Goal: Task Accomplishment & Management: Complete application form

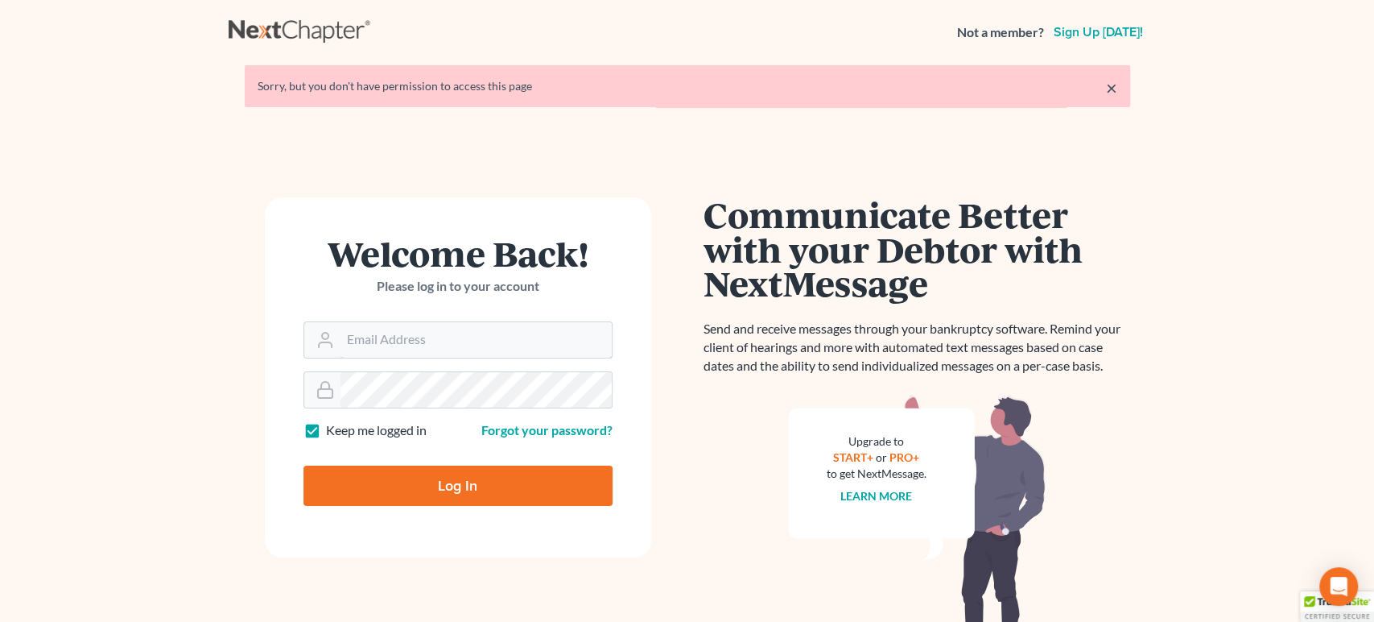
type input "[PERSON_NAME][EMAIL_ADDRESS][DOMAIN_NAME]"
click at [493, 485] on input "Log In" at bounding box center [458, 485] width 309 height 40
type input "Thinking..."
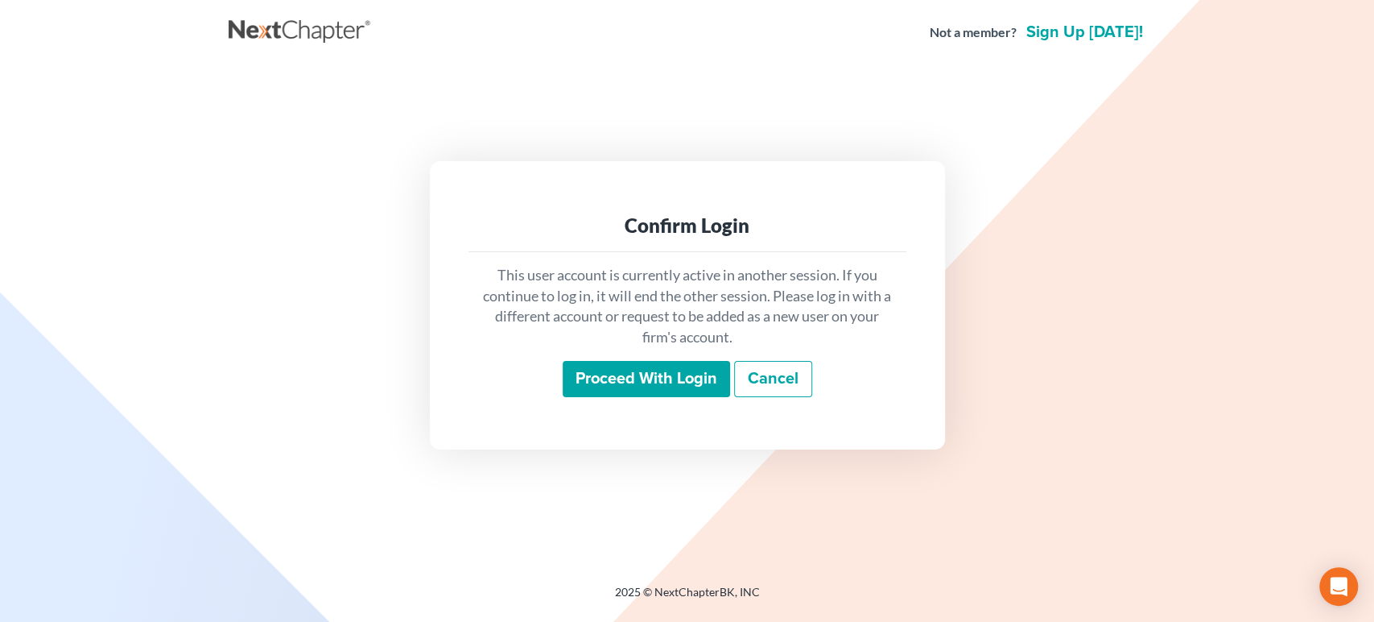
drag, startPoint x: 657, startPoint y: 385, endPoint x: 648, endPoint y: 266, distance: 119.5
click at [656, 378] on input "Proceed with login" at bounding box center [646, 379] width 167 height 37
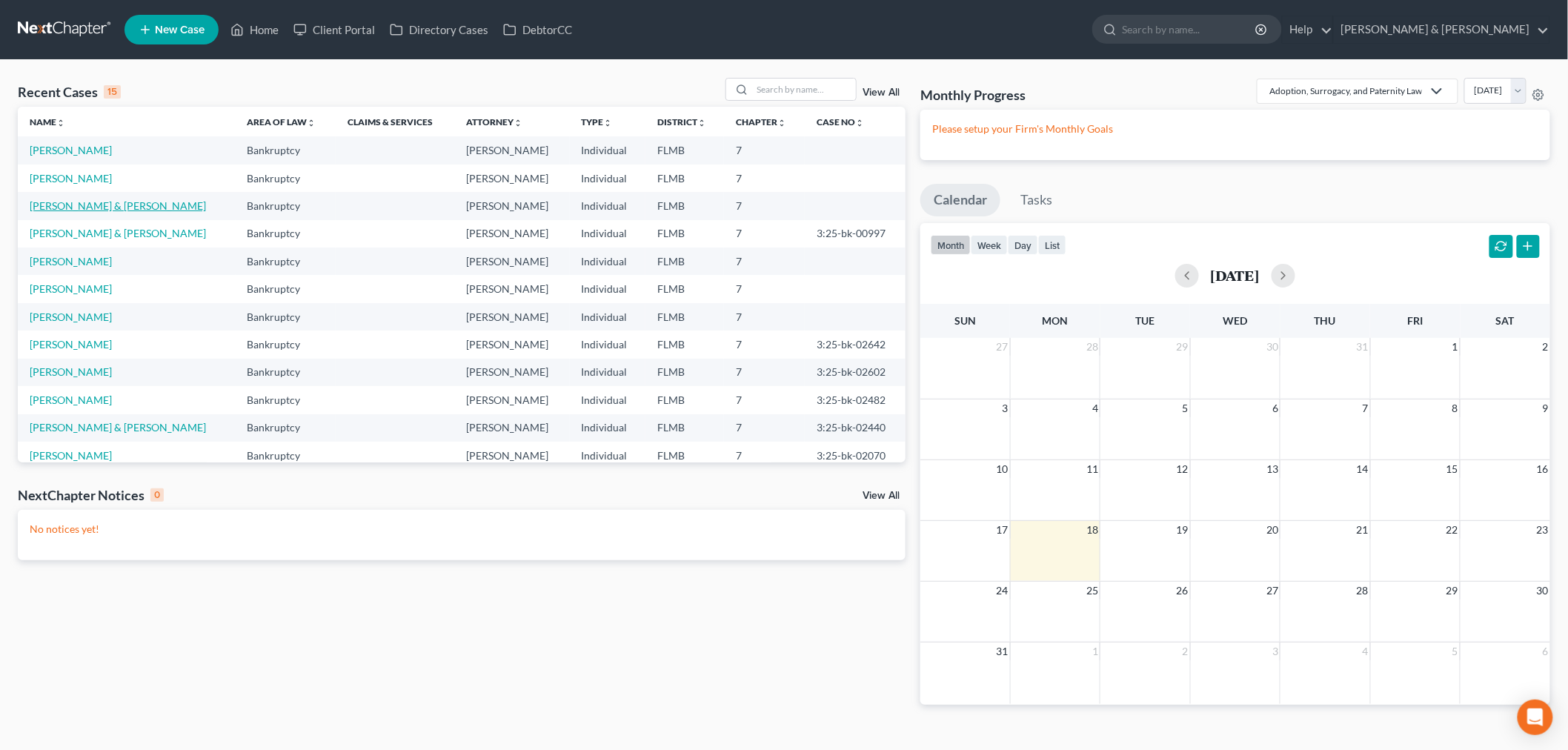
click at [99, 211] on link "[PERSON_NAME] & [PERSON_NAME]" at bounding box center [118, 206] width 177 height 13
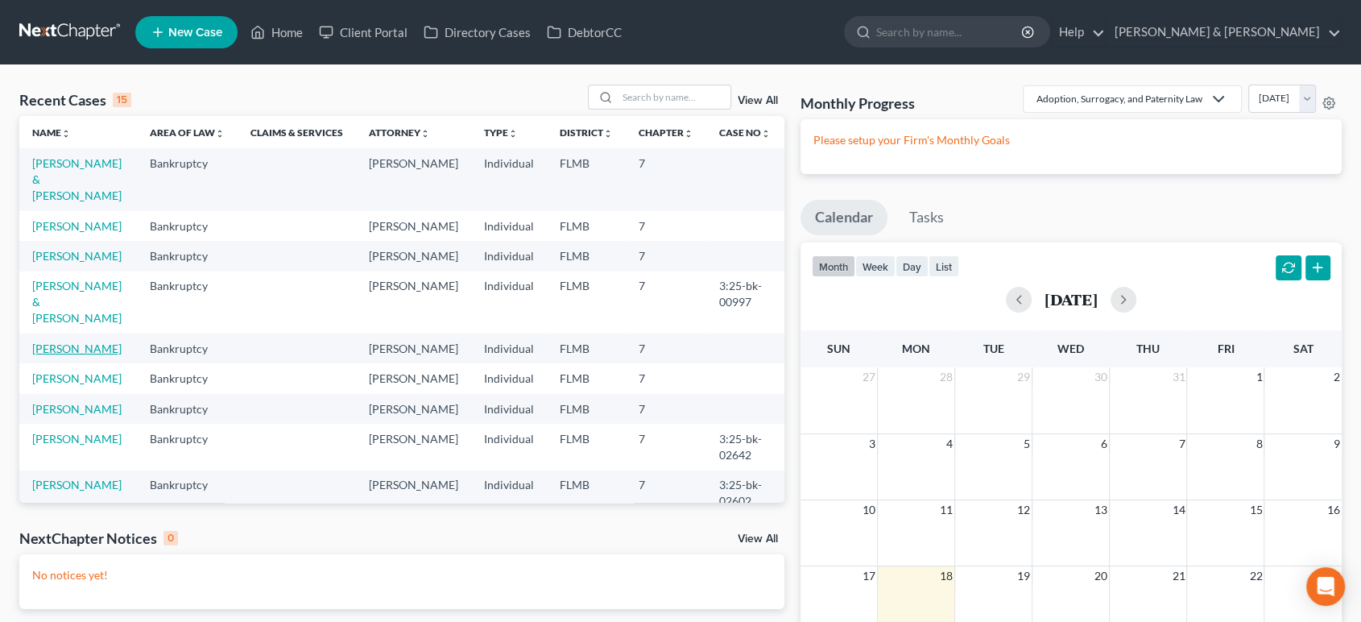
drag, startPoint x: 48, startPoint y: 347, endPoint x: 60, endPoint y: 353, distance: 13.3
click at [48, 347] on link "Monahan, Matthew" at bounding box center [76, 348] width 89 height 14
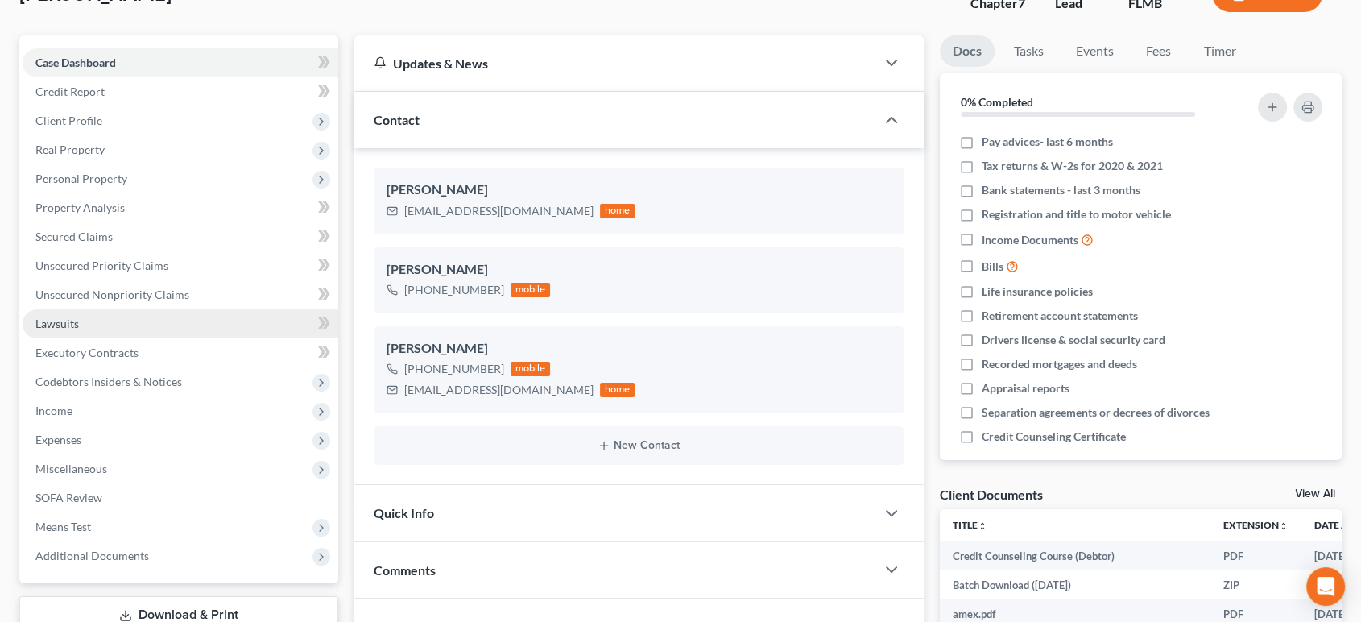
click at [79, 328] on link "Lawsuits" at bounding box center [181, 323] width 316 height 29
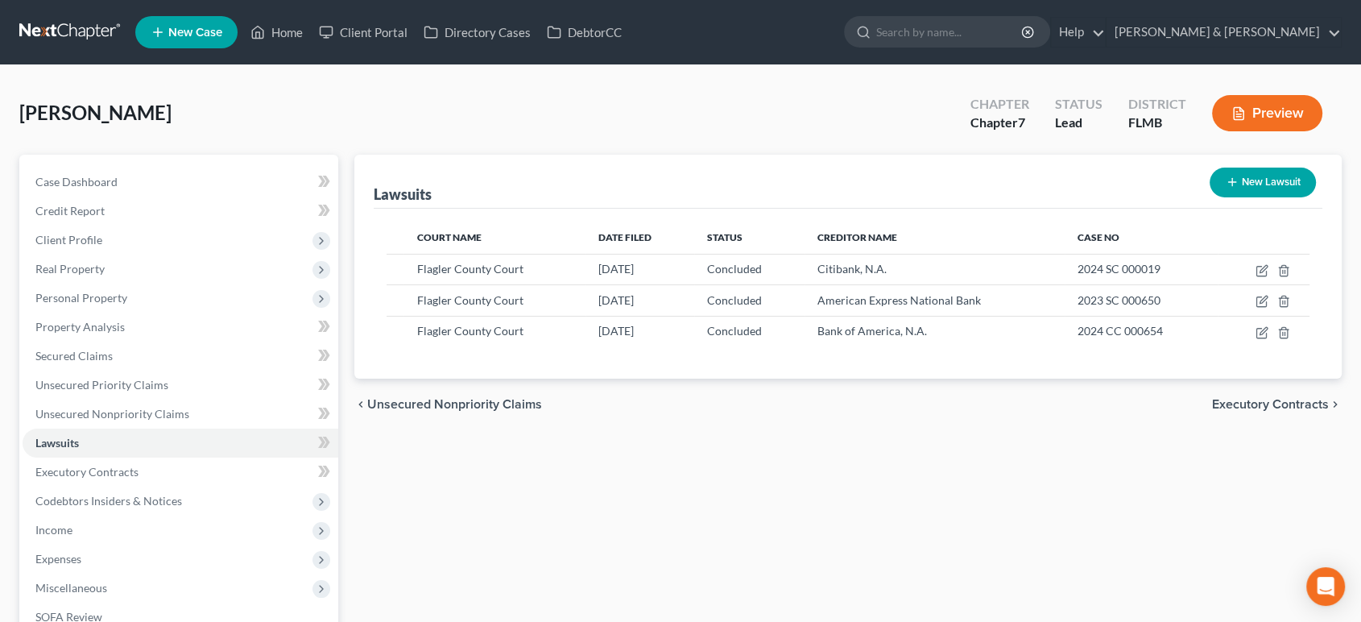
click at [1230, 172] on button "New Lawsuit" at bounding box center [1262, 182] width 106 height 30
select select "0"
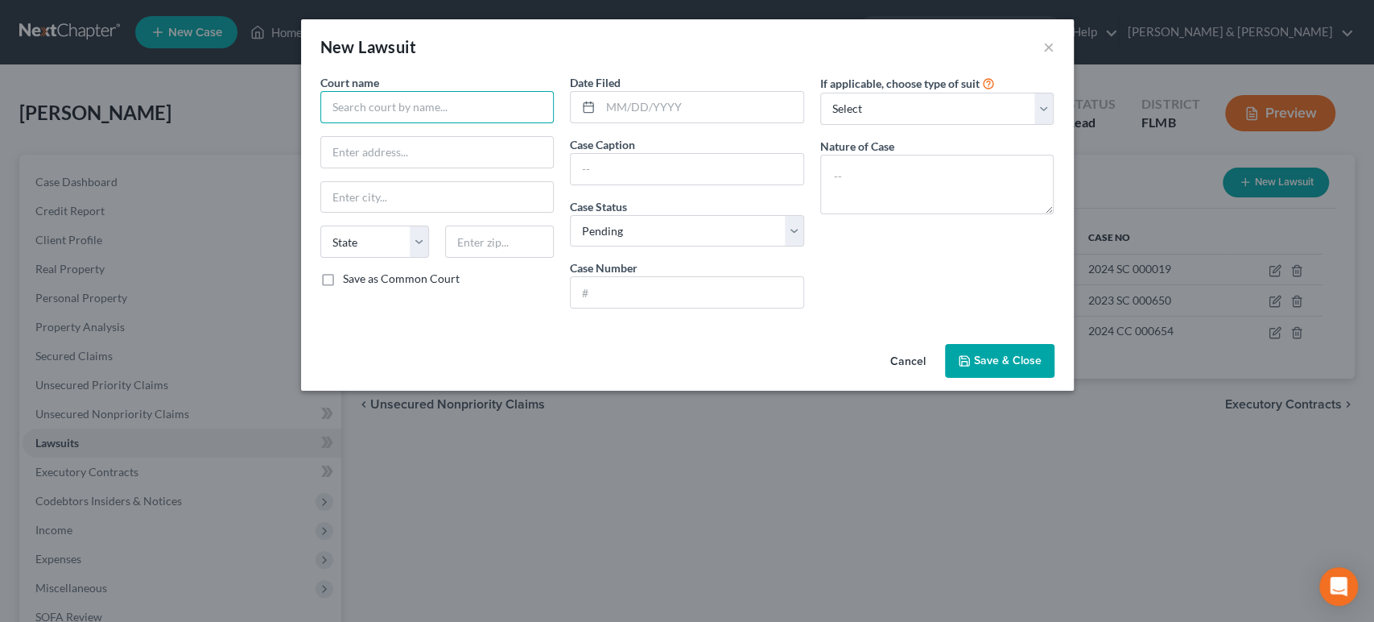
click at [400, 118] on input "text" at bounding box center [437, 107] width 234 height 32
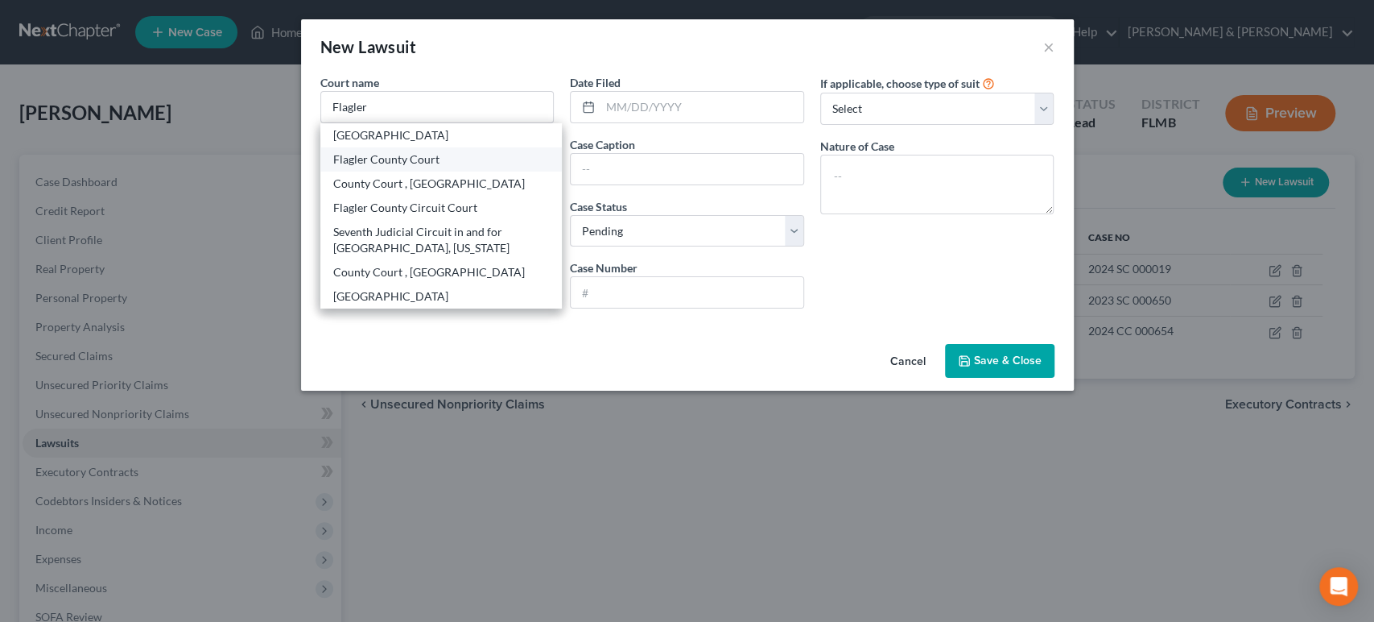
click at [381, 155] on div "Flagler County Court" at bounding box center [441, 159] width 217 height 16
type input "Flagler County Court"
type input "1769 E. Moody Blvd."
type input "Bunnell"
select select "9"
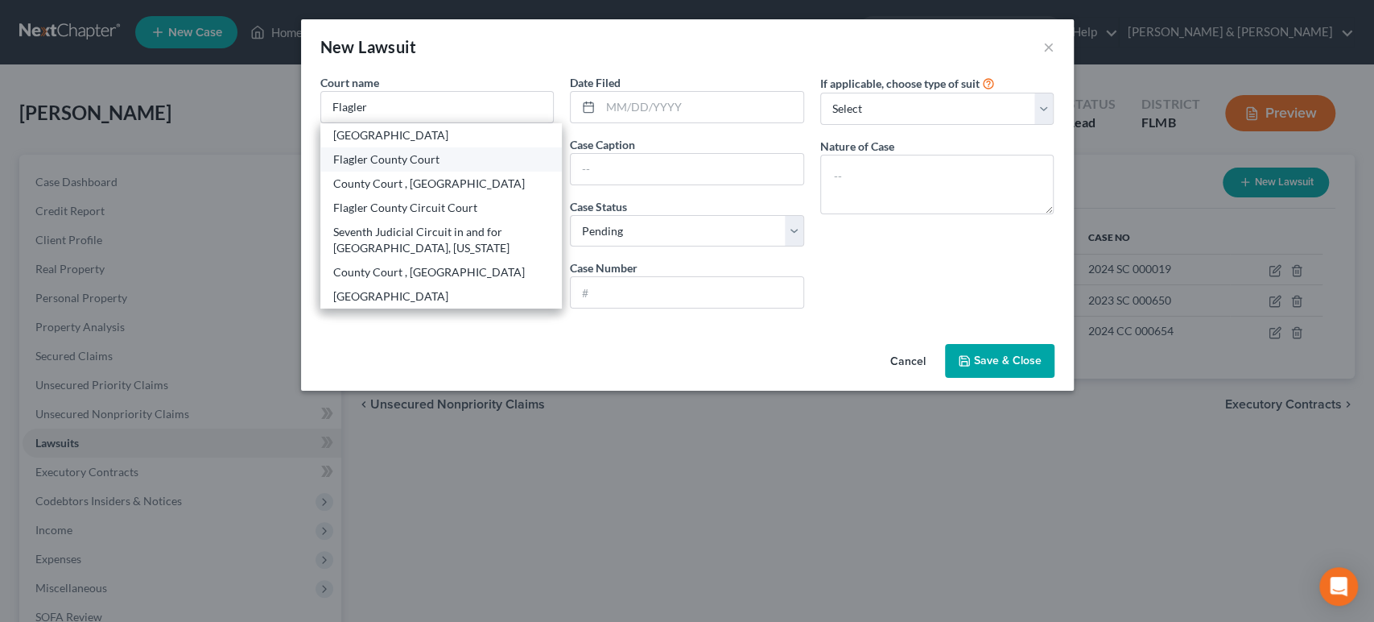
type input "32110"
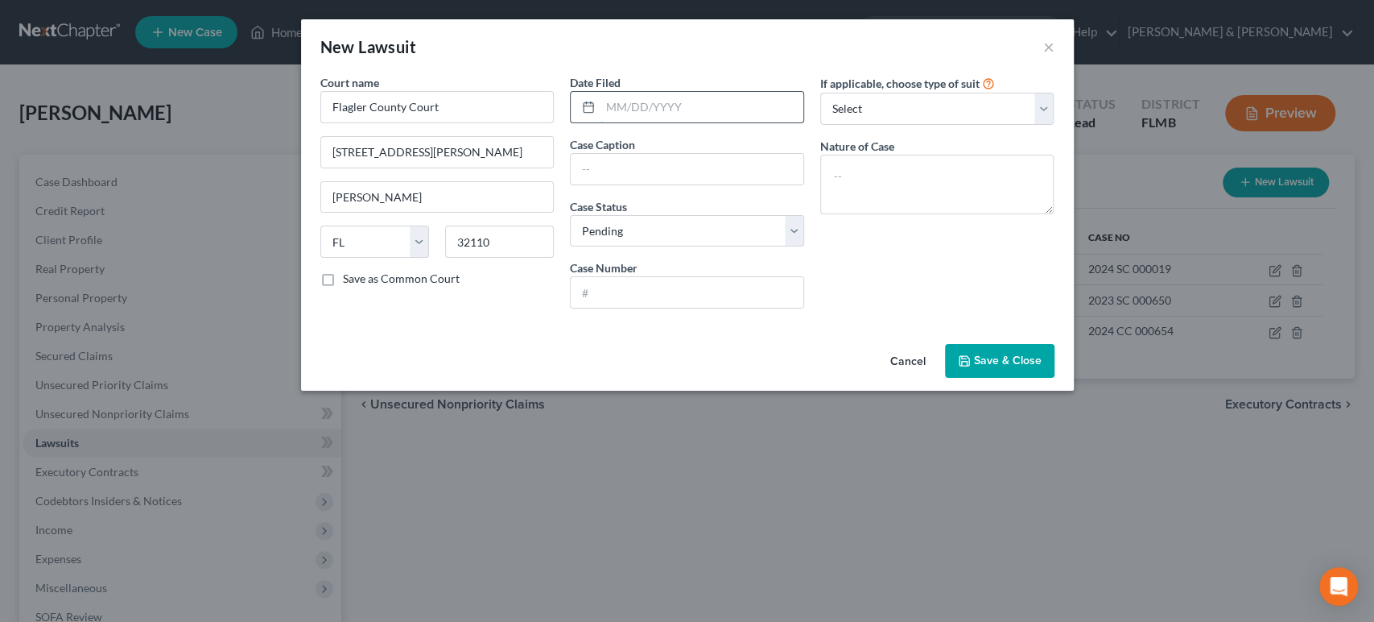
click at [643, 117] on input "text" at bounding box center [702, 107] width 203 height 31
type input "07/04/2025"
click at [700, 174] on input "text" at bounding box center [687, 169] width 233 height 31
drag, startPoint x: 759, startPoint y: 159, endPoint x: 677, endPoint y: 174, distance: 83.4
click at [677, 174] on input "Capital One, NA vs Edwin Crispin" at bounding box center [687, 169] width 233 height 31
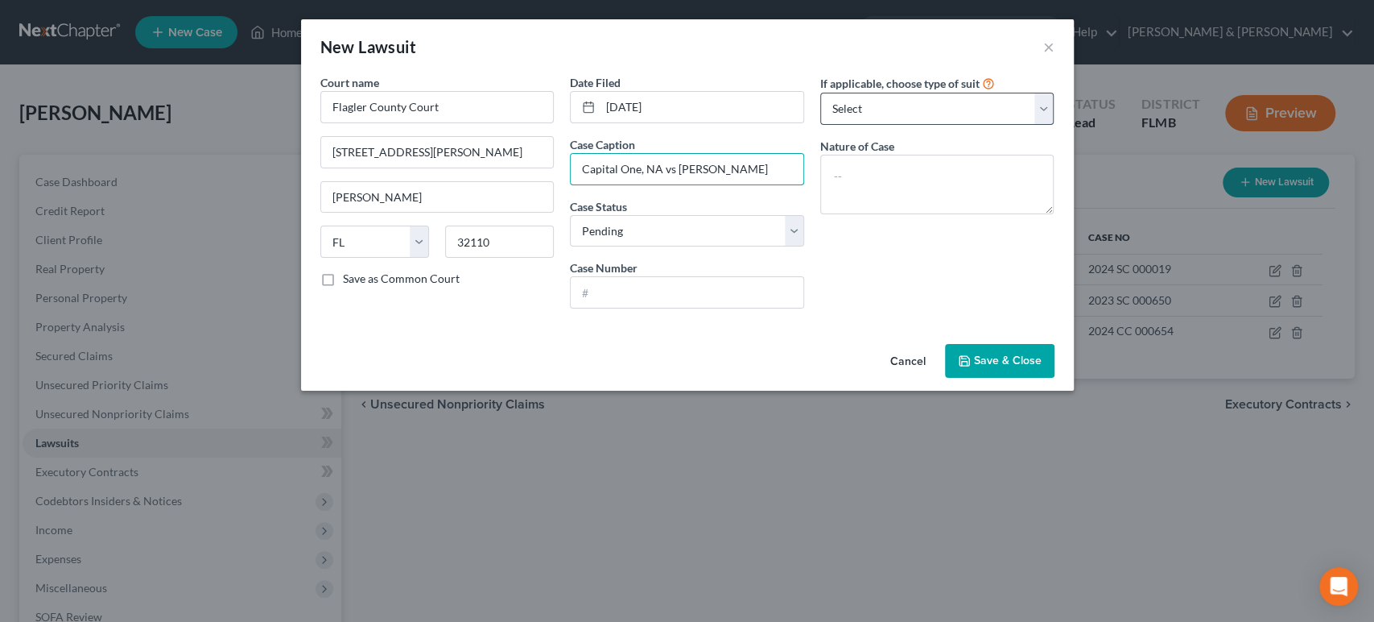
type input "Capital One, NA vs Matthew Monahan"
click at [883, 106] on select "Select Repossession Garnishment Foreclosure Attached, Seized, Or Levied Other" at bounding box center [937, 109] width 234 height 32
select select "4"
click at [820, 93] on select "Select Repossession Garnishment Foreclosure Attached, Seized, Or Levied Other" at bounding box center [937, 109] width 234 height 32
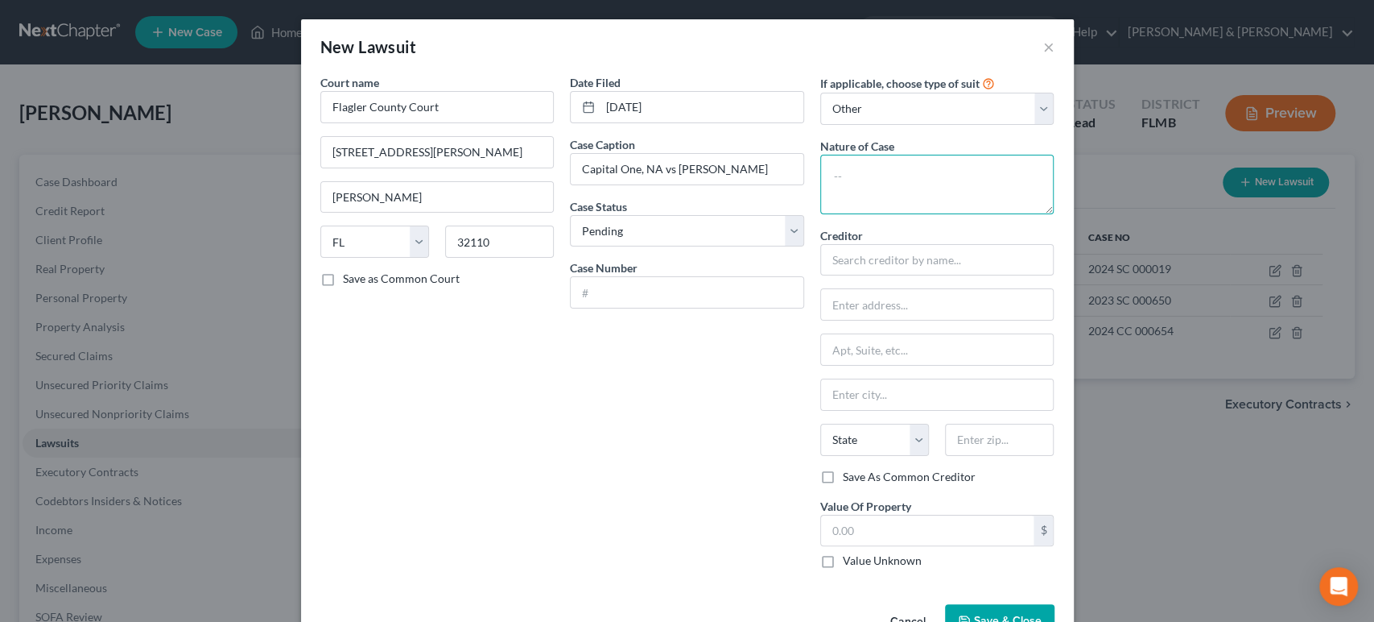
click at [910, 176] on textarea at bounding box center [937, 185] width 234 height 60
type textarea "Small Claims"
click at [934, 256] on input "text" at bounding box center [937, 260] width 234 height 32
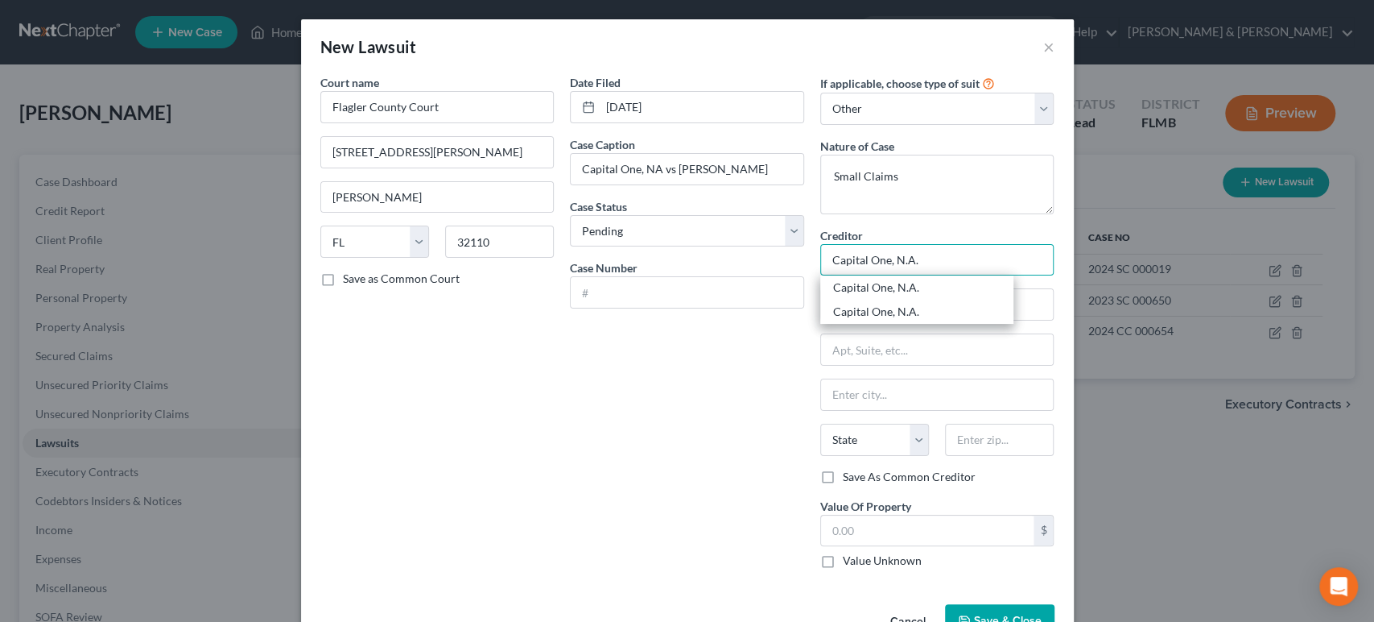
type input "Capital One, N.A."
click at [894, 368] on div "Creditor * Capital One, N.A. Capital One, N.A. Capital One, N.A. State AL AK AR…" at bounding box center [937, 348] width 234 height 242
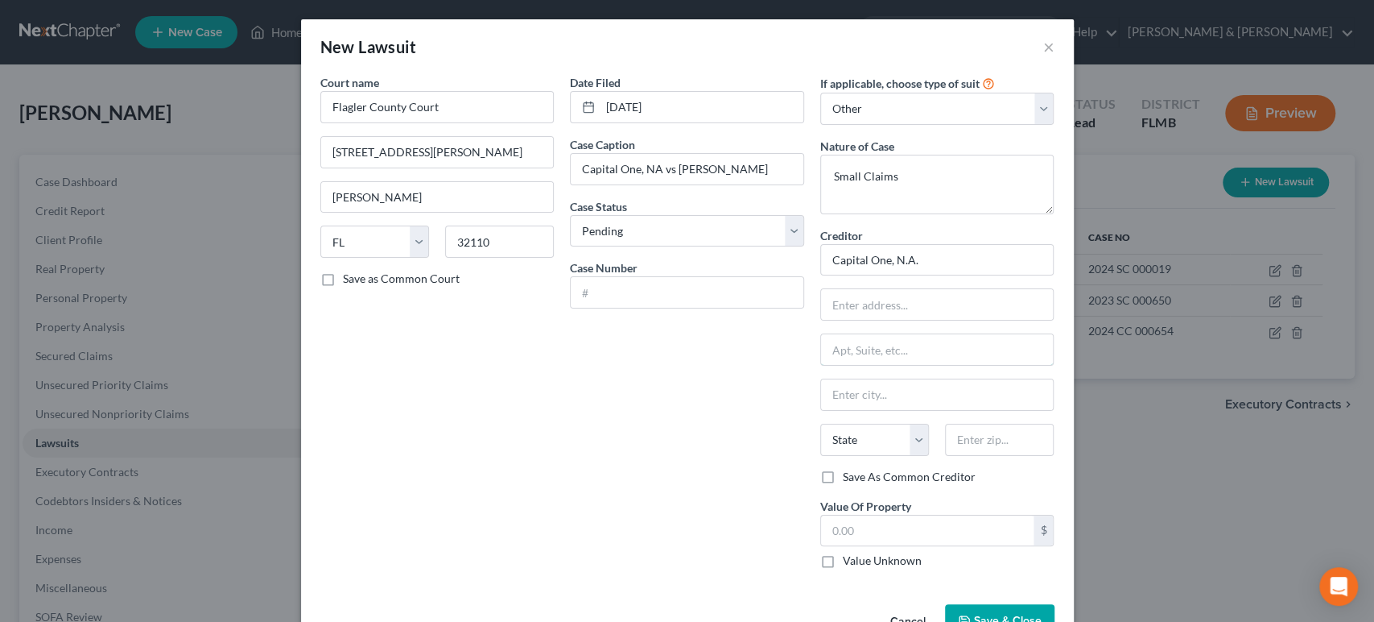
drag, startPoint x: 897, startPoint y: 346, endPoint x: 897, endPoint y: 328, distance: 18.5
click at [897, 346] on input "text" at bounding box center [937, 349] width 233 height 31
click at [897, 304] on input "text" at bounding box center [937, 304] width 233 height 31
type input "c/o Brett Burkett"
click at [889, 353] on input "text" at bounding box center [937, 349] width 233 height 31
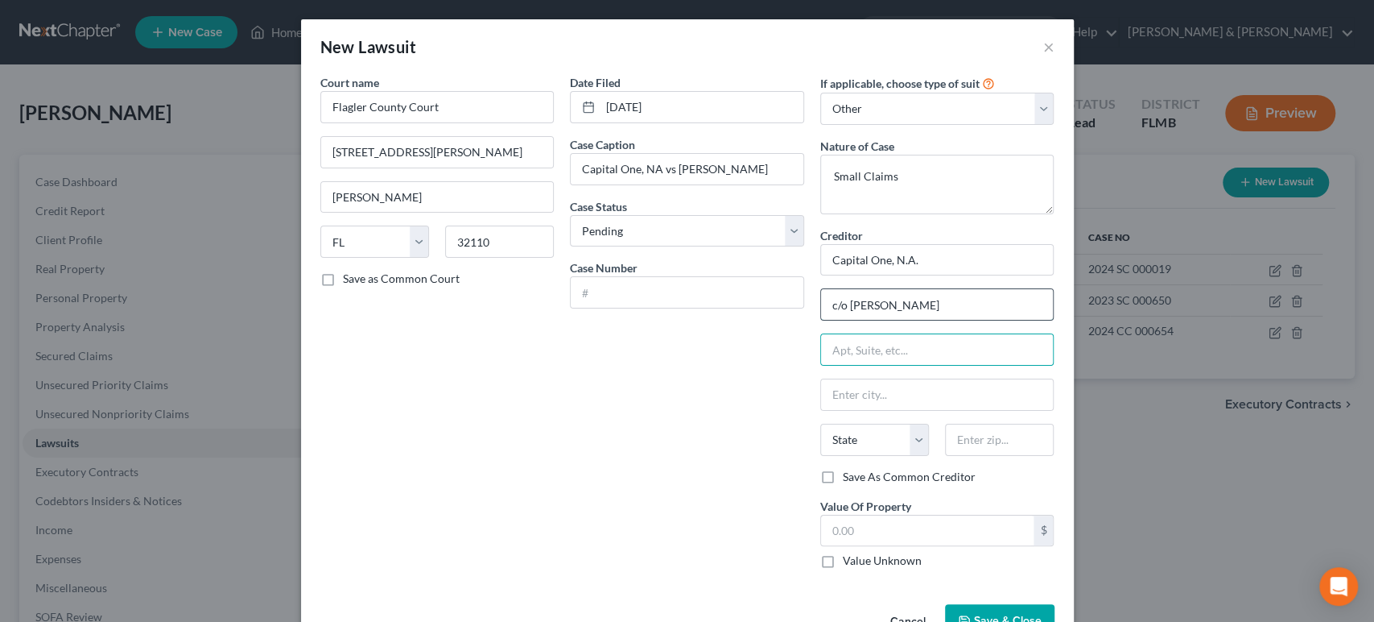
click at [945, 308] on input "c/o Brett Burkett" at bounding box center [937, 304] width 233 height 31
click at [919, 346] on input "text" at bounding box center [937, 349] width 233 height 31
drag, startPoint x: 973, startPoint y: 360, endPoint x: 956, endPoint y: 283, distance: 78.3
click at [973, 360] on input "text" at bounding box center [937, 349] width 233 height 31
type input "10751 Deerwood"
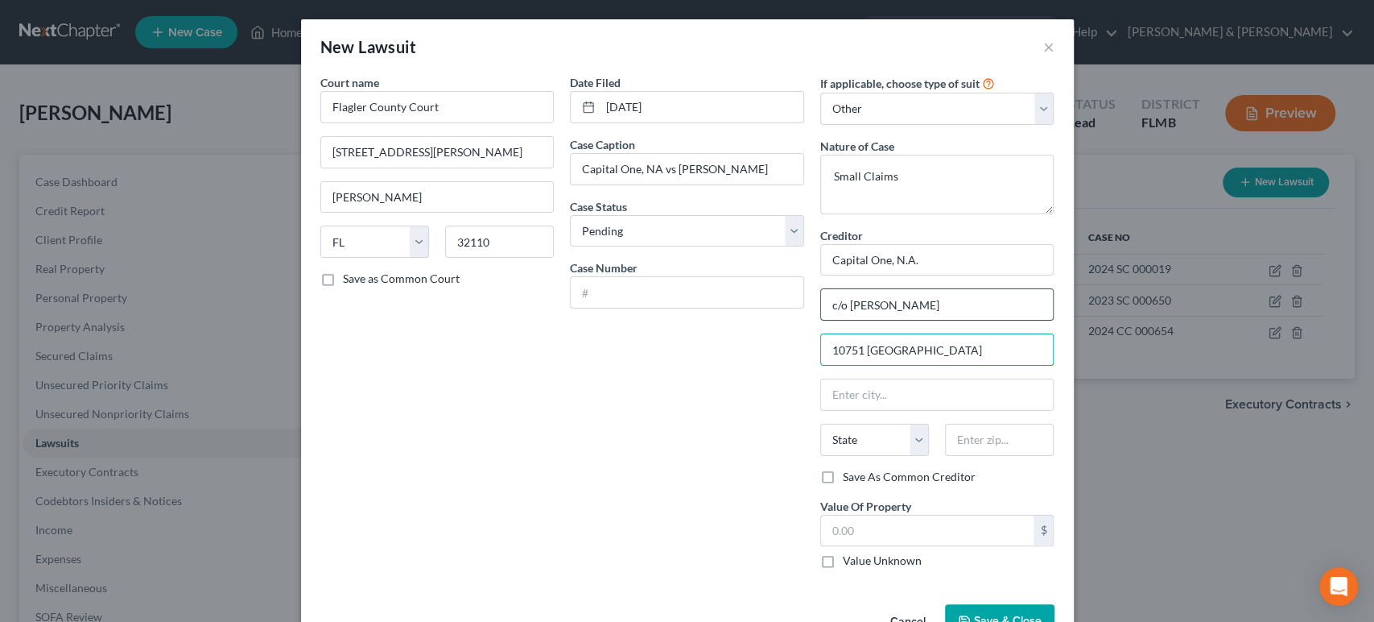
click at [948, 289] on input "c/o Brett Burkett" at bounding box center [937, 304] width 233 height 31
drag, startPoint x: 941, startPoint y: 312, endPoint x: 806, endPoint y: 313, distance: 135.3
click at [812, 313] on div "If applicable, choose type of suit Select Repossession Garnishment Foreclosure …" at bounding box center [937, 327] width 250 height 507
type input "Capital One, N.A. c/o Brett Burkett"
drag, startPoint x: 898, startPoint y: 349, endPoint x: 809, endPoint y: 350, distance: 89.4
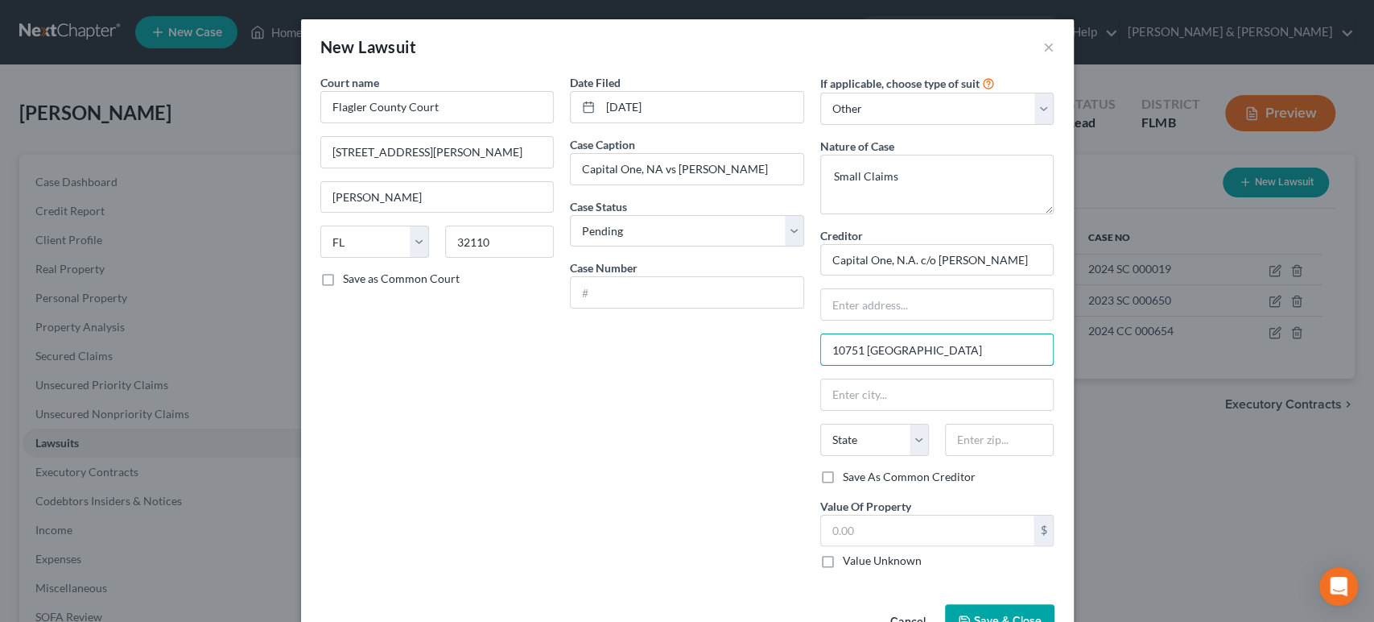
click at [812, 350] on div "If applicable, choose type of suit Select Repossession Garnishment Foreclosure …" at bounding box center [937, 327] width 250 height 507
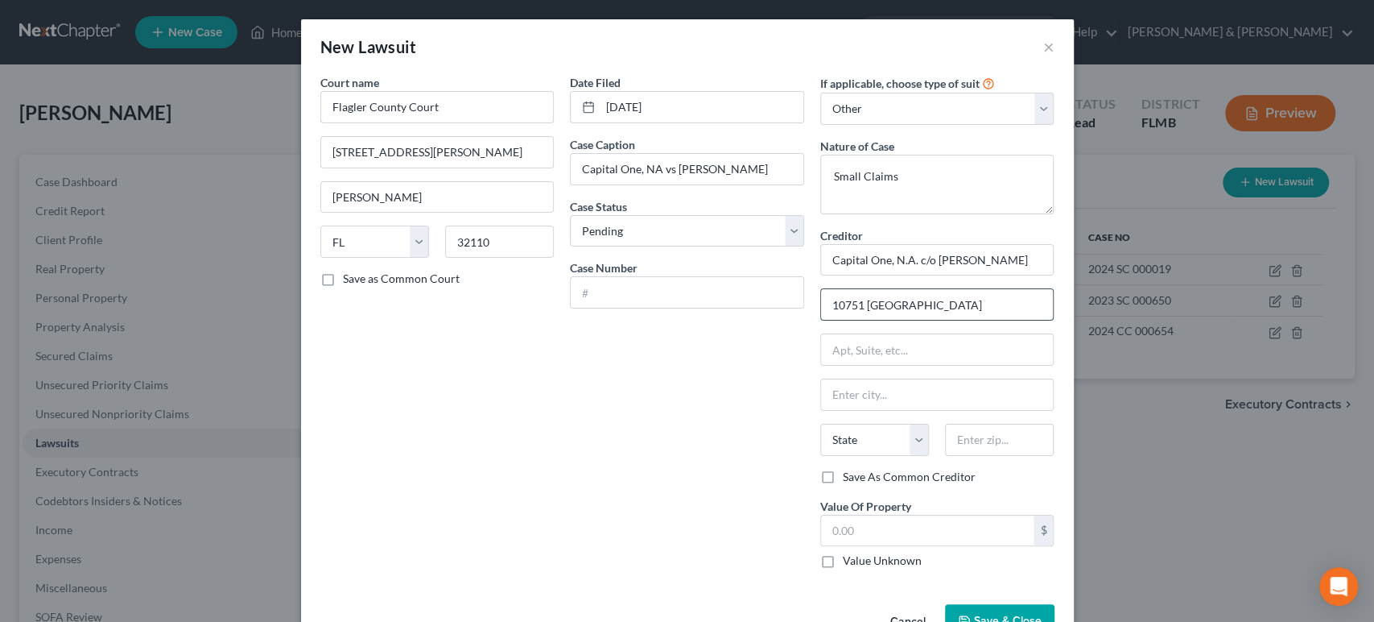
click at [960, 305] on input "10751 Deerwood" at bounding box center [937, 304] width 233 height 31
type input "10751 Deerwood Park Boulevard"
click at [953, 341] on input "text" at bounding box center [937, 349] width 233 height 31
type input "Suite 100"
click at [968, 440] on input "text" at bounding box center [999, 439] width 109 height 32
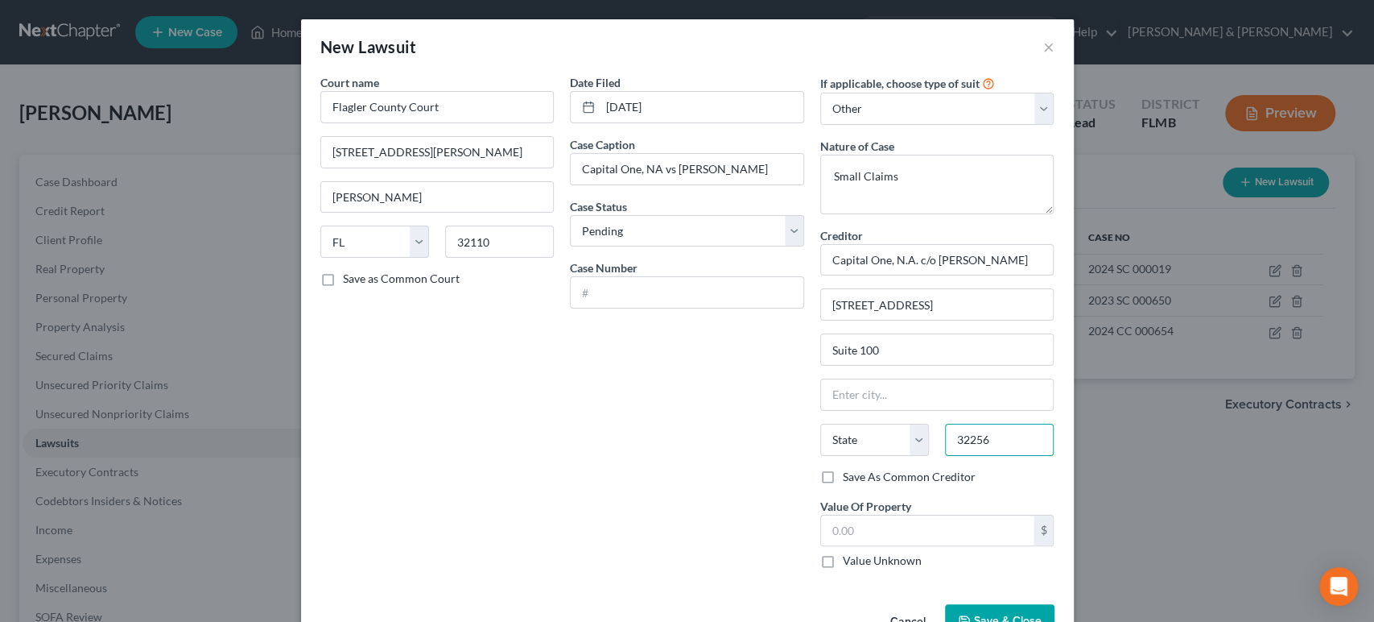
type input "32256"
click at [759, 407] on div "Date Filed 07/04/2025 Case Caption Capital One, NA vs Matthew Monahan Case Stat…" at bounding box center [687, 327] width 250 height 507
click at [998, 444] on input "32256" at bounding box center [999, 439] width 109 height 32
type input "Jacksonville"
select select "9"
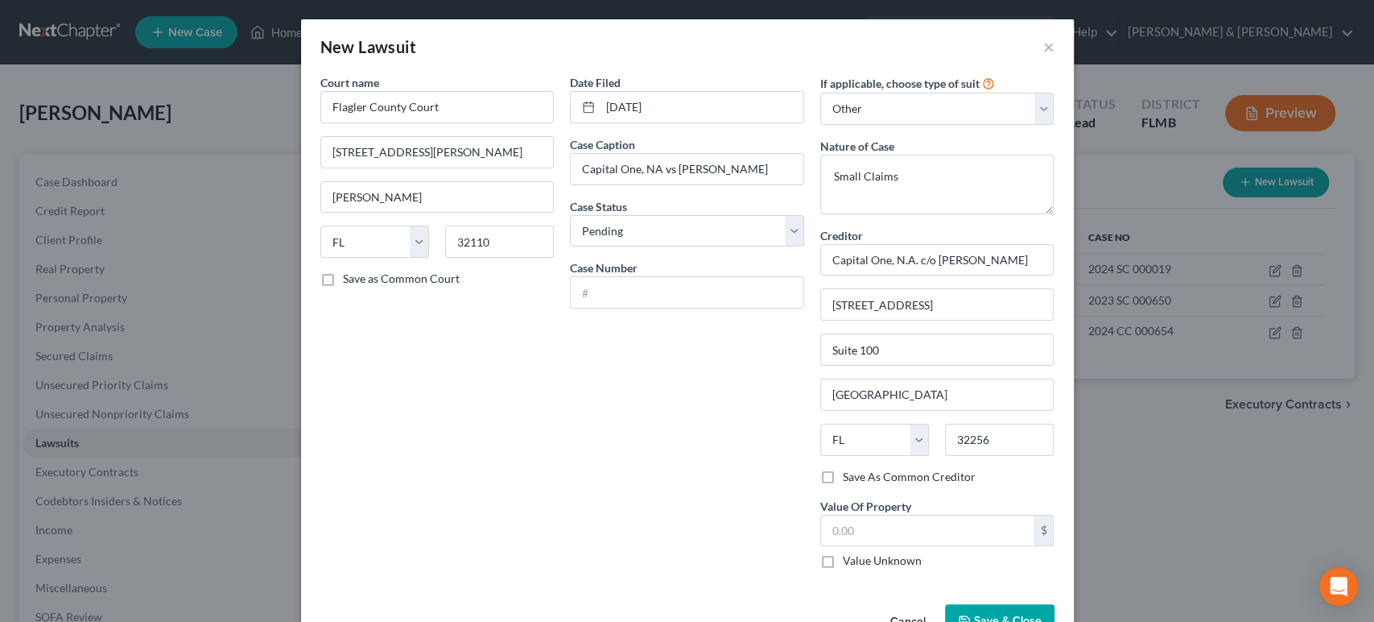
click at [1006, 485] on div "Creditor * Capital One, N.A. c/o Brett Burkett 10751 Deerwood Park Boulevard Su…" at bounding box center [937, 398] width 234 height 342
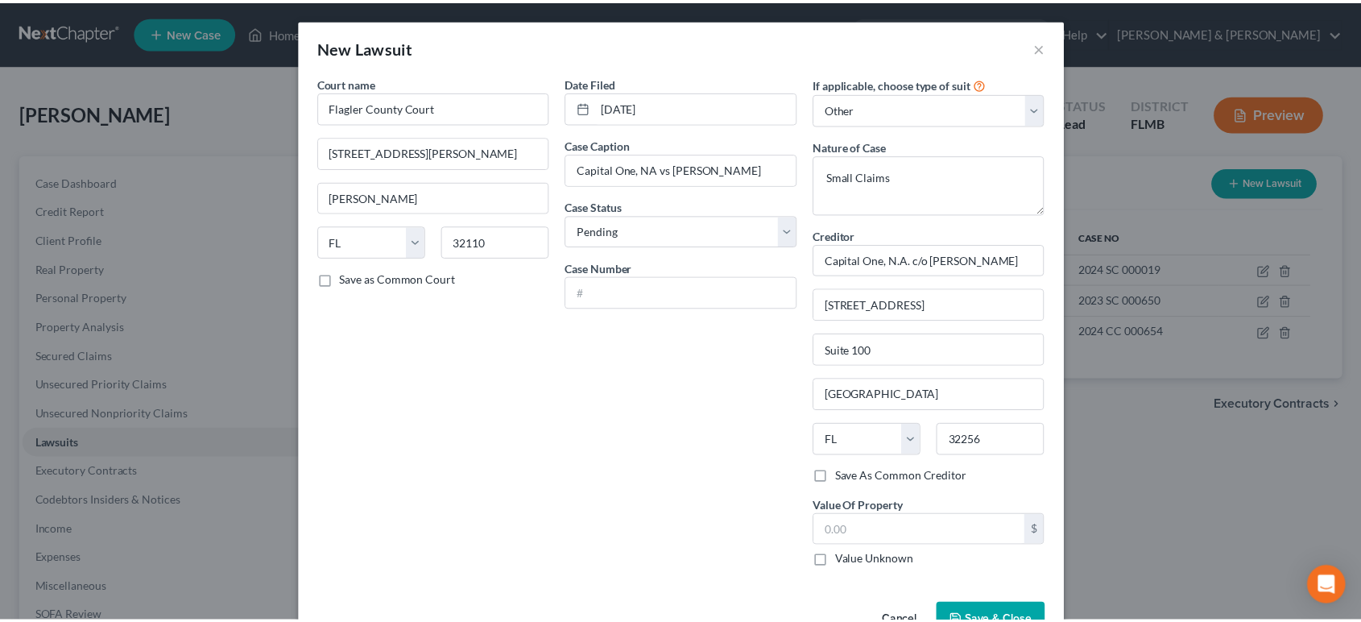
scroll to position [46, 0]
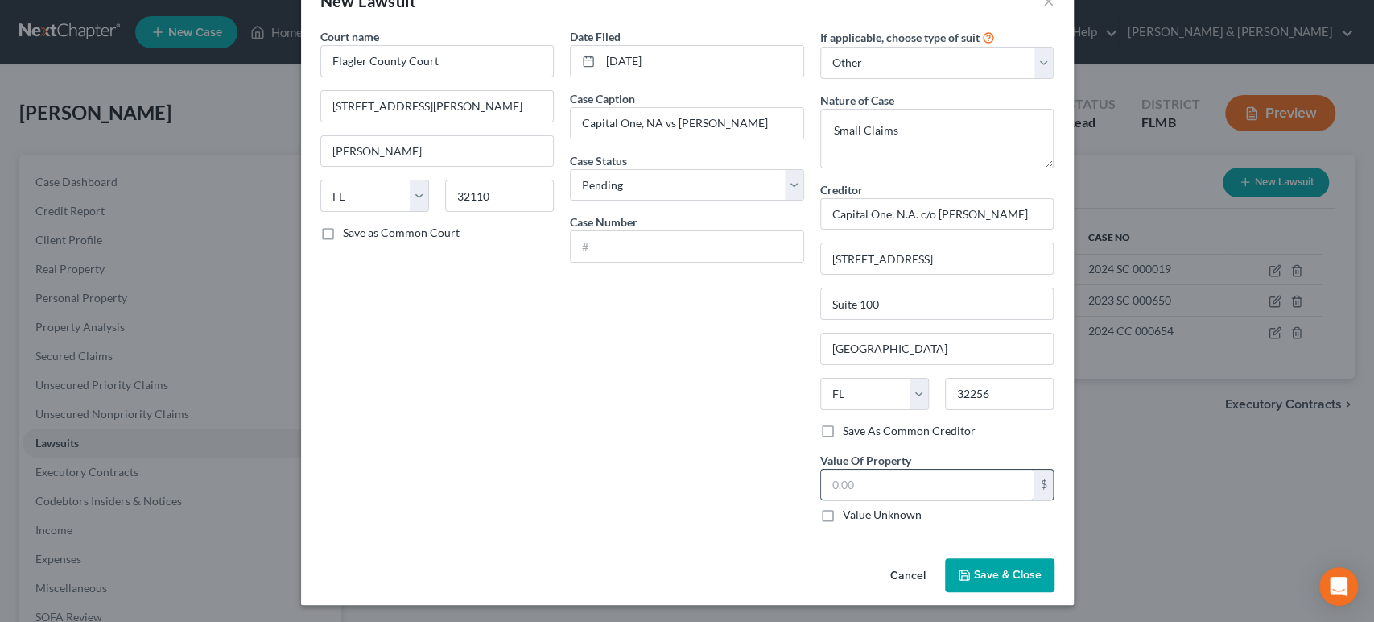
click at [914, 469] on input "text" at bounding box center [927, 484] width 213 height 31
type input "3,138.84"
click at [733, 340] on div "Date Filed 07/04/2025 Case Caption Capital One, NA vs Matthew Monahan Case Stat…" at bounding box center [687, 281] width 250 height 507
click at [697, 242] on input "text" at bounding box center [687, 246] width 233 height 31
type input "2025 SC 001136"
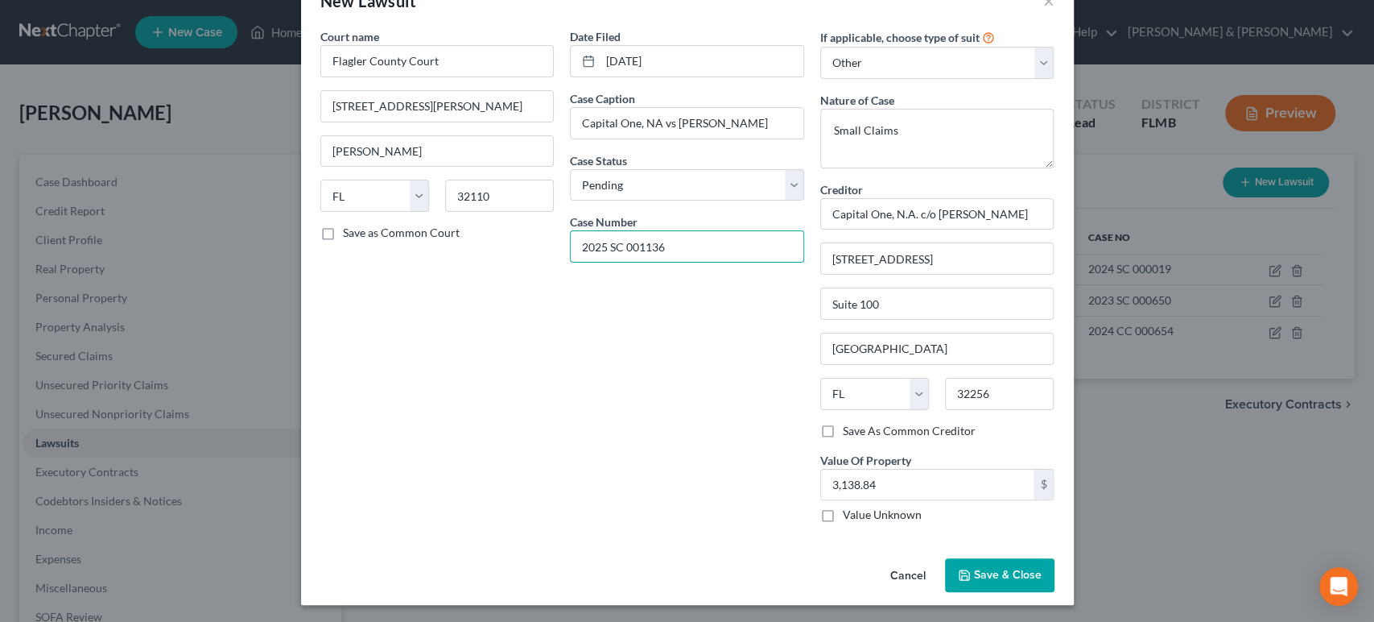
click at [958, 572] on icon "button" at bounding box center [964, 574] width 13 height 13
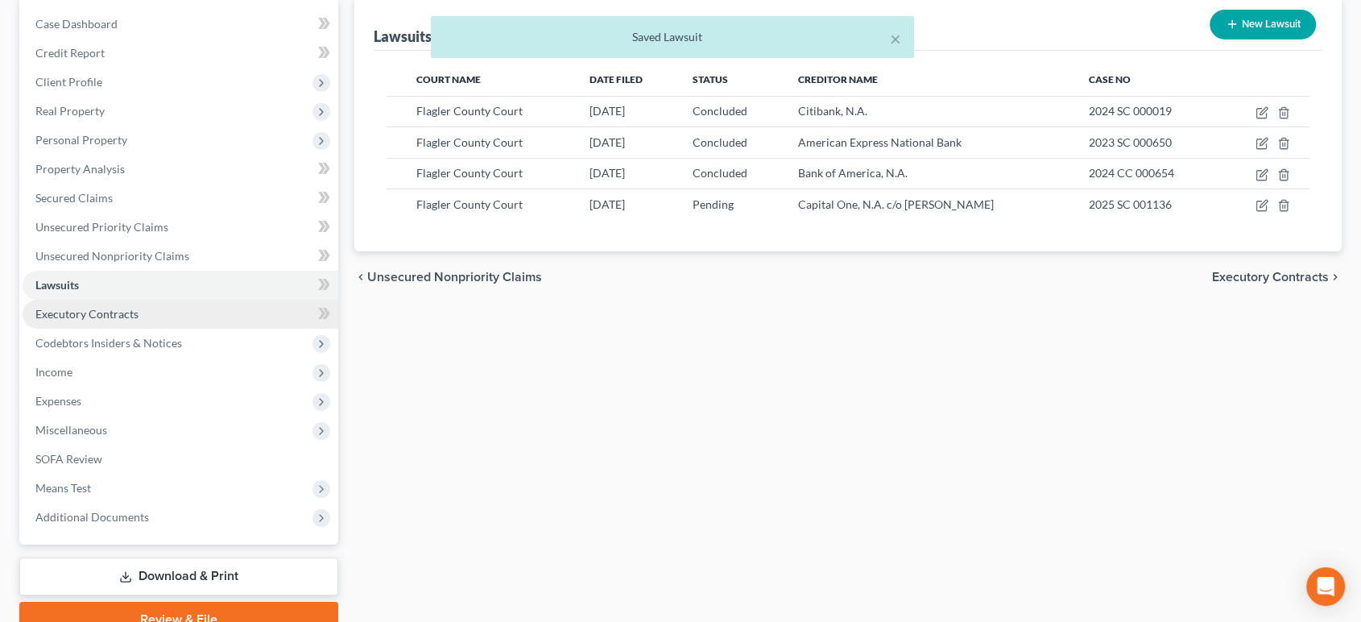
scroll to position [233, 0]
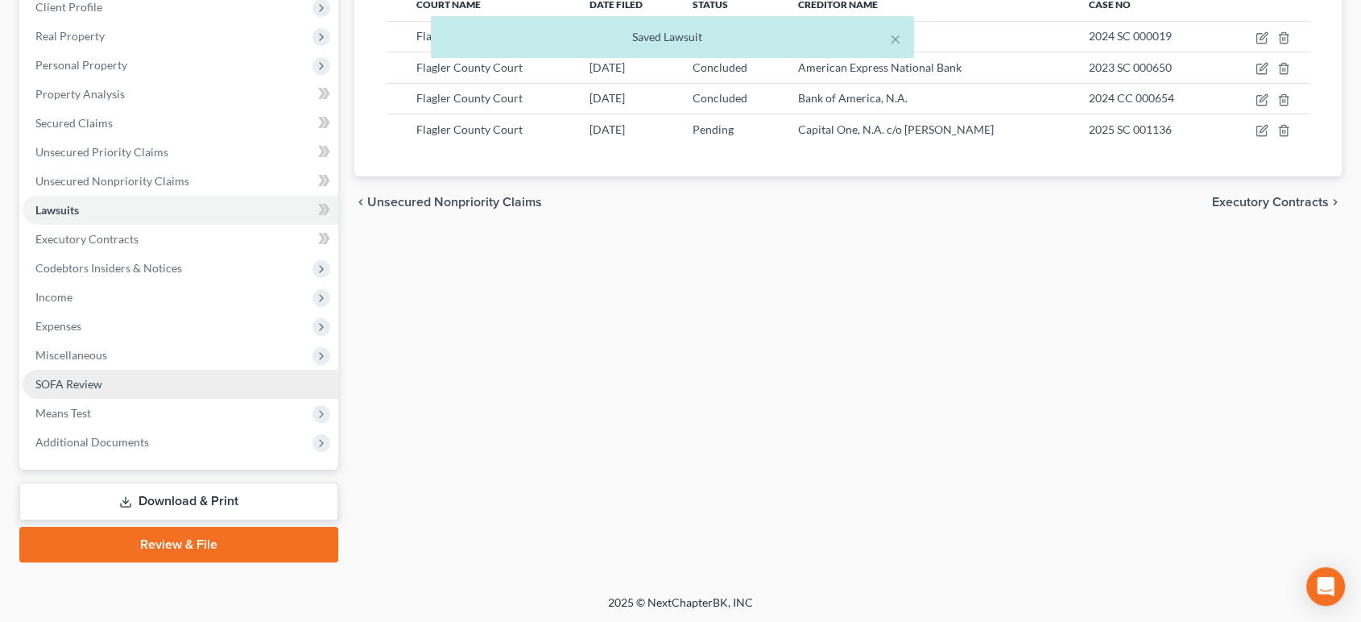
click at [148, 389] on link "SOFA Review" at bounding box center [181, 384] width 316 height 29
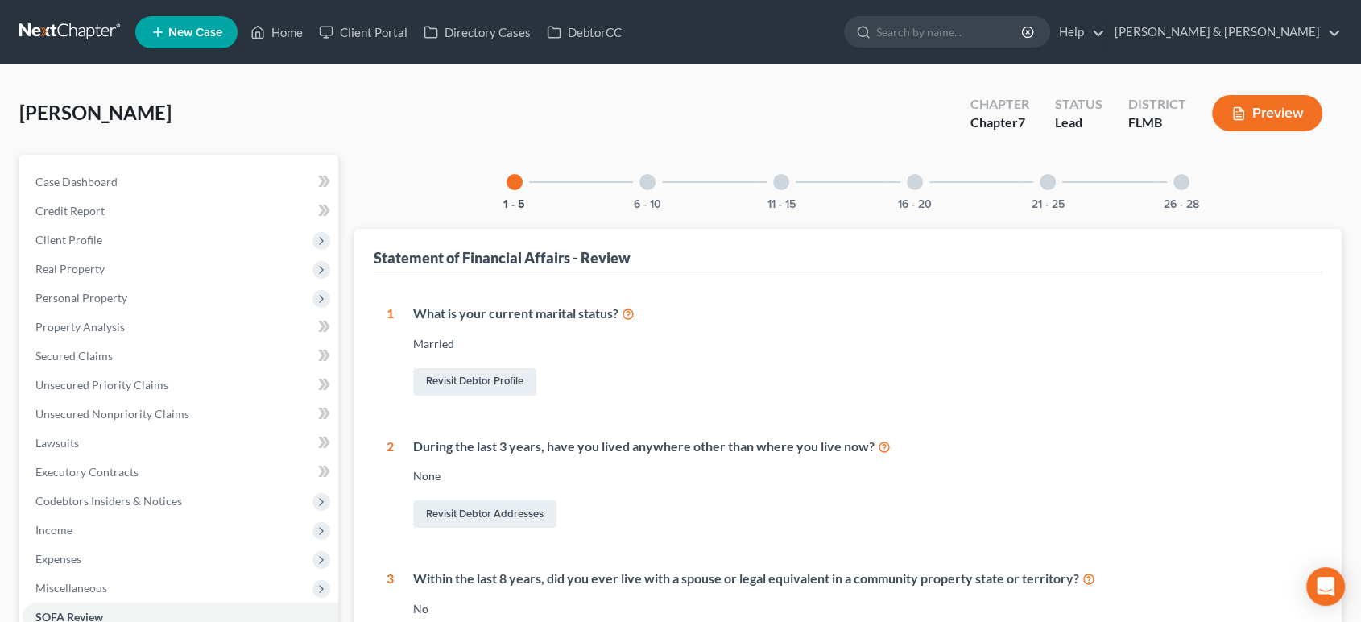
click at [655, 188] on div "6 - 10" at bounding box center [647, 182] width 55 height 55
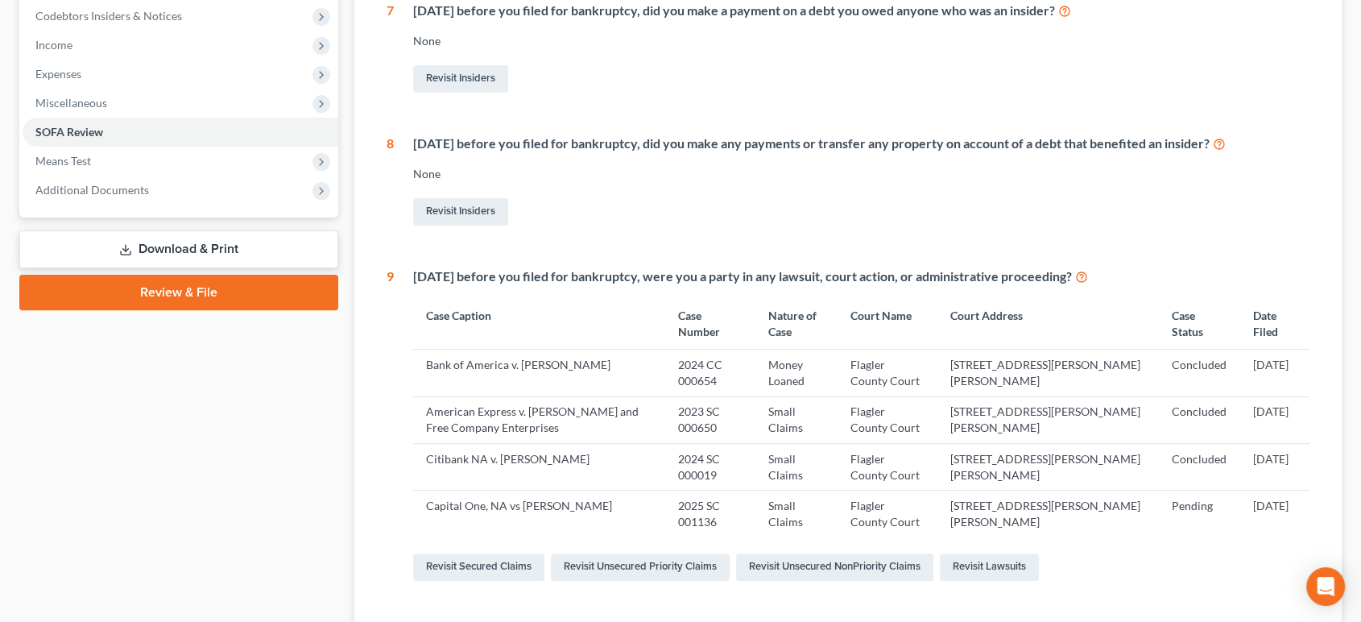
scroll to position [748, 0]
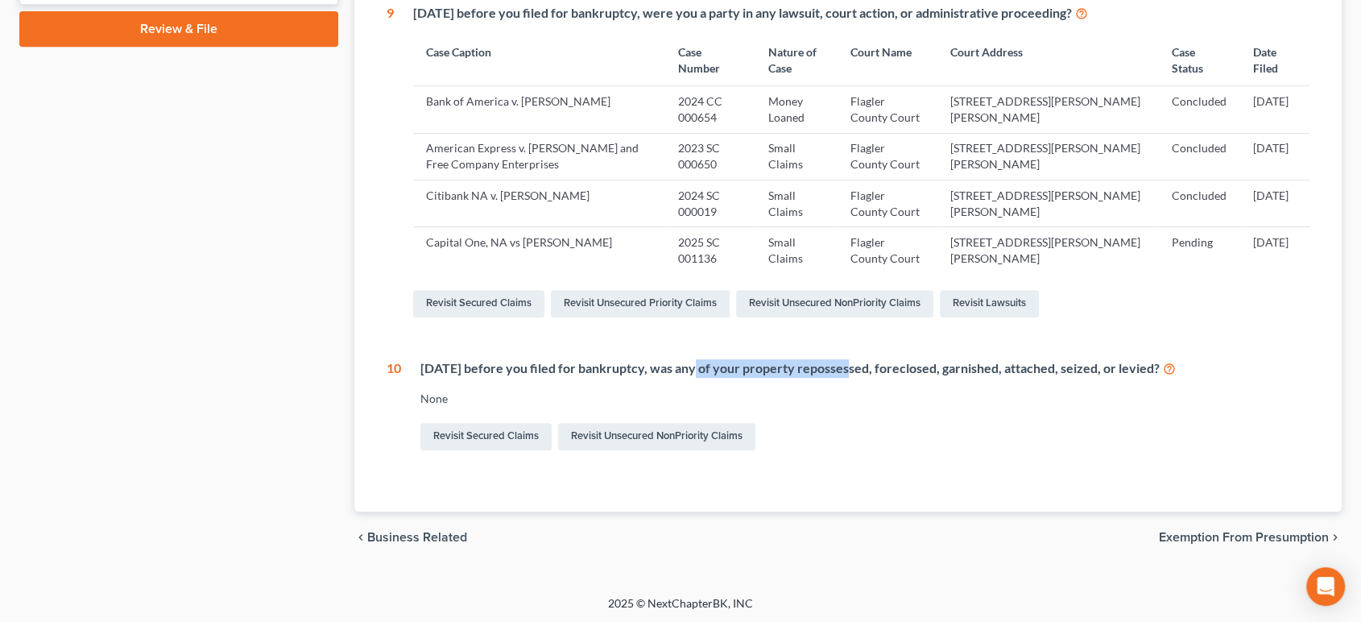
drag, startPoint x: 762, startPoint y: 373, endPoint x: 861, endPoint y: 373, distance: 99.0
click at [861, 373] on div "Within 1 year before you filed for bankruptcy, was any of your property reposse…" at bounding box center [865, 368] width 890 height 19
click at [863, 373] on div "Within 1 year before you filed for bankruptcy, was any of your property reposse…" at bounding box center [865, 368] width 890 height 19
click at [630, 438] on link "Revisit Unsecured NonPriority Claims" at bounding box center [656, 436] width 197 height 27
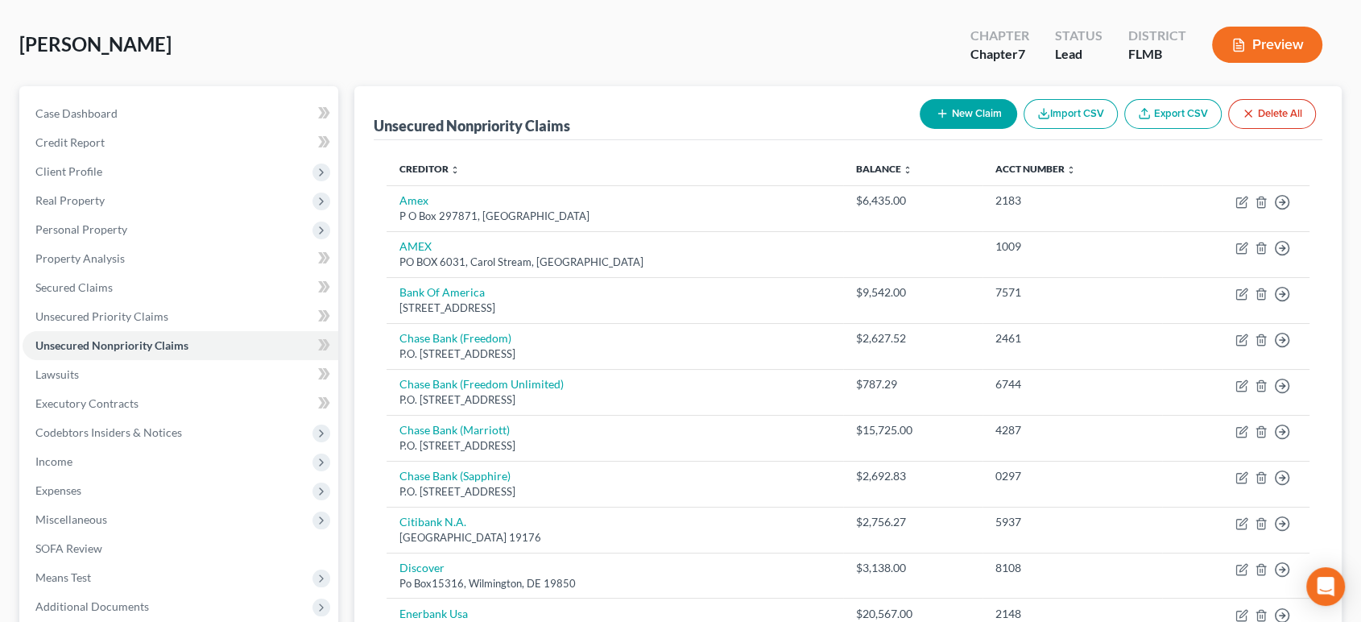
scroll to position [119, 0]
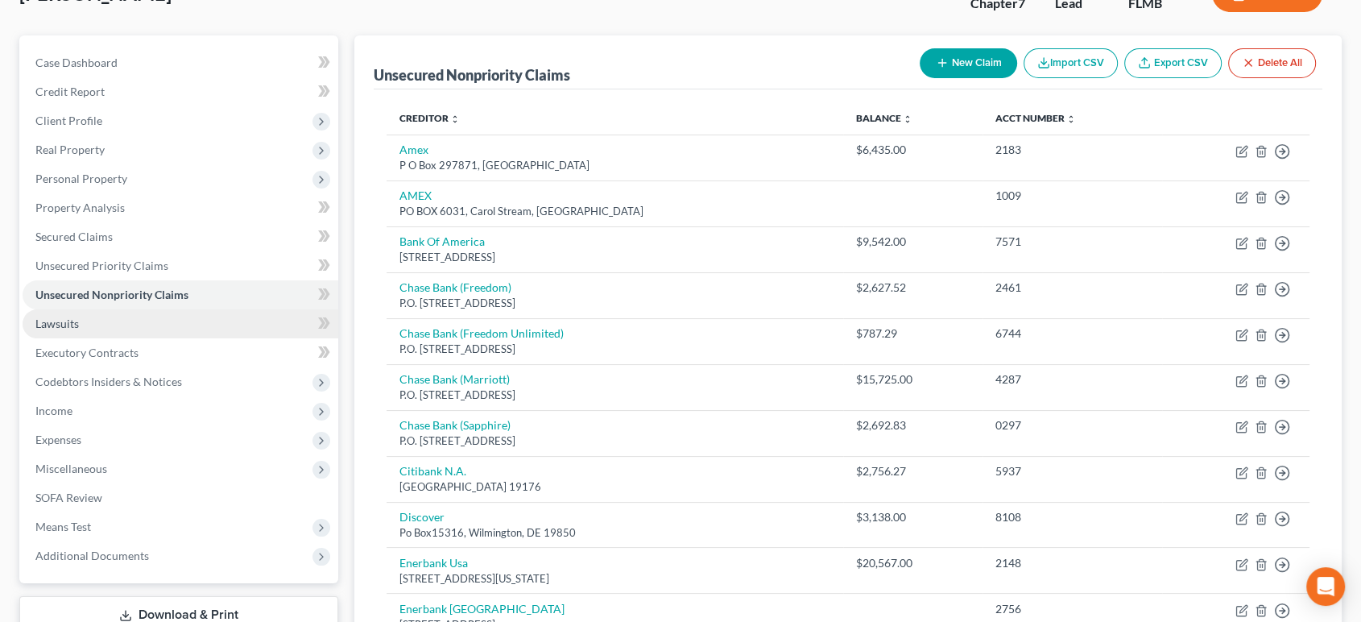
click at [161, 326] on link "Lawsuits" at bounding box center [181, 323] width 316 height 29
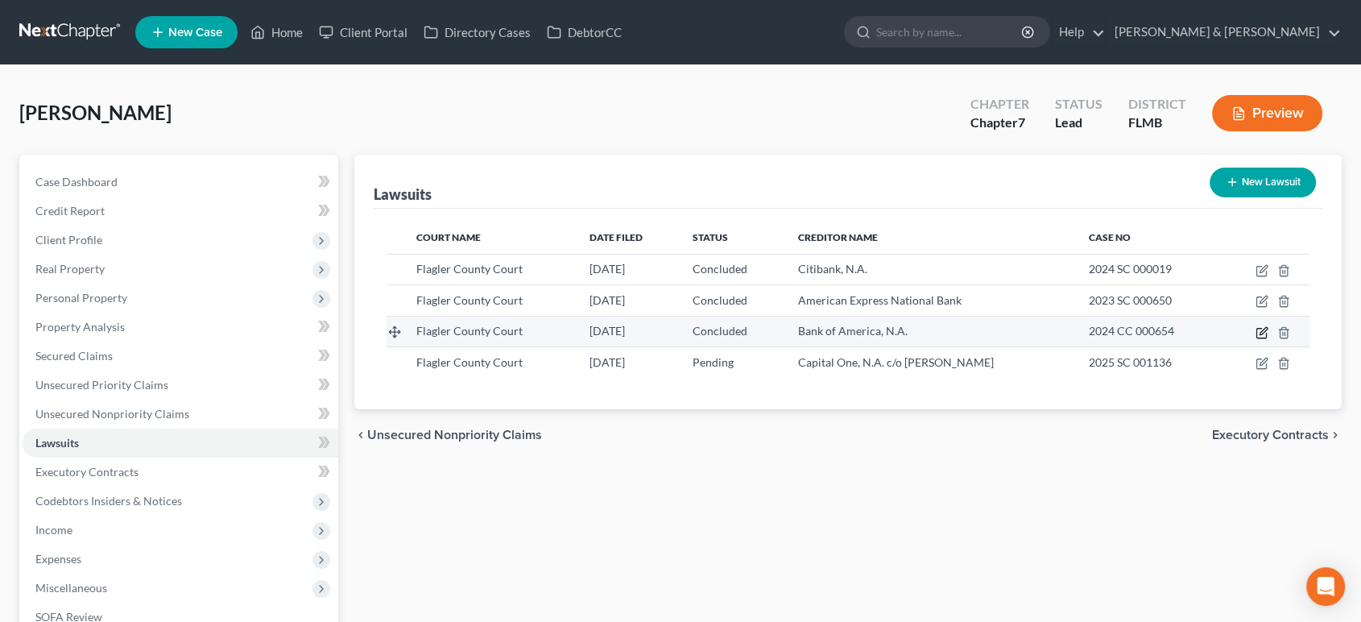
click at [1265, 327] on icon "button" at bounding box center [1261, 332] width 13 height 13
select select "9"
select select "2"
select select "4"
select select "9"
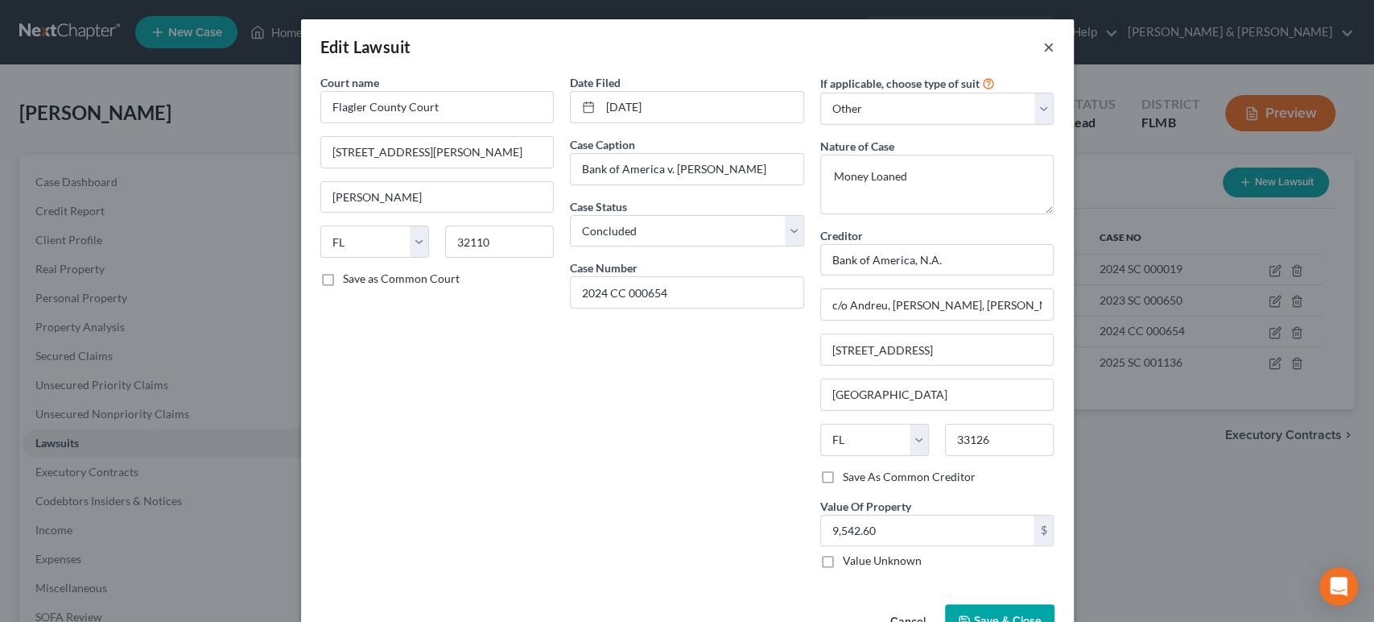
click at [1043, 45] on button "×" at bounding box center [1048, 46] width 11 height 19
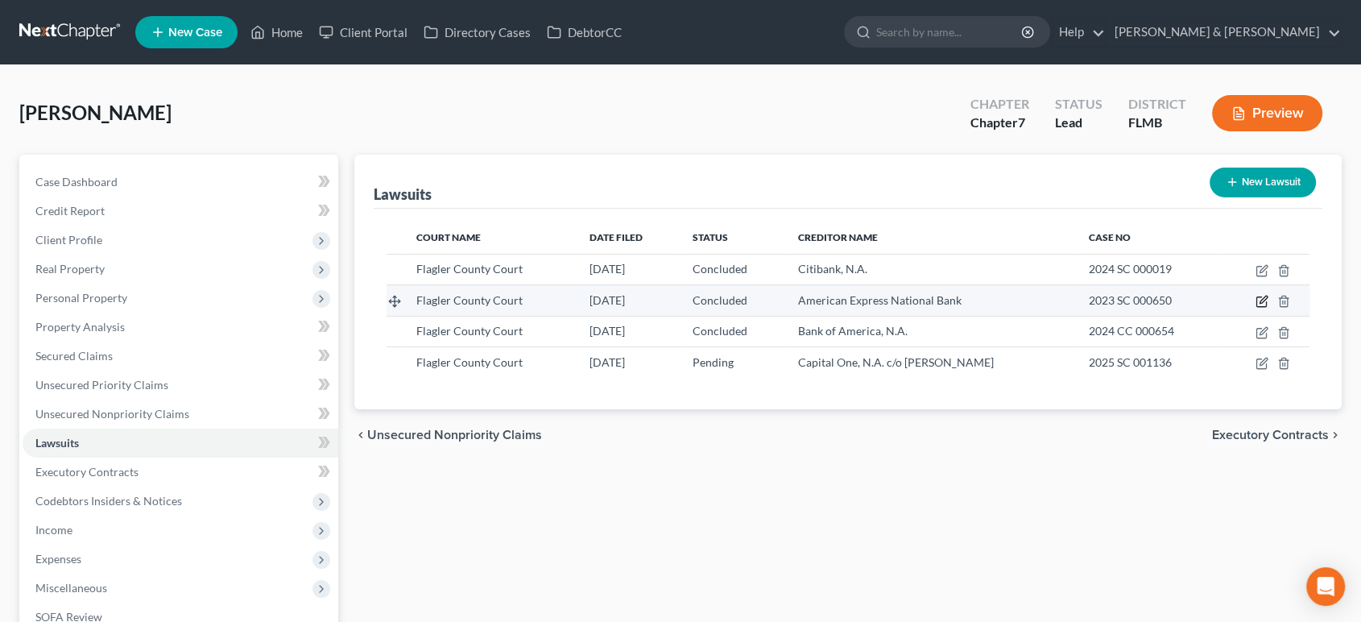
click at [1262, 299] on icon "button" at bounding box center [1262, 299] width 7 height 7
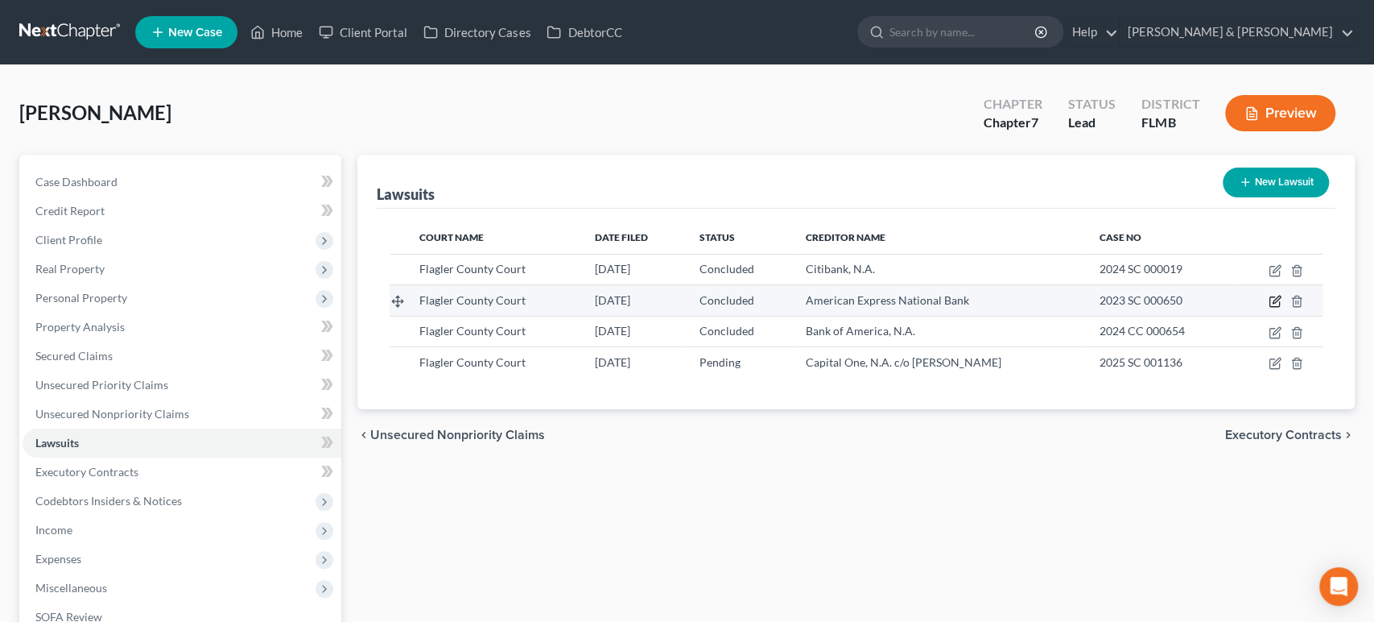
select select "9"
select select "2"
select select "4"
select select "9"
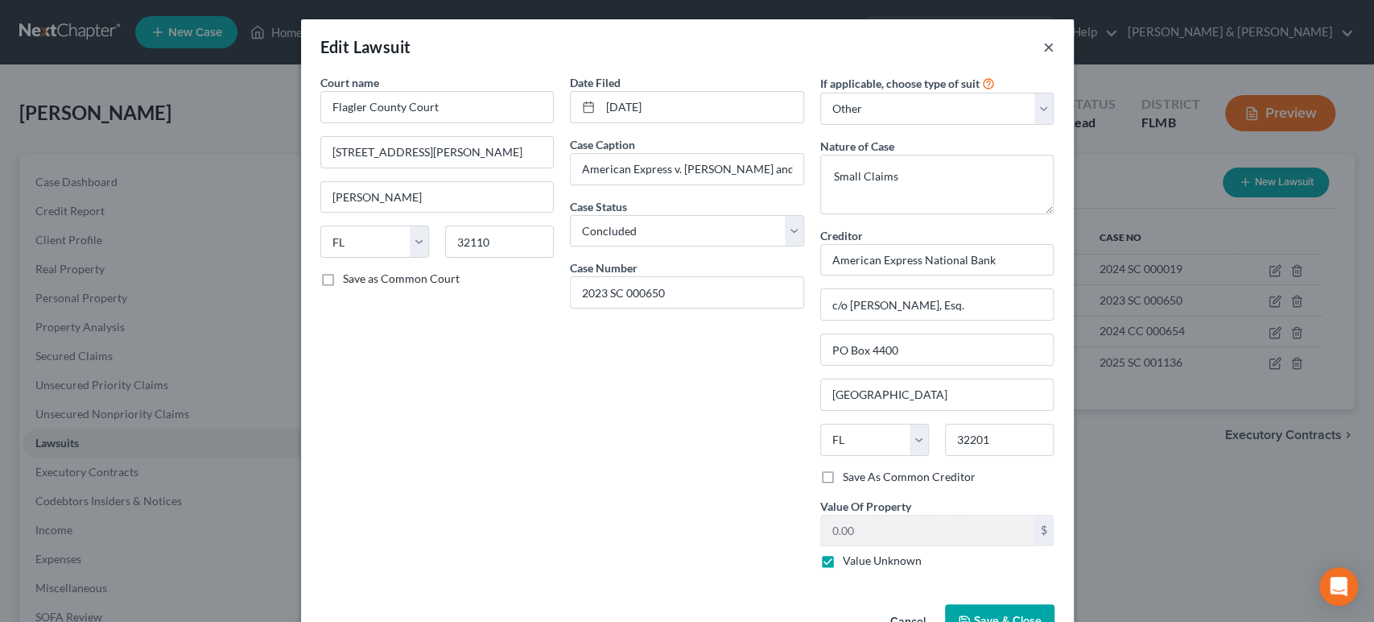
click at [1046, 43] on button "×" at bounding box center [1048, 46] width 11 height 19
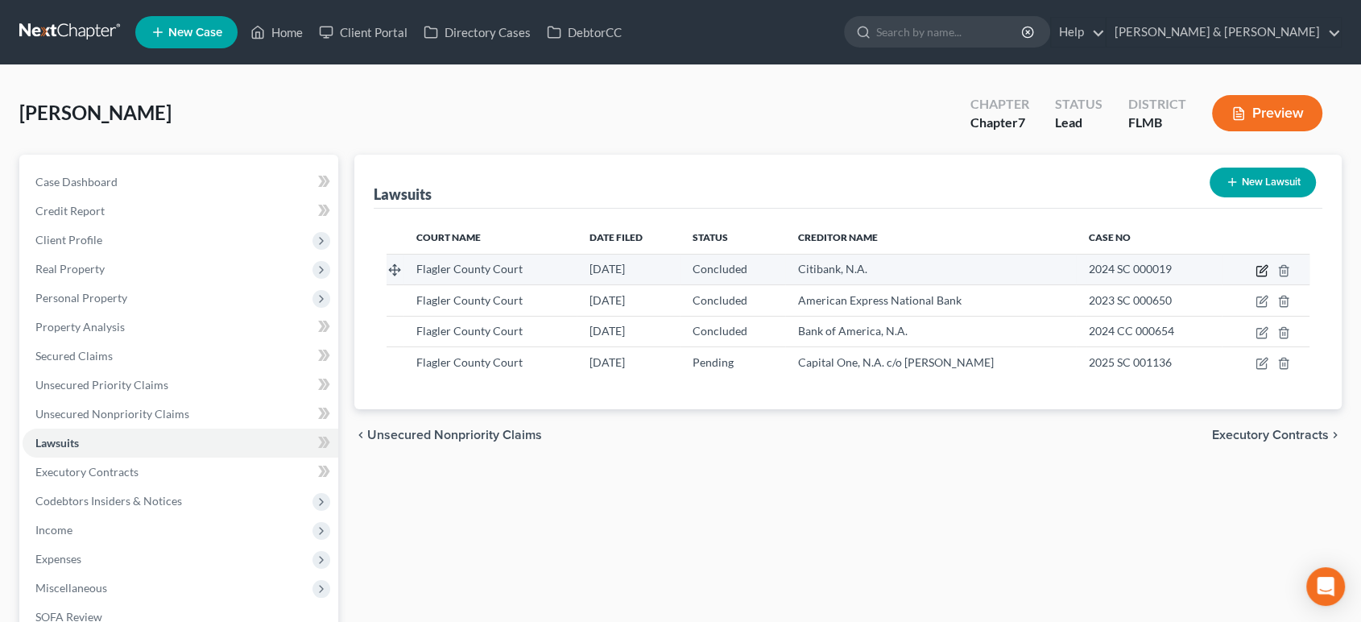
click at [1258, 268] on icon "button" at bounding box center [1261, 270] width 13 height 13
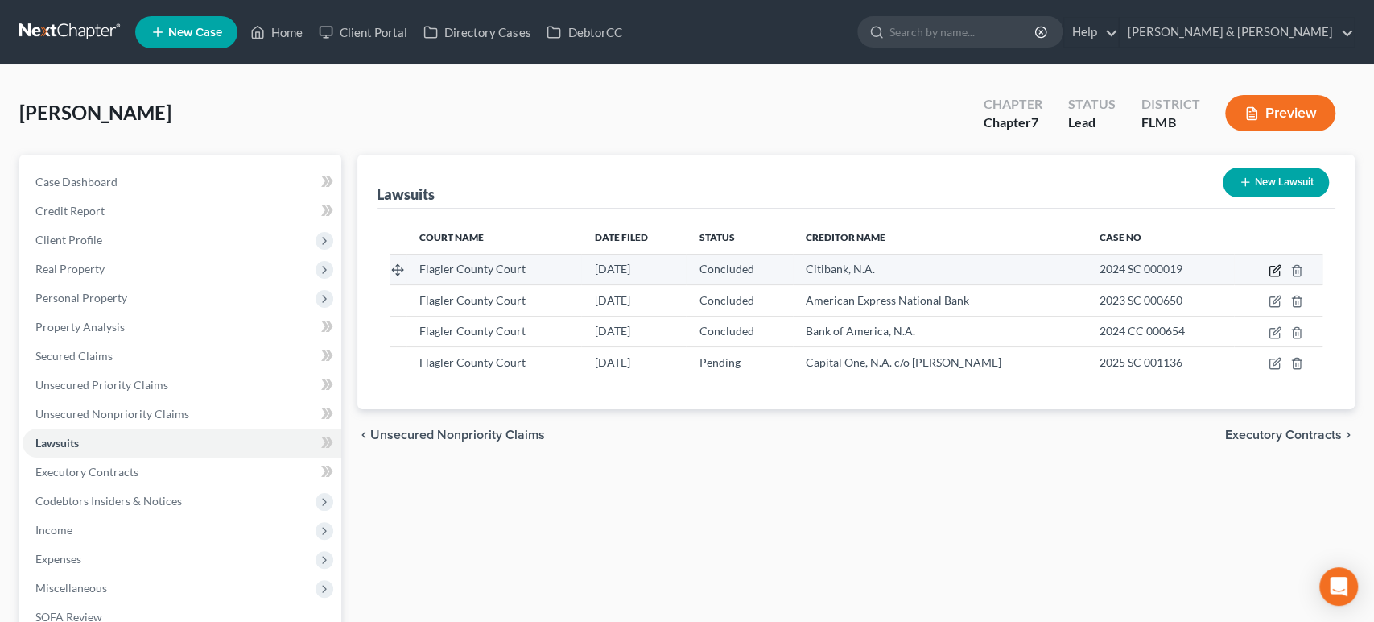
select select "9"
select select "2"
select select "4"
select select "9"
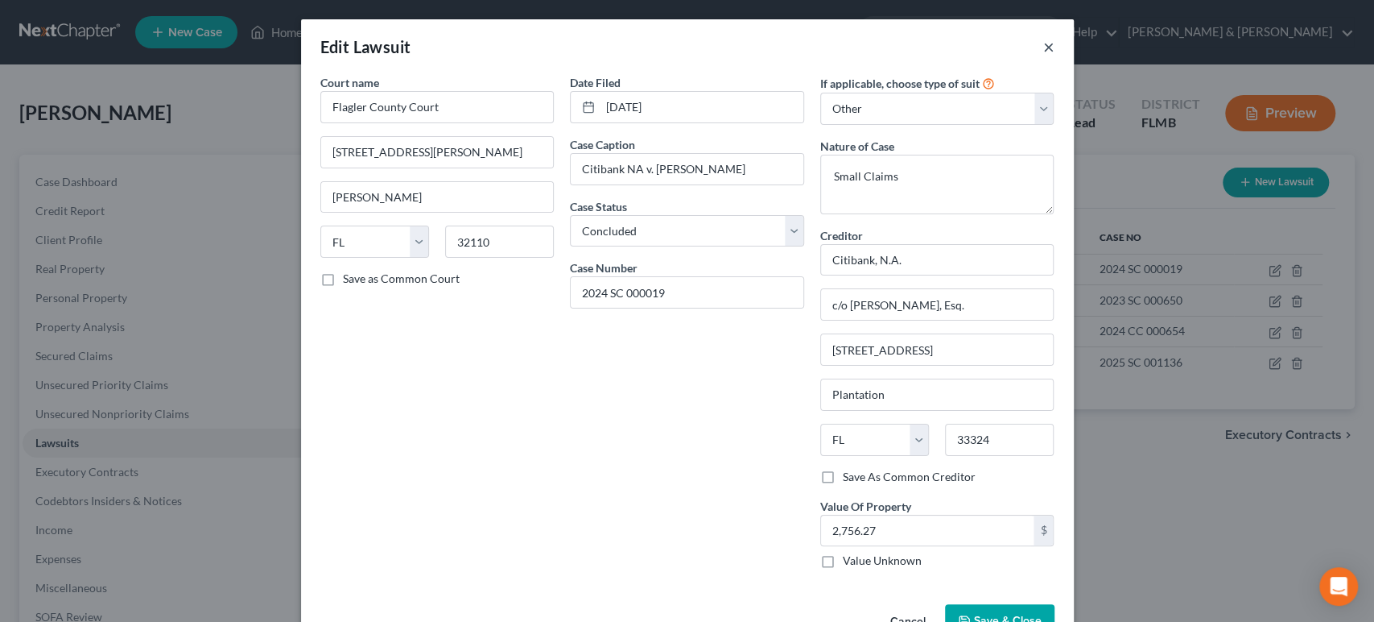
click at [1043, 52] on button "×" at bounding box center [1048, 46] width 11 height 19
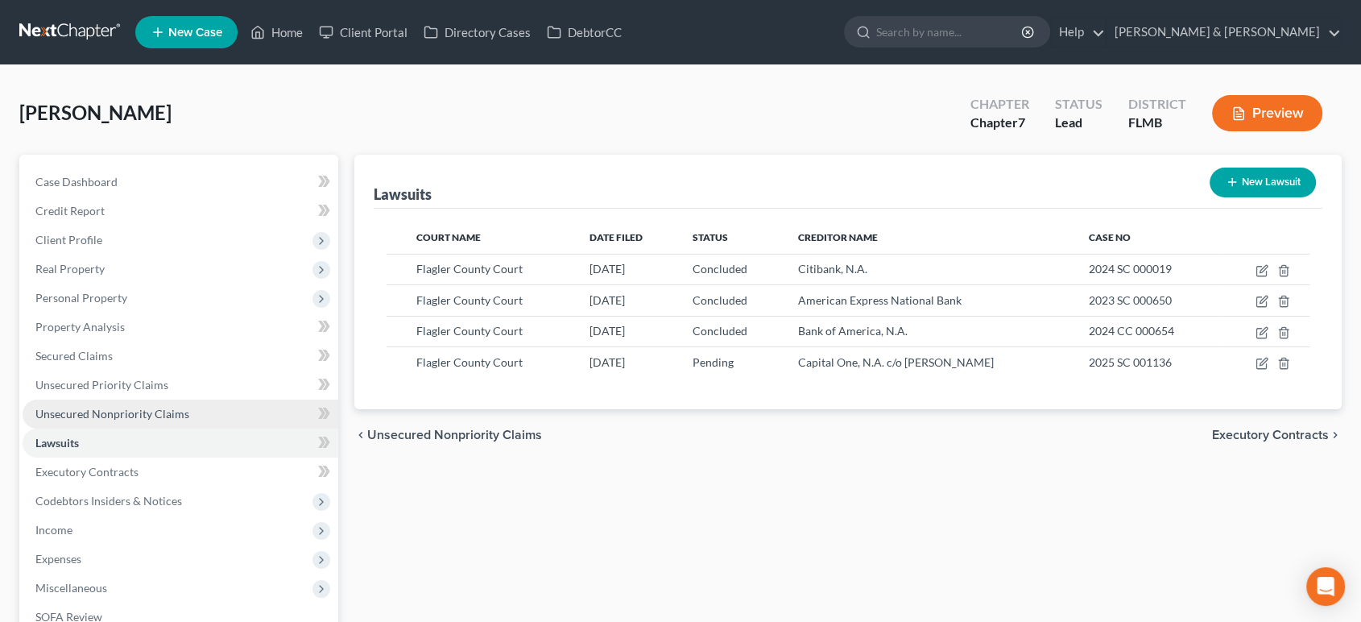
click at [127, 413] on span "Unsecured Nonpriority Claims" at bounding box center [112, 414] width 154 height 14
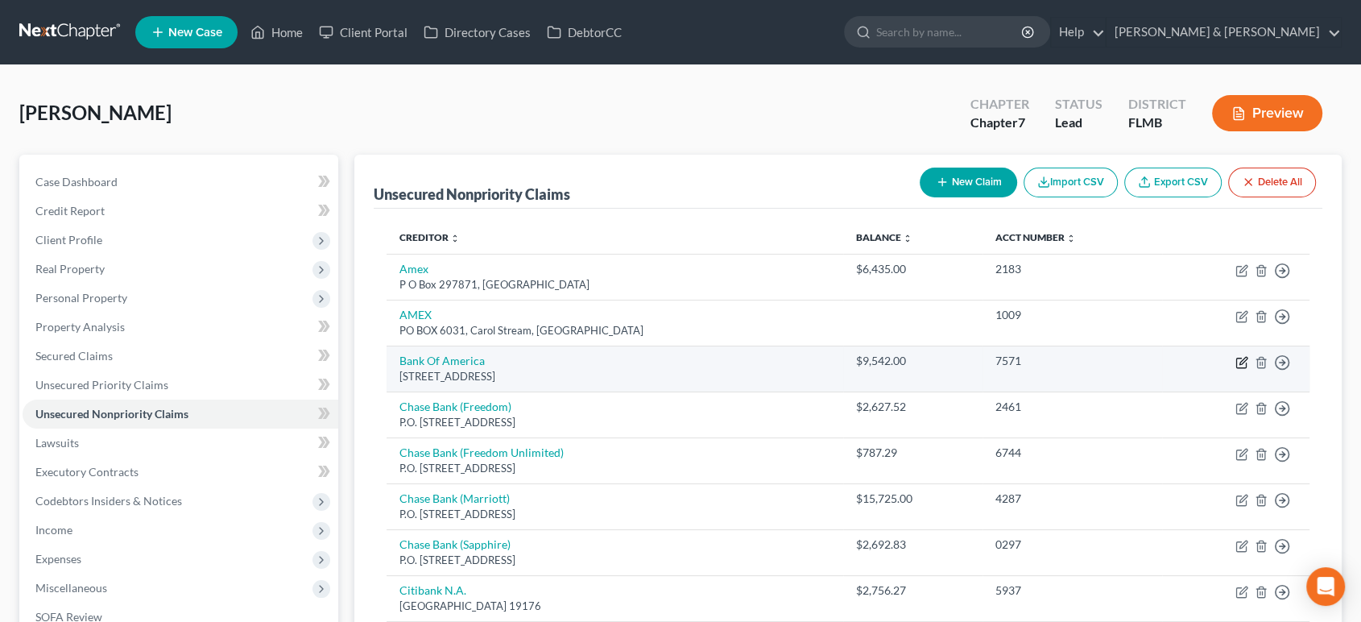
click at [1243, 358] on icon "button" at bounding box center [1241, 362] width 13 height 13
select select "7"
select select "2"
select select "0"
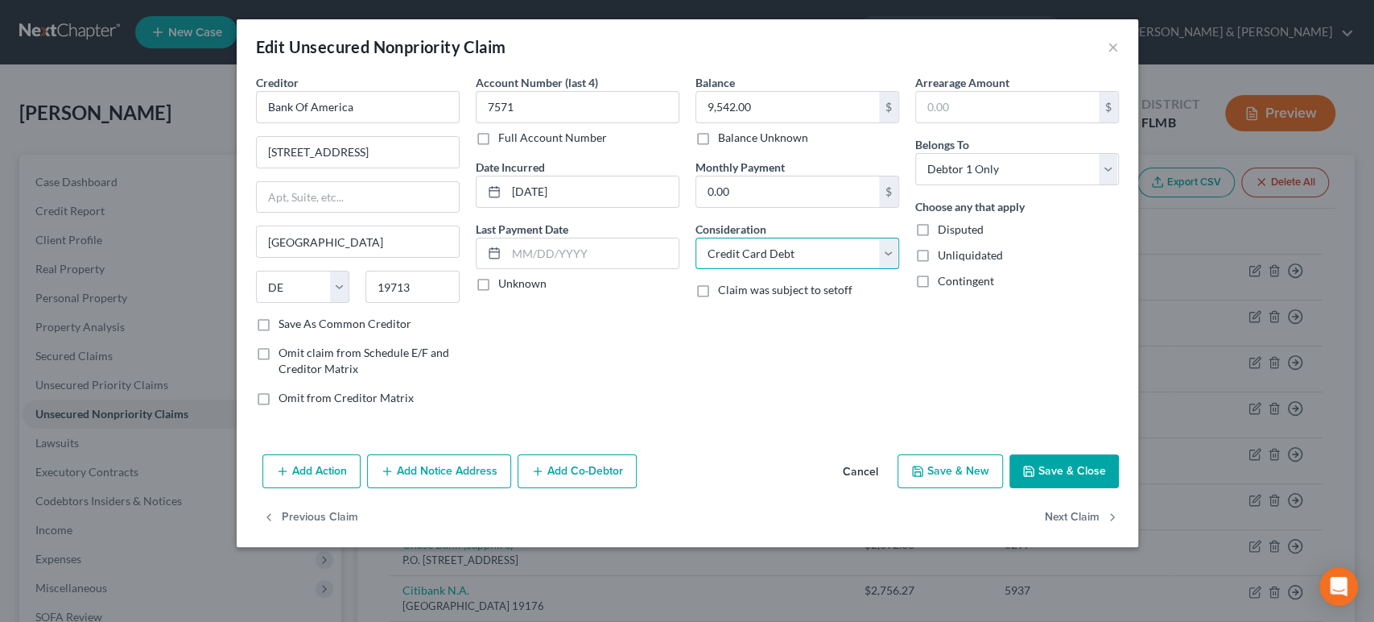
click at [803, 251] on select "Select Cable / Satellite Services Collection Agency Credit Card Debt Debt Couns…" at bounding box center [798, 254] width 204 height 32
click at [696, 238] on select "Select Cable / Satellite Services Collection Agency Credit Card Debt Debt Couns…" at bounding box center [798, 254] width 204 height 32
click at [805, 249] on select "Select Cable / Satellite Services Collection Agency Credit Card Debt Debt Couns…" at bounding box center [798, 254] width 204 height 32
select select "8"
click at [696, 238] on select "Select Cable / Satellite Services Collection Agency Credit Card Debt Debt Couns…" at bounding box center [798, 254] width 204 height 32
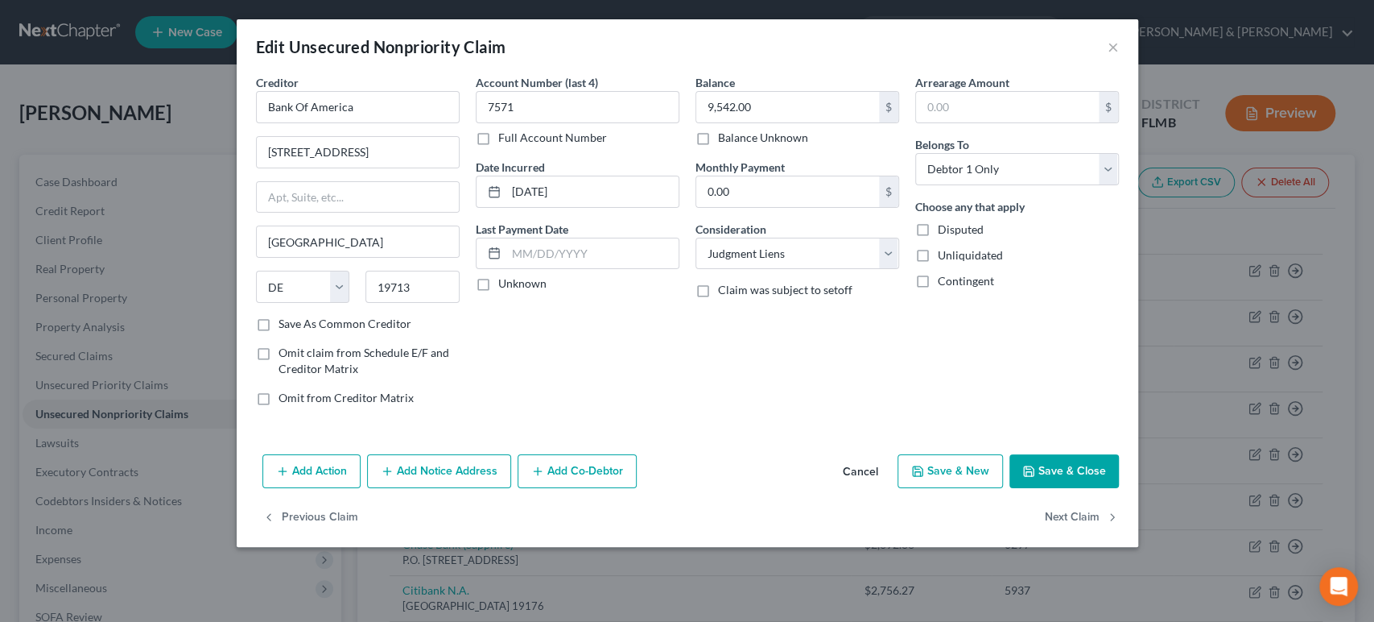
click at [909, 355] on div "Arrearage Amount $ Belongs To * Select Debtor 1 Only Debtor 2 Only Debtor 1 And…" at bounding box center [1017, 246] width 220 height 345
click at [1048, 468] on button "Save & Close" at bounding box center [1064, 471] width 109 height 34
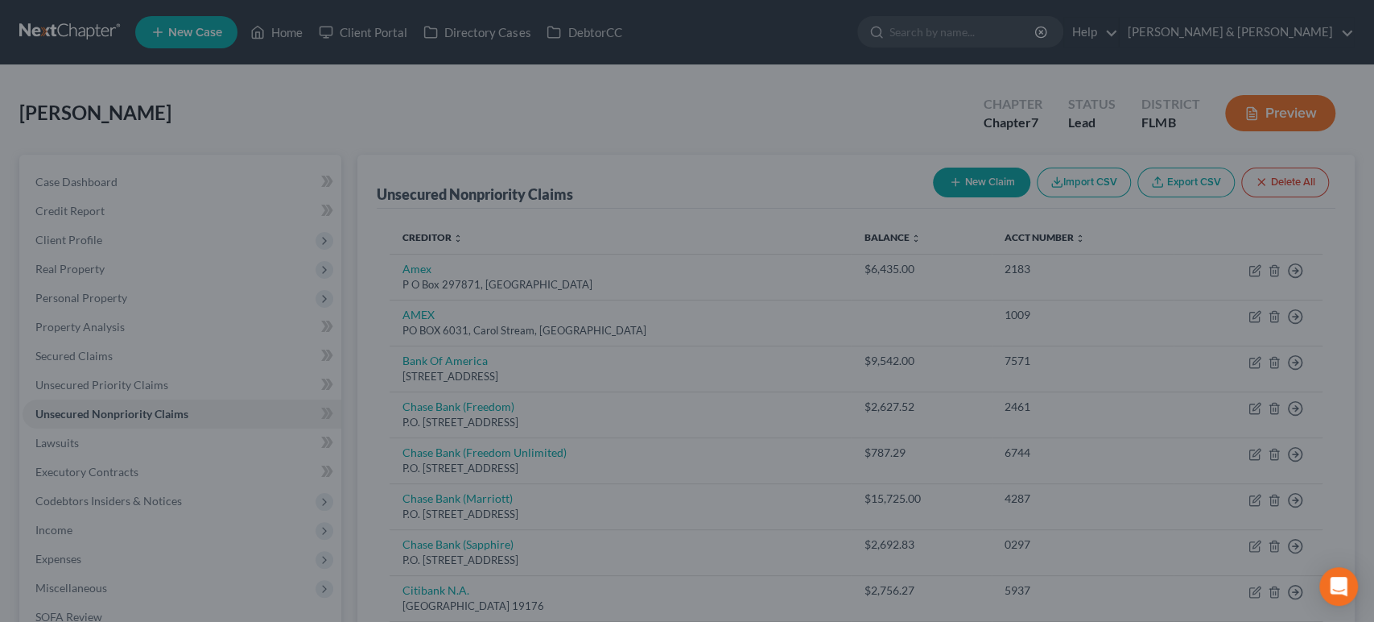
type input "0"
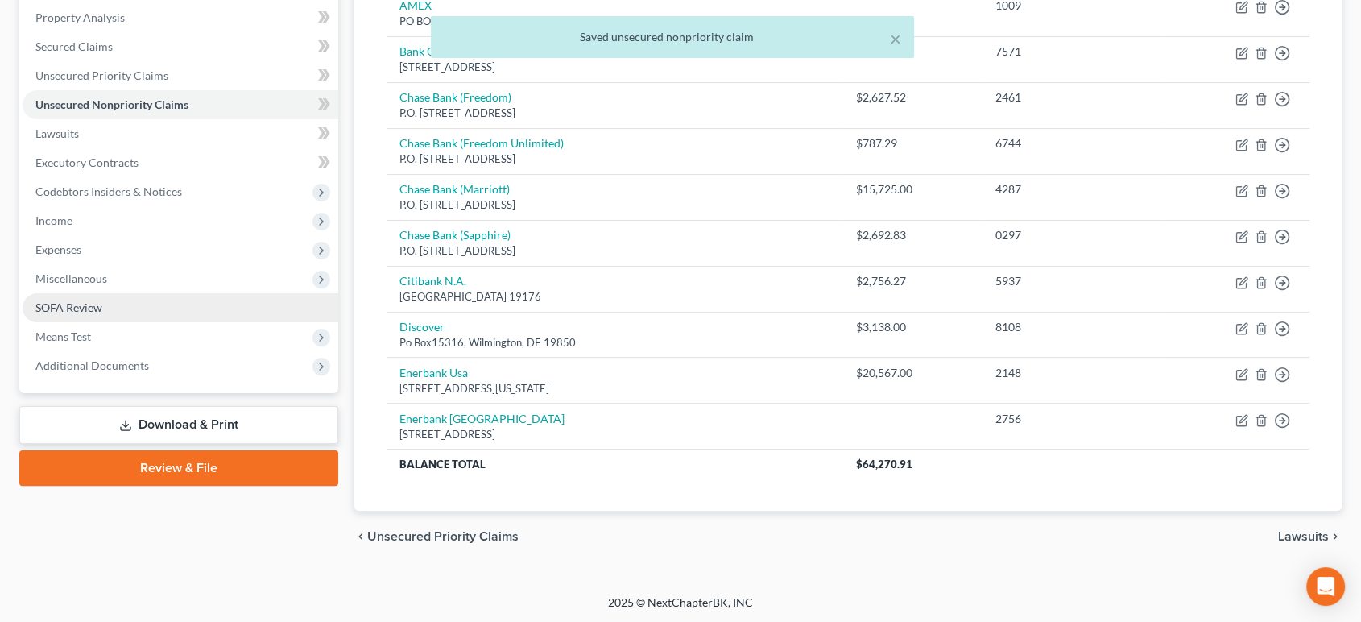
click at [112, 300] on link "SOFA Review" at bounding box center [181, 307] width 316 height 29
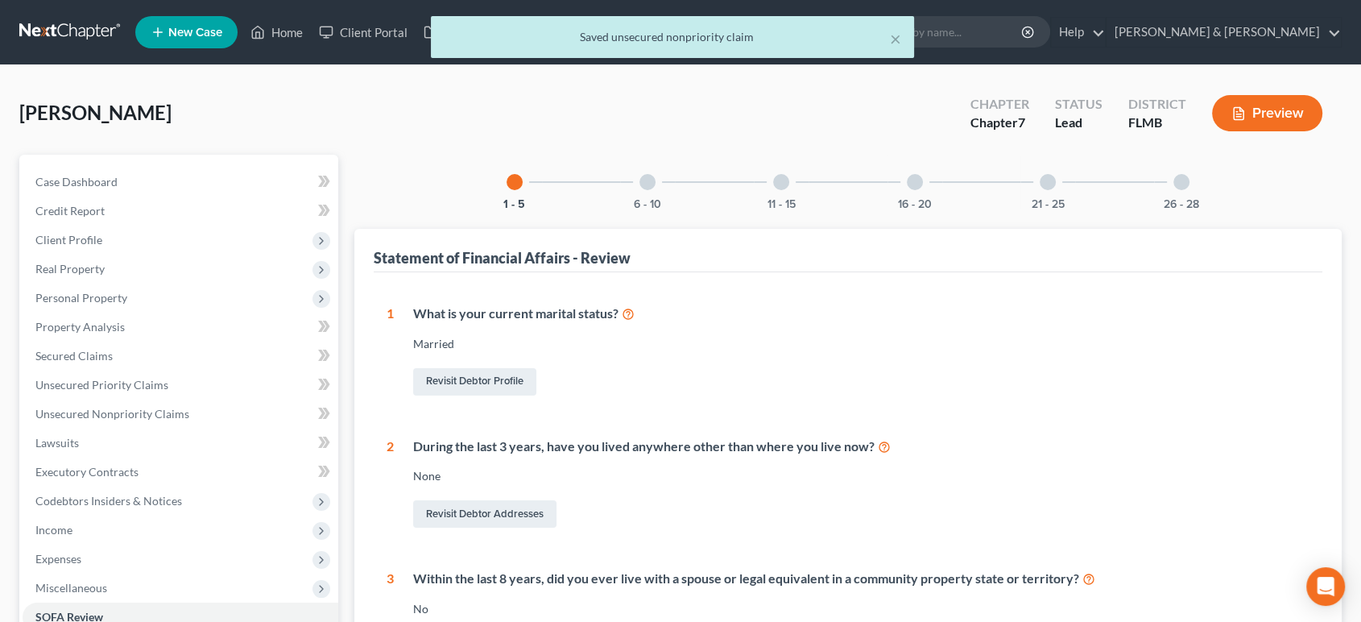
click at [644, 184] on div at bounding box center [647, 182] width 16 height 16
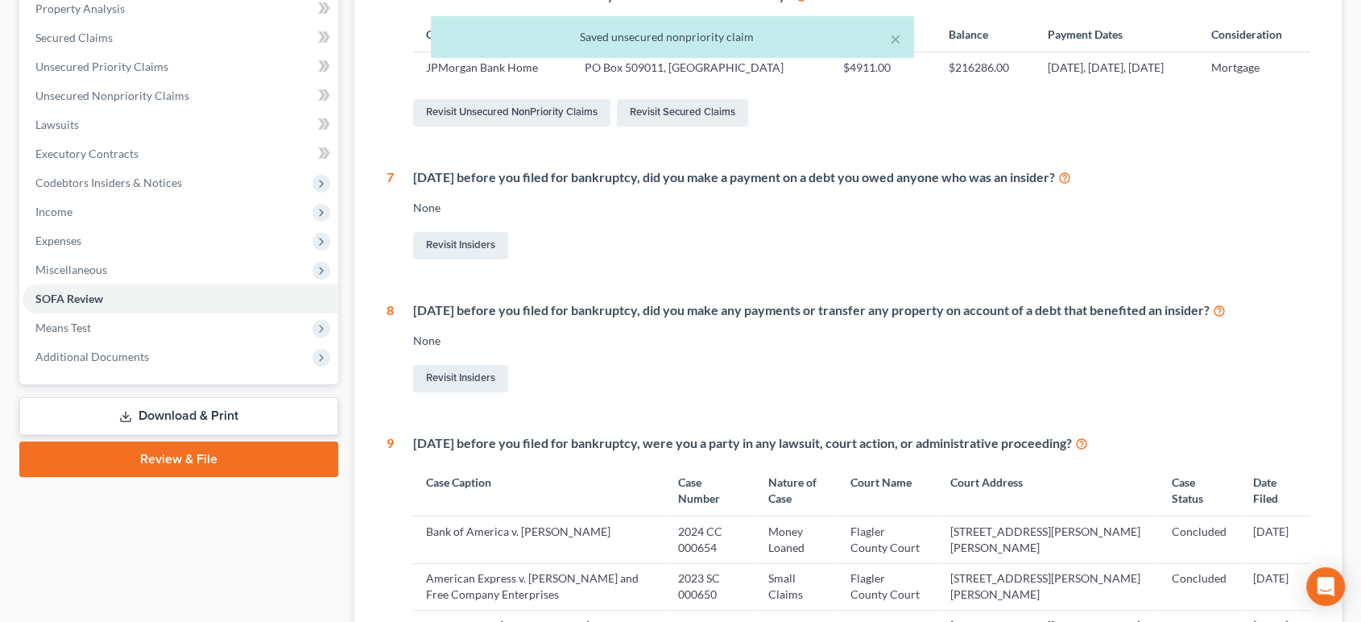
scroll to position [748, 0]
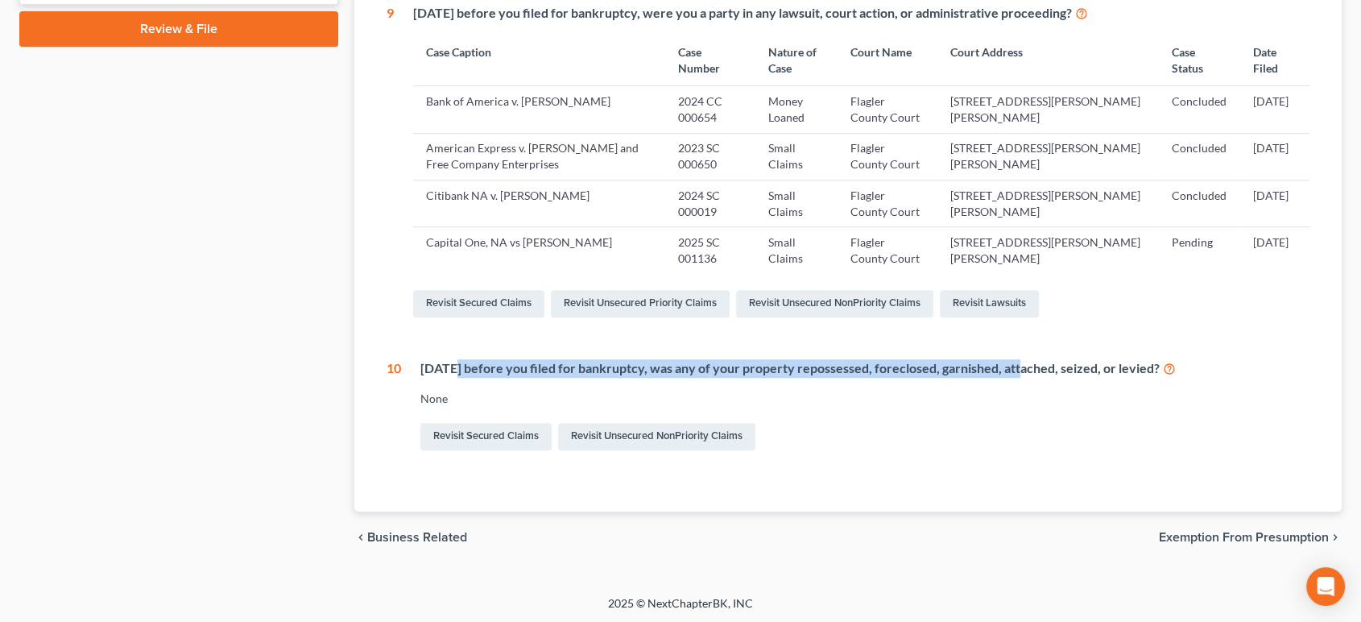
drag, startPoint x: 456, startPoint y: 361, endPoint x: 1014, endPoint y: 374, distance: 557.3
click at [1014, 374] on div "Within 1 year before you filed for bankruptcy, was any of your property reposse…" at bounding box center [865, 368] width 890 height 19
click at [1015, 374] on div "Within 1 year before you filed for bankruptcy, was any of your property reposse…" at bounding box center [865, 368] width 890 height 19
drag, startPoint x: 704, startPoint y: 370, endPoint x: 885, endPoint y: 370, distance: 181.1
click at [885, 370] on div "Within 1 year before you filed for bankruptcy, was any of your property reposse…" at bounding box center [865, 368] width 890 height 19
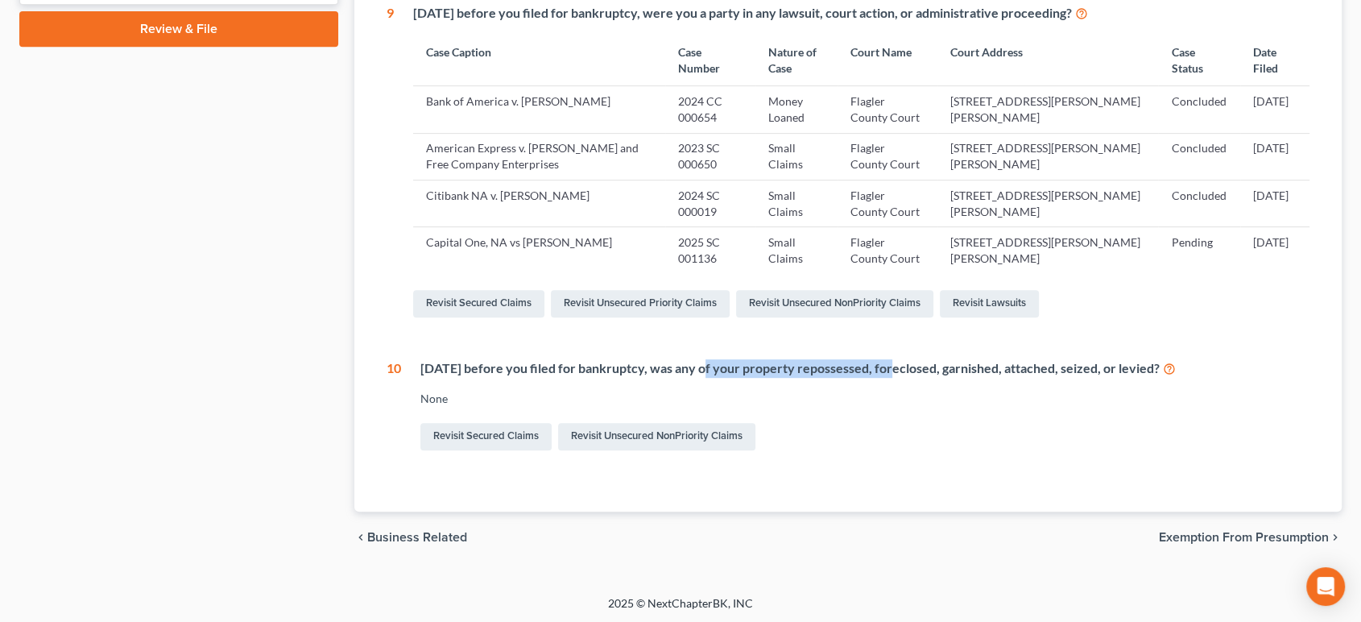
click at [887, 374] on div "Within 1 year before you filed for bankruptcy, was any of your property reposse…" at bounding box center [865, 368] width 890 height 19
click at [651, 429] on link "Revisit Unsecured NonPriority Claims" at bounding box center [656, 436] width 197 height 27
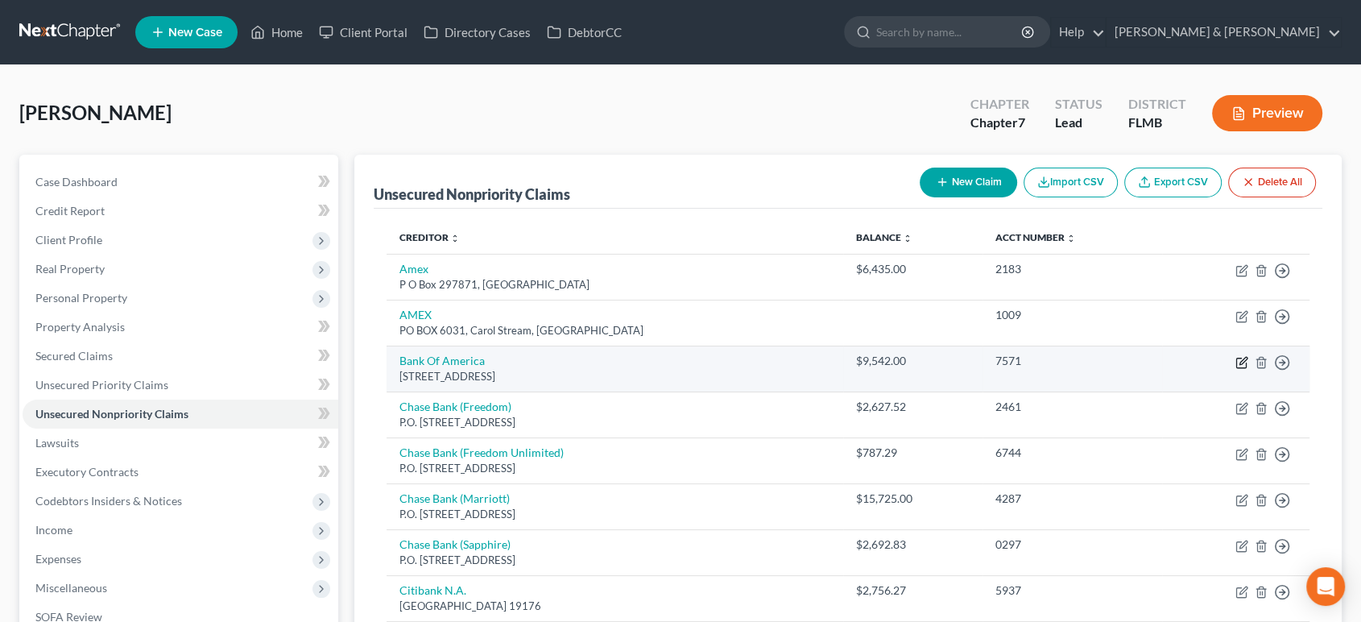
click at [1237, 359] on icon "button" at bounding box center [1241, 362] width 13 height 13
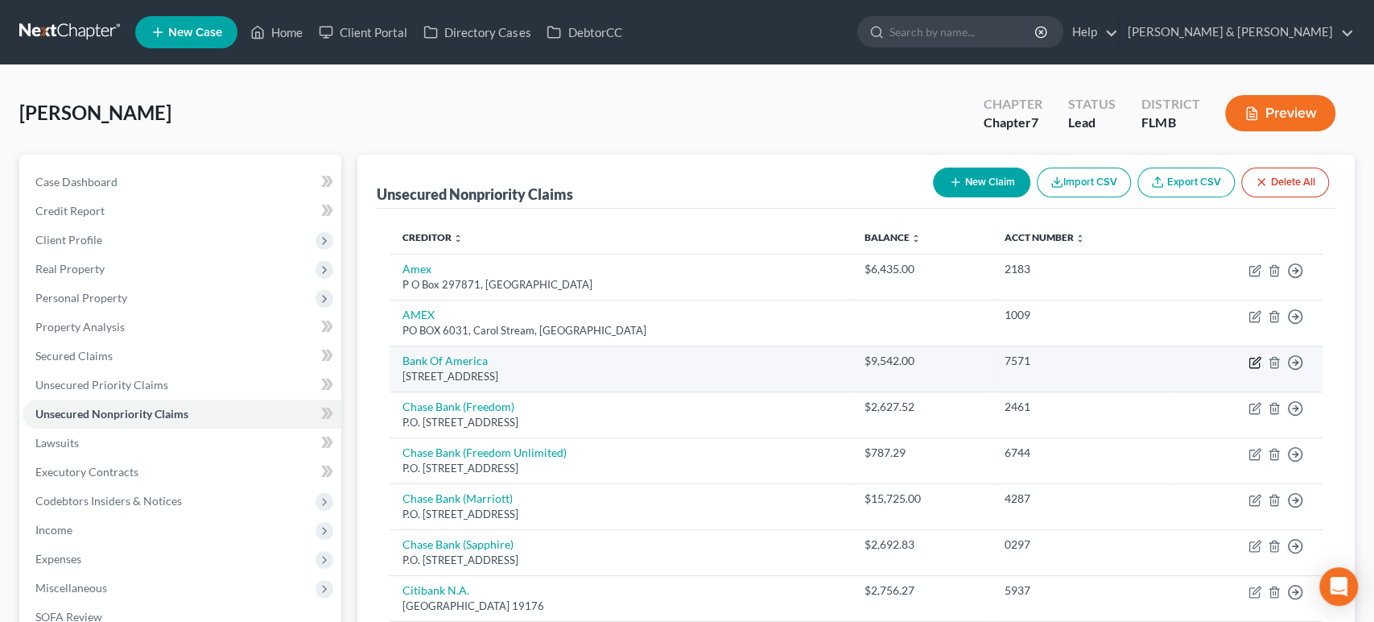
select select "7"
select select "8"
select select "0"
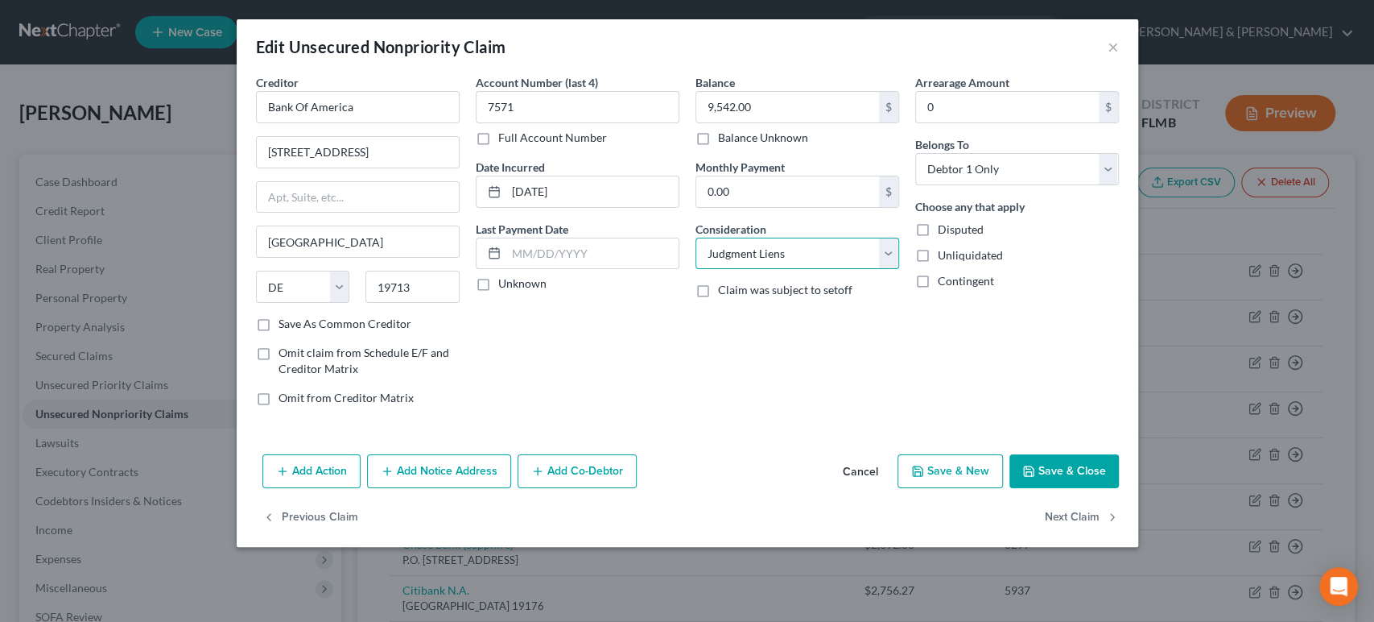
click at [805, 252] on select "Select Cable / Satellite Services Collection Agency Credit Card Debt Debt Couns…" at bounding box center [798, 254] width 204 height 32
click at [833, 248] on select "Select Cable / Satellite Services Collection Agency Credit Card Debt Debt Couns…" at bounding box center [798, 254] width 204 height 32
click at [811, 252] on select "Select Cable / Satellite Services Collection Agency Credit Card Debt Debt Couns…" at bounding box center [798, 254] width 204 height 32
select select "14"
click at [696, 238] on select "Select Cable / Satellite Services Collection Agency Credit Card Debt Debt Couns…" at bounding box center [798, 254] width 204 height 32
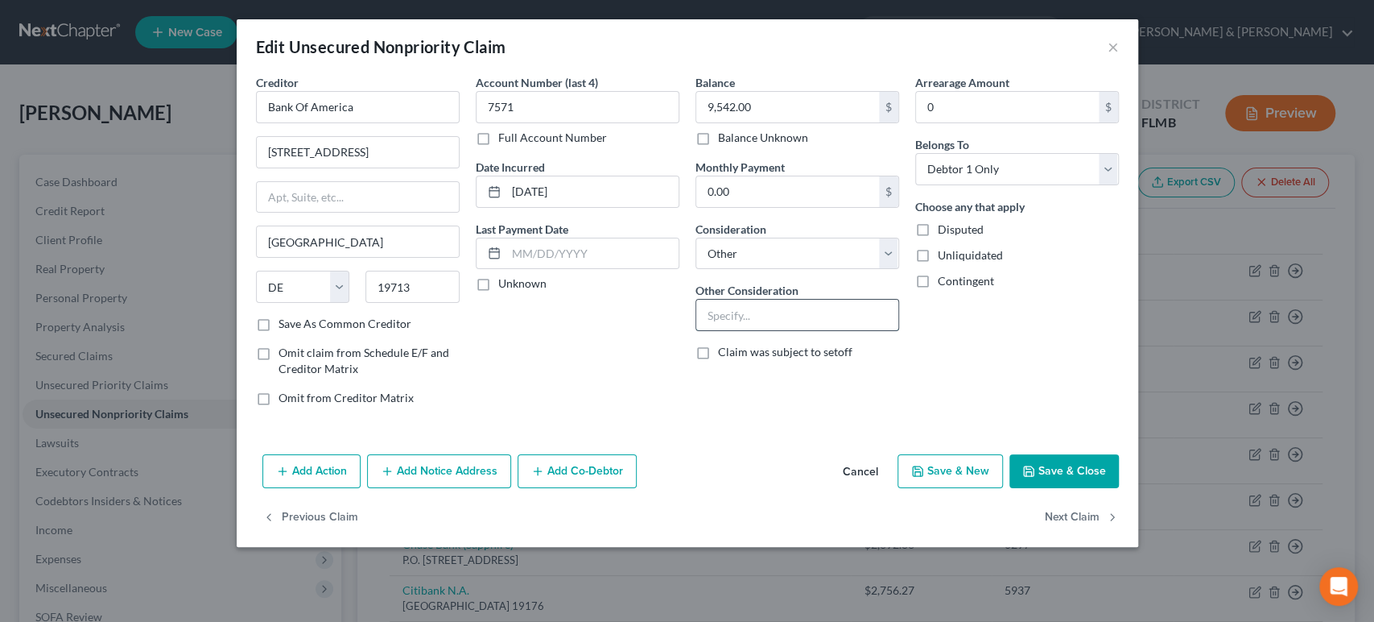
click at [801, 304] on input "text" at bounding box center [797, 314] width 202 height 31
click at [584, 314] on div "Account Number (last 4) 7571 Full Account Number Date Incurred 08-24-2021 Last …" at bounding box center [578, 246] width 220 height 345
click at [338, 472] on button "Add Action" at bounding box center [311, 471] width 98 height 34
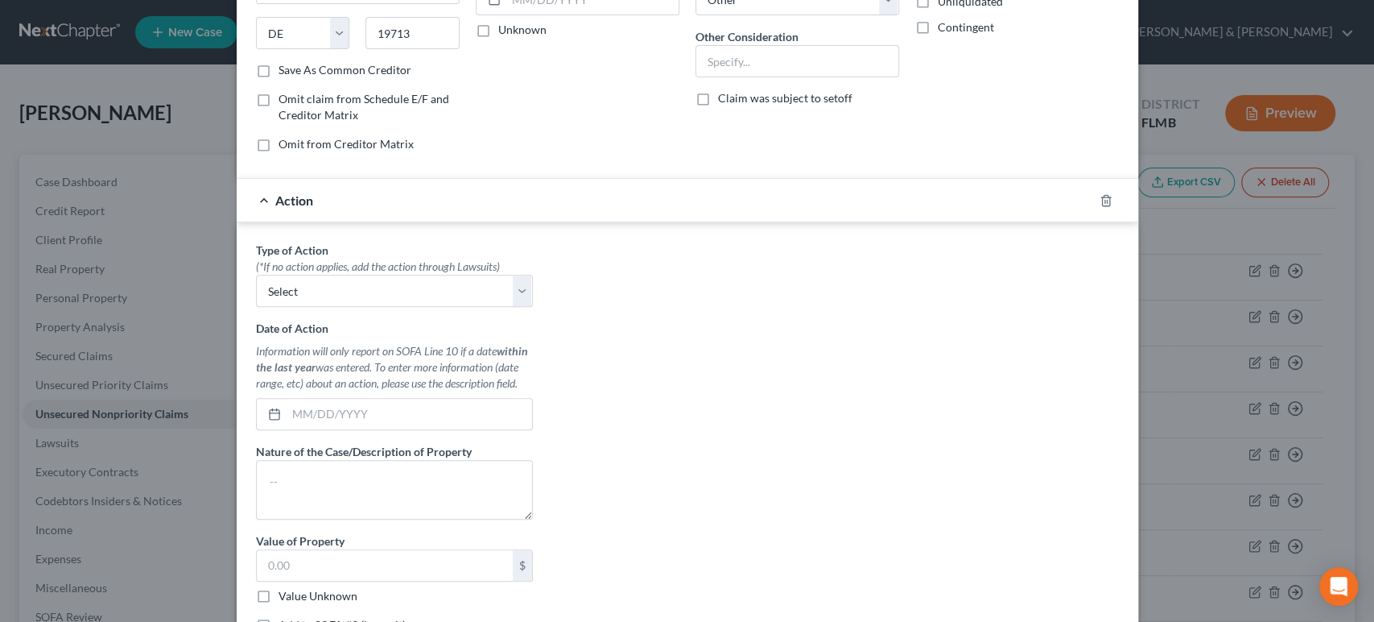
scroll to position [423, 0]
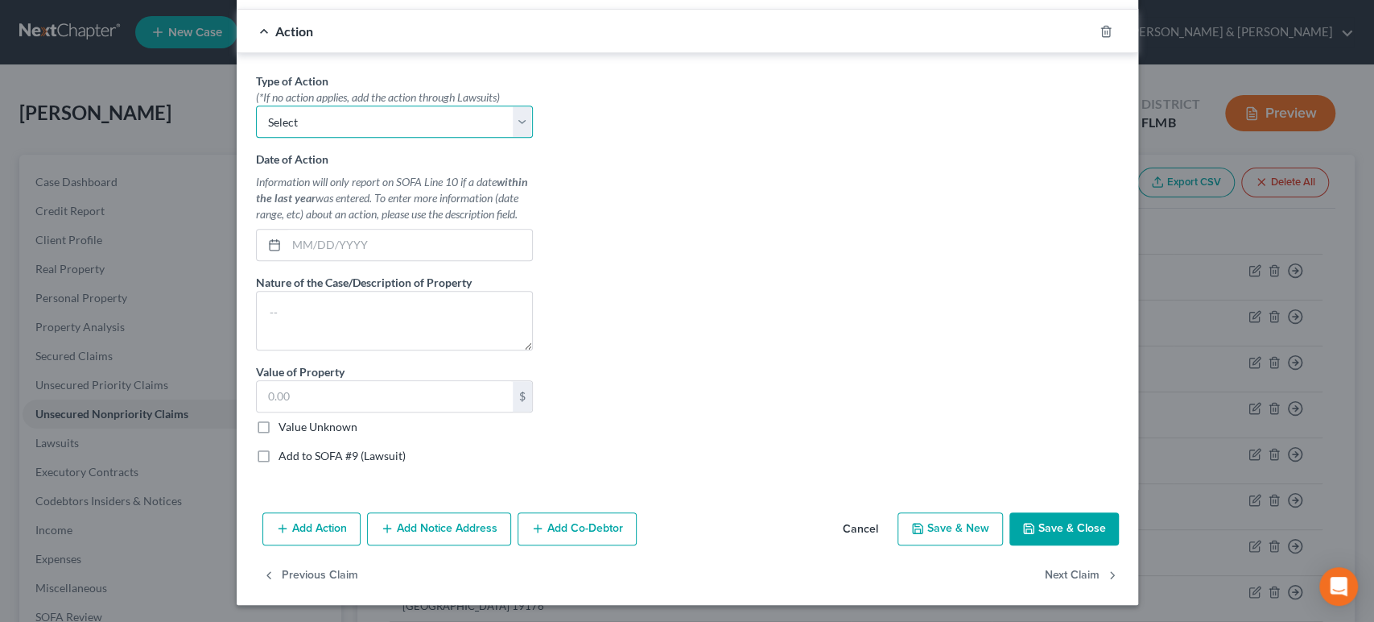
click at [341, 128] on select "Select Repossession Garnishment Foreclosure Personal Injury Attached, Seized, O…" at bounding box center [394, 121] width 277 height 32
select select "1"
click at [256, 105] on select "Select Repossession Garnishment Foreclosure Personal Injury Attached, Seized, O…" at bounding box center [394, 121] width 277 height 32
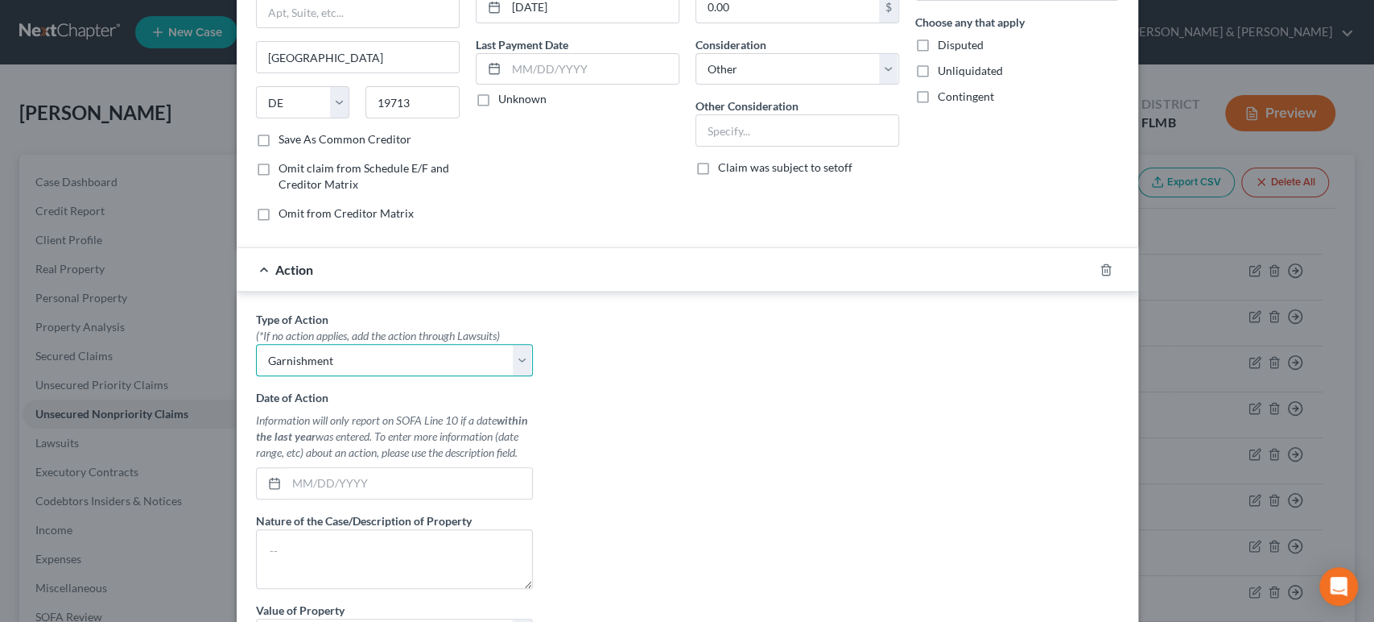
scroll to position [0, 0]
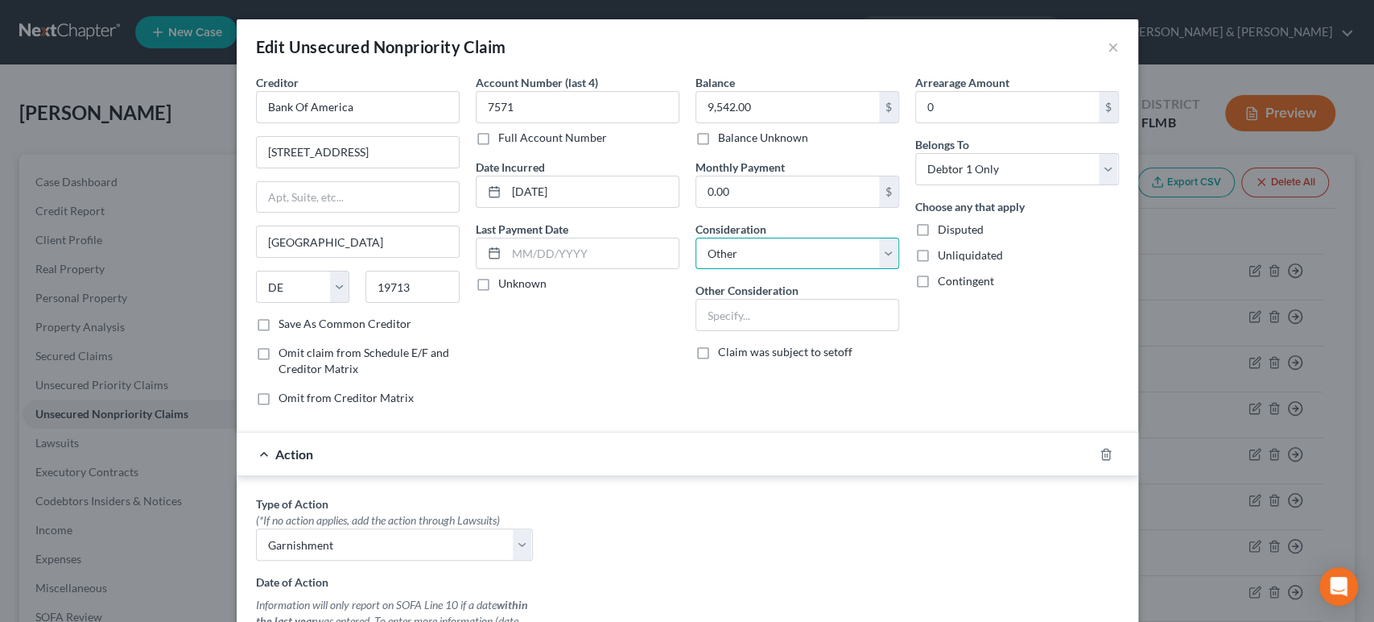
click at [766, 258] on select "Select Cable / Satellite Services Collection Agency Credit Card Debt Debt Couns…" at bounding box center [798, 254] width 204 height 32
select select "2"
click at [696, 238] on select "Select Cable / Satellite Services Collection Agency Credit Card Debt Debt Couns…" at bounding box center [798, 254] width 204 height 32
click at [581, 343] on div "Account Number (last 4) 7571 Full Account Number Date Incurred 08-24-2021 Last …" at bounding box center [578, 246] width 220 height 345
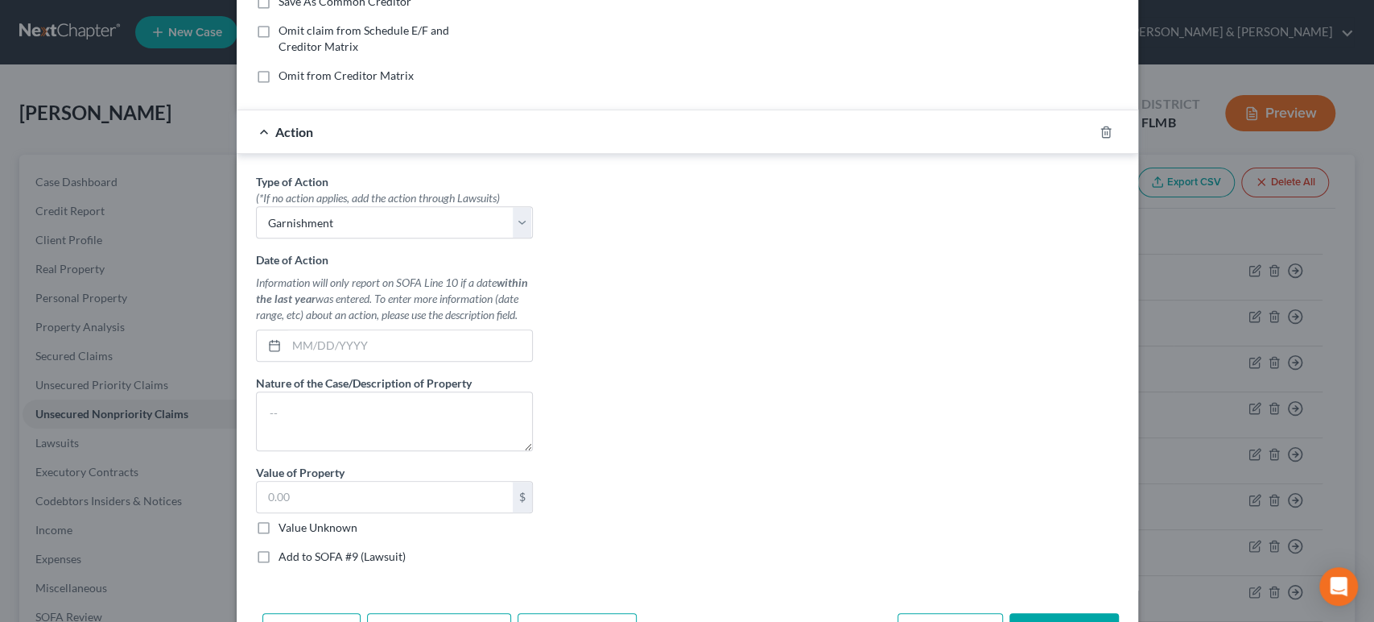
scroll to position [357, 0]
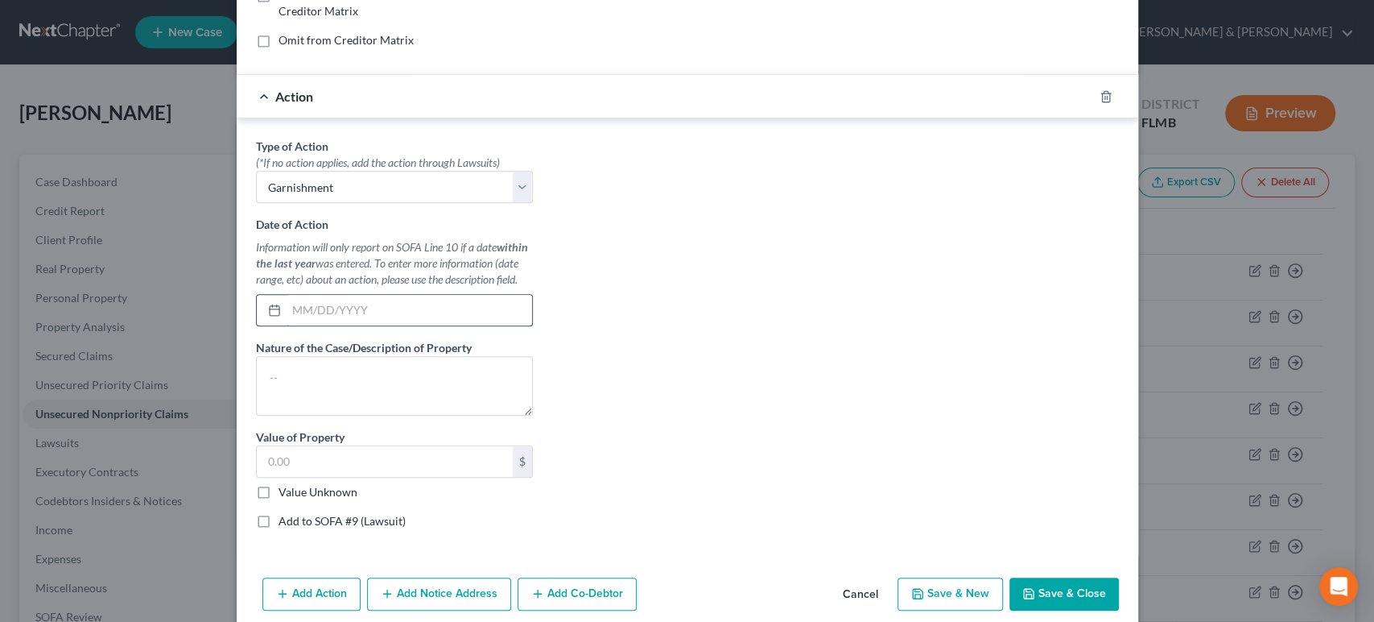
click at [328, 305] on input "text" at bounding box center [410, 310] width 246 height 31
type input "08/02/2025"
click at [680, 416] on div "Type of Action * (*If no action applies, add the action through Lawsuits) Selec…" at bounding box center [687, 339] width 879 height 403
click at [369, 449] on input "text" at bounding box center [385, 461] width 256 height 31
click at [341, 468] on input "text" at bounding box center [385, 461] width 256 height 31
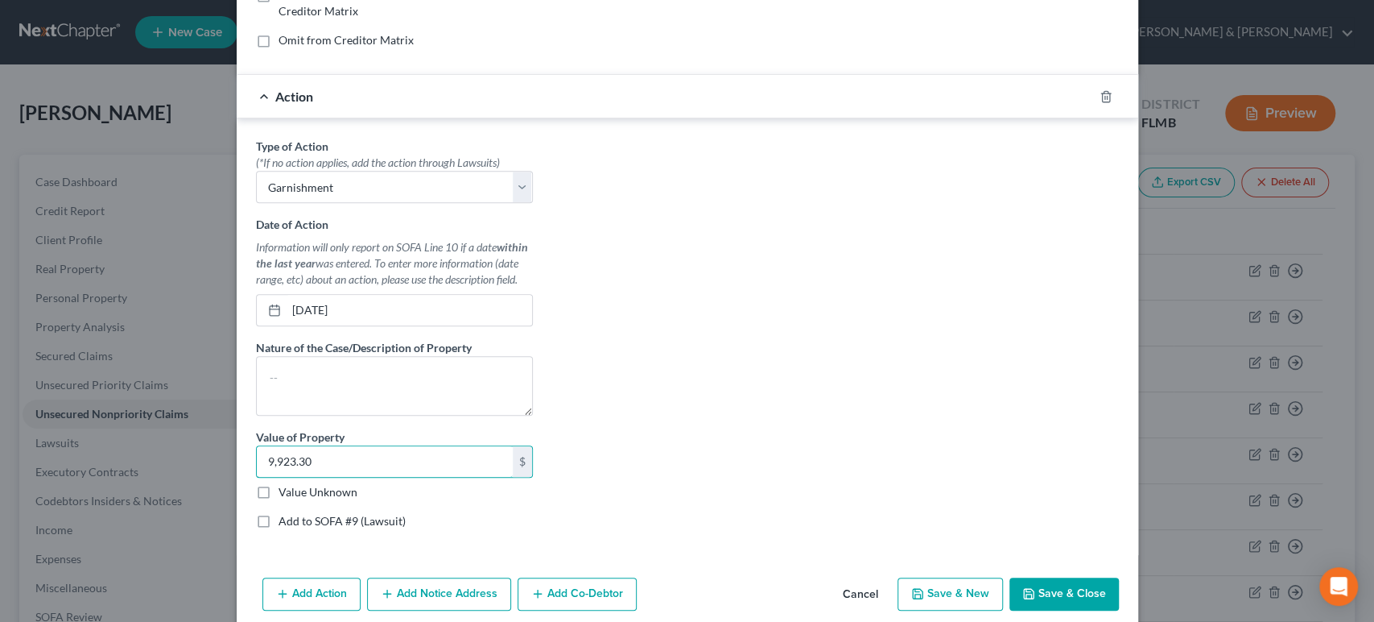
type input "9,923.30"
drag, startPoint x: 646, startPoint y: 314, endPoint x: 619, endPoint y: 338, distance: 36.5
click at [646, 315] on div "Type of Action * (*If no action applies, add the action through Lawsuits) Selec…" at bounding box center [687, 339] width 879 height 403
click at [465, 375] on textarea at bounding box center [394, 386] width 277 height 60
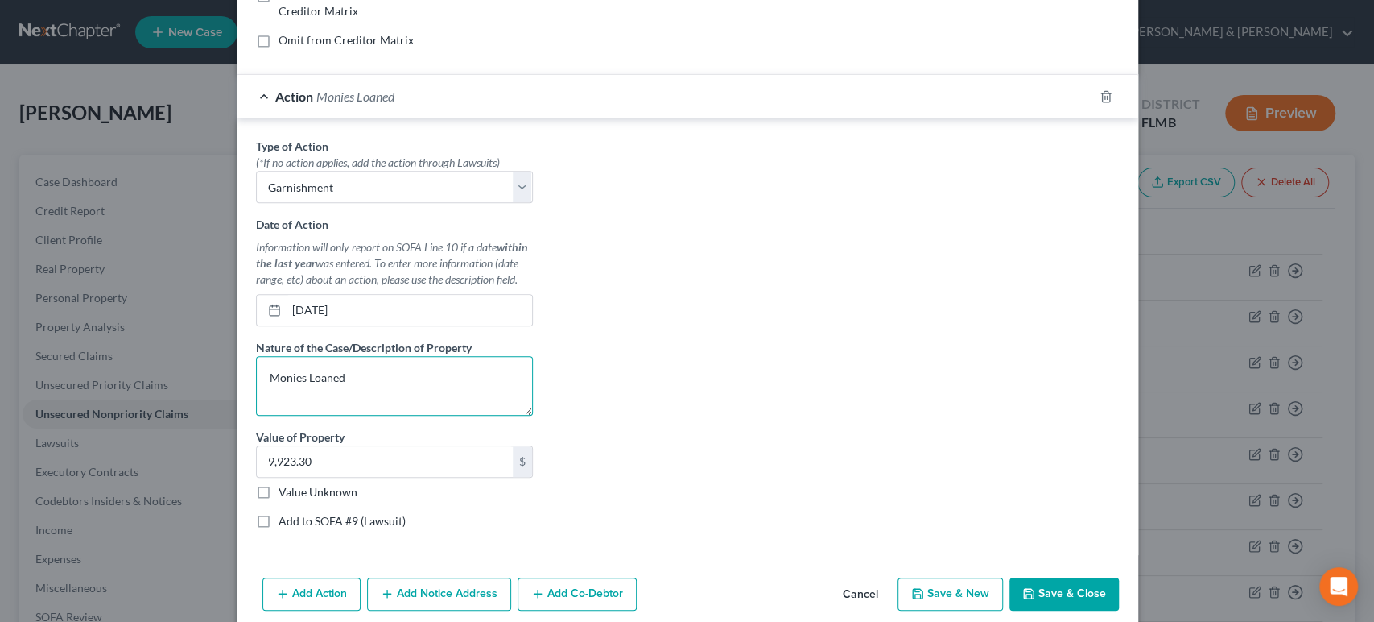
type textarea "Monies Loaned"
click at [683, 361] on div "Type of Action * (*If no action applies, add the action through Lawsuits) Selec…" at bounding box center [687, 339] width 879 height 403
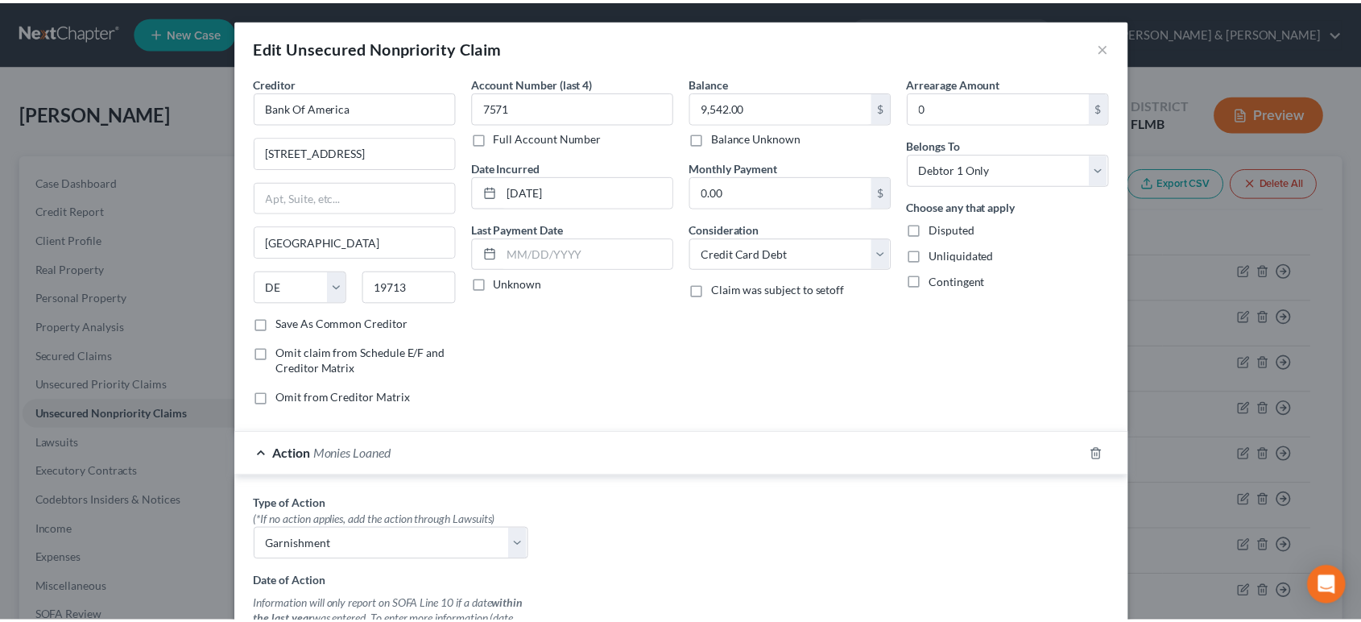
scroll to position [423, 0]
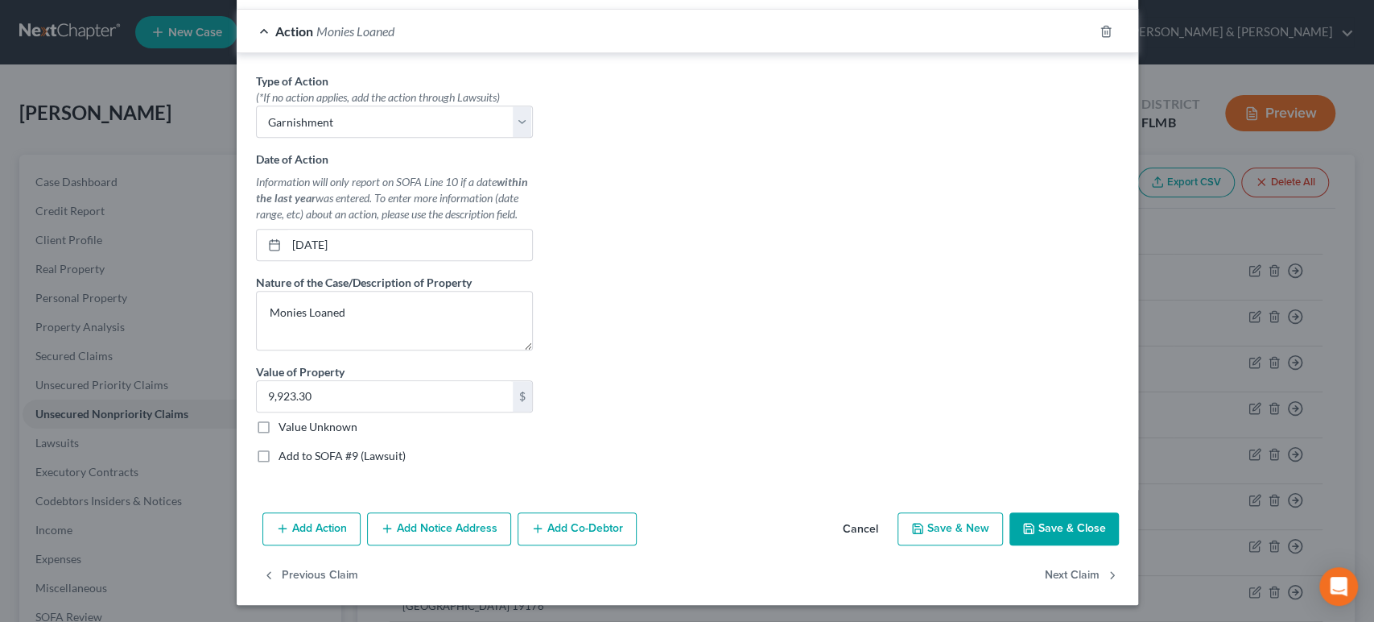
click at [1061, 523] on button "Save & Close" at bounding box center [1064, 529] width 109 height 34
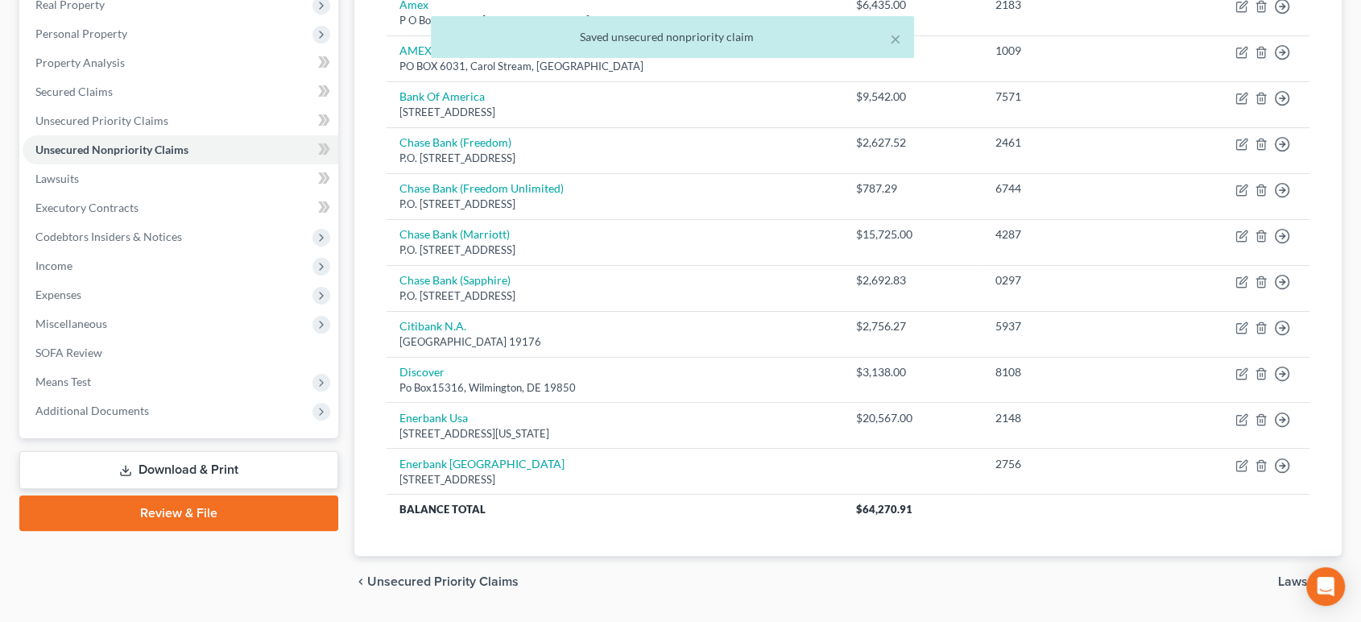
scroll to position [309, 0]
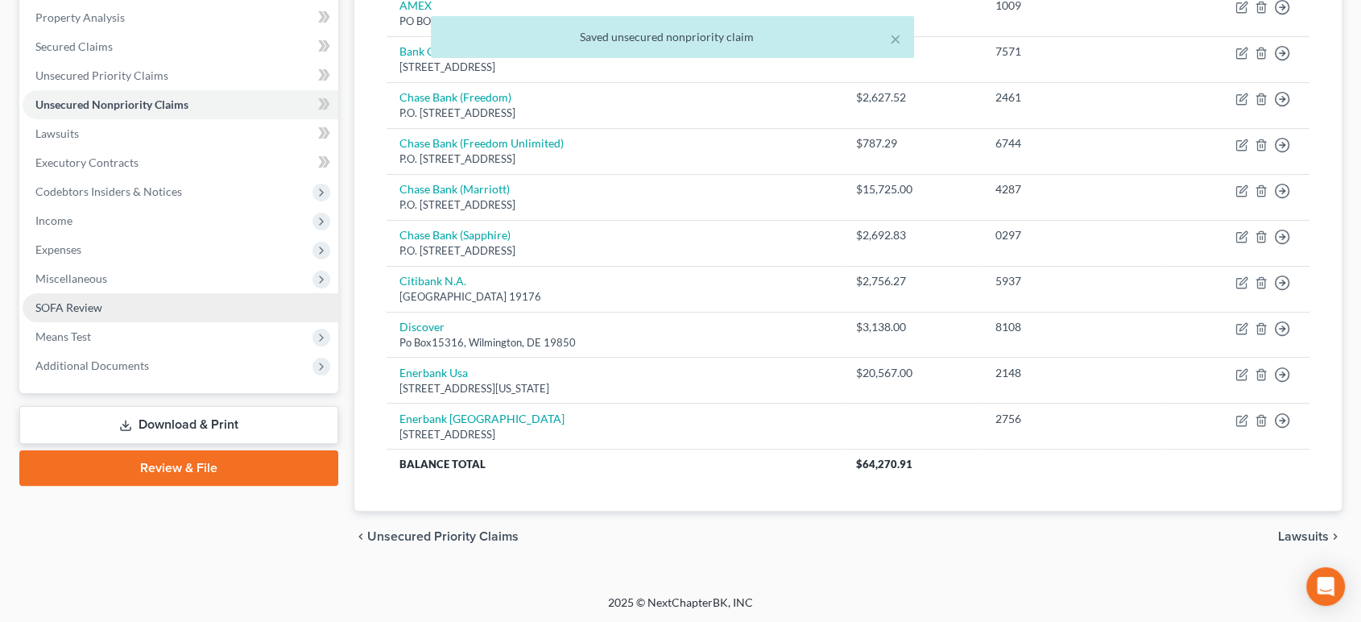
click at [134, 311] on link "SOFA Review" at bounding box center [181, 307] width 316 height 29
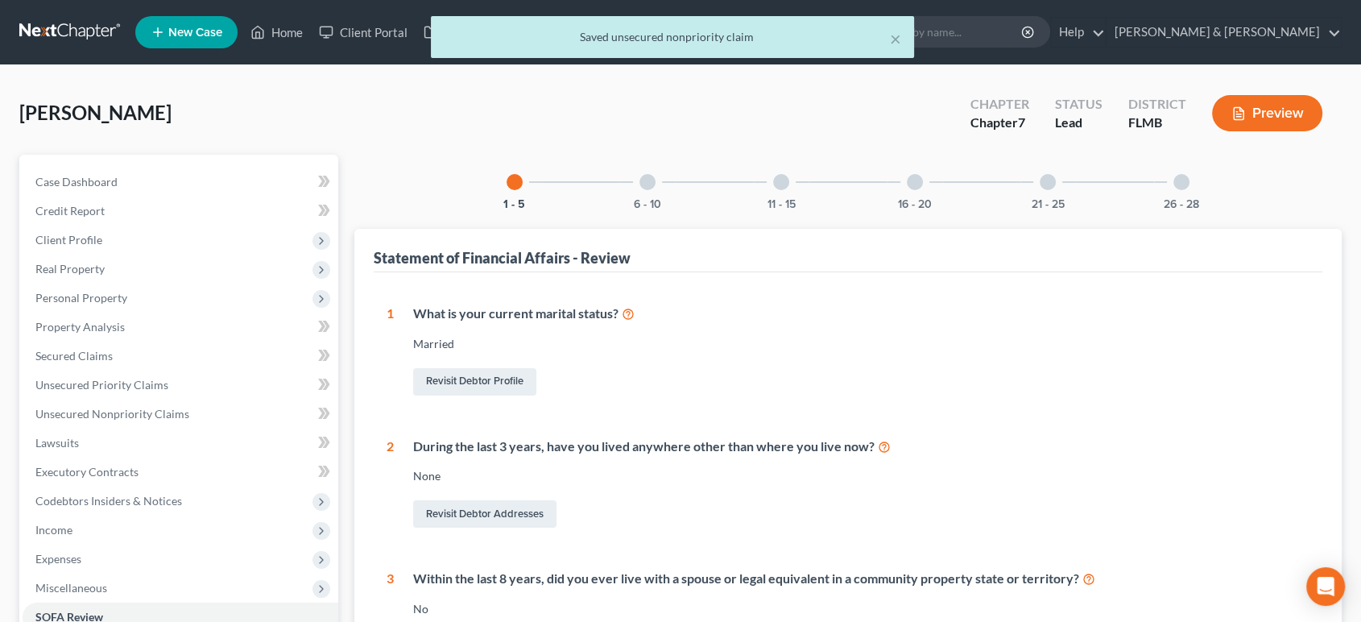
click at [642, 192] on div "6 - 10" at bounding box center [647, 182] width 55 height 55
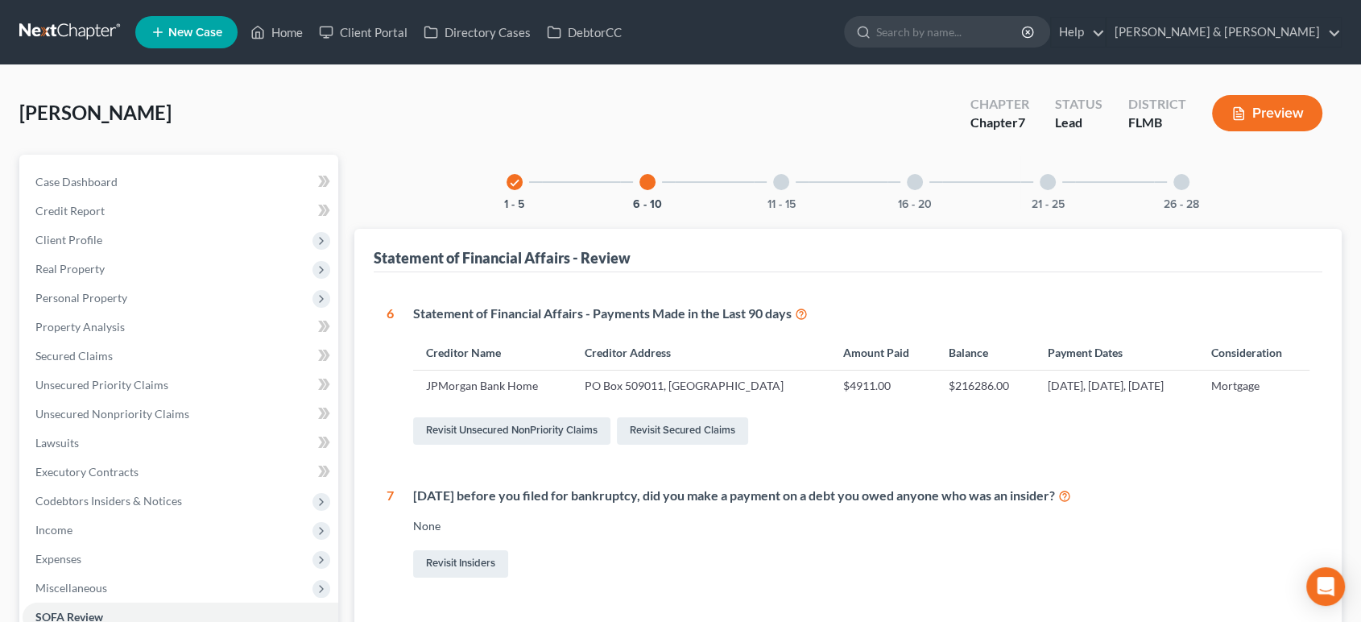
click at [1278, 107] on button "Preview" at bounding box center [1267, 113] width 110 height 36
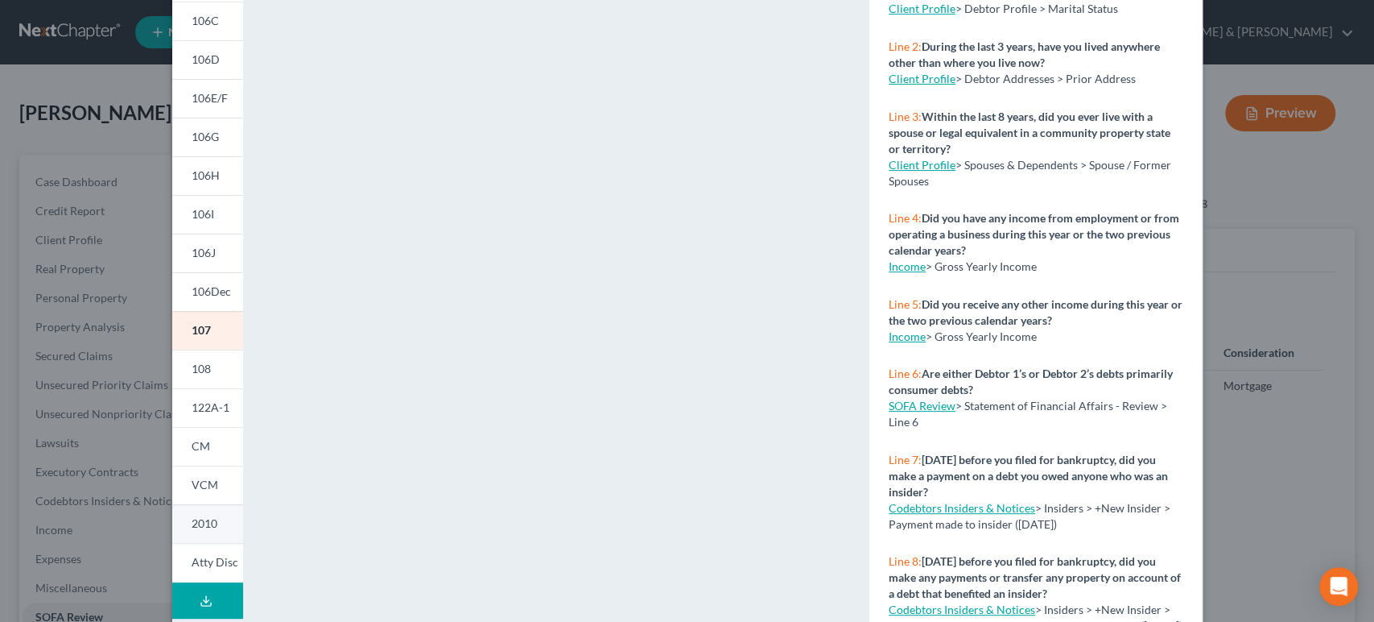
scroll to position [271, 0]
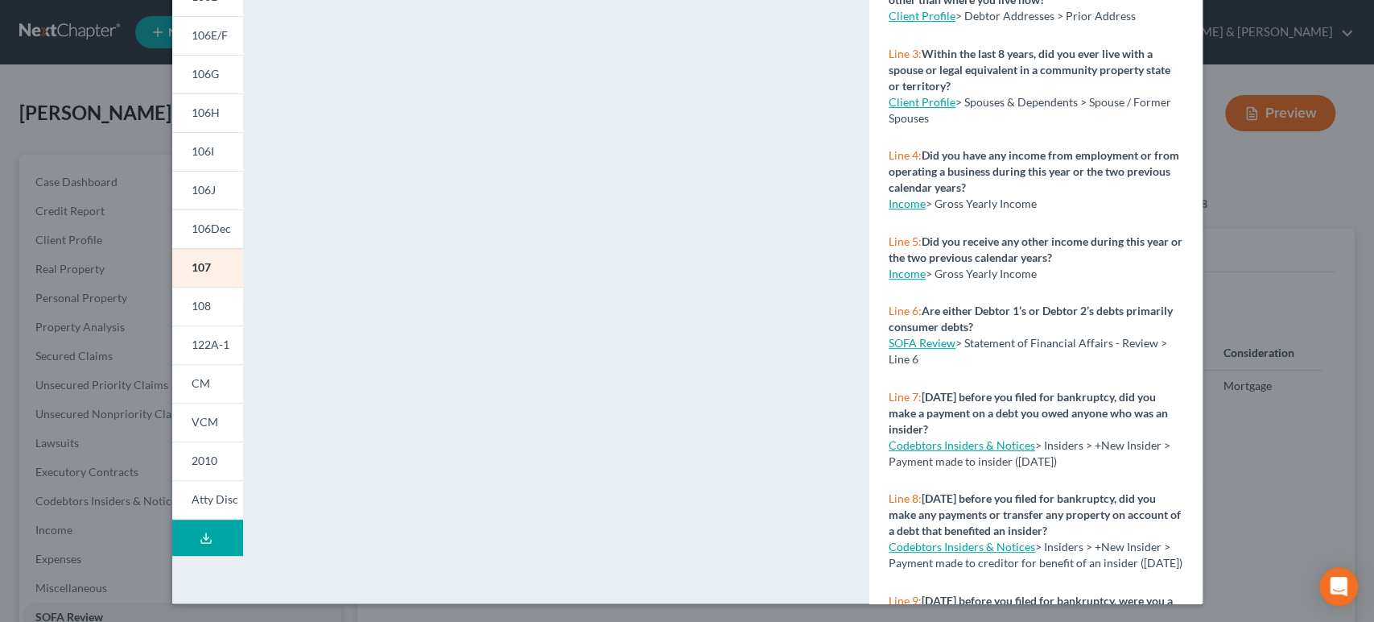
click at [211, 527] on button "Download Draft" at bounding box center [207, 537] width 71 height 36
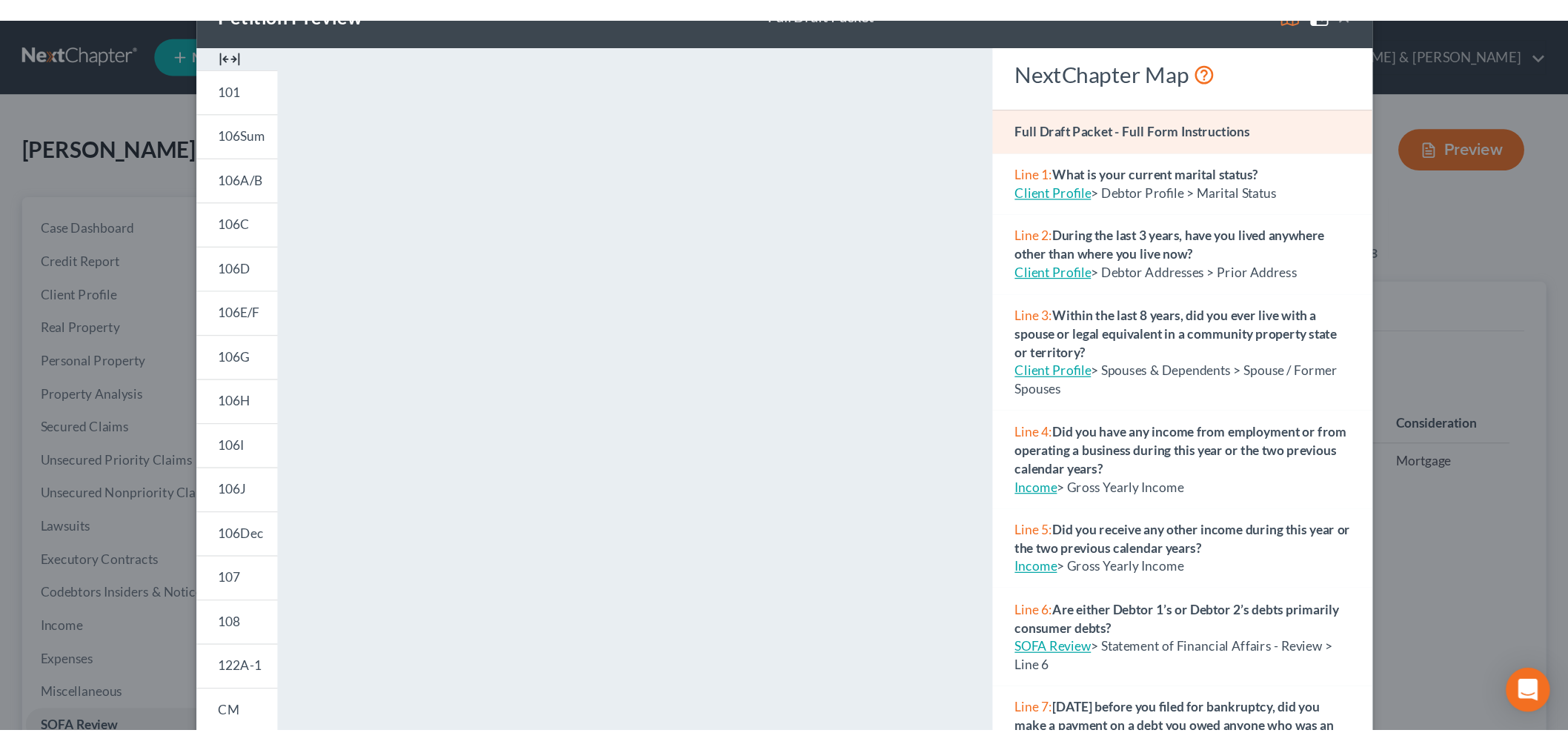
scroll to position [0, 0]
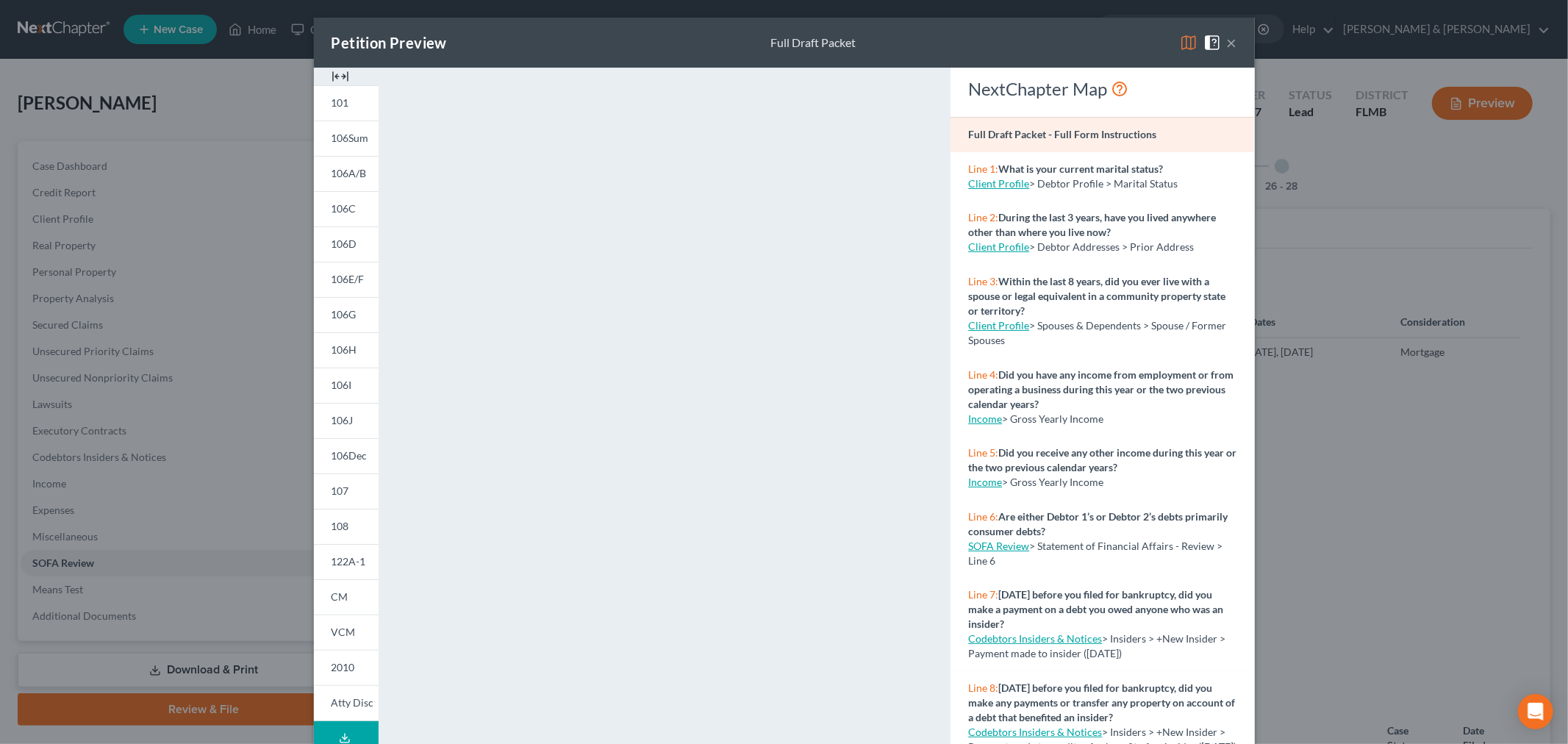
click at [1227, 47] on button "×" at bounding box center [1232, 42] width 10 height 17
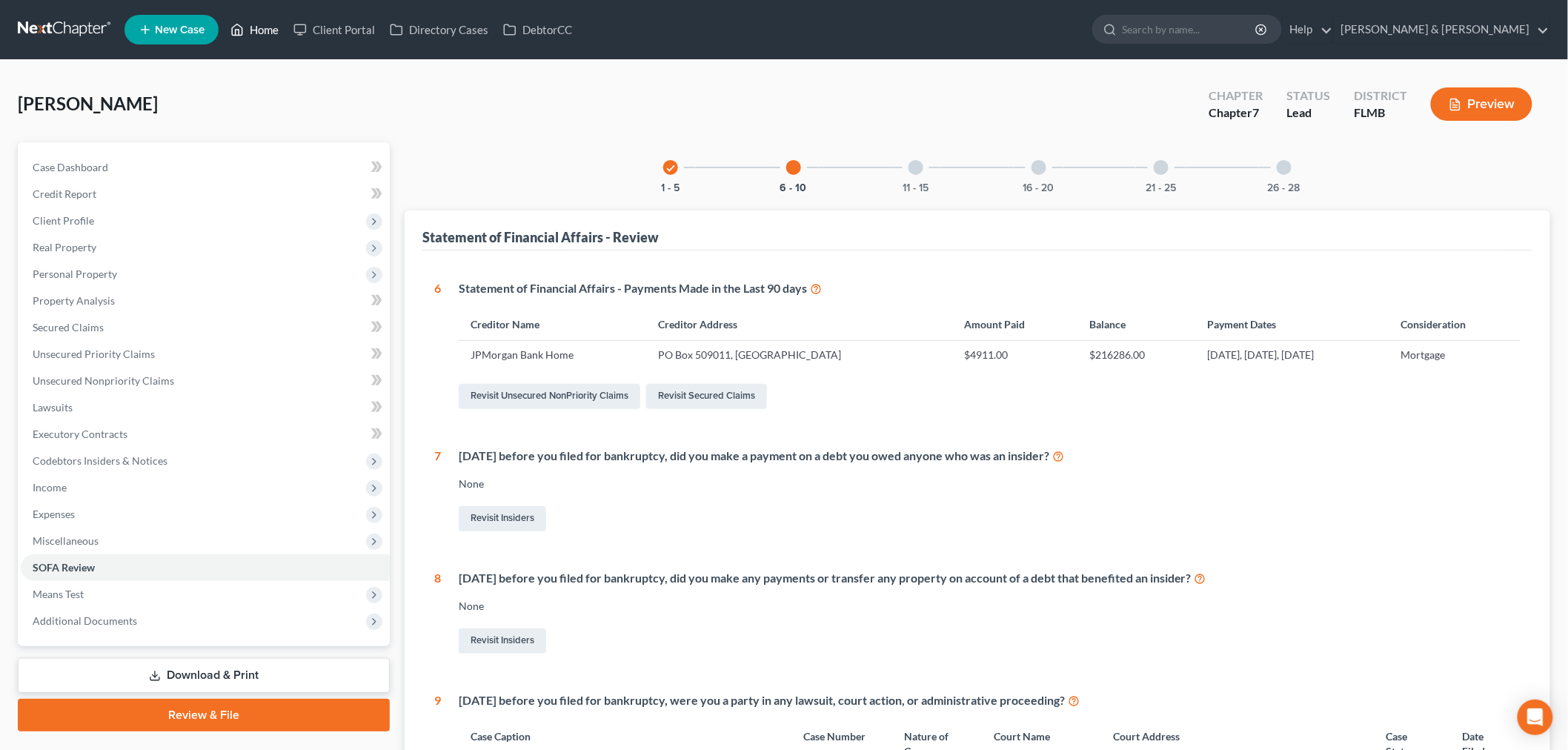
click at [256, 30] on link "Home" at bounding box center [254, 29] width 63 height 27
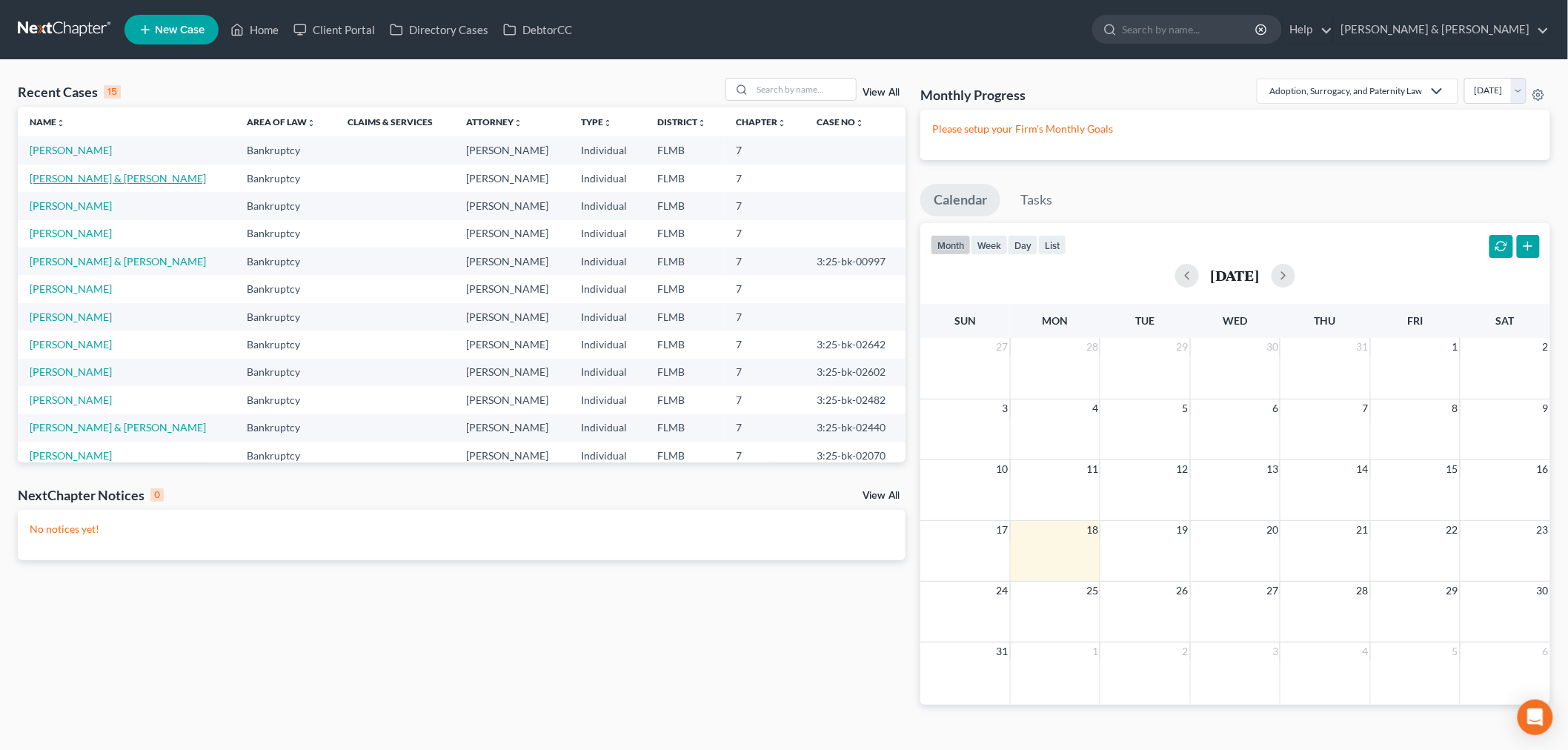
click at [109, 180] on link "[PERSON_NAME] & [PERSON_NAME]" at bounding box center [118, 179] width 177 height 13
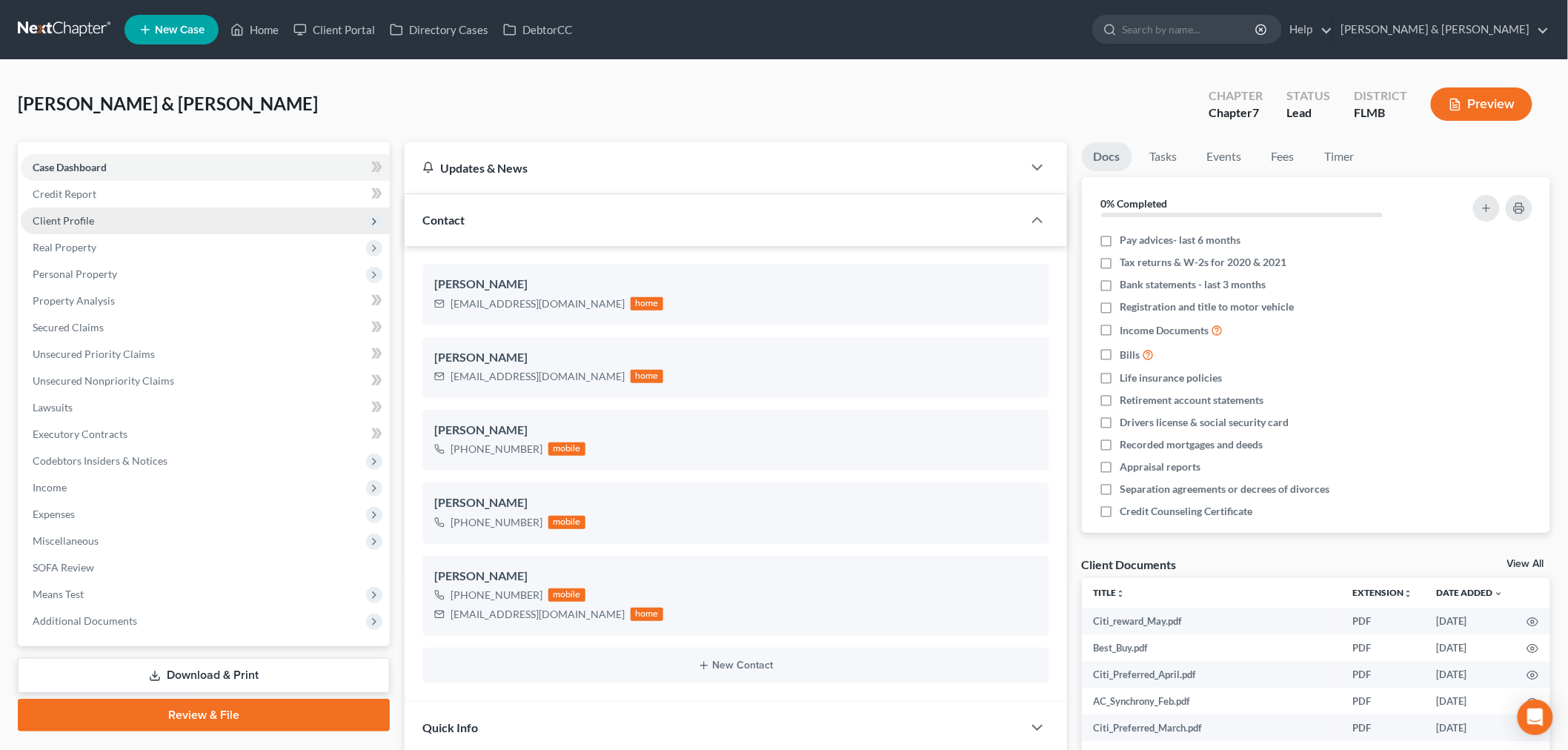
click at [156, 216] on span "Client Profile" at bounding box center [205, 220] width 369 height 27
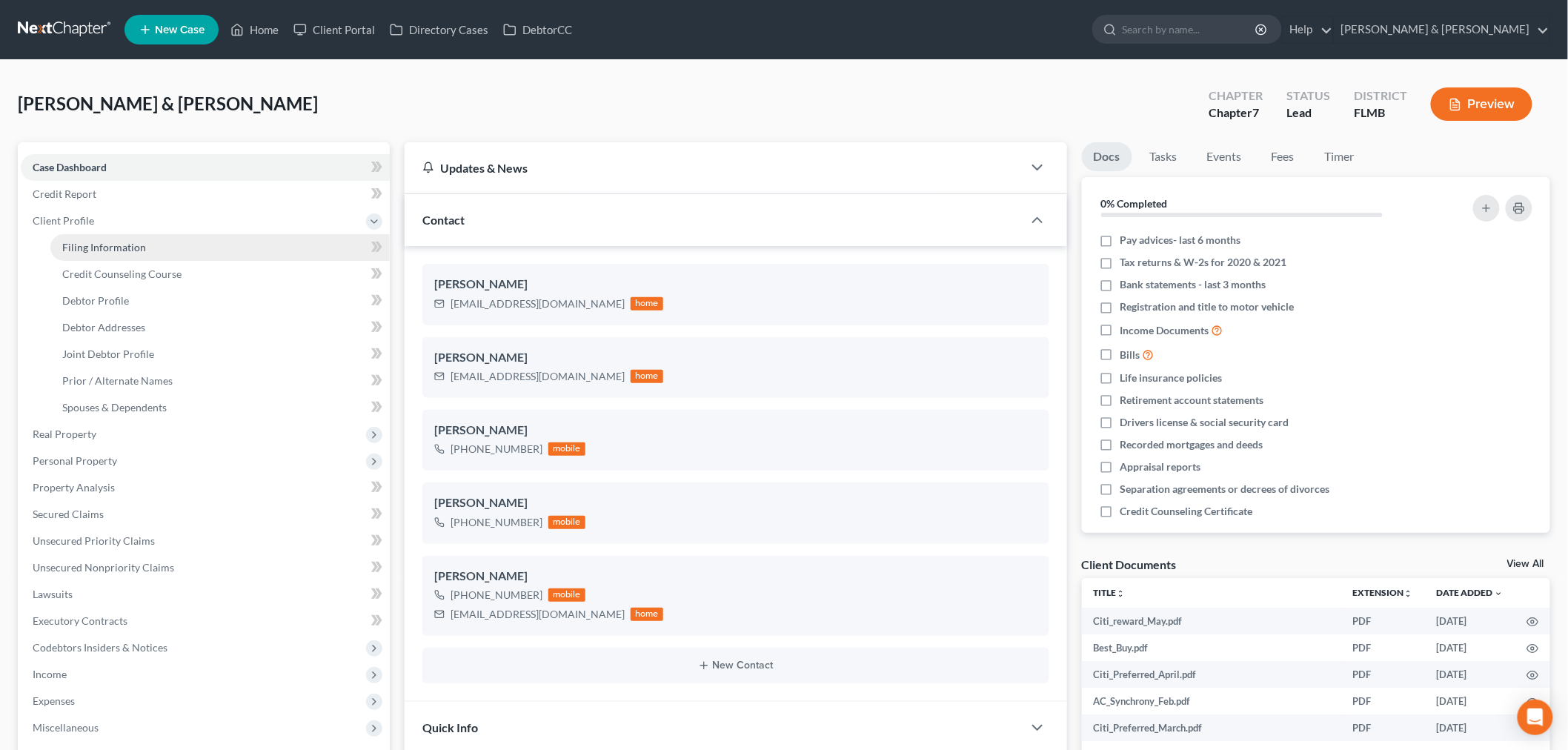
click at [159, 239] on link "Filing Information" at bounding box center [220, 247] width 340 height 27
select select "1"
select select "0"
select select "9"
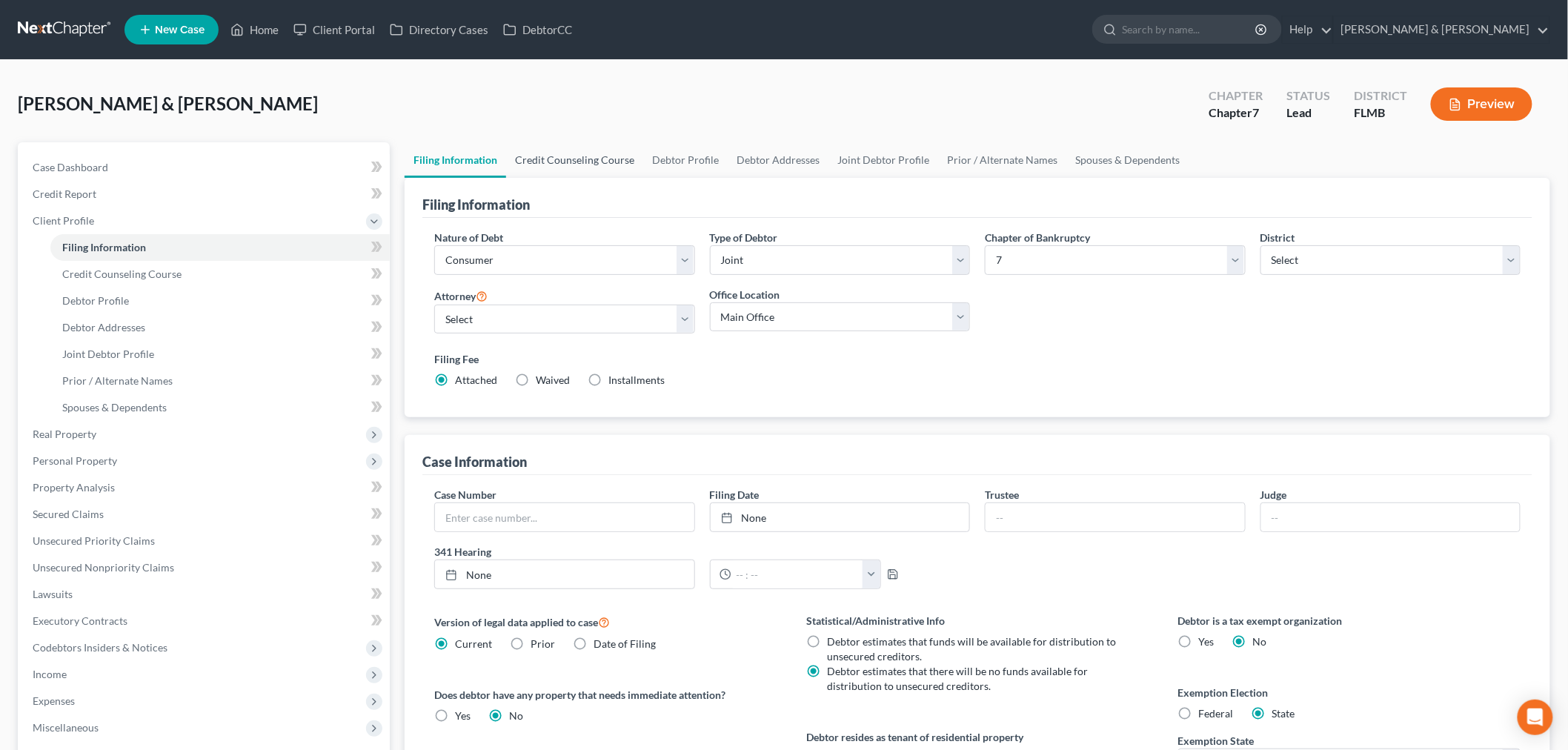
drag, startPoint x: 579, startPoint y: 165, endPoint x: 617, endPoint y: 157, distance: 38.8
click at [579, 165] on link "Credit Counseling Course" at bounding box center [574, 160] width 137 height 36
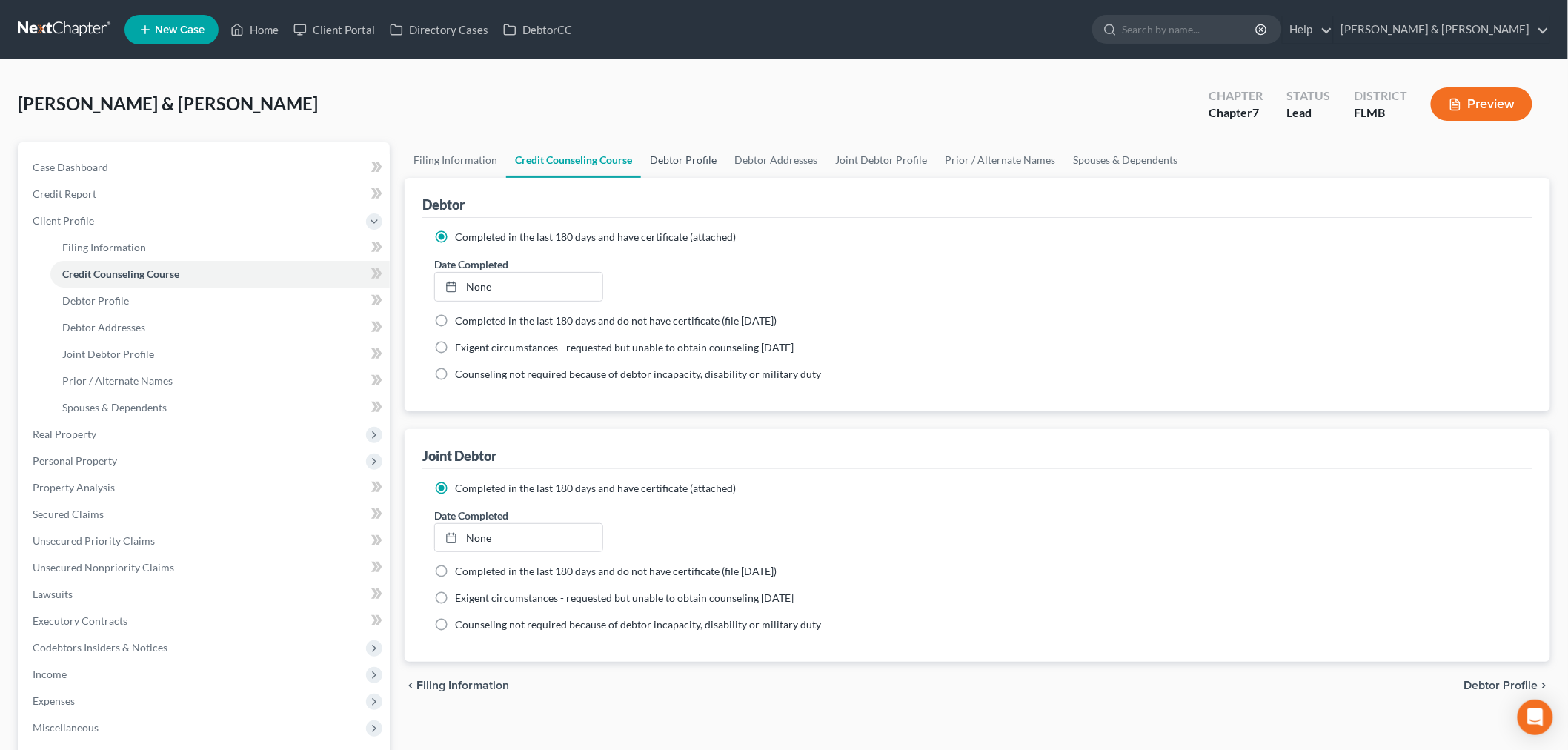
click at [669, 152] on link "Debtor Profile" at bounding box center [683, 160] width 85 height 36
select select "1"
select select "3"
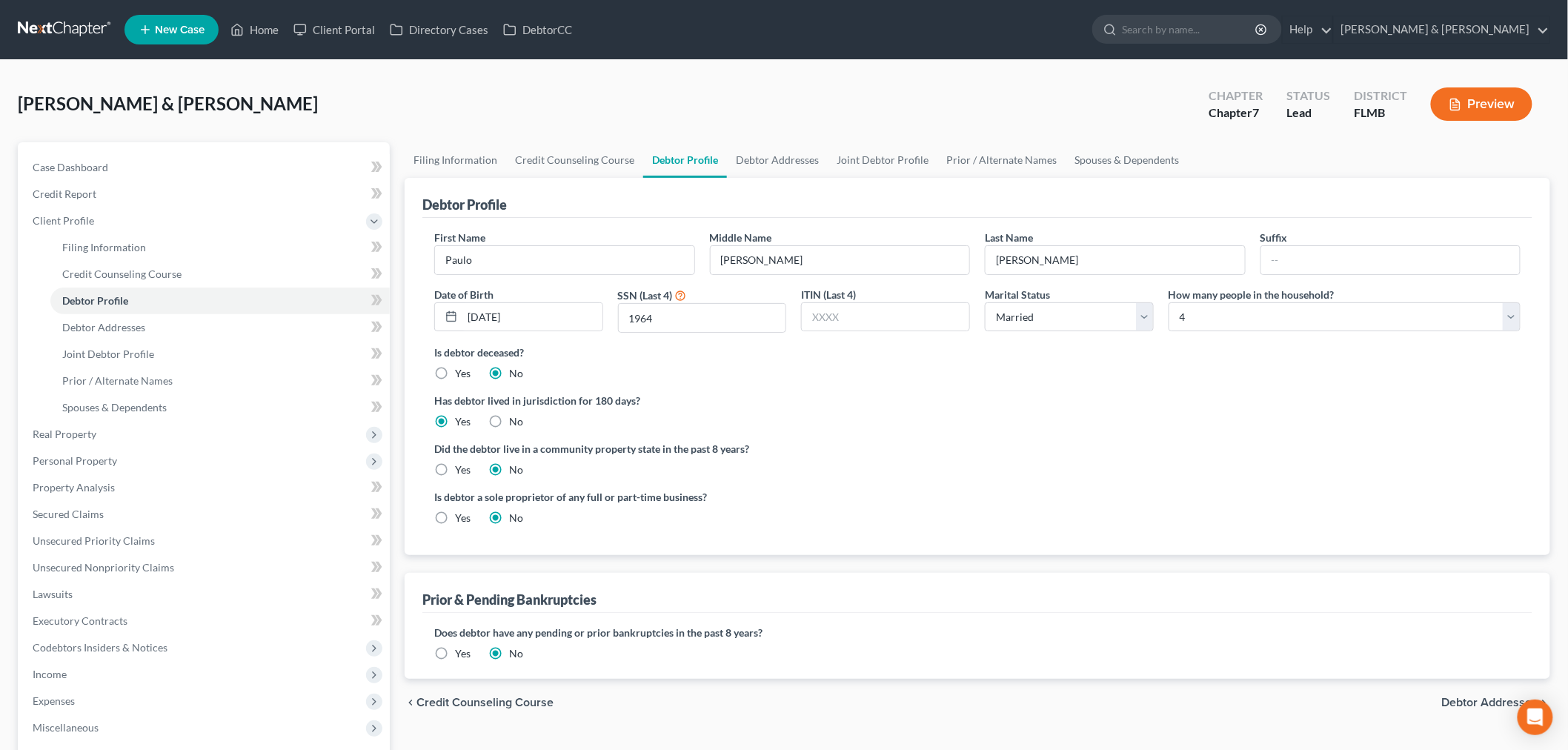
click at [1251, 100] on button "Preview" at bounding box center [1482, 104] width 101 height 33
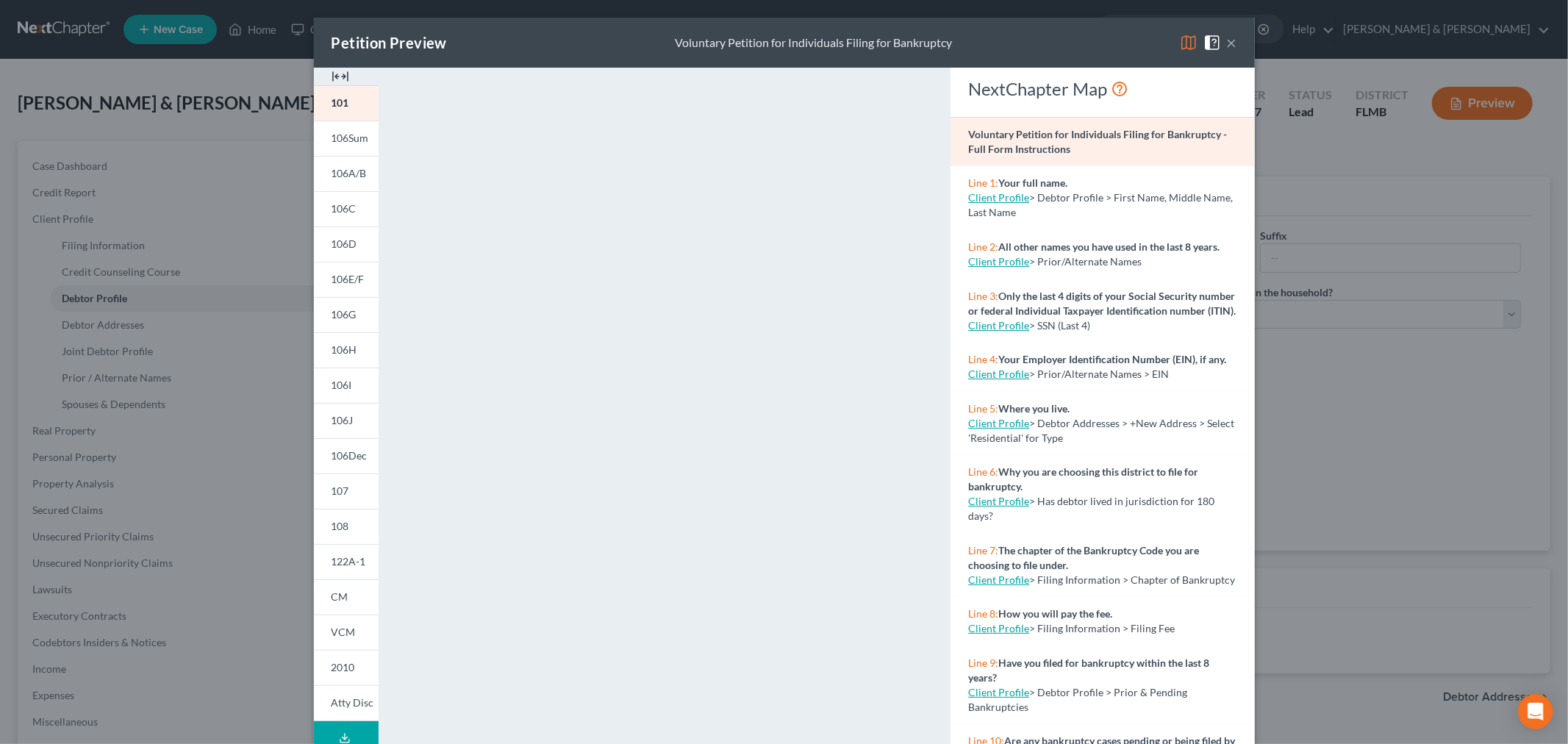
click at [1229, 44] on button "×" at bounding box center [1232, 42] width 10 height 17
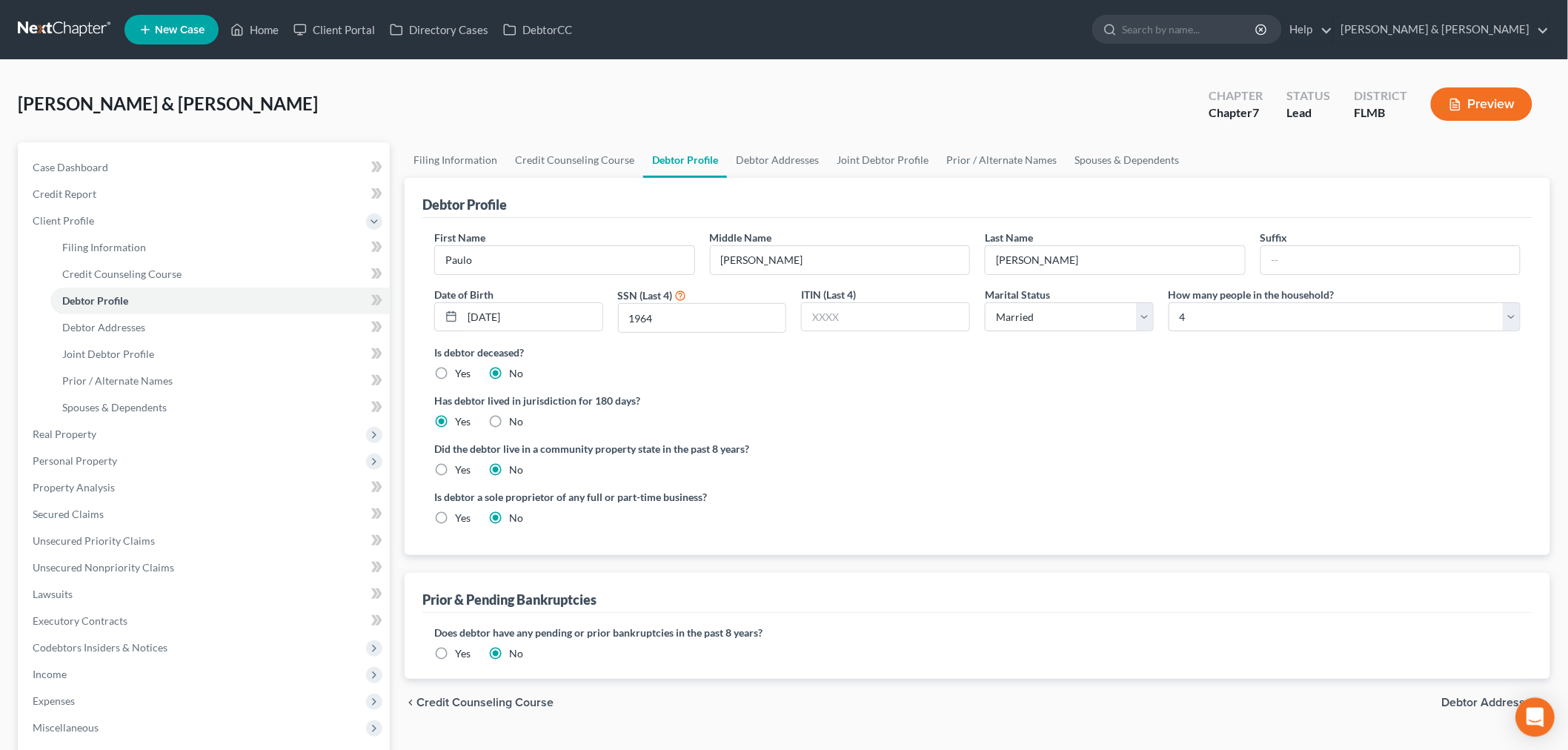
click at [1251, 571] on icon "Open Intercom Messenger" at bounding box center [1535, 717] width 19 height 19
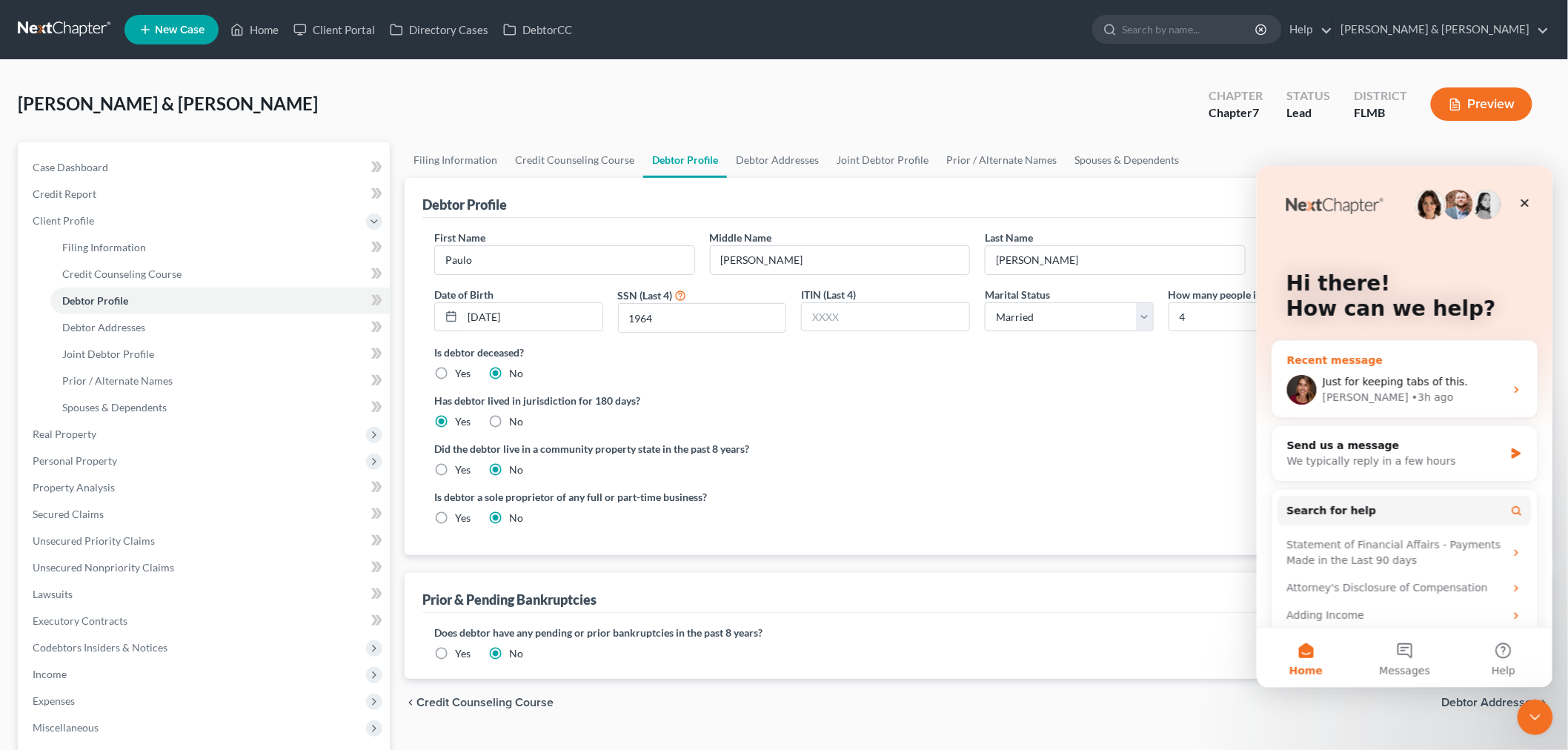
click at [1251, 381] on span "Just for keeping tabs of this." at bounding box center [1394, 380] width 145 height 12
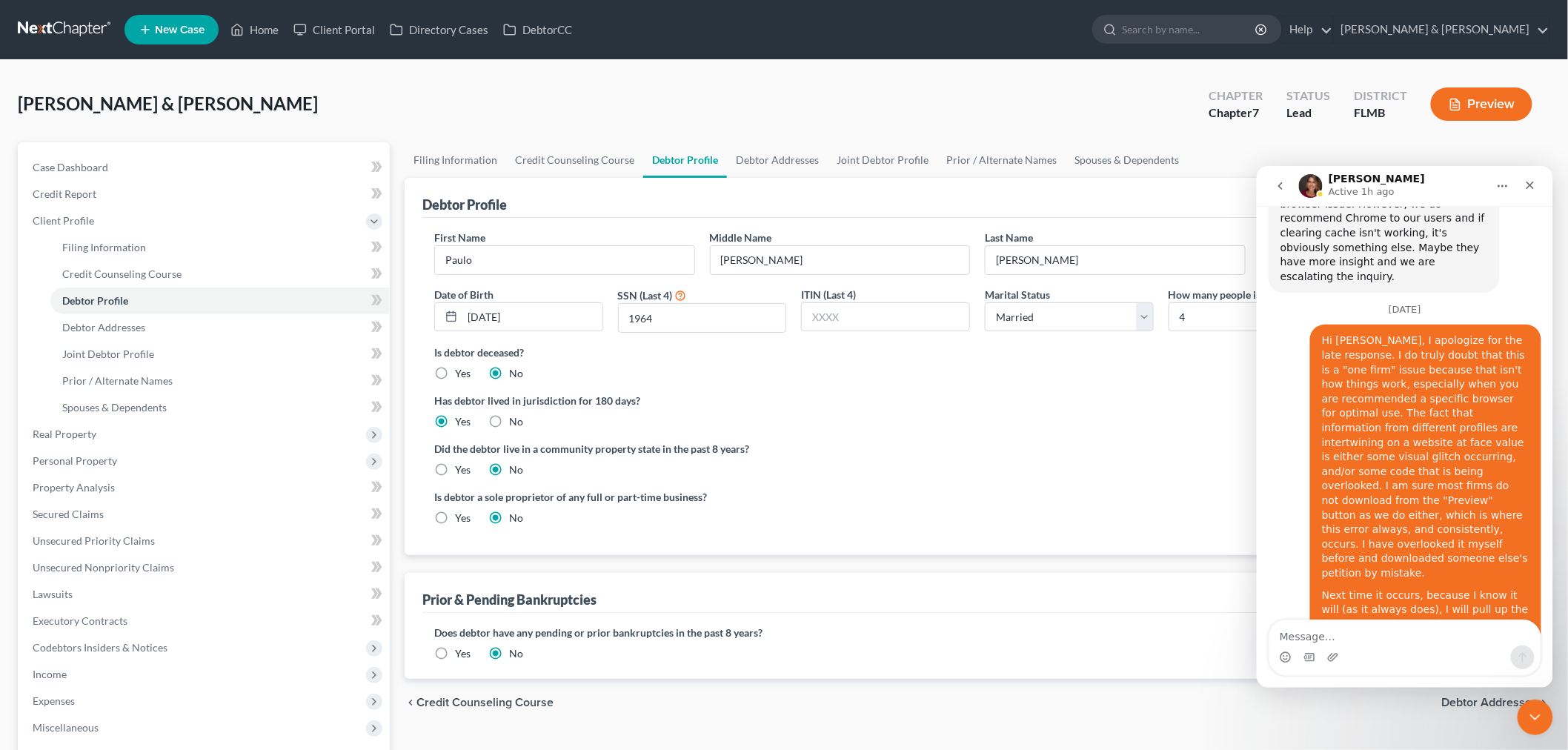
scroll to position [14130, 0]
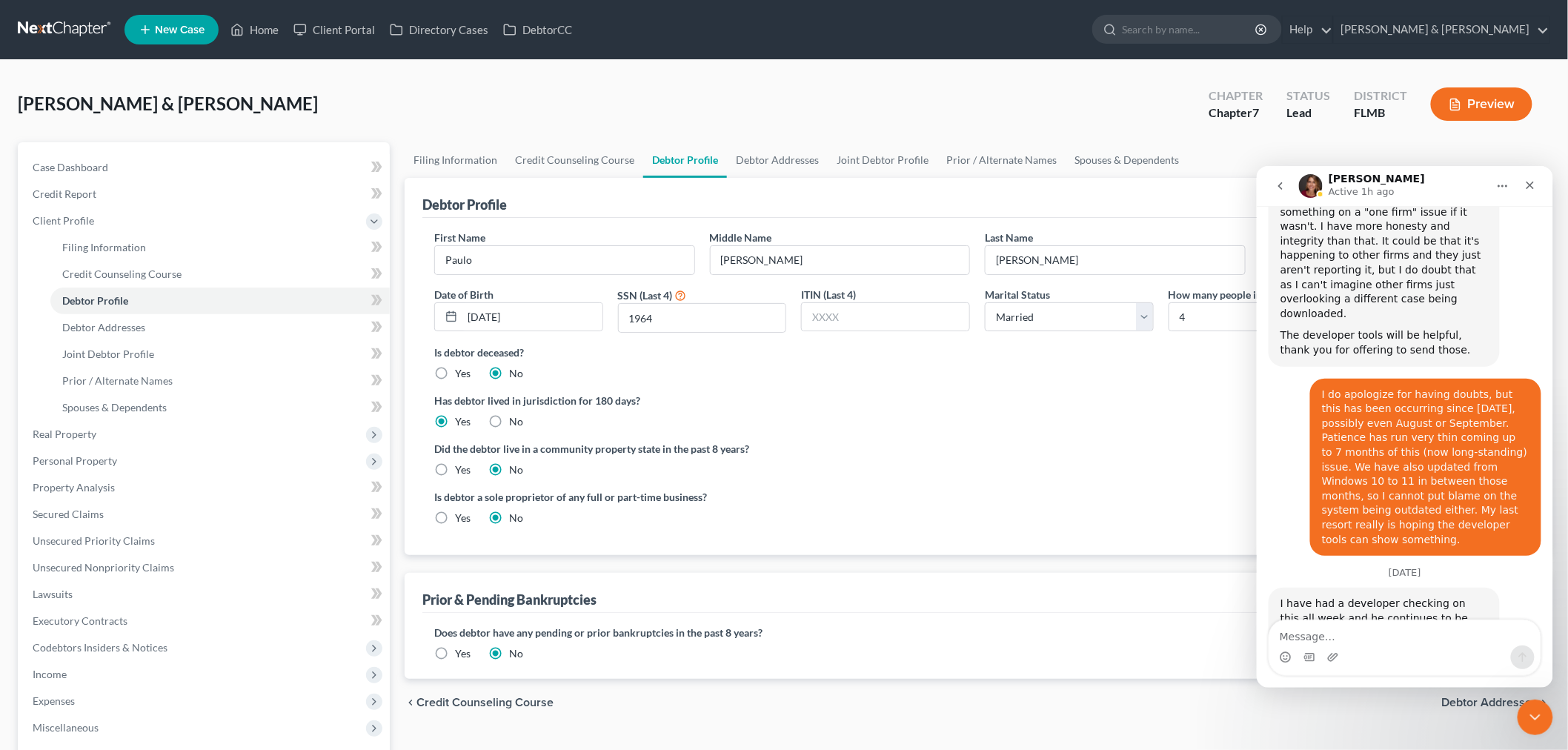
click at [1251, 190] on icon "go back" at bounding box center [1279, 185] width 12 height 12
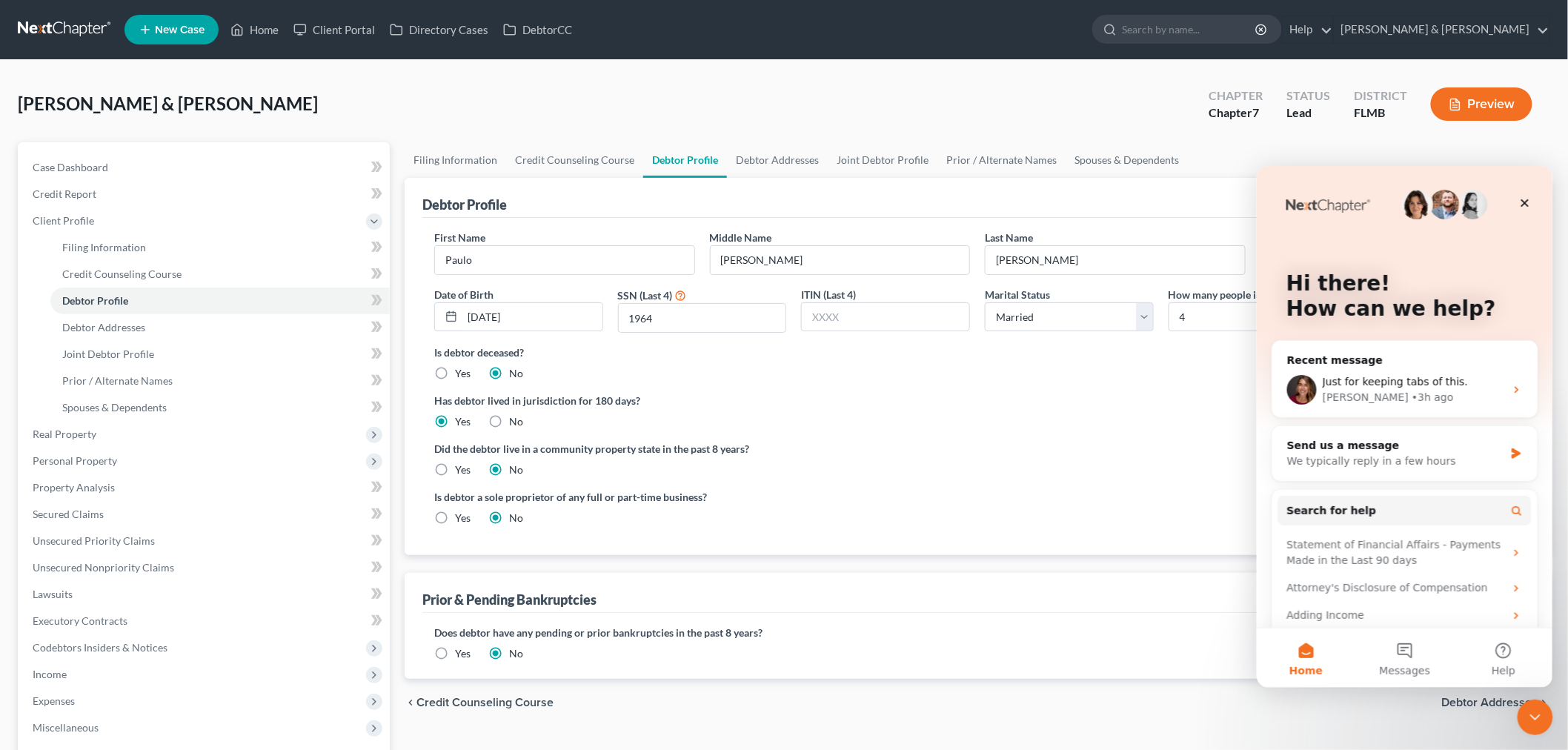
scroll to position [0, 0]
click at [1251, 571] on button "Messages" at bounding box center [1403, 657] width 98 height 59
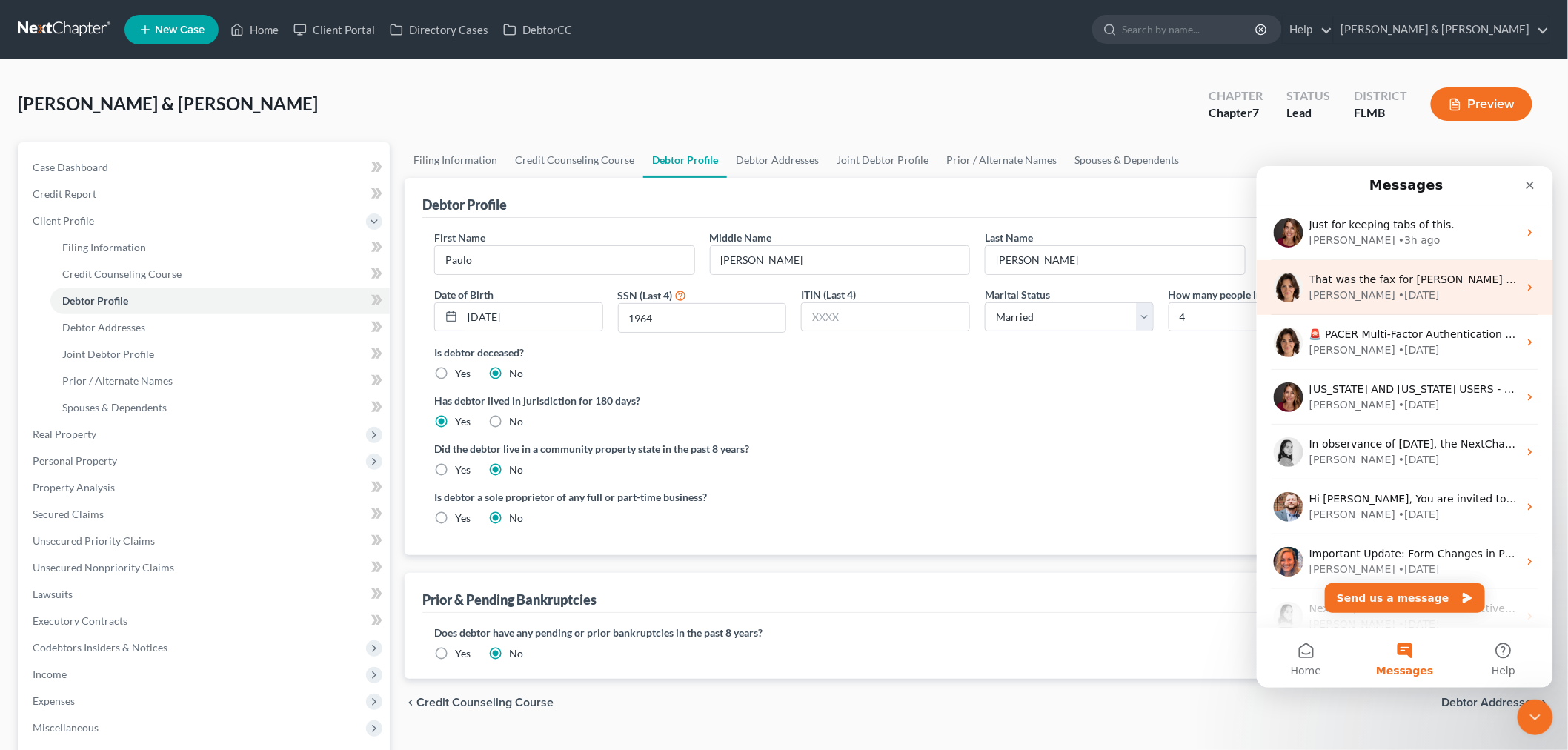
click at [1251, 285] on div "That was the fax for Xactus Next Chapter Support directly." at bounding box center [1412, 279] width 209 height 16
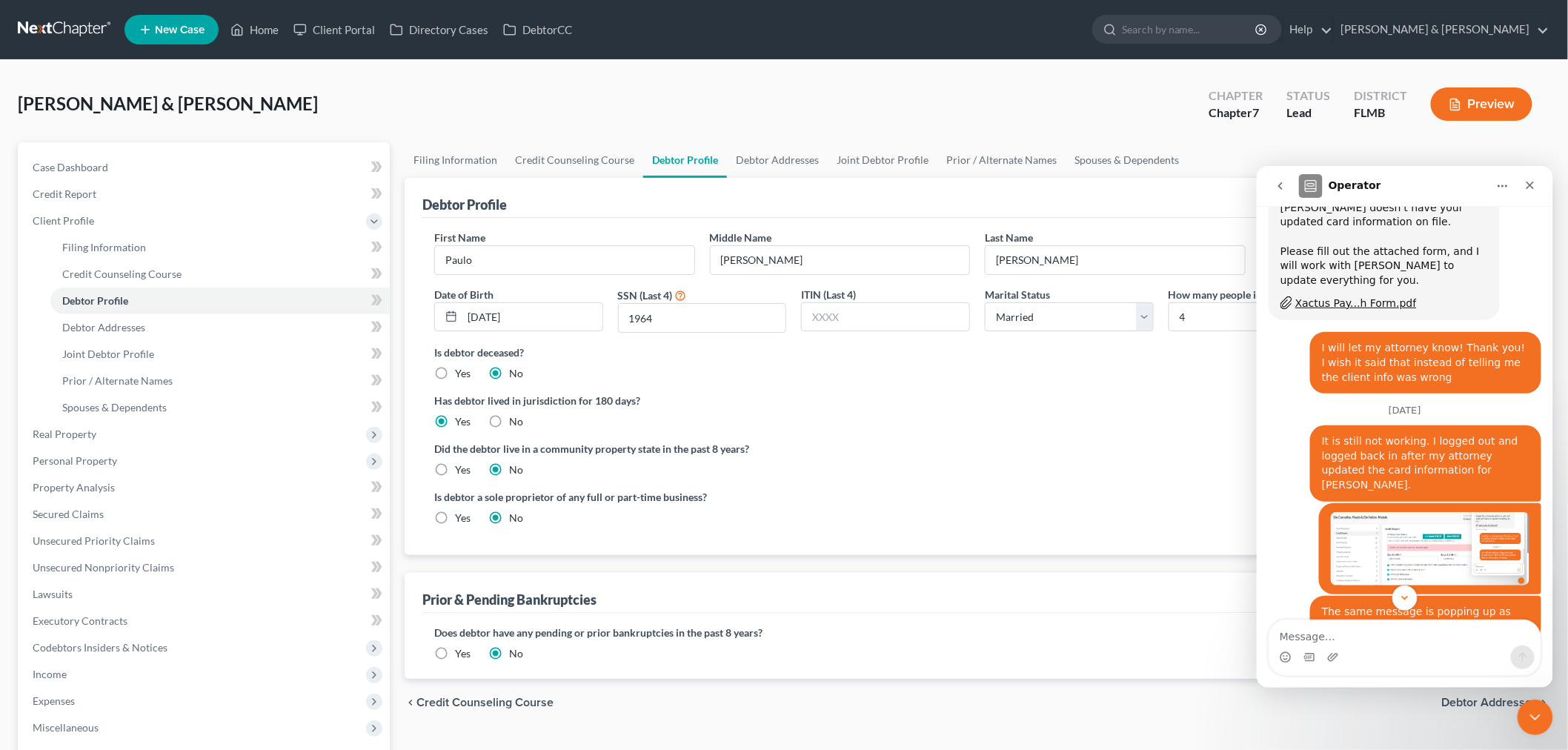
scroll to position [949, 0]
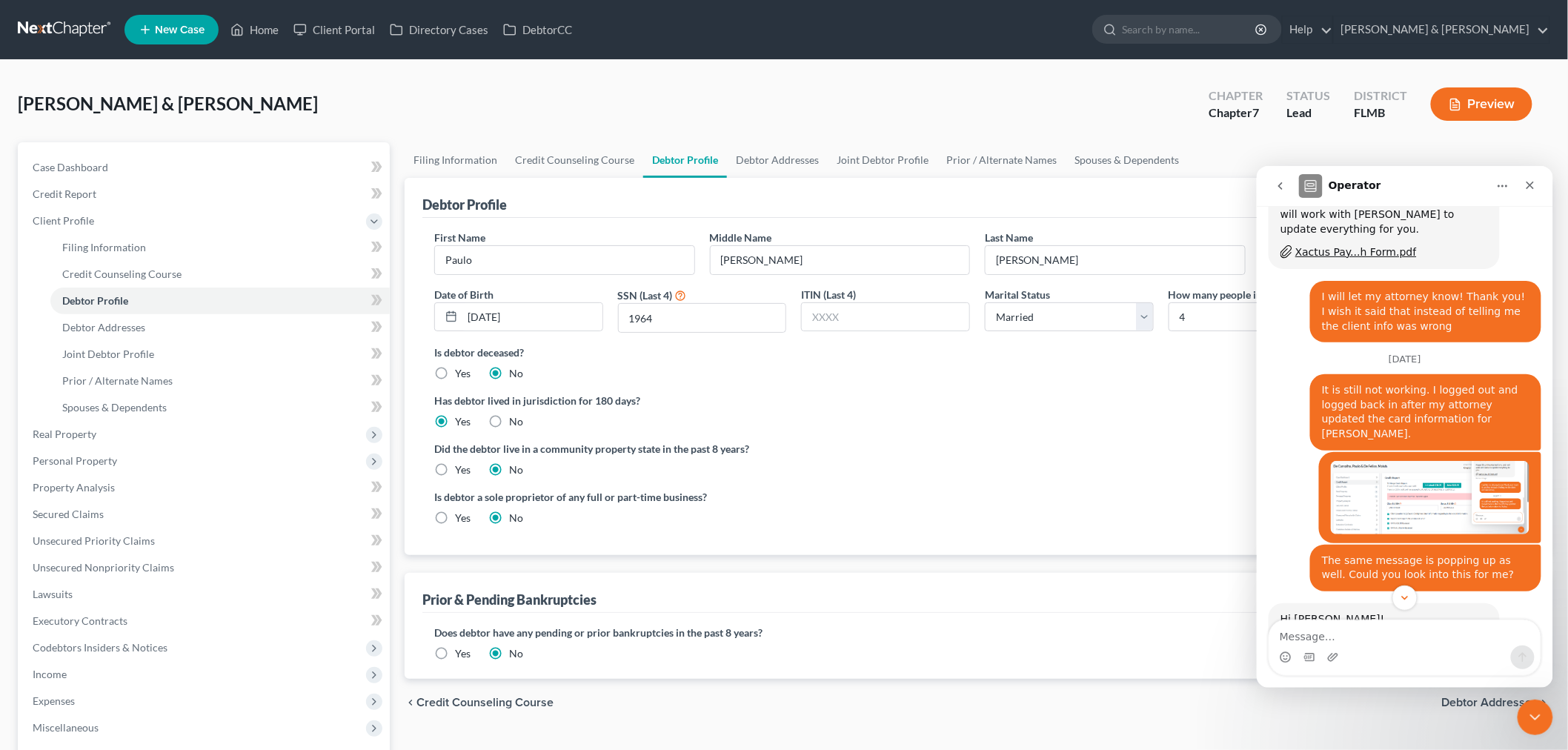
click at [1251, 460] on img "Danielle says…" at bounding box center [1429, 497] width 199 height 74
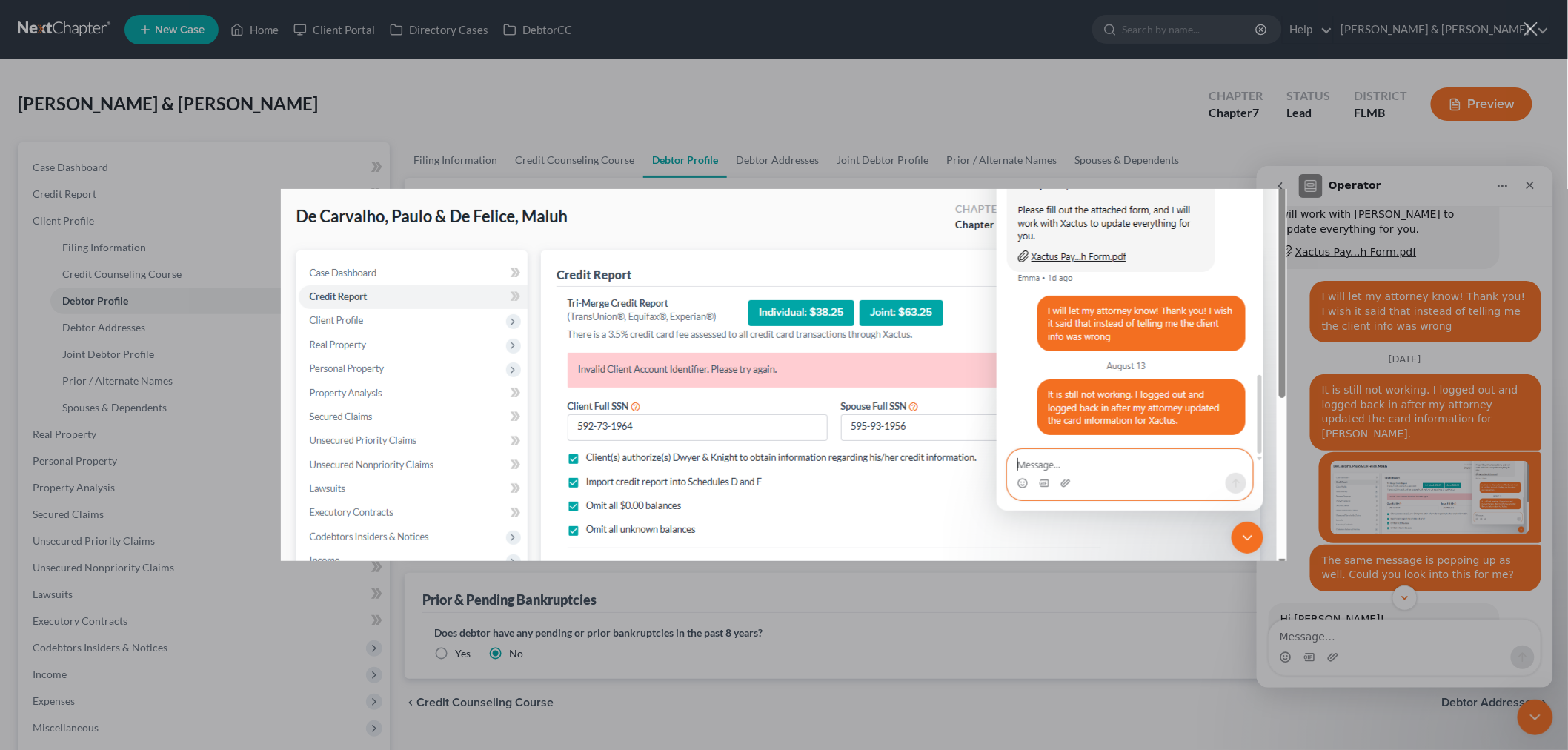
click at [996, 157] on div "Intercom messenger" at bounding box center [784, 375] width 1568 height 750
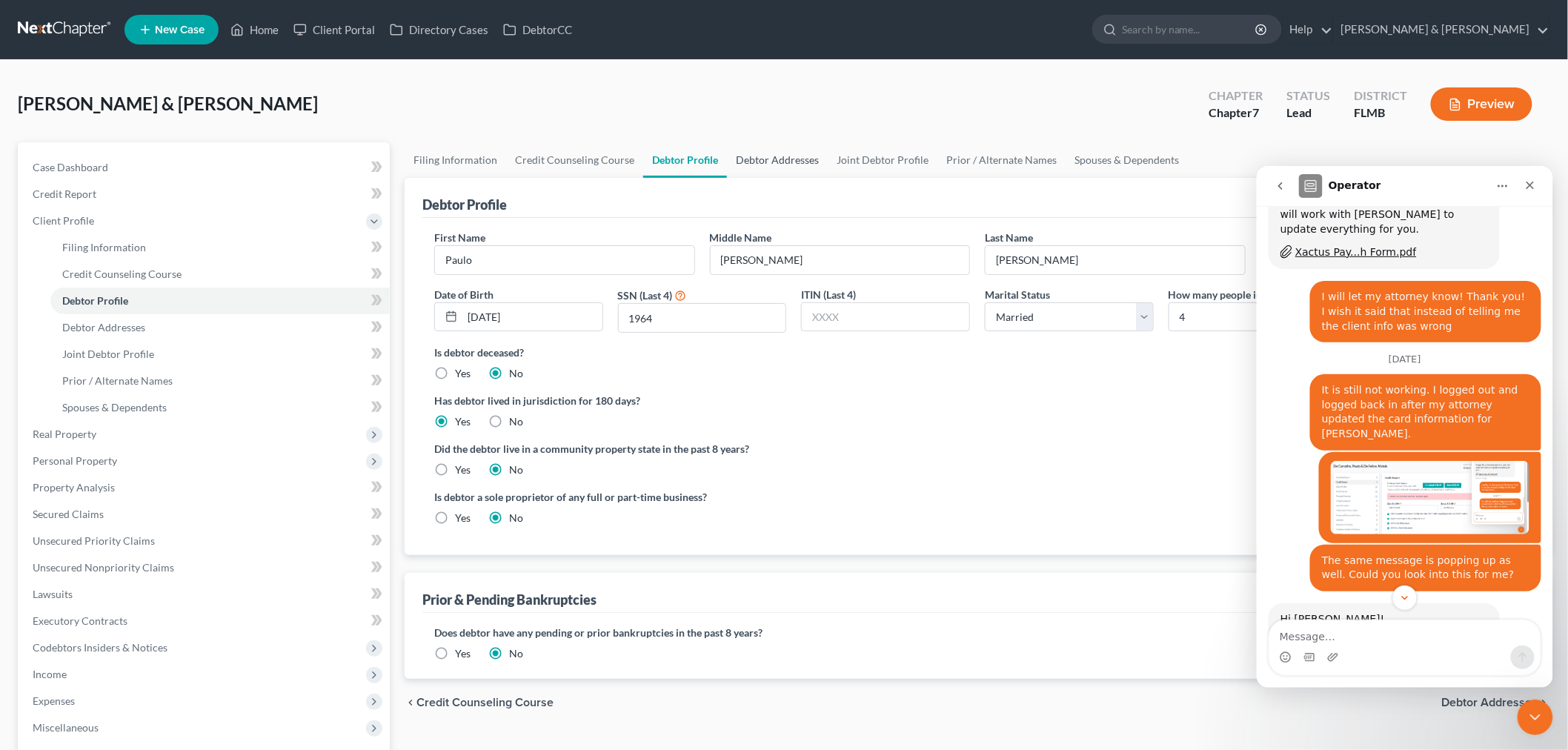
click at [758, 150] on link "Debtor Addresses" at bounding box center [777, 160] width 100 height 36
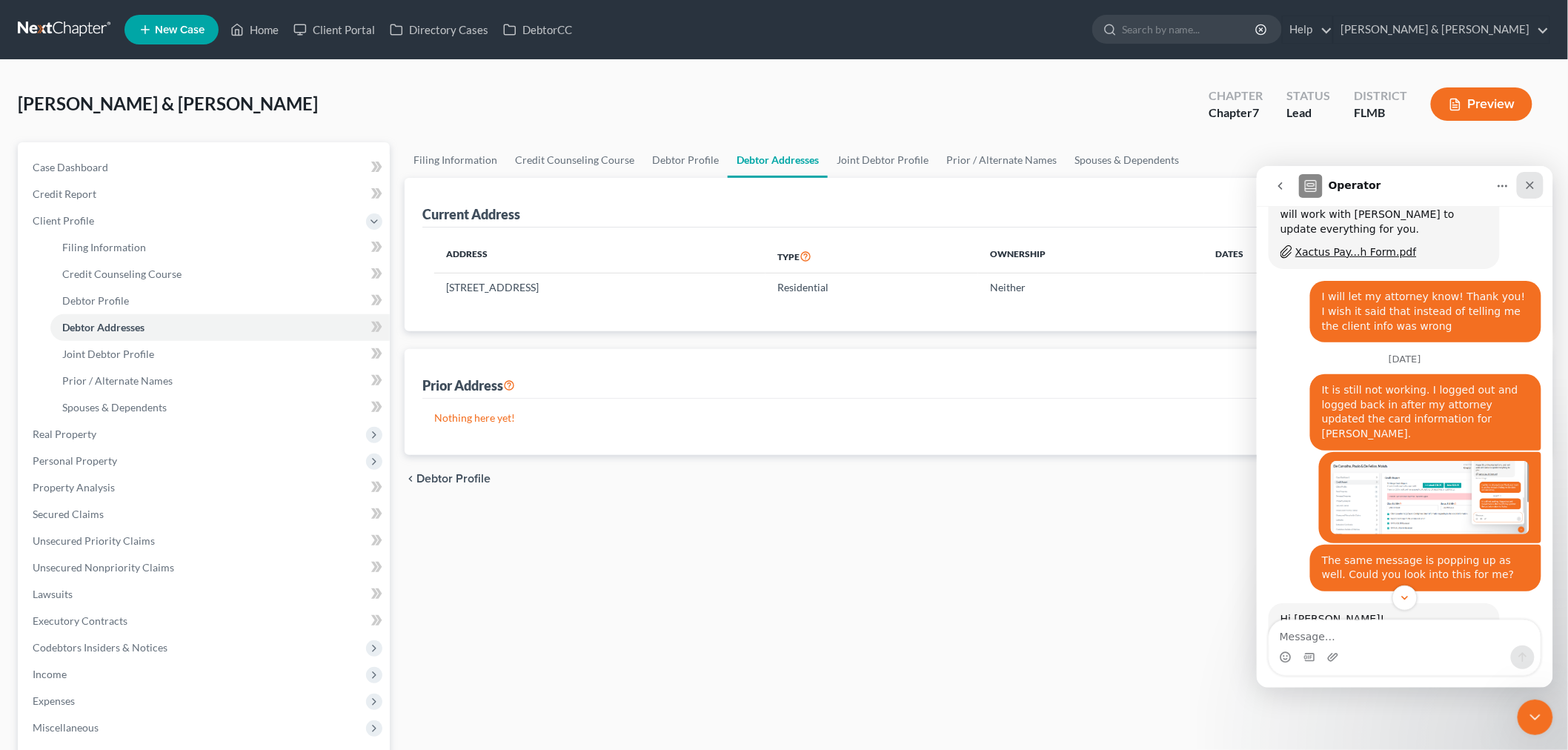
click at [1251, 177] on div "Close" at bounding box center [1528, 184] width 27 height 27
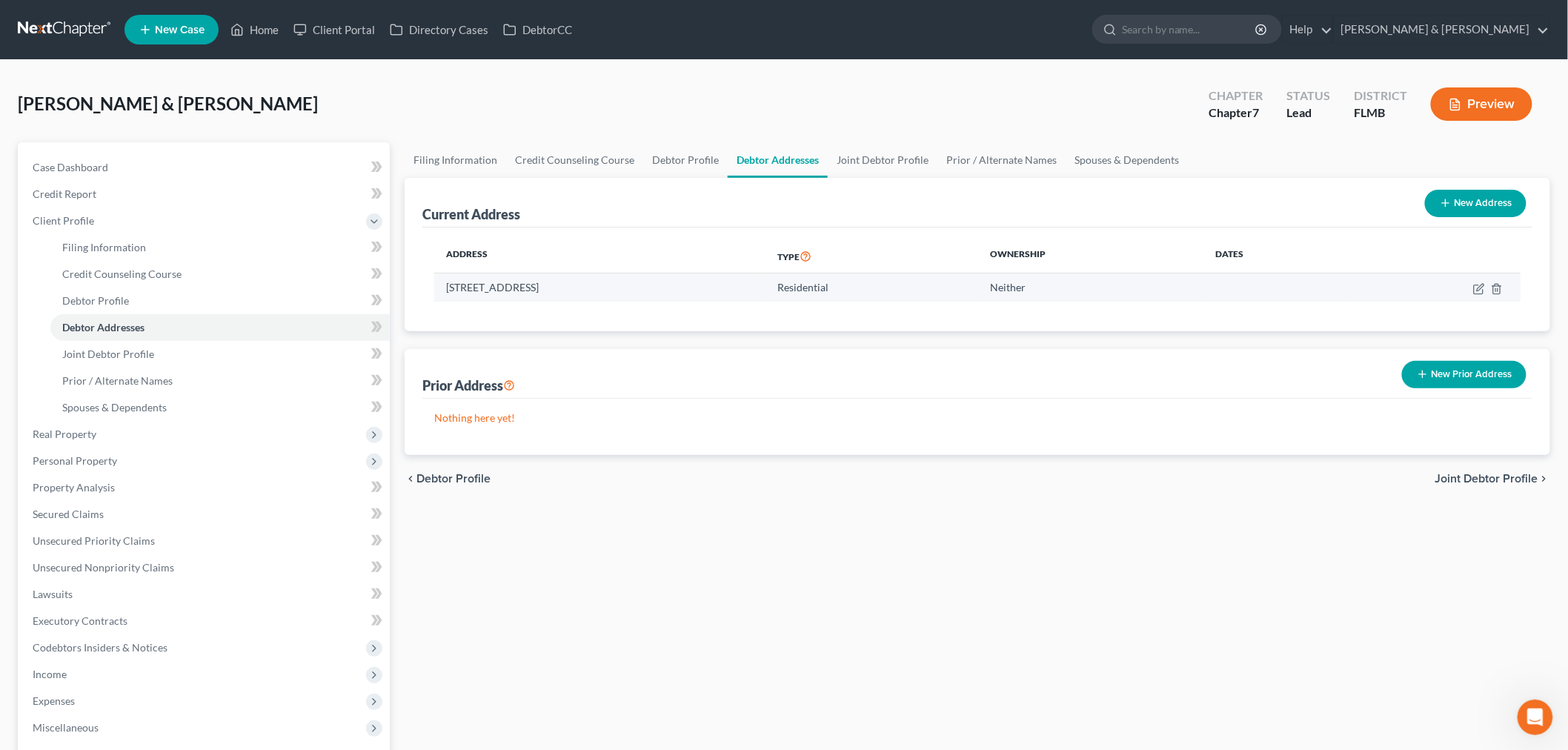
scroll to position [2705, 0]
drag, startPoint x: 865, startPoint y: 156, endPoint x: 850, endPoint y: 165, distance: 17.5
click at [865, 156] on link "Joint Debtor Profile" at bounding box center [882, 160] width 110 height 36
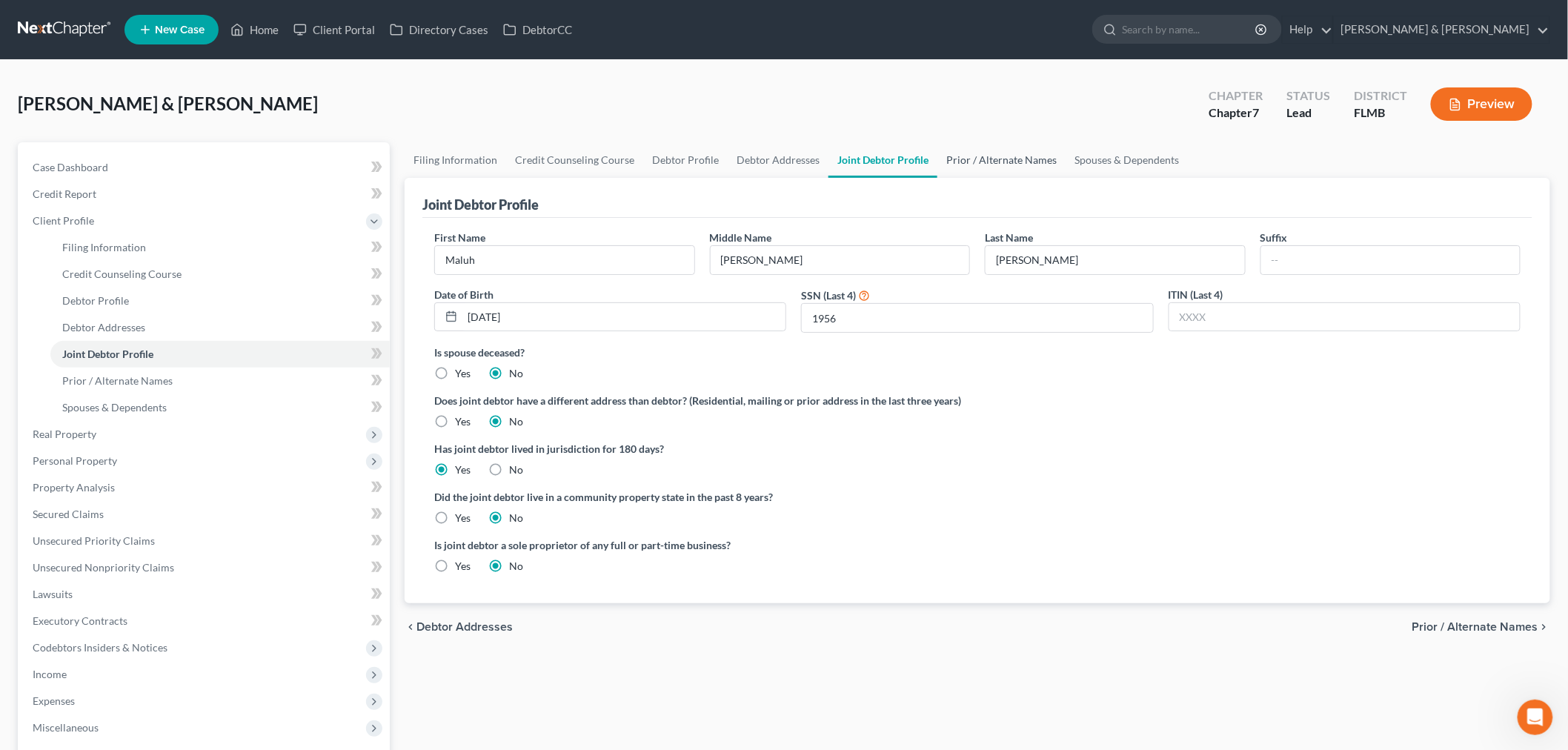
click at [1002, 160] on link "Prior / Alternate Names" at bounding box center [1000, 160] width 128 height 36
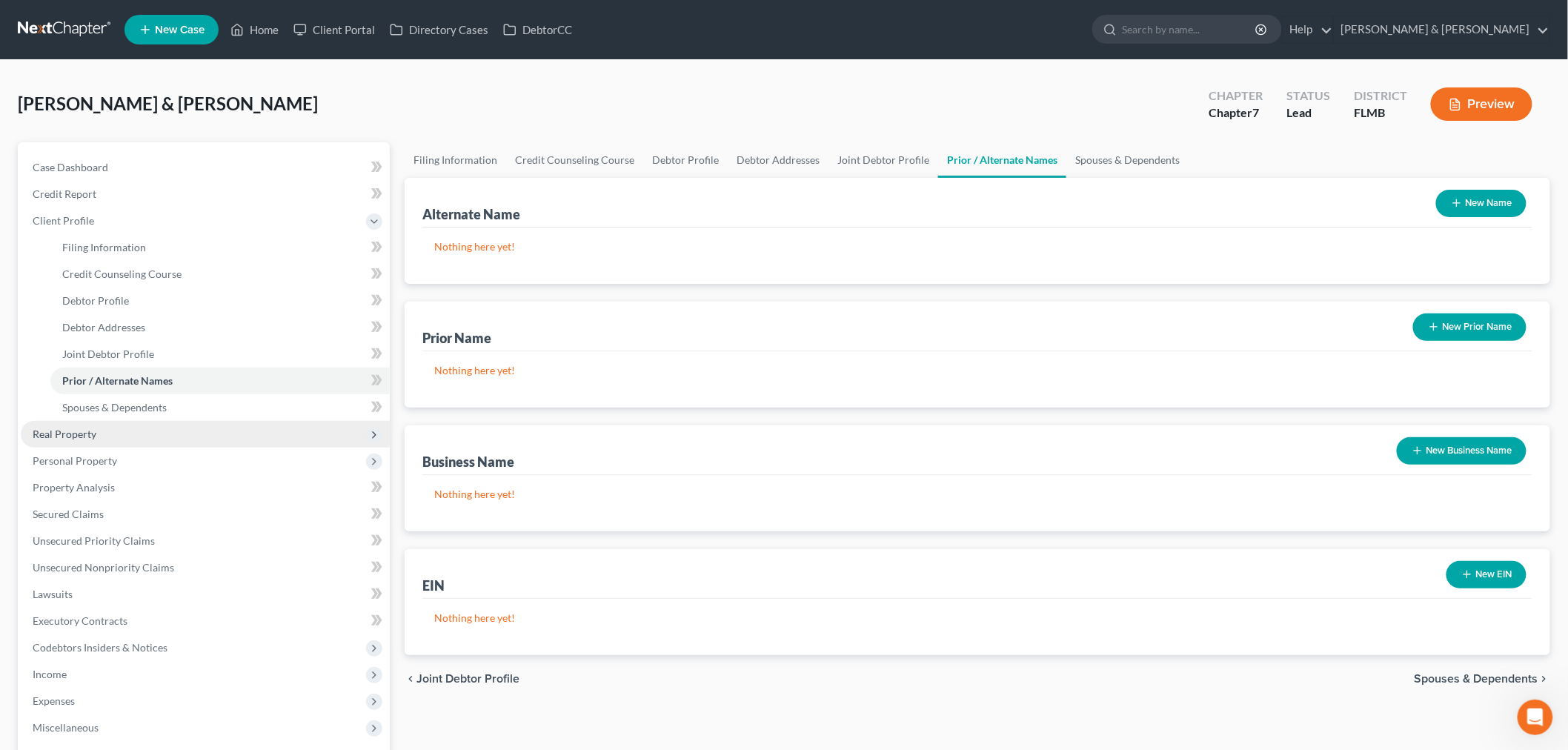
click at [116, 433] on span "Real Property" at bounding box center [205, 433] width 369 height 27
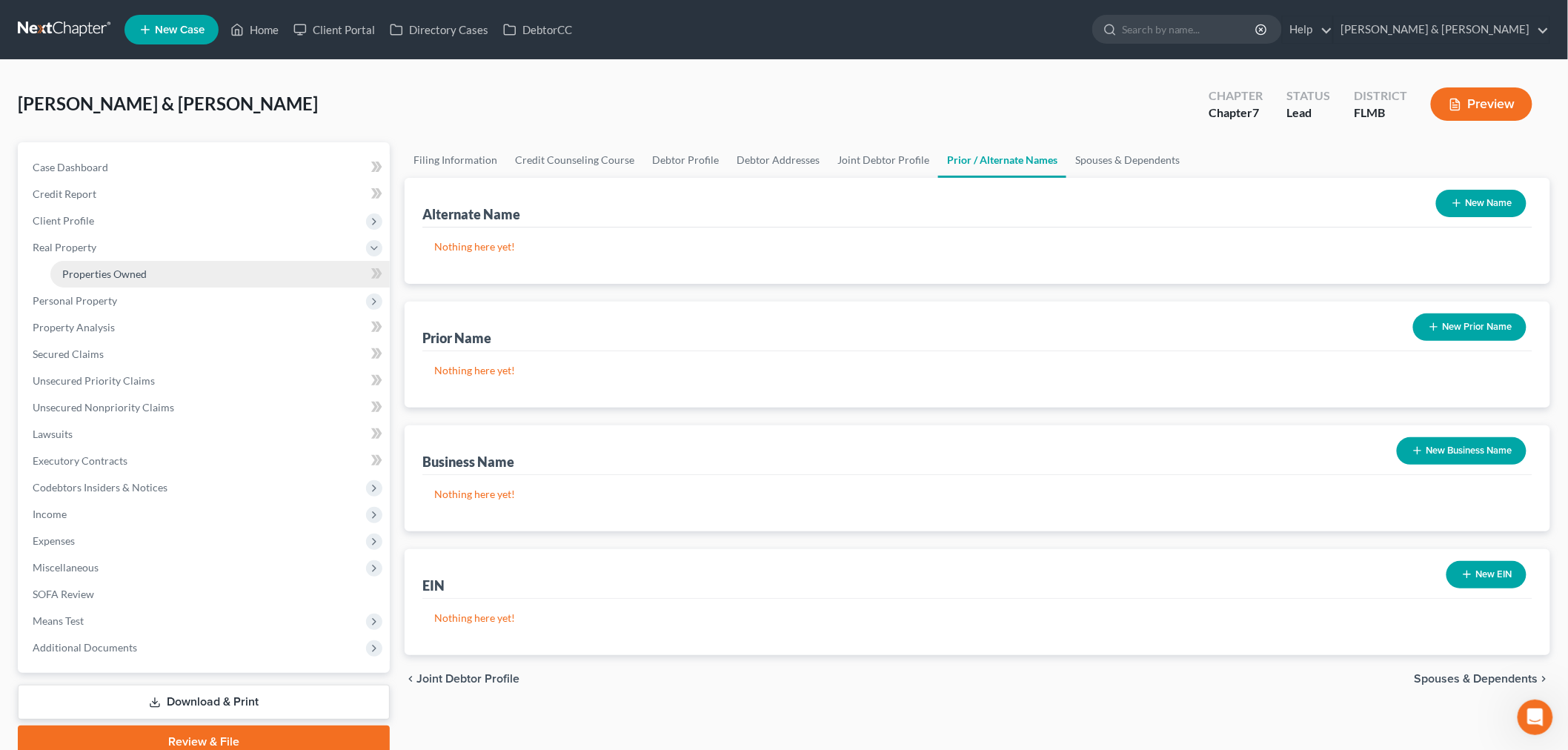
click at [174, 271] on link "Properties Owned" at bounding box center [220, 273] width 340 height 27
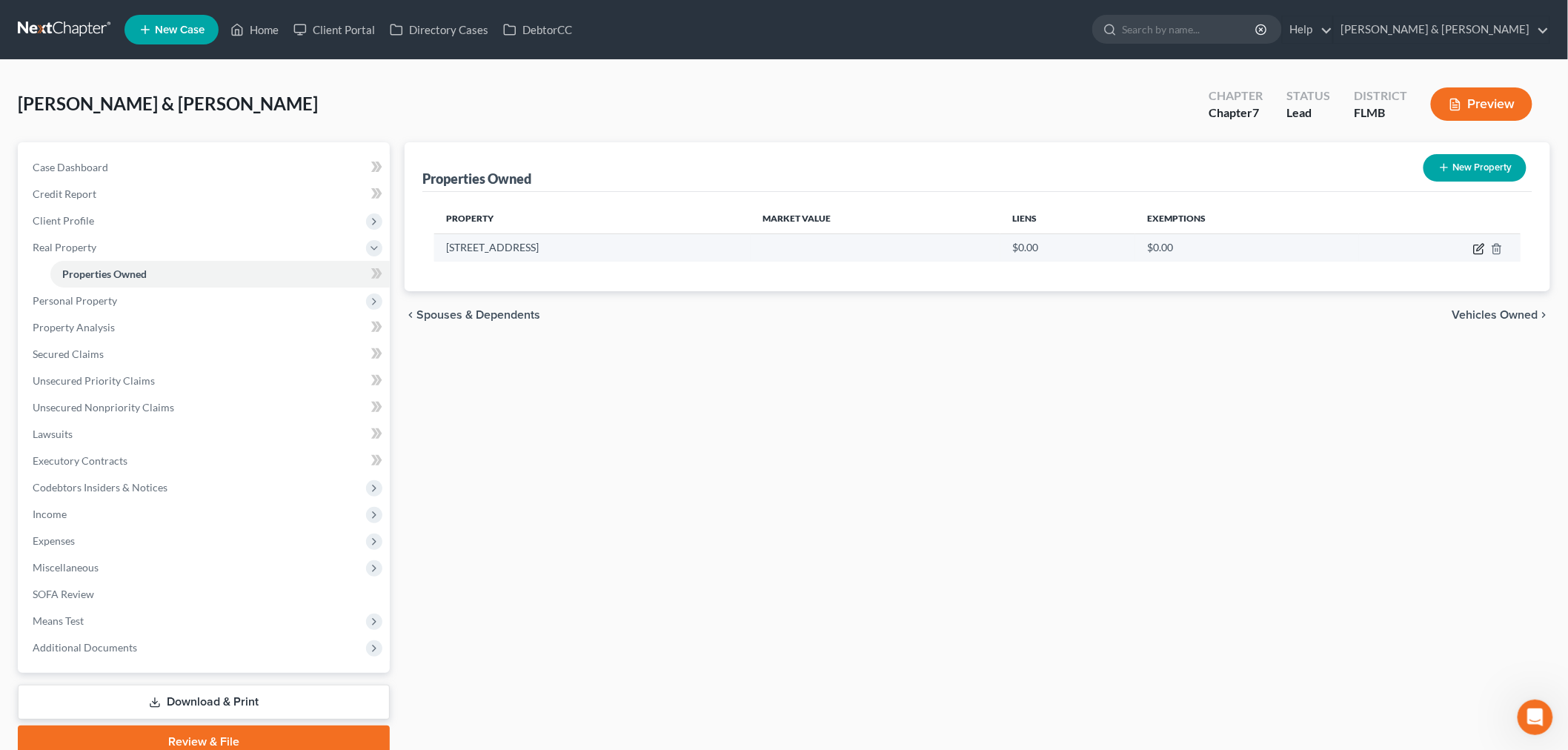
click at [1251, 245] on icon "button" at bounding box center [1479, 248] width 12 height 12
select select "9"
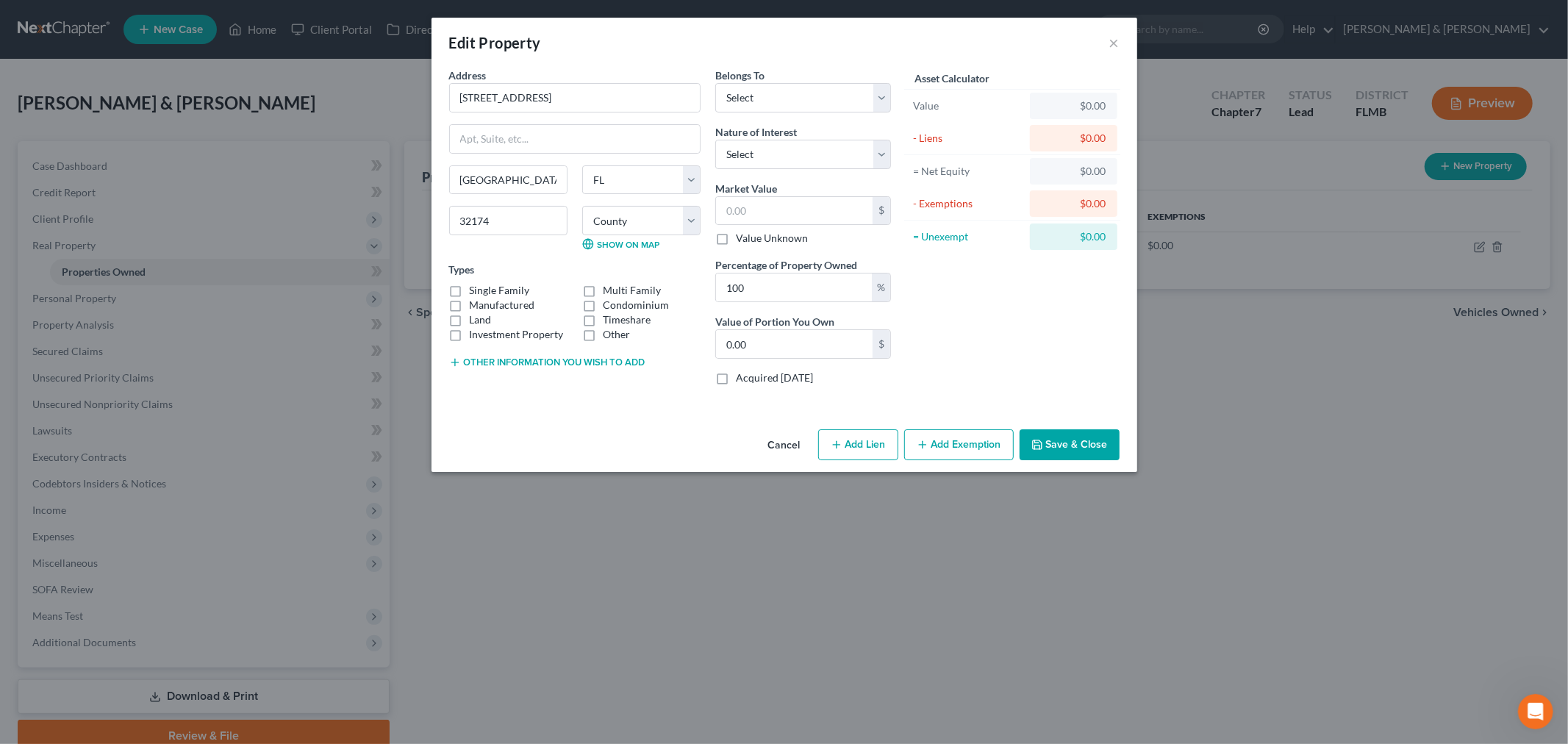
click at [469, 284] on label "Single Family" at bounding box center [500, 290] width 60 height 15
click at [476, 284] on input "Single Family" at bounding box center [480, 288] width 9 height 9
checkbox input "true"
click at [1110, 42] on button "×" at bounding box center [1114, 42] width 10 height 17
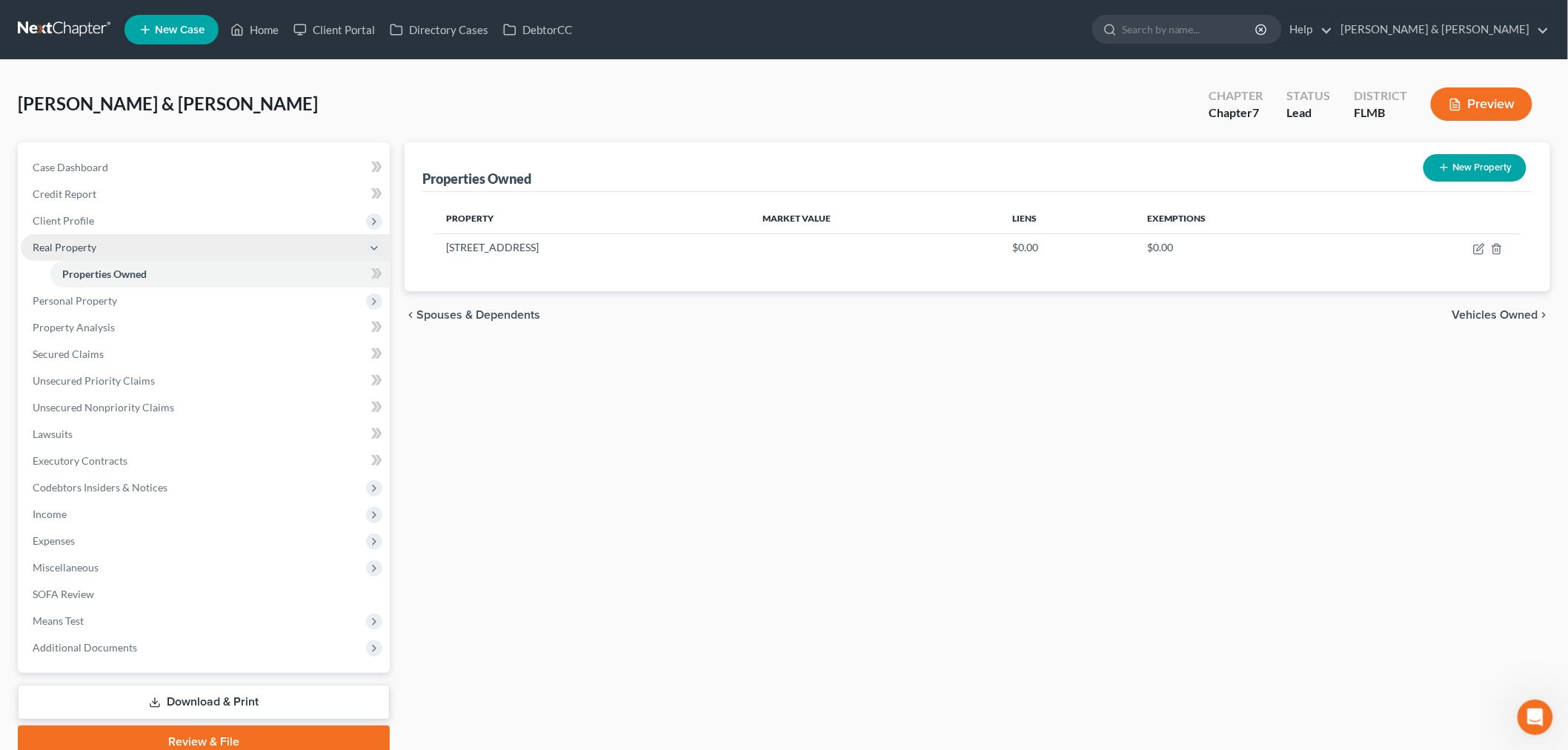
click at [102, 248] on span "Real Property" at bounding box center [205, 247] width 369 height 27
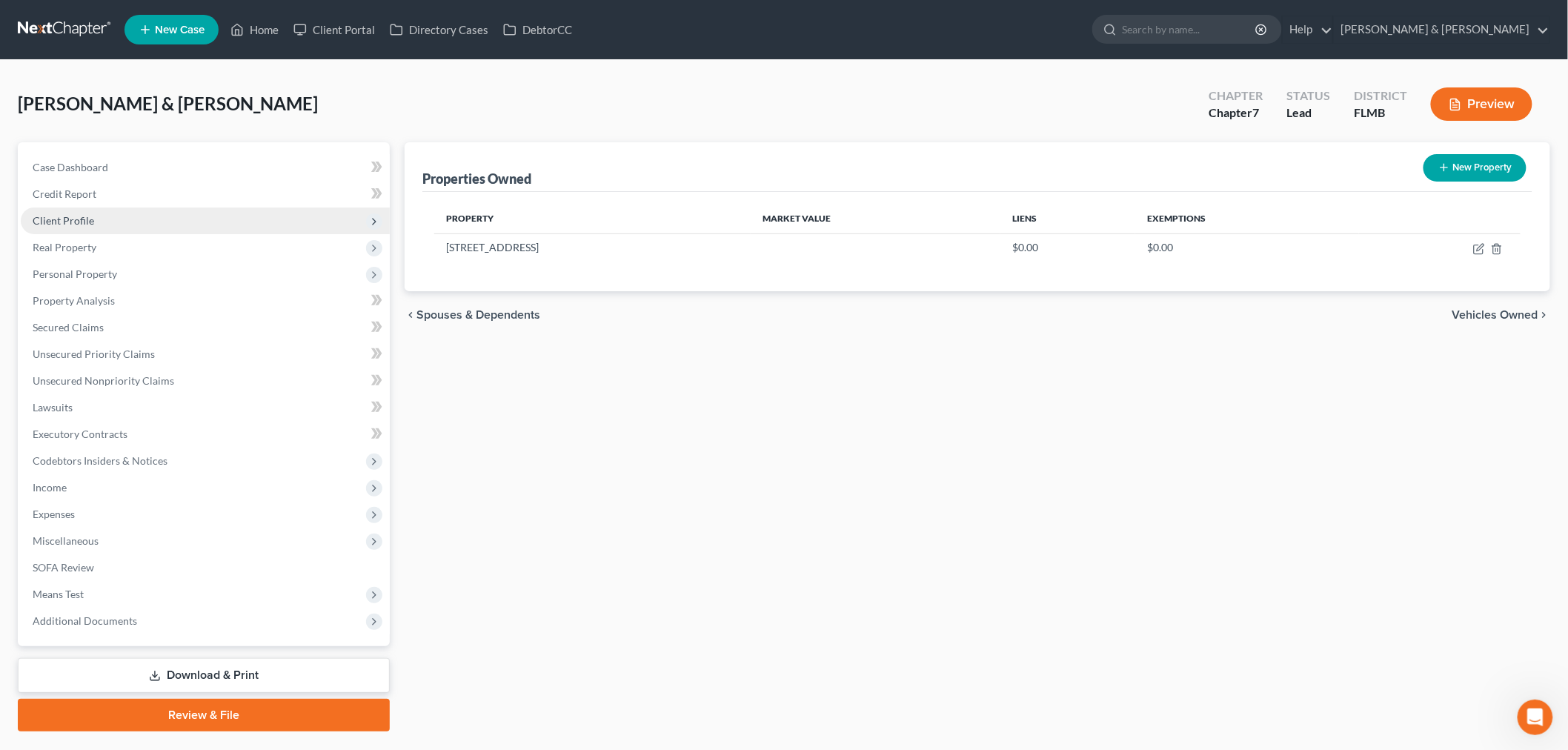
click at [111, 225] on span "Client Profile" at bounding box center [205, 220] width 369 height 27
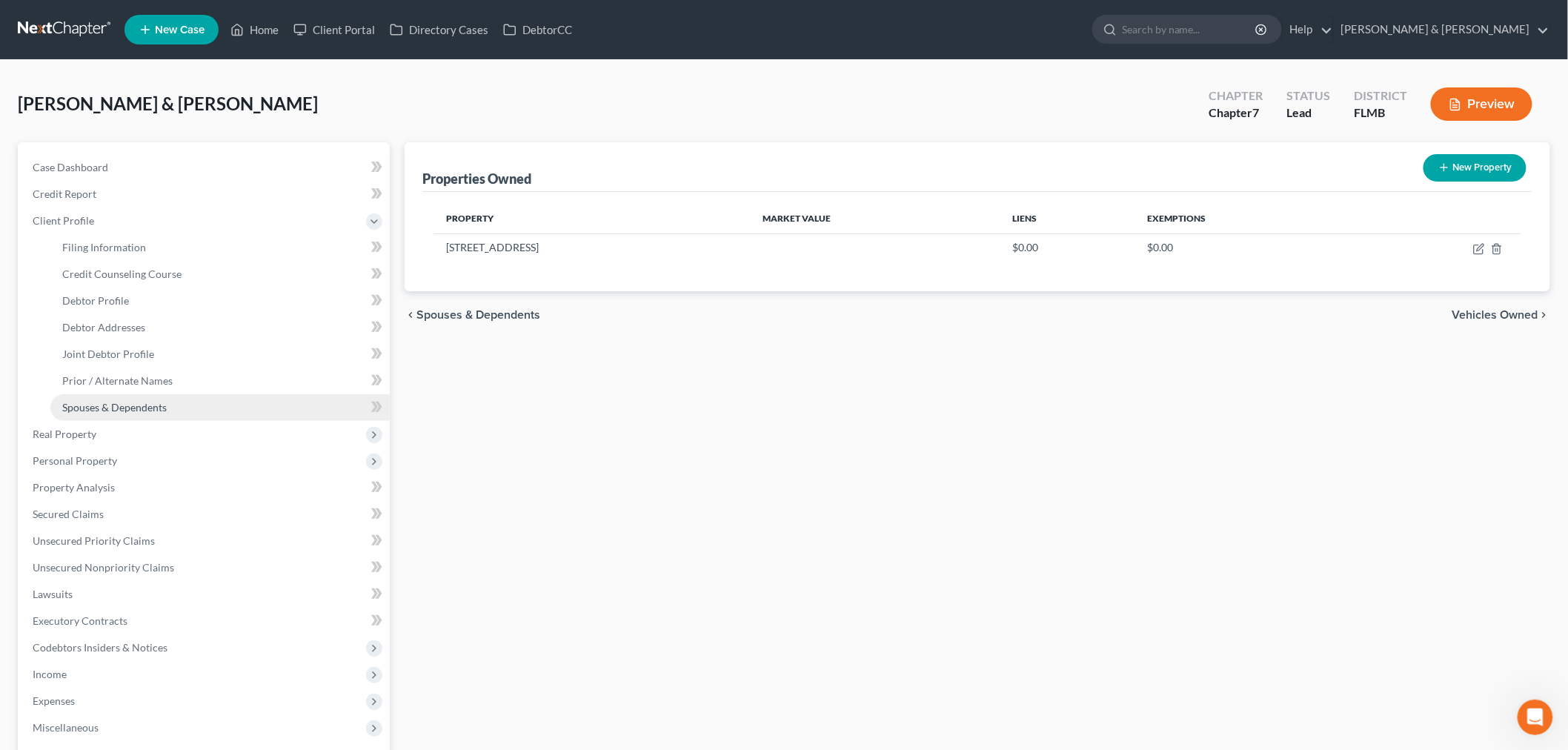
click at [170, 410] on link "Spouses & Dependents" at bounding box center [220, 407] width 340 height 27
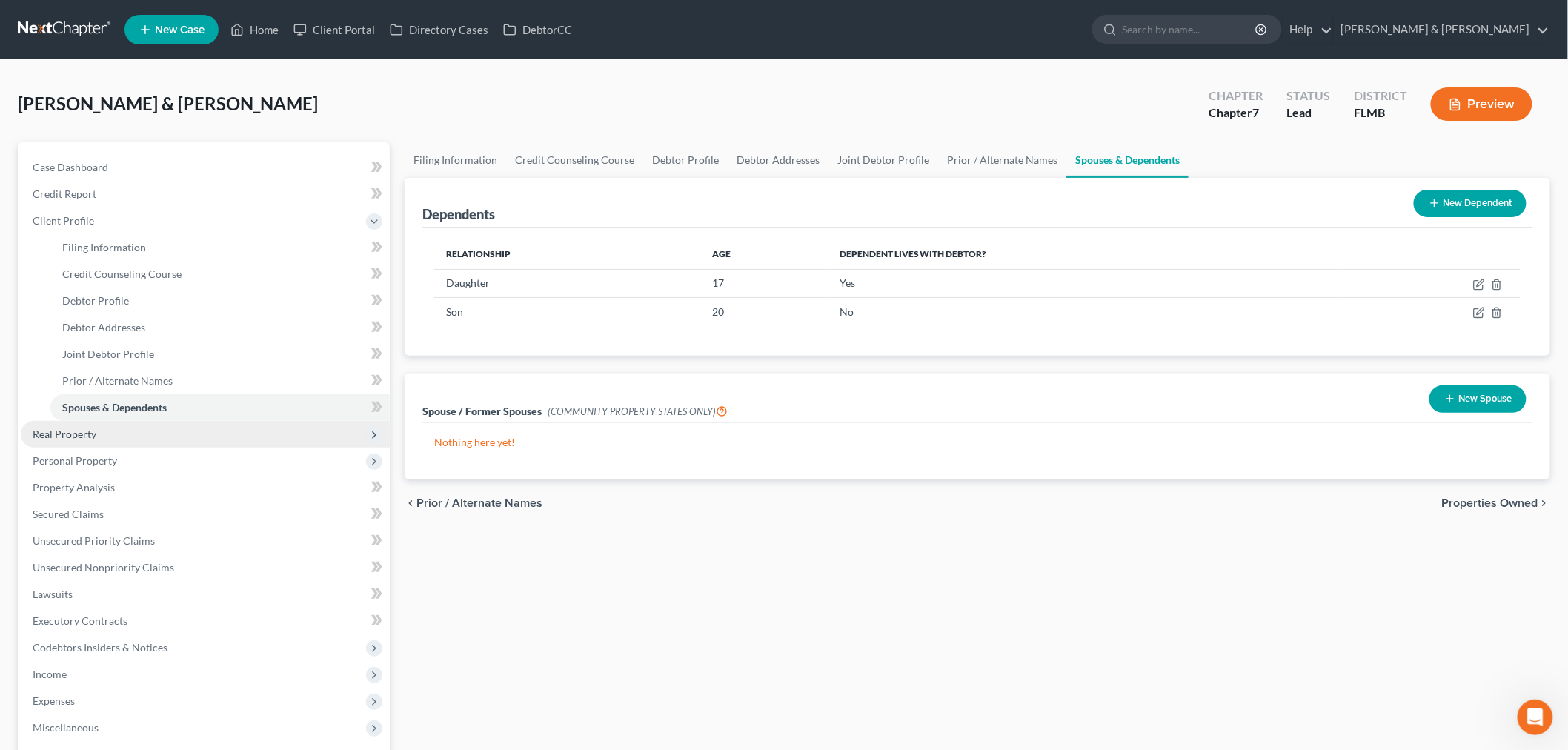
click at [108, 439] on span "Real Property" at bounding box center [205, 433] width 369 height 27
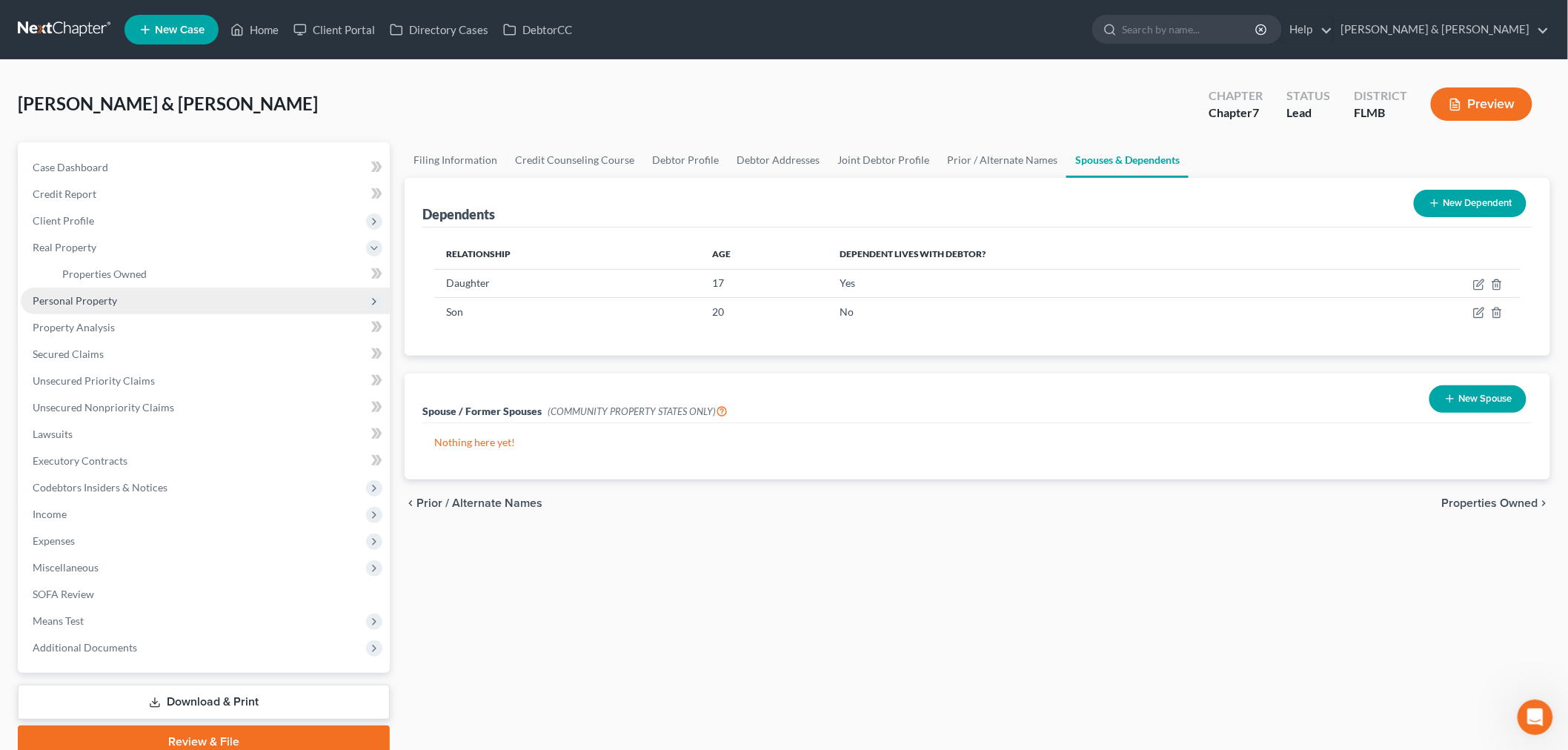
click at [120, 305] on span "Personal Property" at bounding box center [205, 300] width 369 height 27
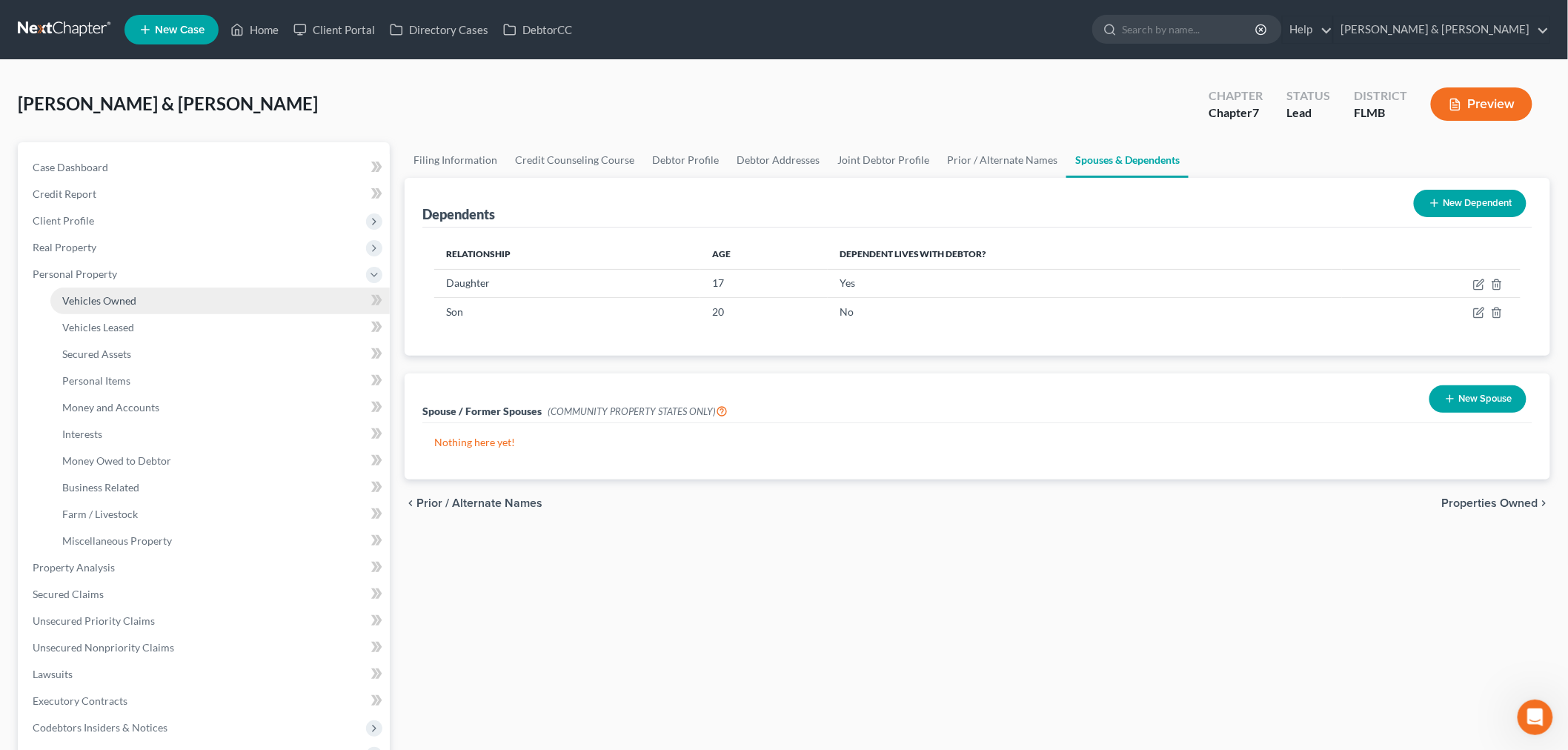
click at [120, 296] on span "Vehicles Owned" at bounding box center [99, 301] width 75 height 13
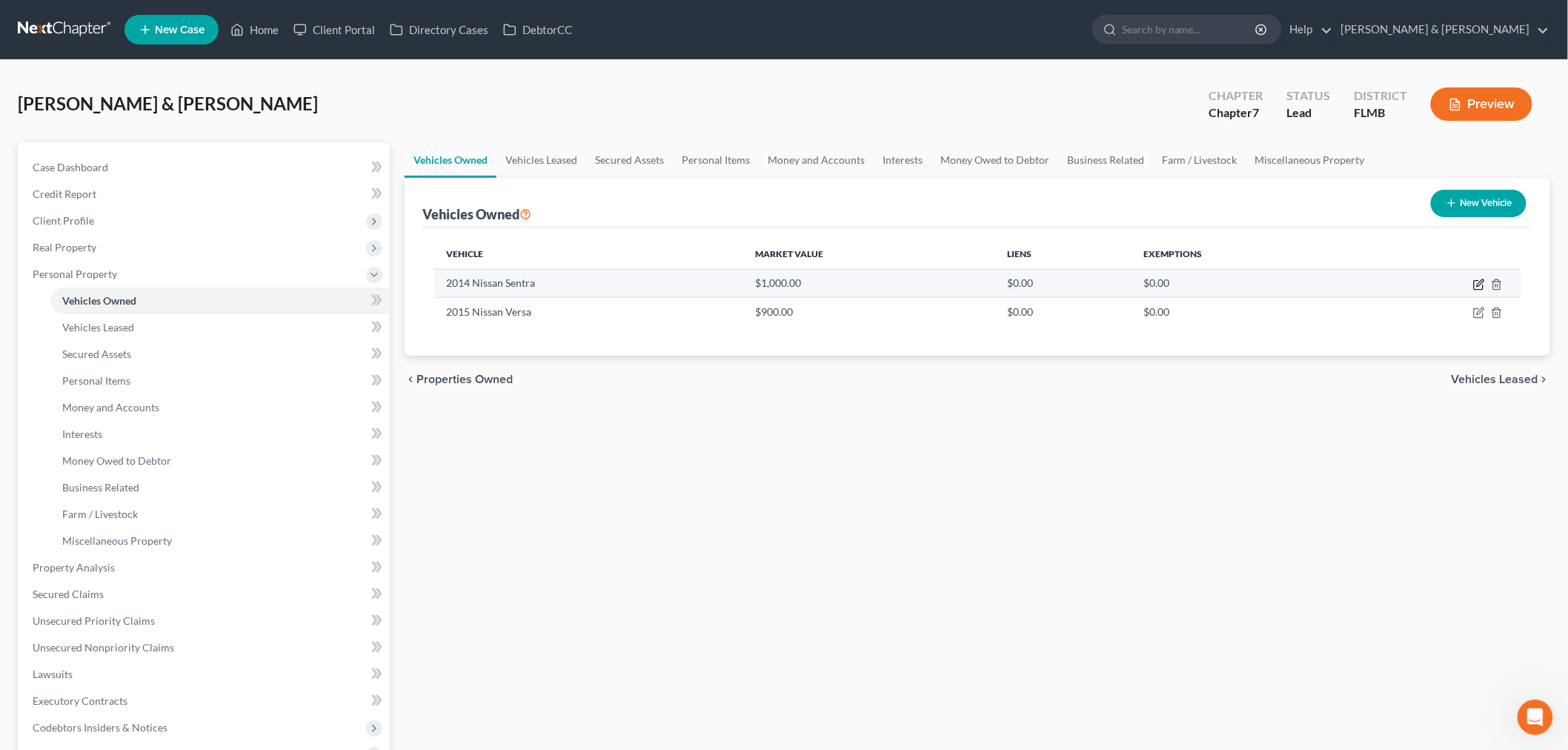
click at [1251, 287] on icon "button" at bounding box center [1479, 284] width 12 height 12
select select "0"
select select "12"
select select "3"
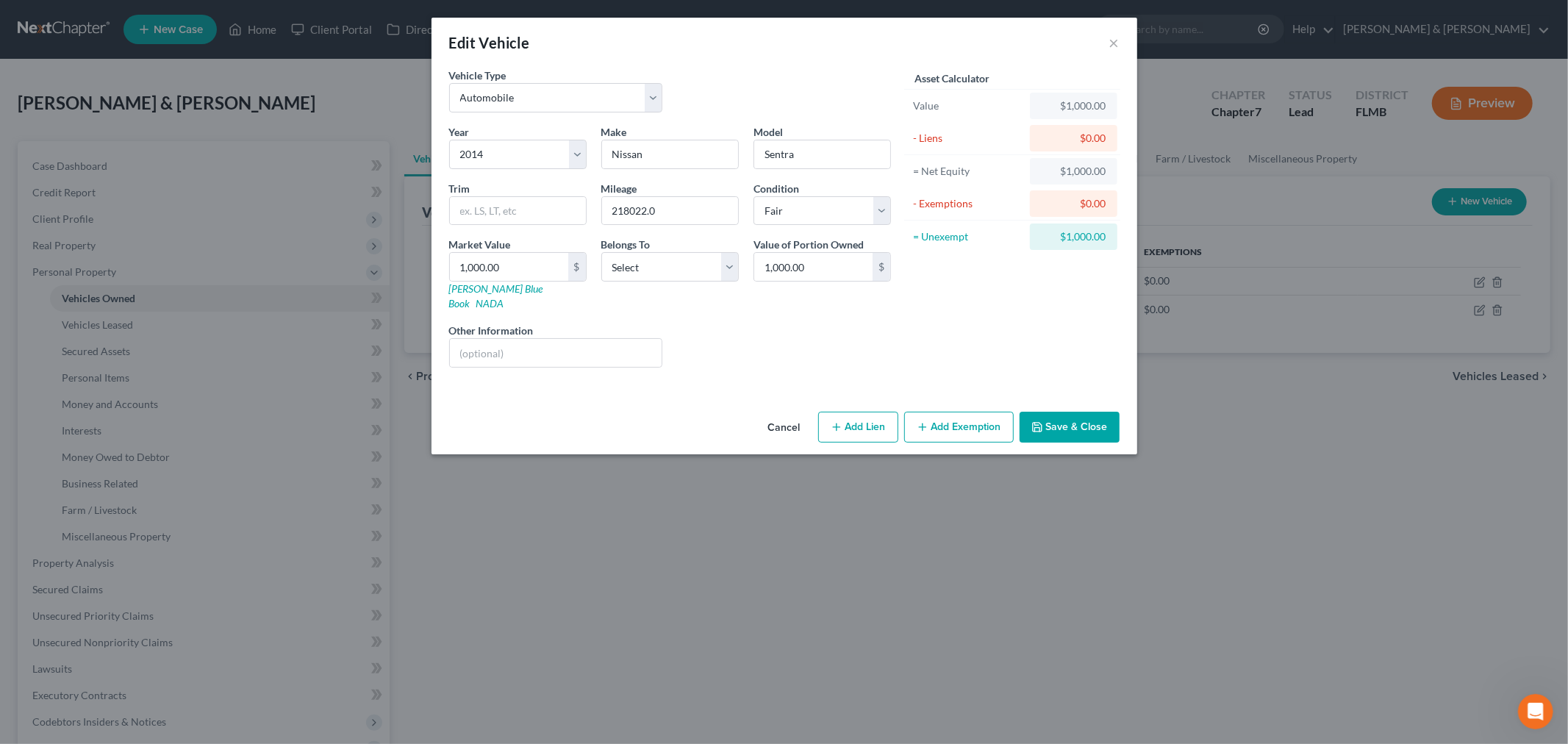
drag, startPoint x: 798, startPoint y: 413, endPoint x: 816, endPoint y: 397, distance: 24.1
click at [798, 413] on button "Cancel" at bounding box center [784, 427] width 56 height 29
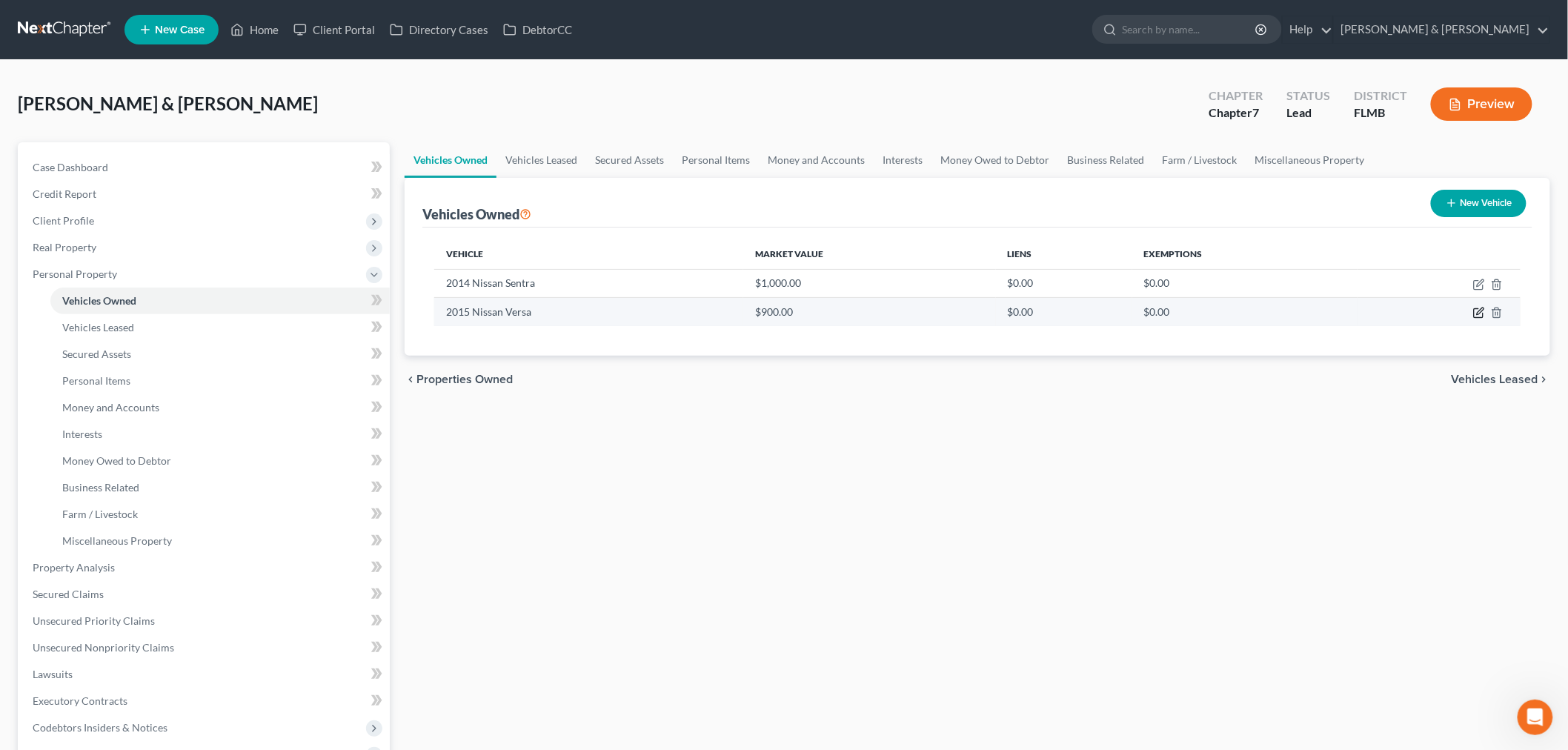
click at [1251, 309] on icon "button" at bounding box center [1478, 314] width 9 height 9
select select "0"
select select "11"
select select "3"
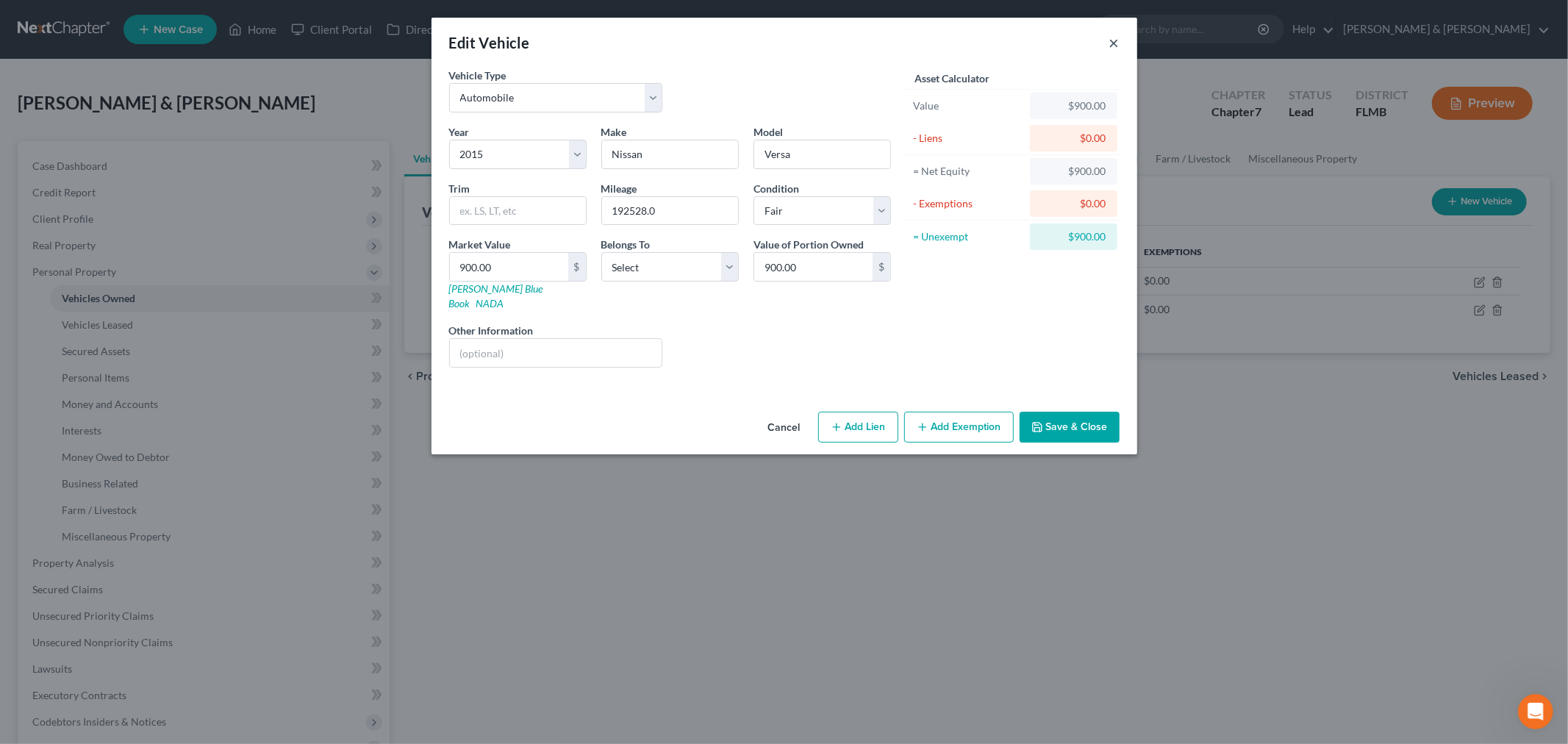
click at [1112, 42] on button "×" at bounding box center [1114, 42] width 10 height 17
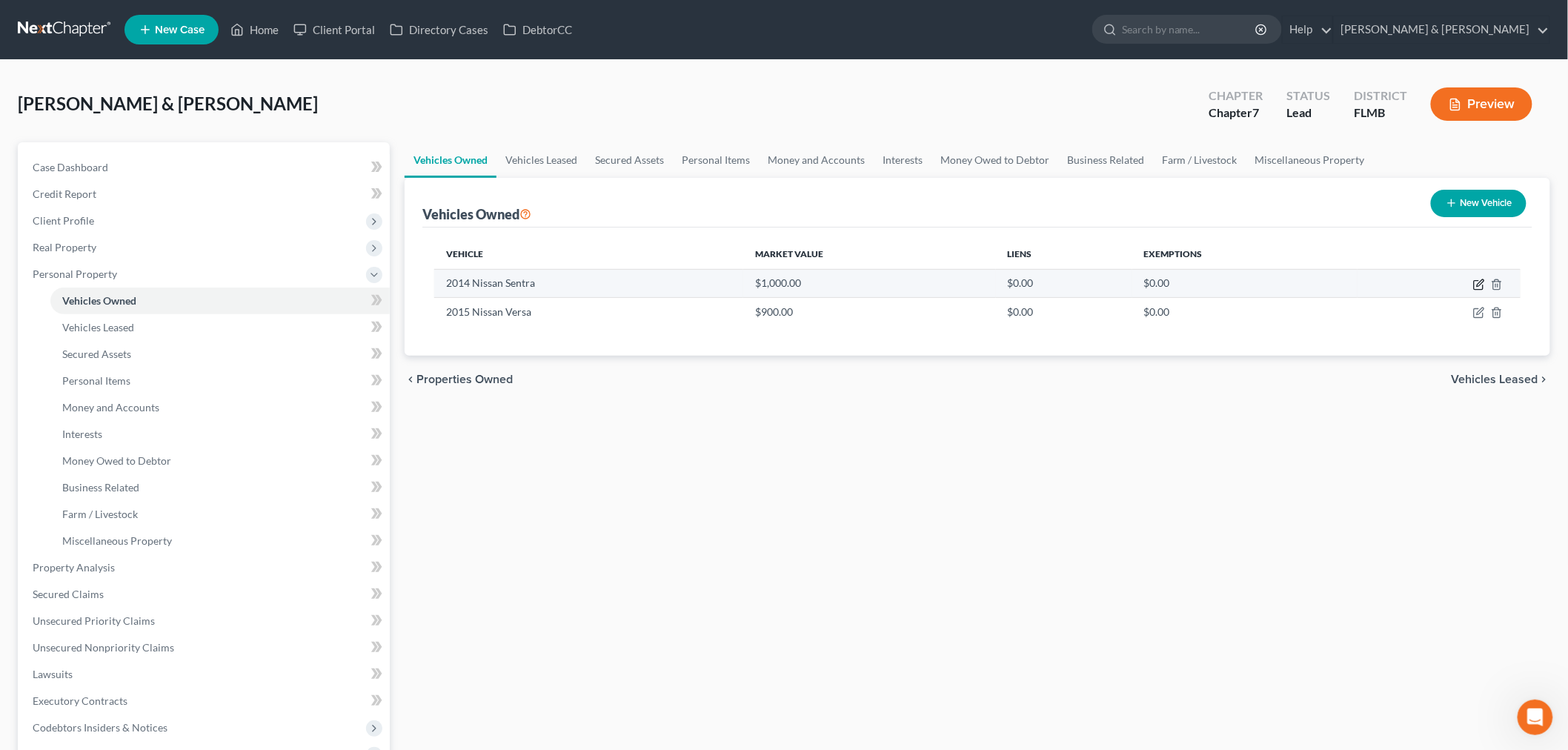
click at [1251, 283] on icon "button" at bounding box center [1479, 284] width 12 height 12
select select "0"
select select "12"
select select "3"
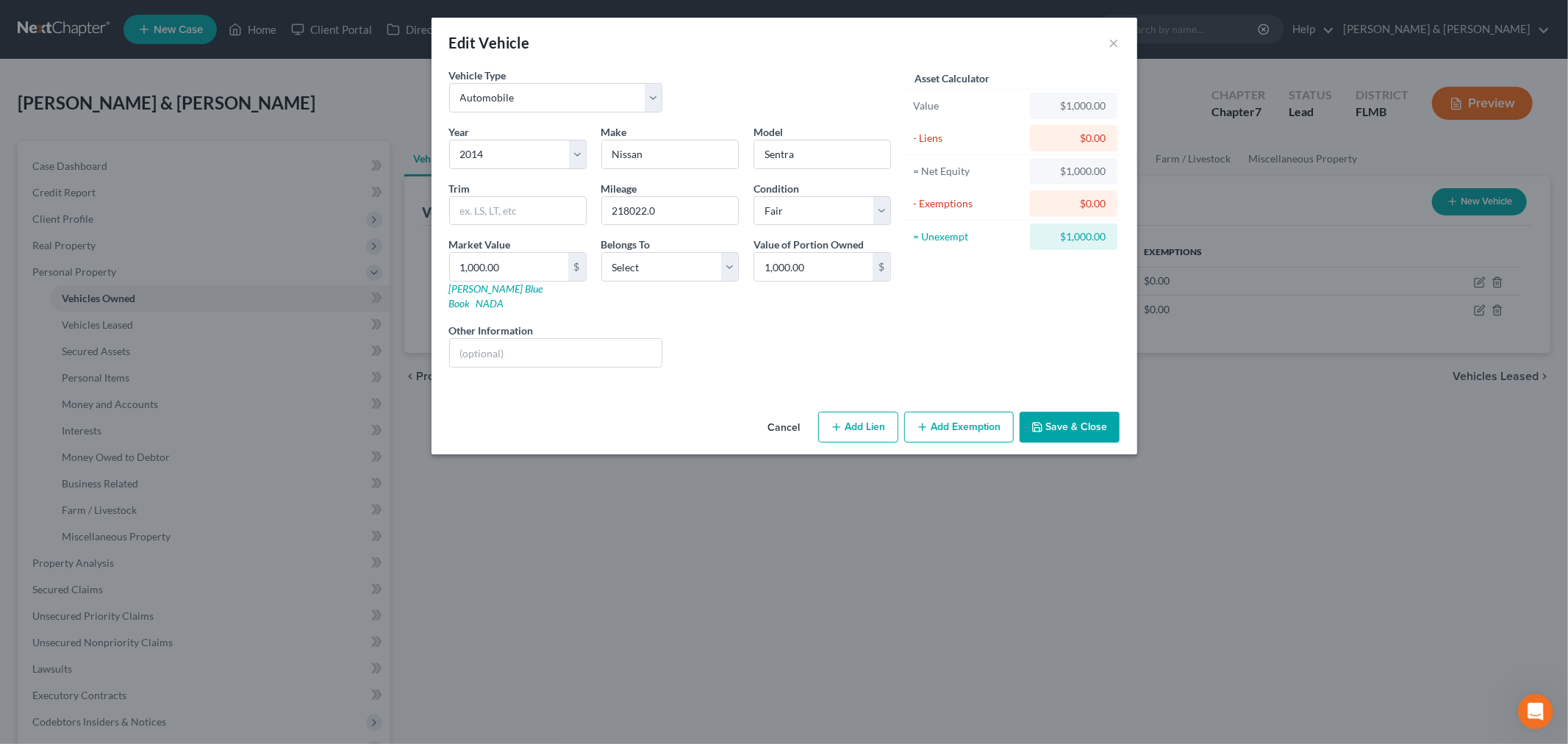
click at [795, 417] on button "Cancel" at bounding box center [784, 427] width 56 height 29
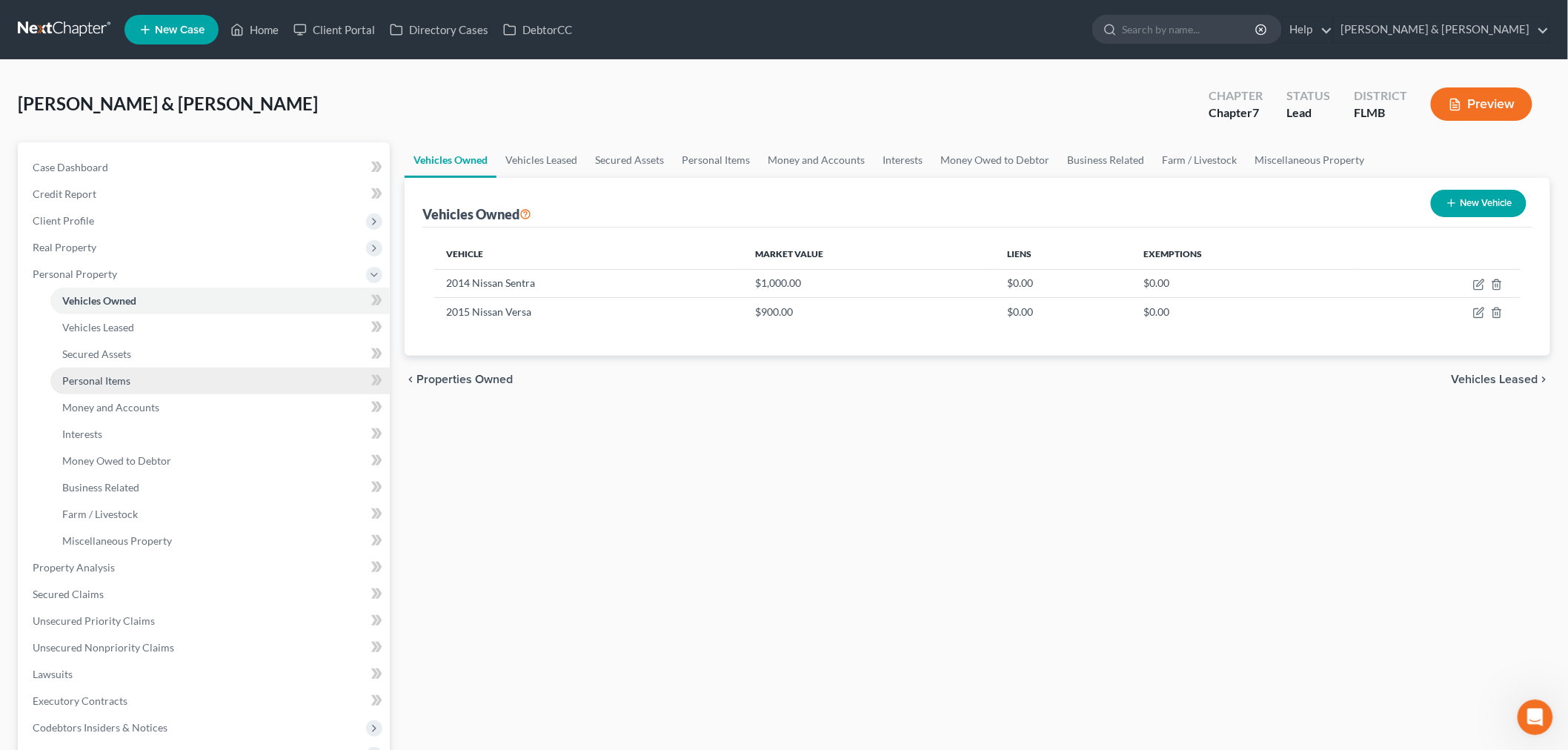
click at [128, 376] on span "Personal Items" at bounding box center [97, 381] width 68 height 13
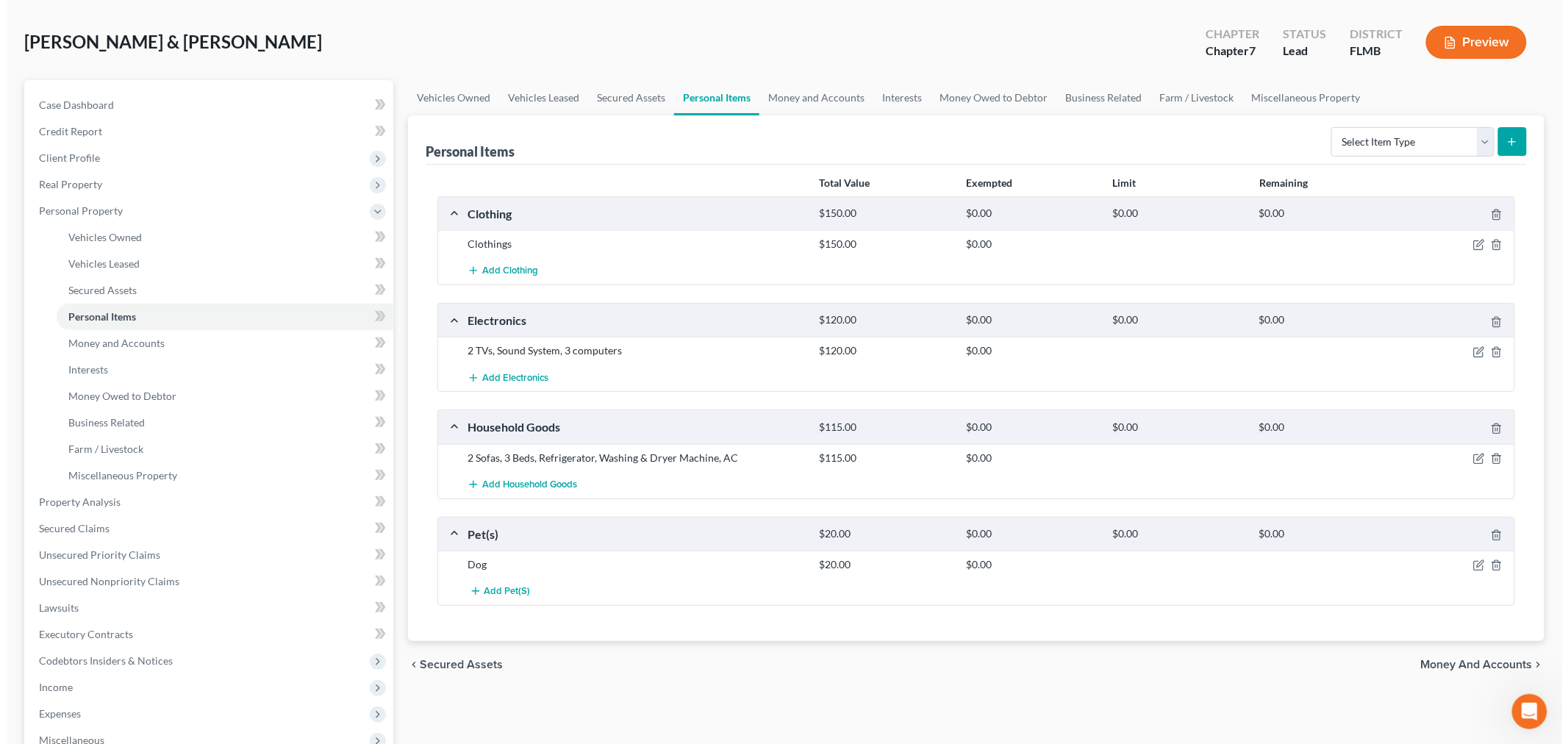
scroll to position [108, 0]
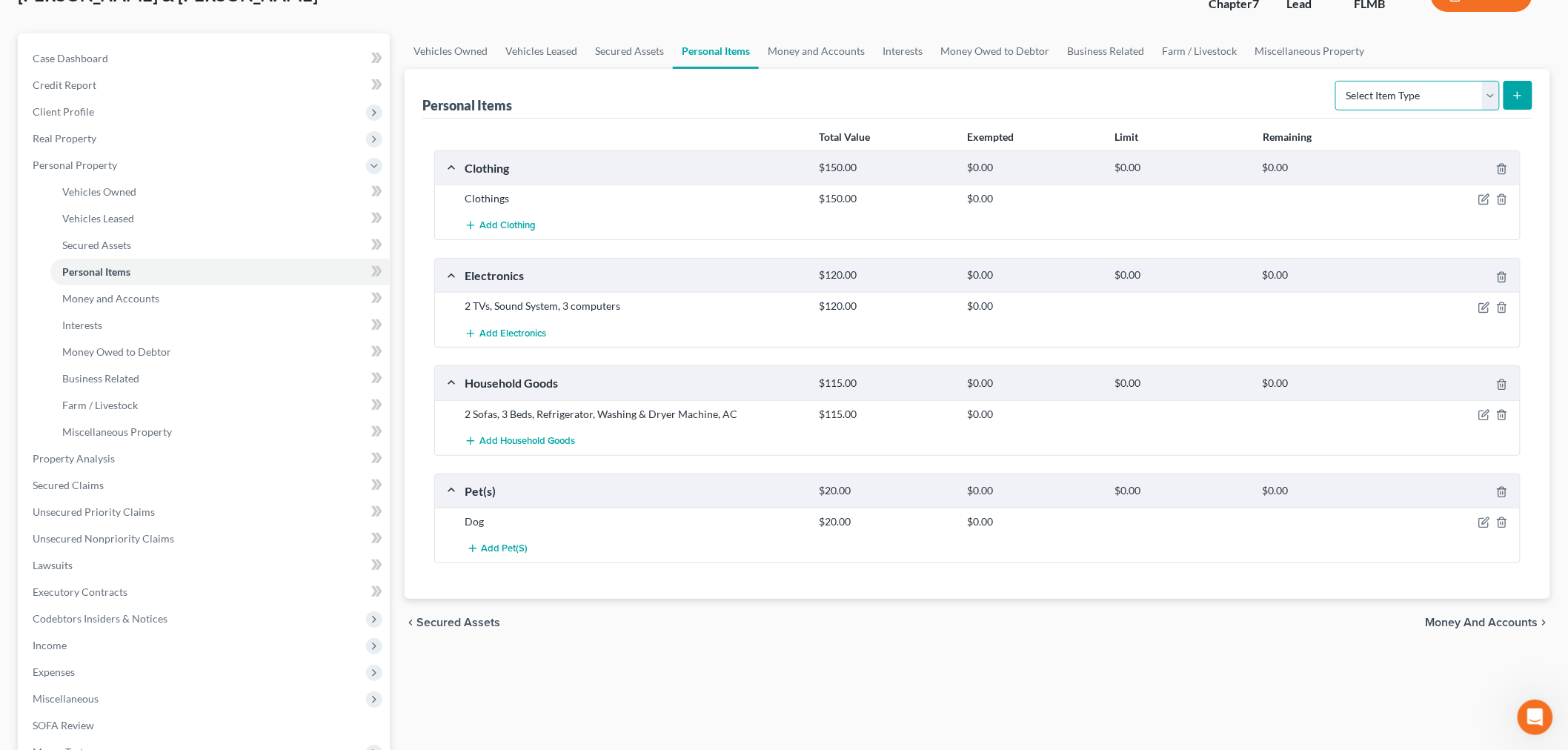
click at [1251, 98] on select "Select Item Type Clothing Collectibles Of Value Electronics Firearms Household …" at bounding box center [1417, 96] width 165 height 29
click at [1251, 416] on icon "button" at bounding box center [1483, 414] width 12 height 12
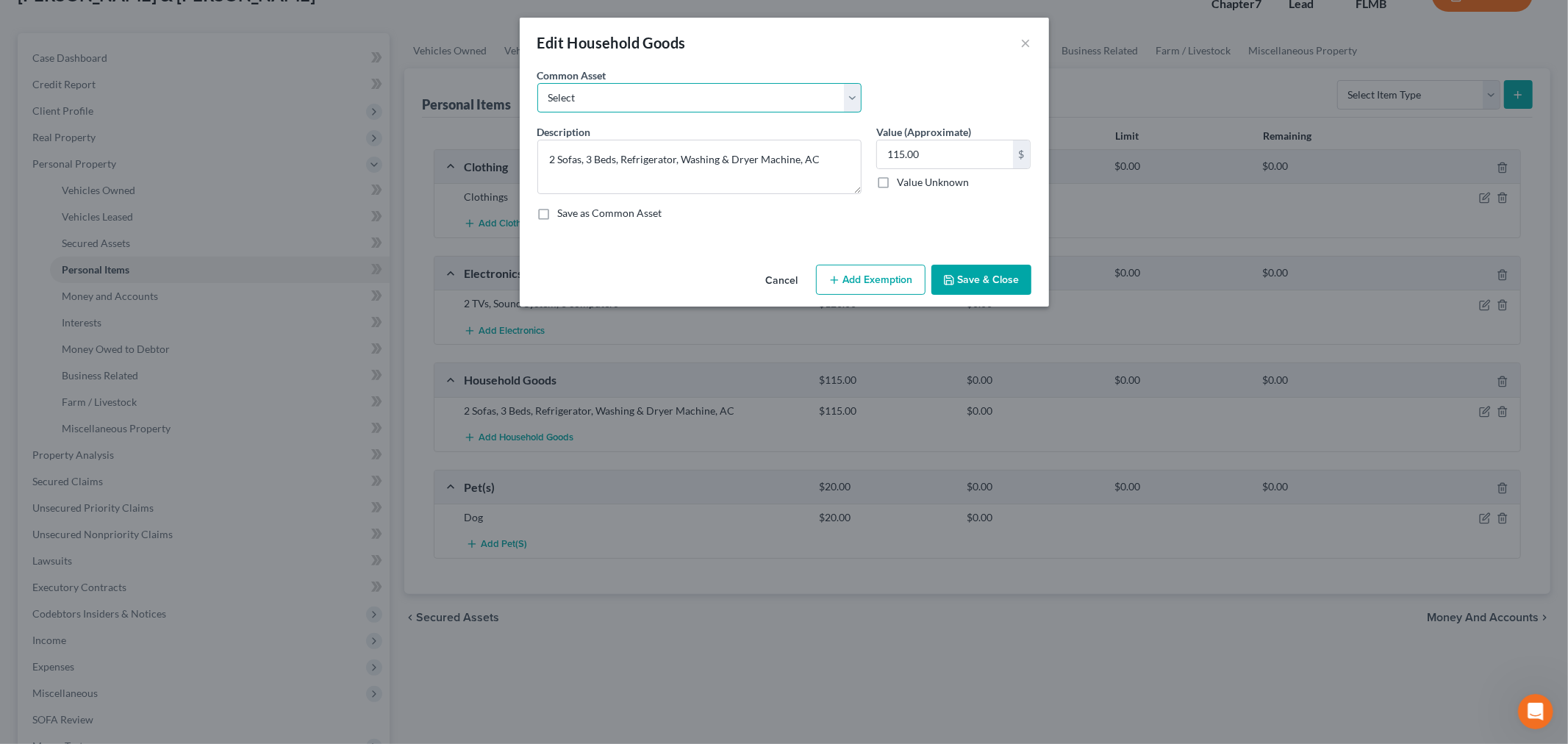
click at [679, 104] on select "Select General household furnishings, living room furniture, bedroom furniture,…" at bounding box center [700, 98] width 324 height 29
select select "1"
click at [538, 83] on select "Select General household furnishings, living room furniture, bedroom furniture,…" at bounding box center [700, 98] width 324 height 29
type textarea "General household furnishings: Living Room Furniture, Bedroom Furniture, Kitche…"
type input "1,000.00"
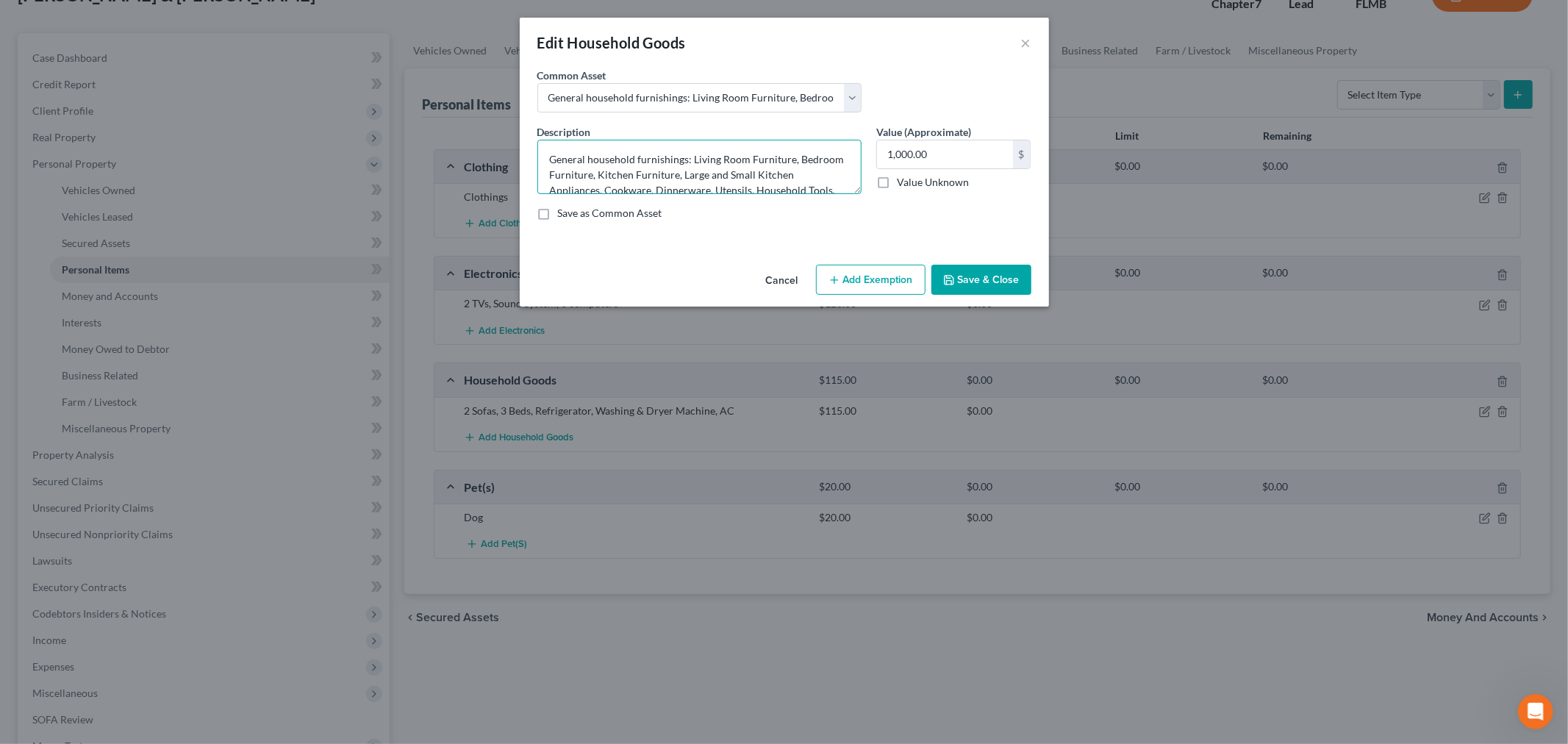
click at [692, 166] on textarea "General household furnishings: Living Room Furniture, Bedroom Furniture, Kitche…" at bounding box center [700, 167] width 324 height 55
click at [1024, 43] on button "×" at bounding box center [1026, 42] width 10 height 17
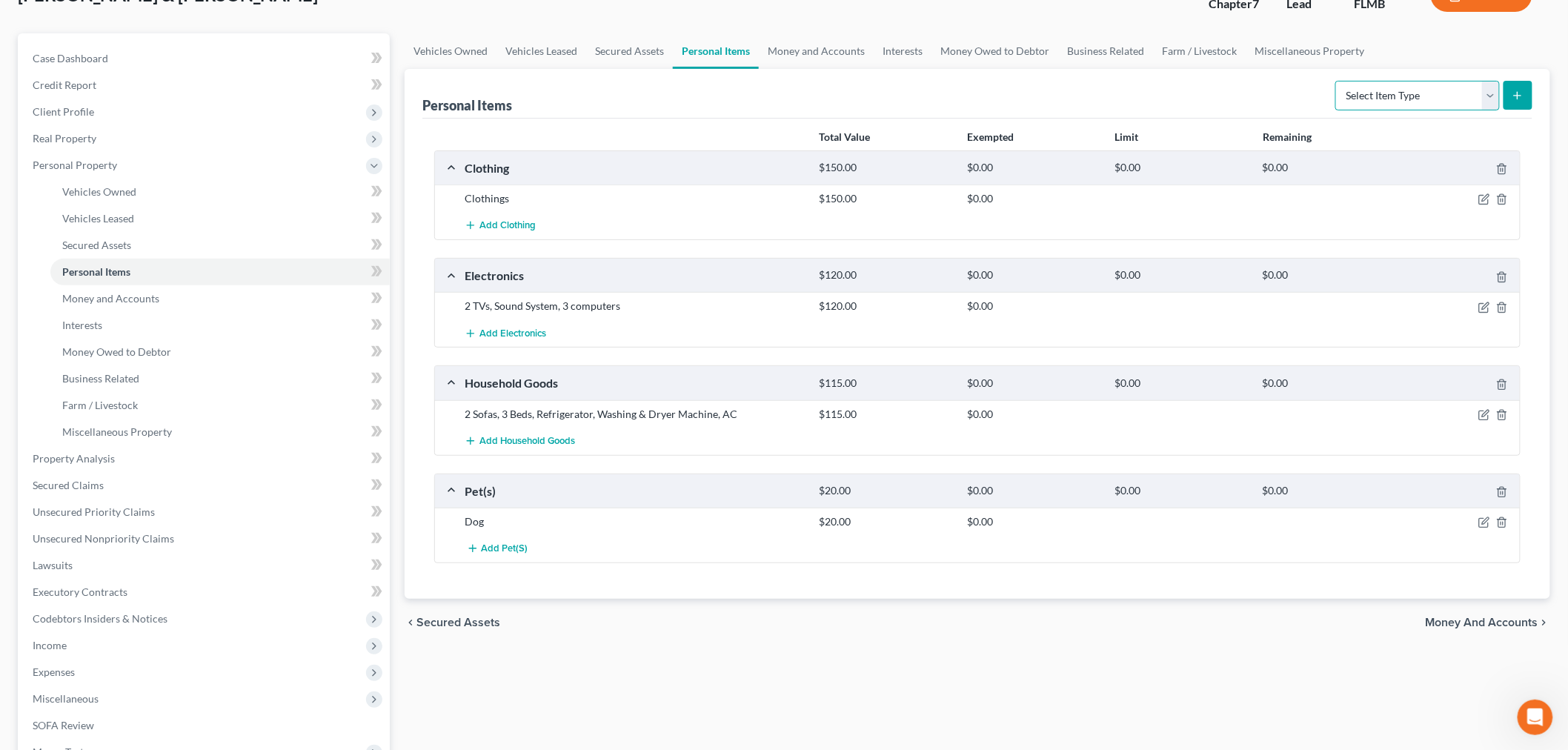
click at [1251, 85] on select "Select Item Type Clothing Collectibles Of Value Electronics Firearms Household …" at bounding box center [1417, 96] width 165 height 29
select select "household_goods"
click at [1251, 81] on select "Select Item Type Clothing Collectibles Of Value Electronics Firearms Household …" at bounding box center [1417, 96] width 165 height 29
click at [1251, 100] on button "submit" at bounding box center [1517, 95] width 29 height 29
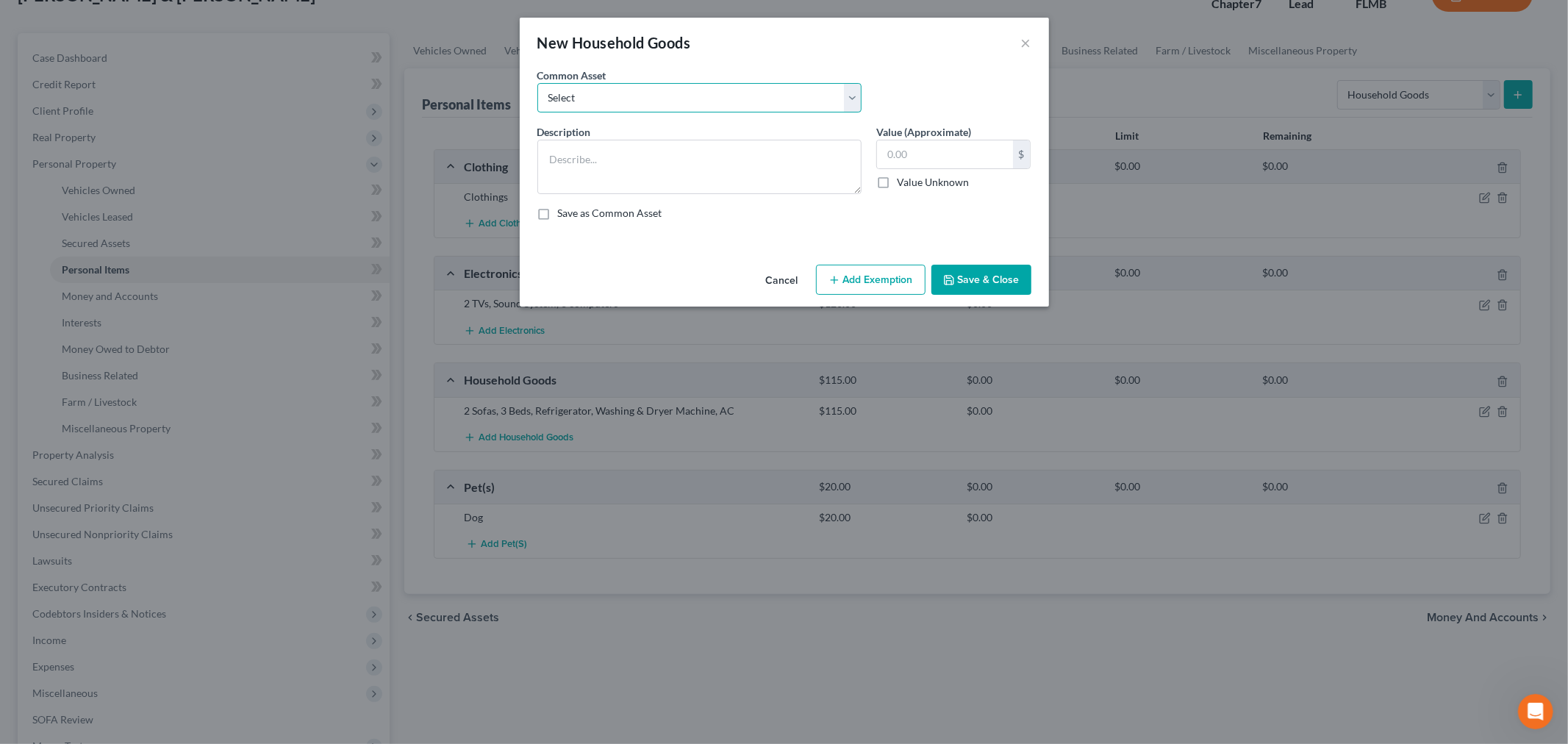
click at [694, 97] on select "Select General household furnishings, living room furniture, bedroom furniture,…" at bounding box center [700, 98] width 324 height 29
select select "1"
click at [538, 83] on select "Select General household furnishings, living room furniture, bedroom furniture,…" at bounding box center [700, 98] width 324 height 29
type textarea "General household furnishings: Living Room Furniture, Bedroom Furniture, Kitche…"
type input "1,000.00"
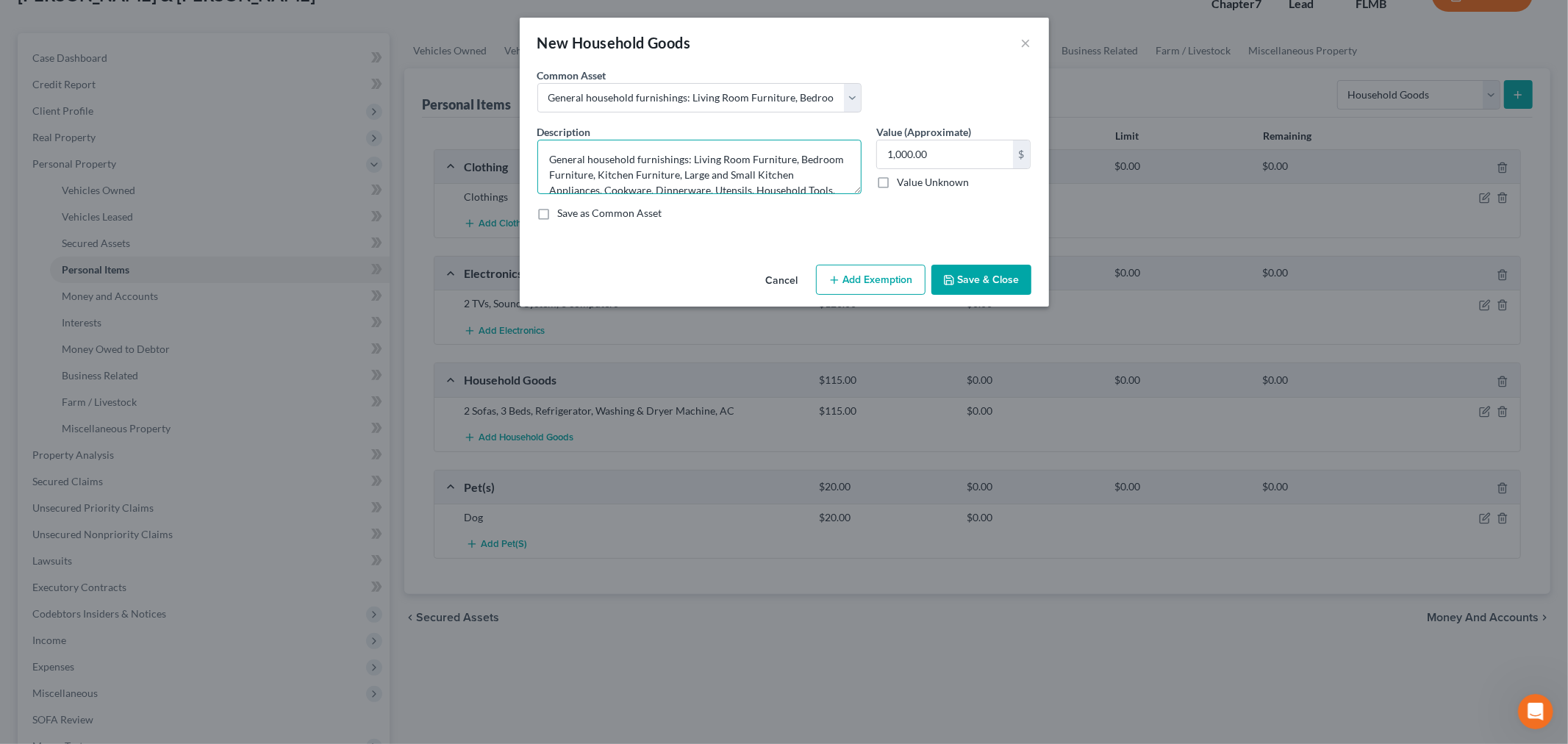
click at [668, 168] on textarea "General household furnishings: Living Room Furniture, Bedroom Furniture, Kitche…" at bounding box center [700, 167] width 324 height 55
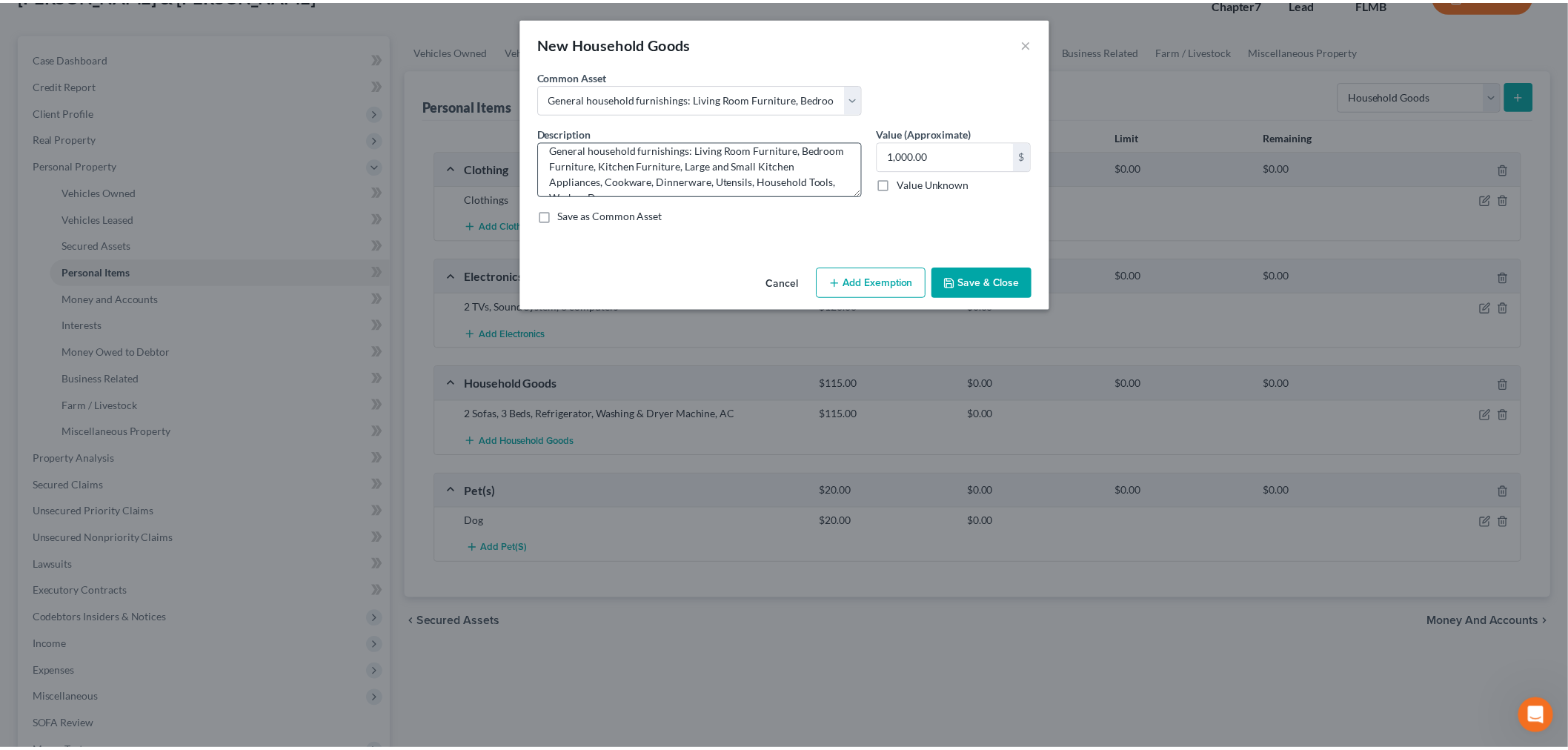
scroll to position [0, 0]
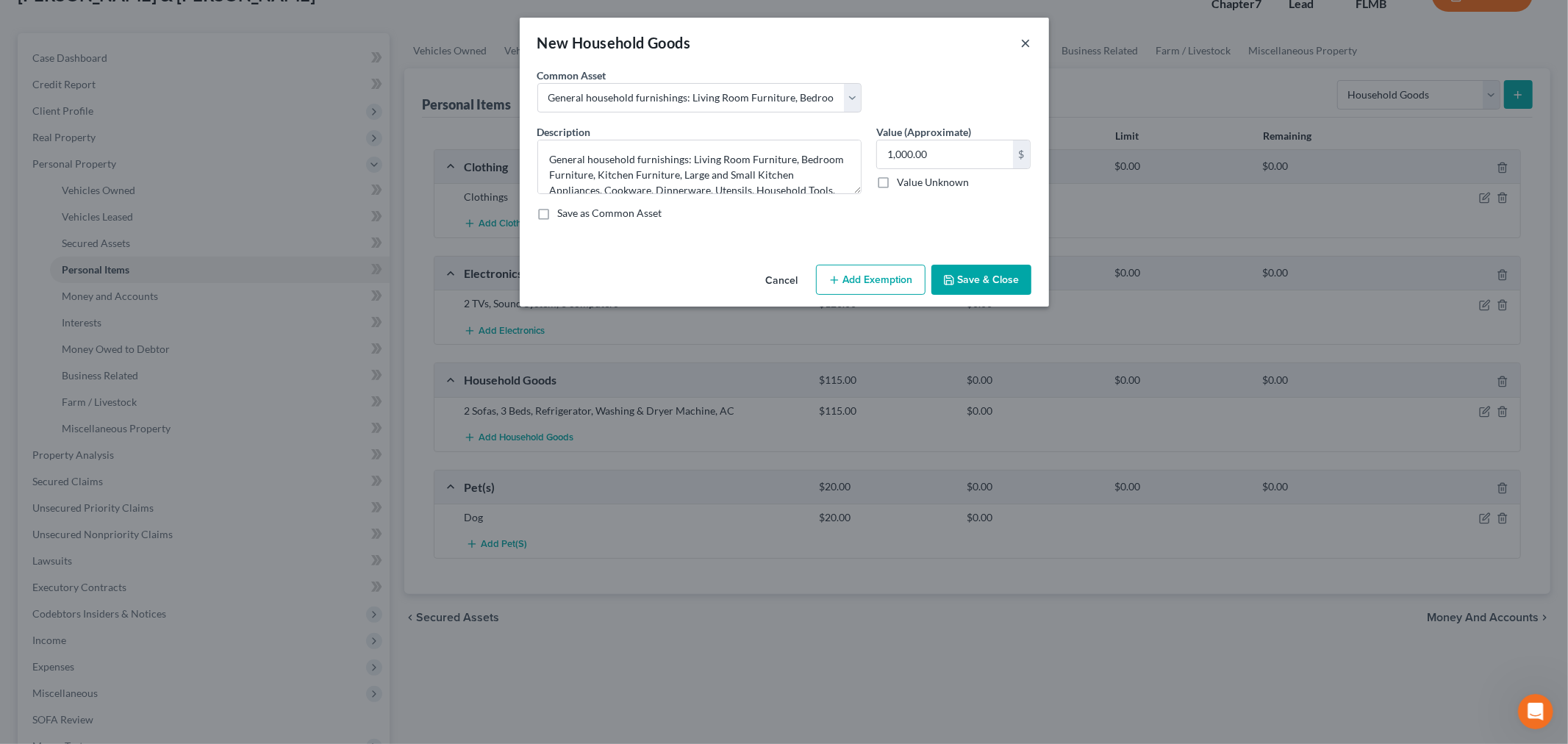
click at [1025, 47] on button "×" at bounding box center [1026, 42] width 10 height 17
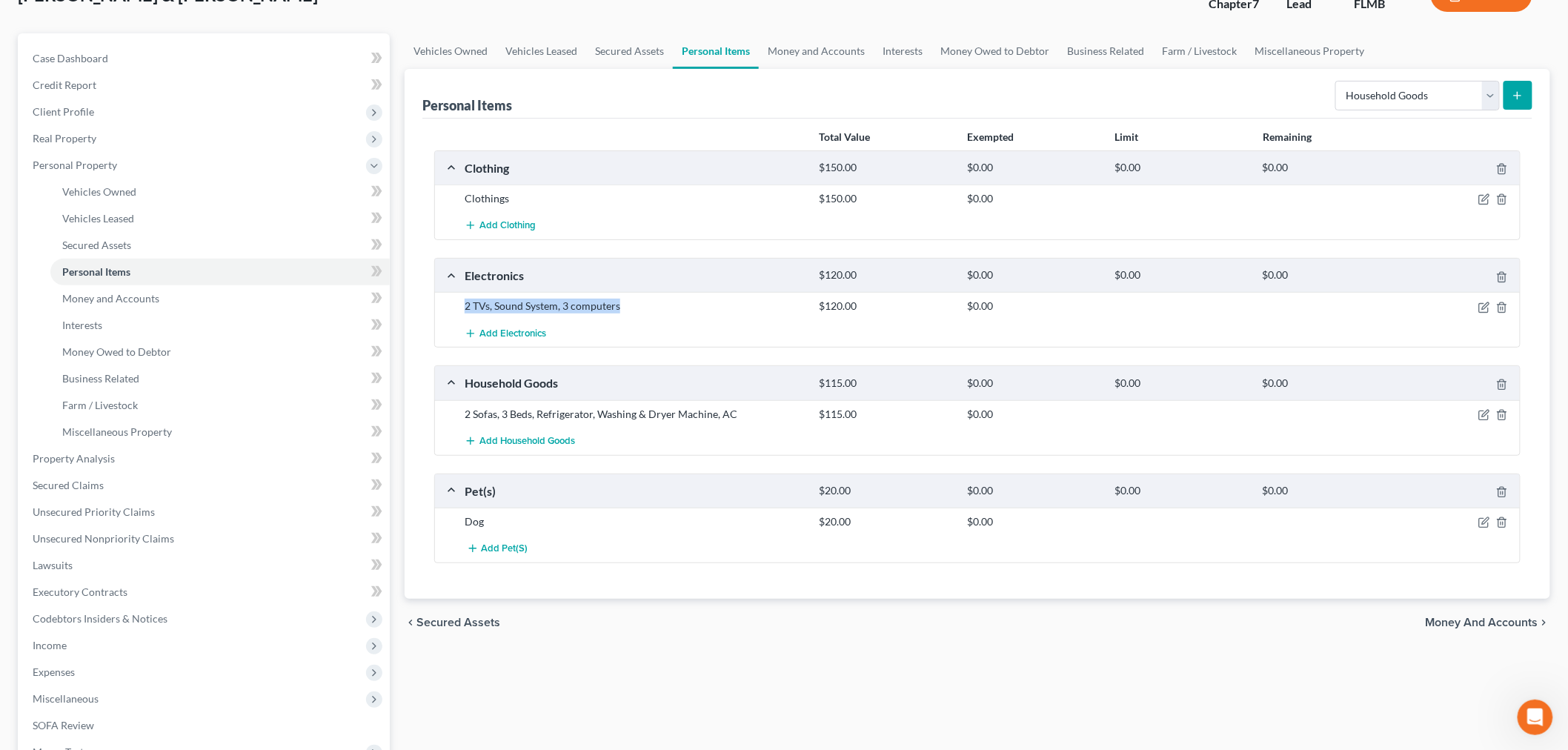
drag, startPoint x: 619, startPoint y: 304, endPoint x: 455, endPoint y: 304, distance: 164.0
click at [455, 304] on div "2 TVs, Sound System, 3 computers $120.00 $0.00" at bounding box center [977, 306] width 1085 height 28
click at [1251, 97] on select "Select Item Type Clothing Collectibles Of Value Electronics Firearms Household …" at bounding box center [1417, 96] width 165 height 29
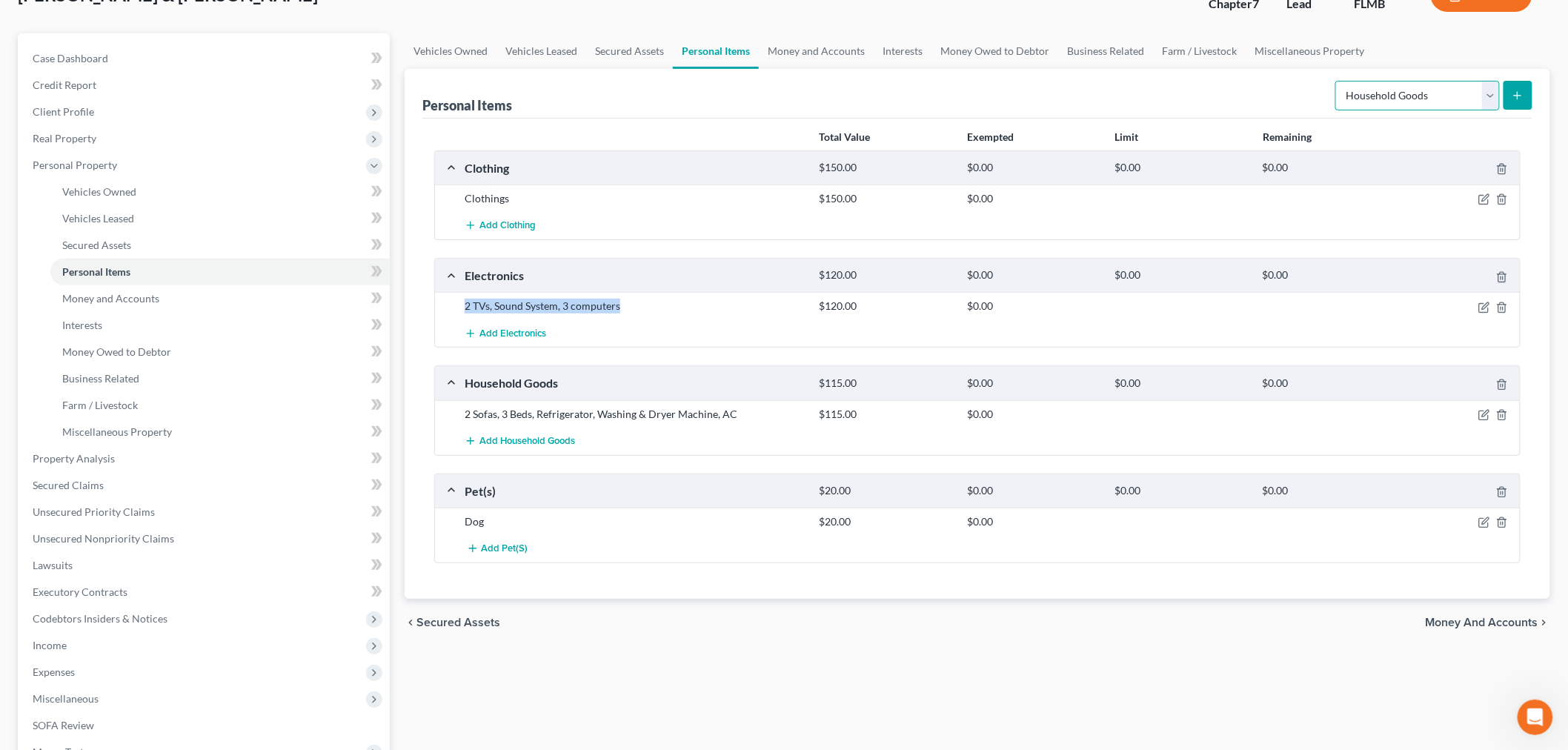
select select "clothing"
click at [1251, 81] on select "Select Item Type Clothing Collectibles Of Value Electronics Firearms Household …" at bounding box center [1417, 96] width 165 height 29
click at [1251, 89] on icon "submit" at bounding box center [1516, 95] width 12 height 12
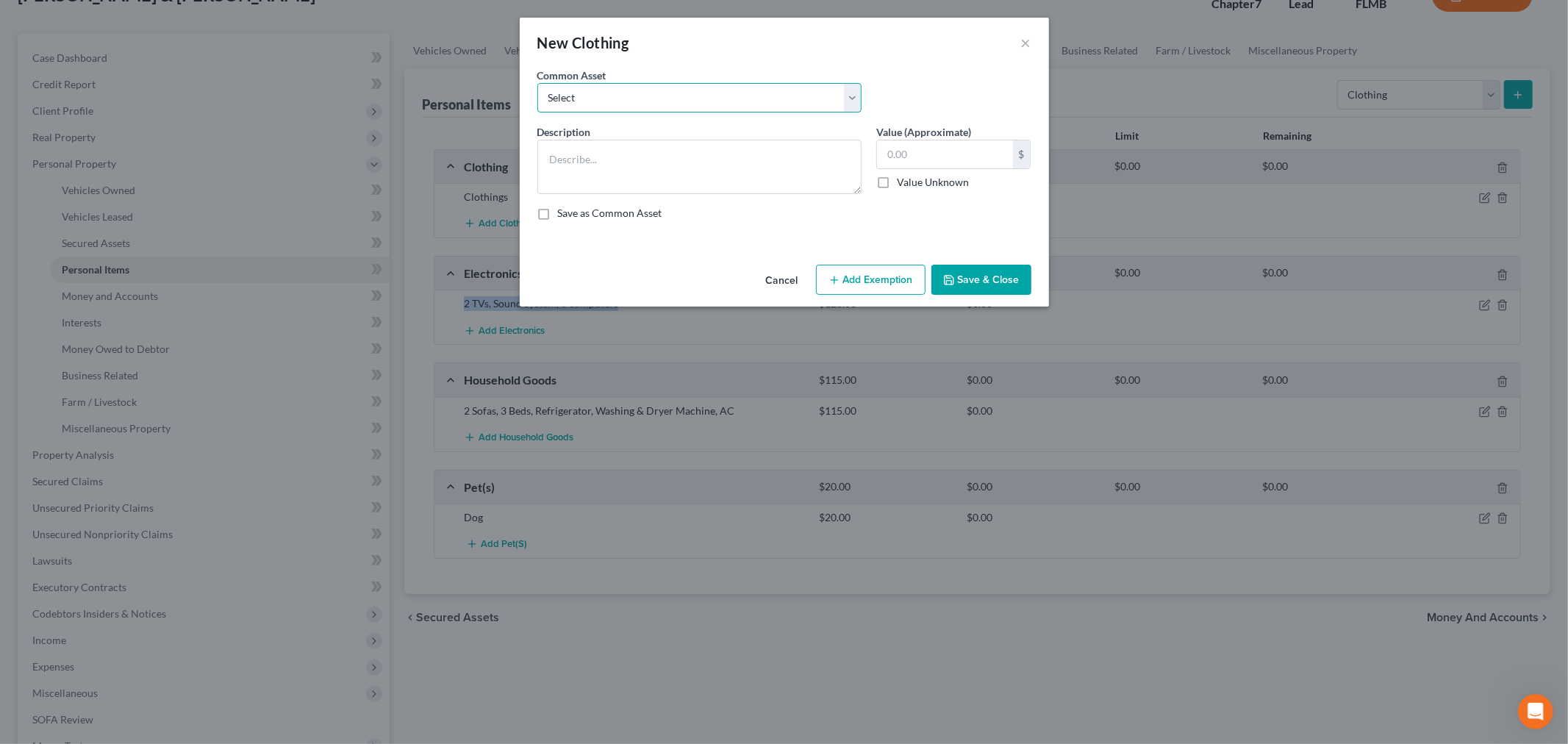
click at [713, 104] on select "Select Men's shirts, pants, coats, jackets, shoes Clothes Men's shirts, pants, …" at bounding box center [700, 98] width 324 height 29
select select "2"
click at [538, 83] on select "Select Men's shirts, pants, coats, jackets, shoes Clothes Men's shirts, pants, …" at bounding box center [700, 98] width 324 height 29
type textarea "Men's shirts, pants, coats, jackets, shoes Women's shirts, blouses, pants, dres…"
type input "200.00"
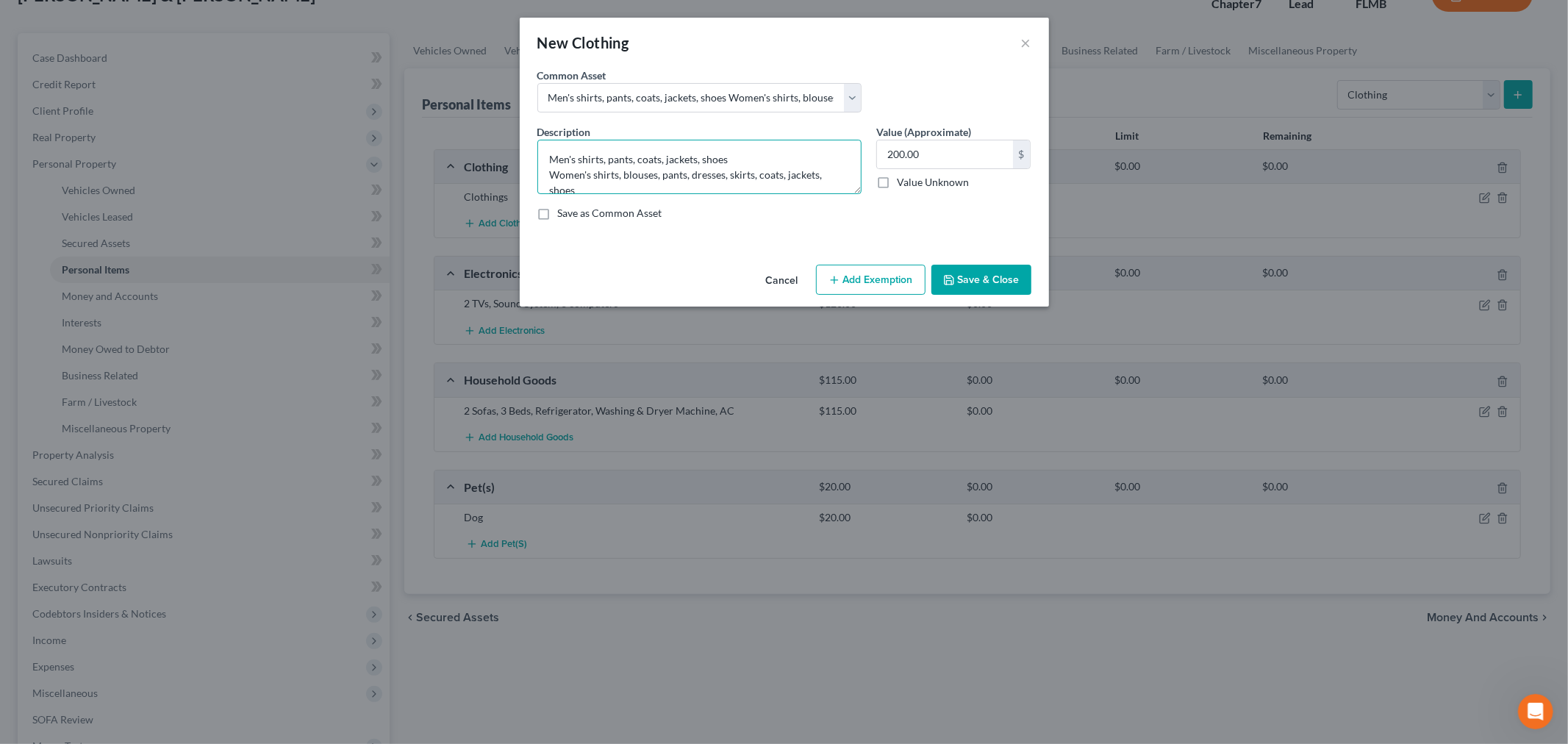
click at [755, 178] on textarea "Men's shirts, pants, coats, jackets, shoes Women's shirts, blouses, pants, dres…" at bounding box center [700, 167] width 324 height 55
click at [1024, 41] on button "×" at bounding box center [1026, 42] width 10 height 17
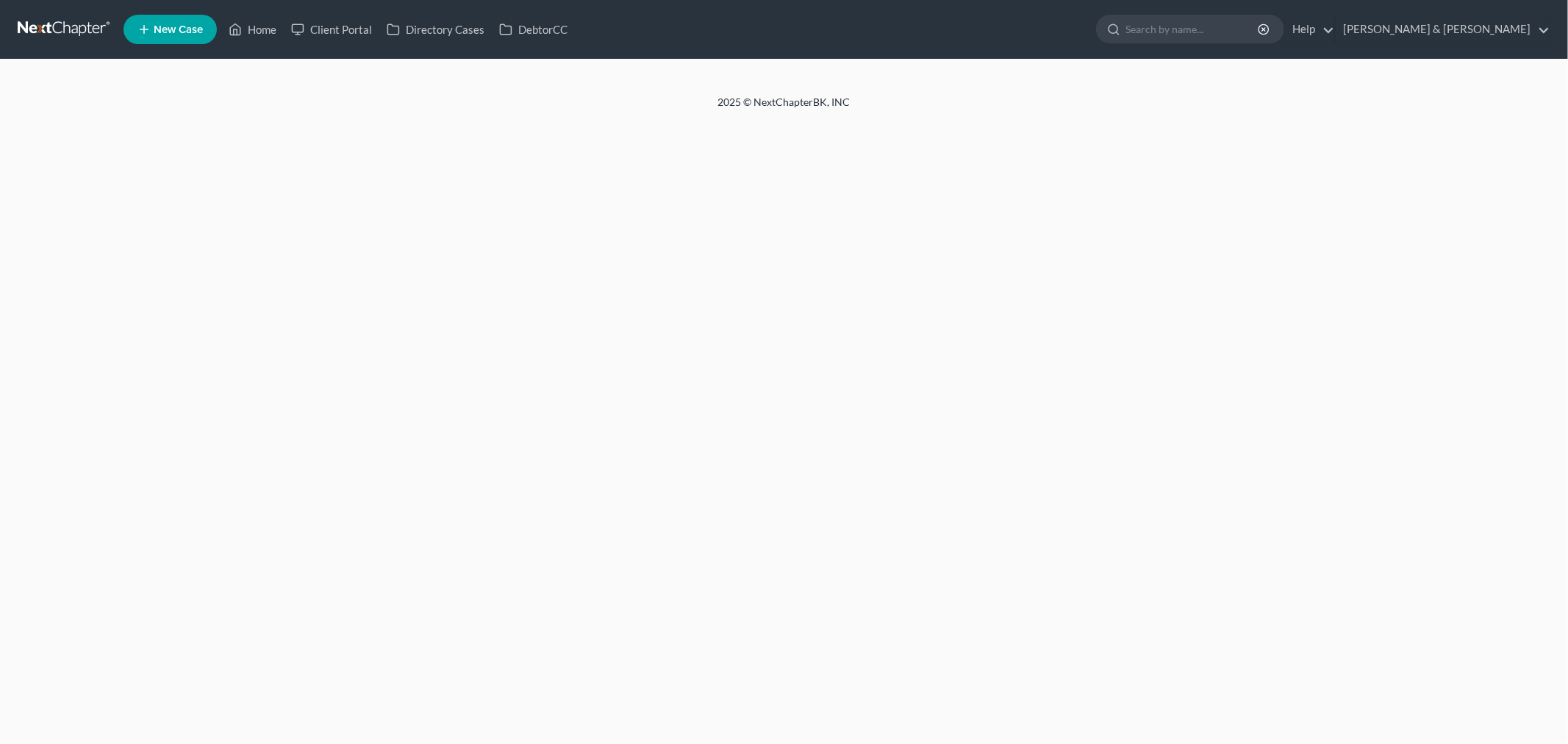
select select "1"
select select "0"
select select "15"
select select "0"
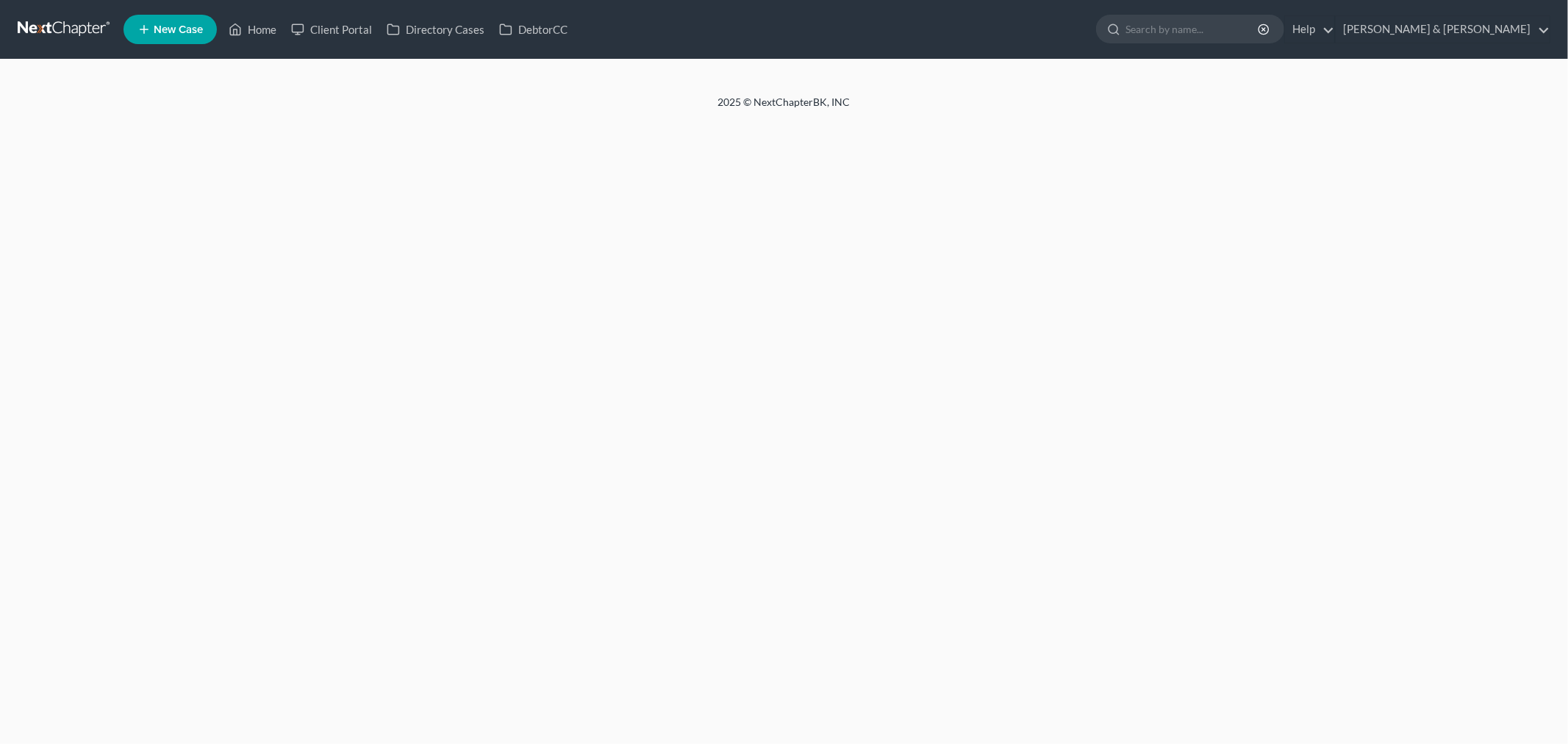
select select "9"
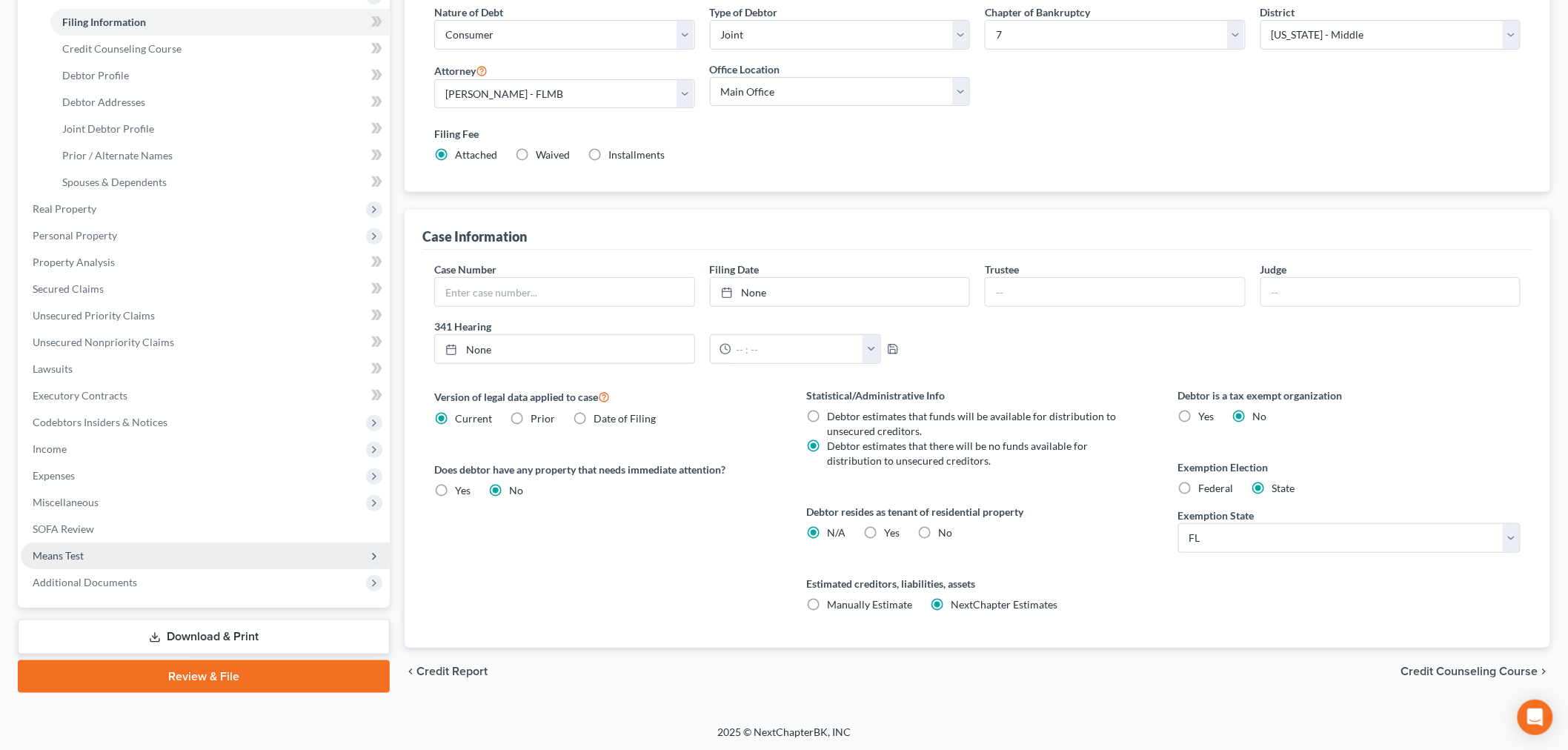
scroll to position [226, 0]
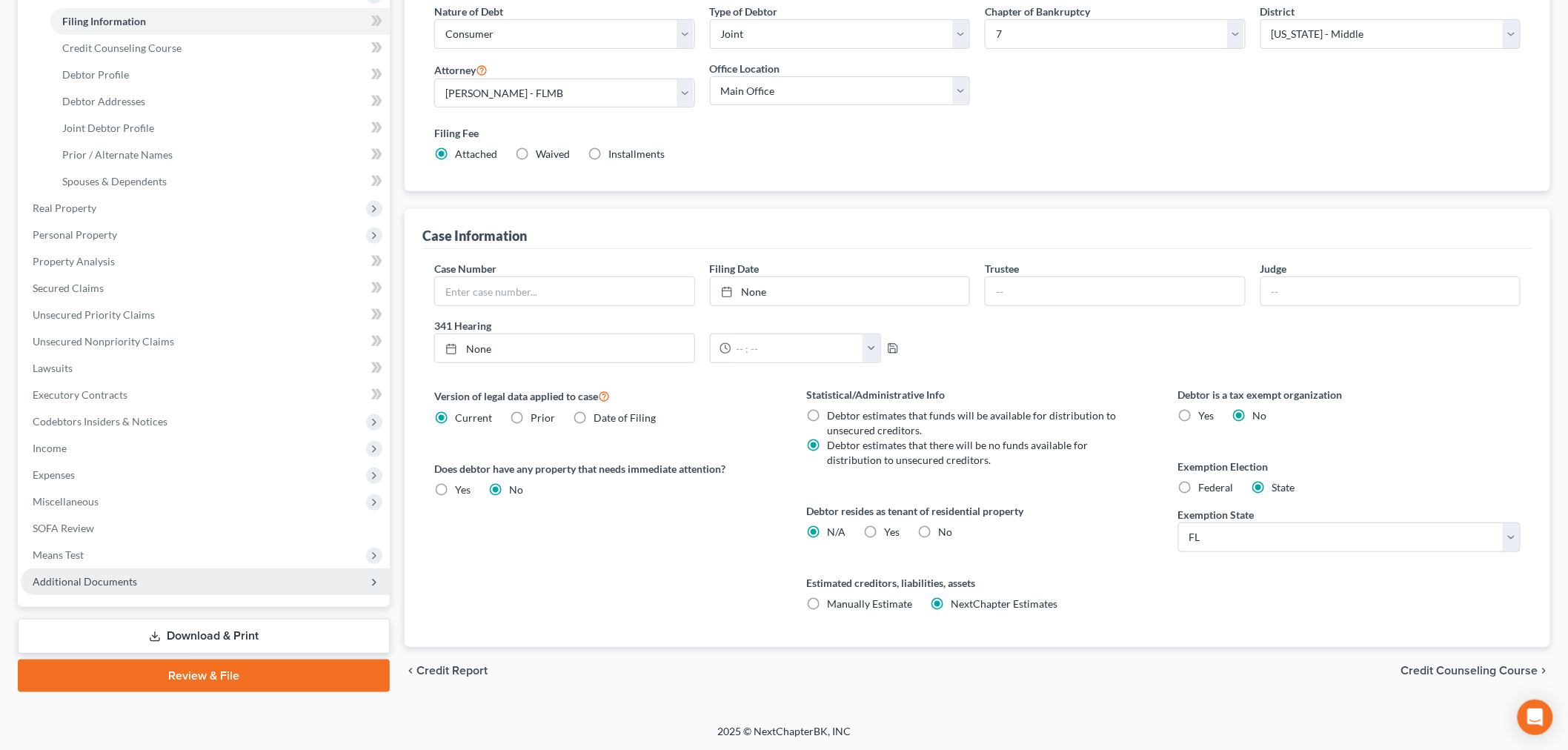
click at [157, 583] on span "Additional Documents" at bounding box center [205, 582] width 369 height 27
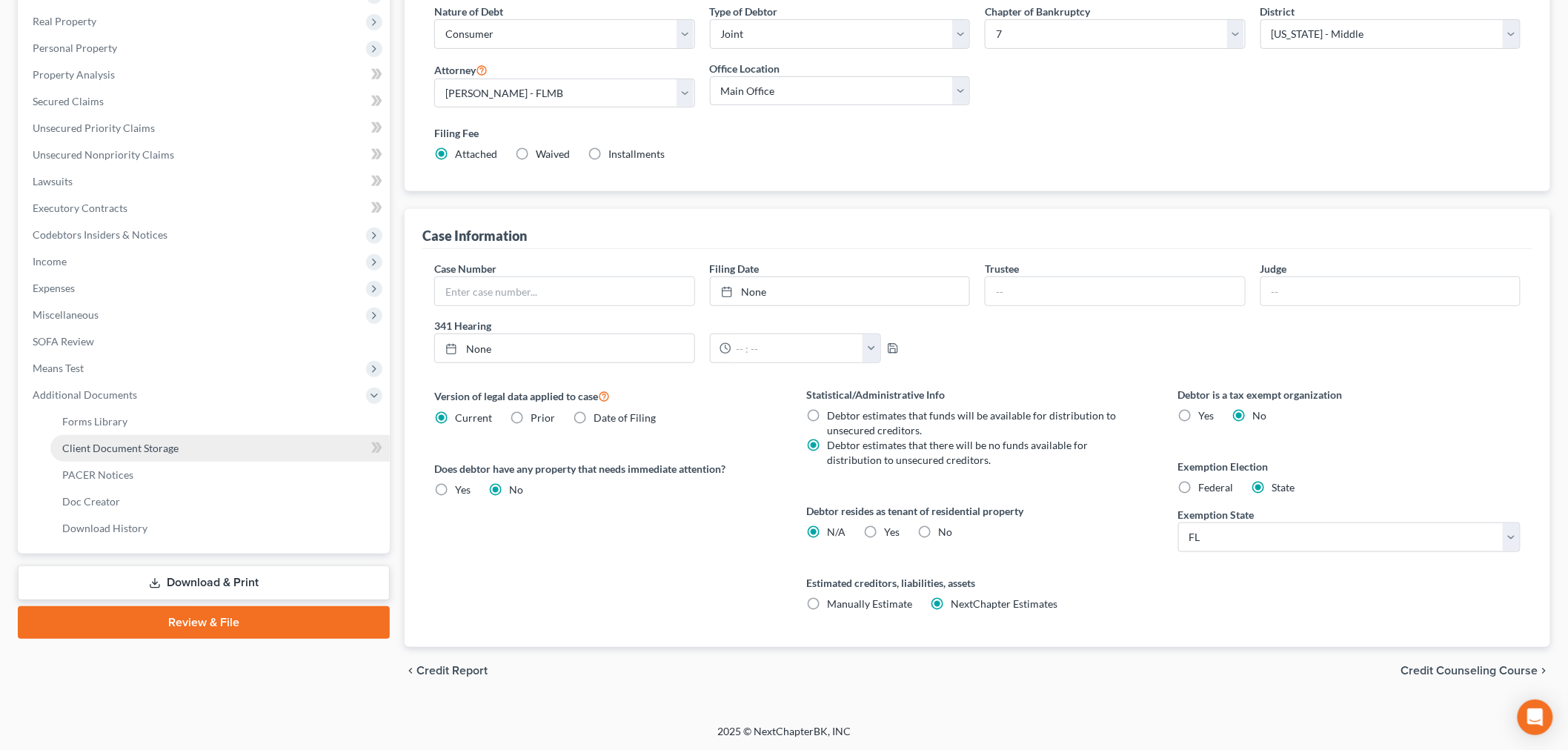
click at [163, 443] on span "Client Document Storage" at bounding box center [121, 448] width 116 height 13
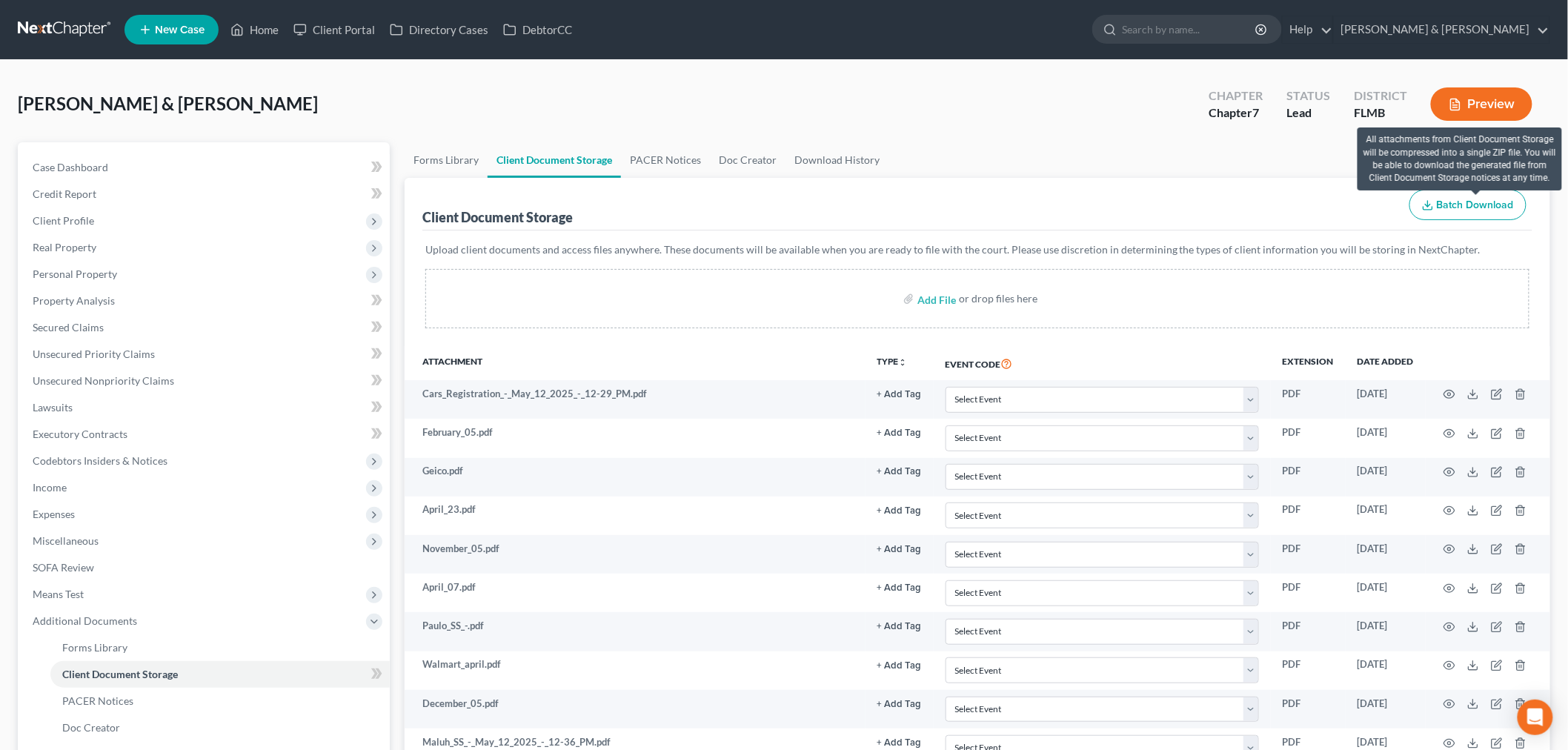
click at [1459, 207] on span "Batch Download" at bounding box center [1475, 205] width 77 height 13
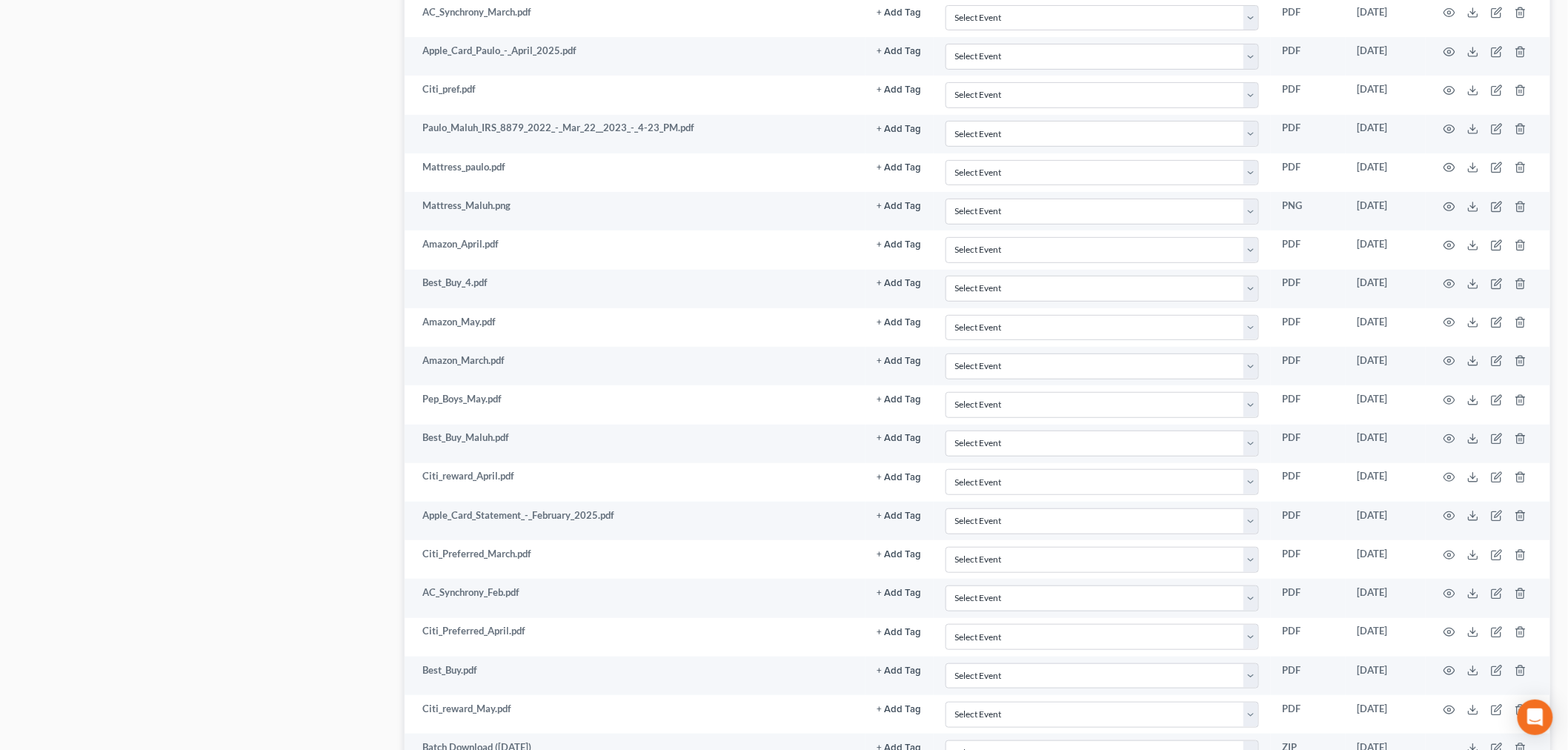
scroll to position [2660, 0]
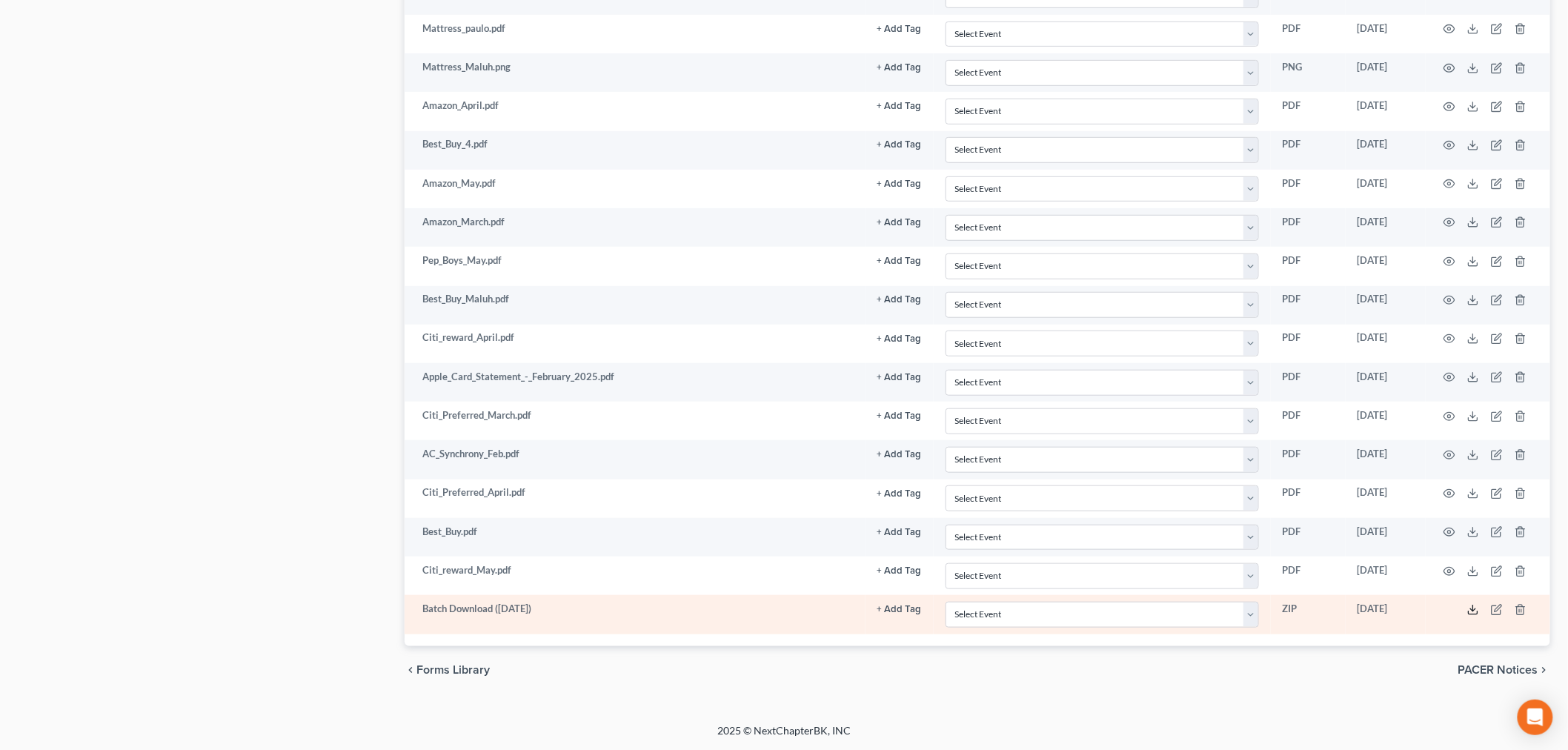
click at [1477, 609] on icon at bounding box center [1472, 609] width 12 height 12
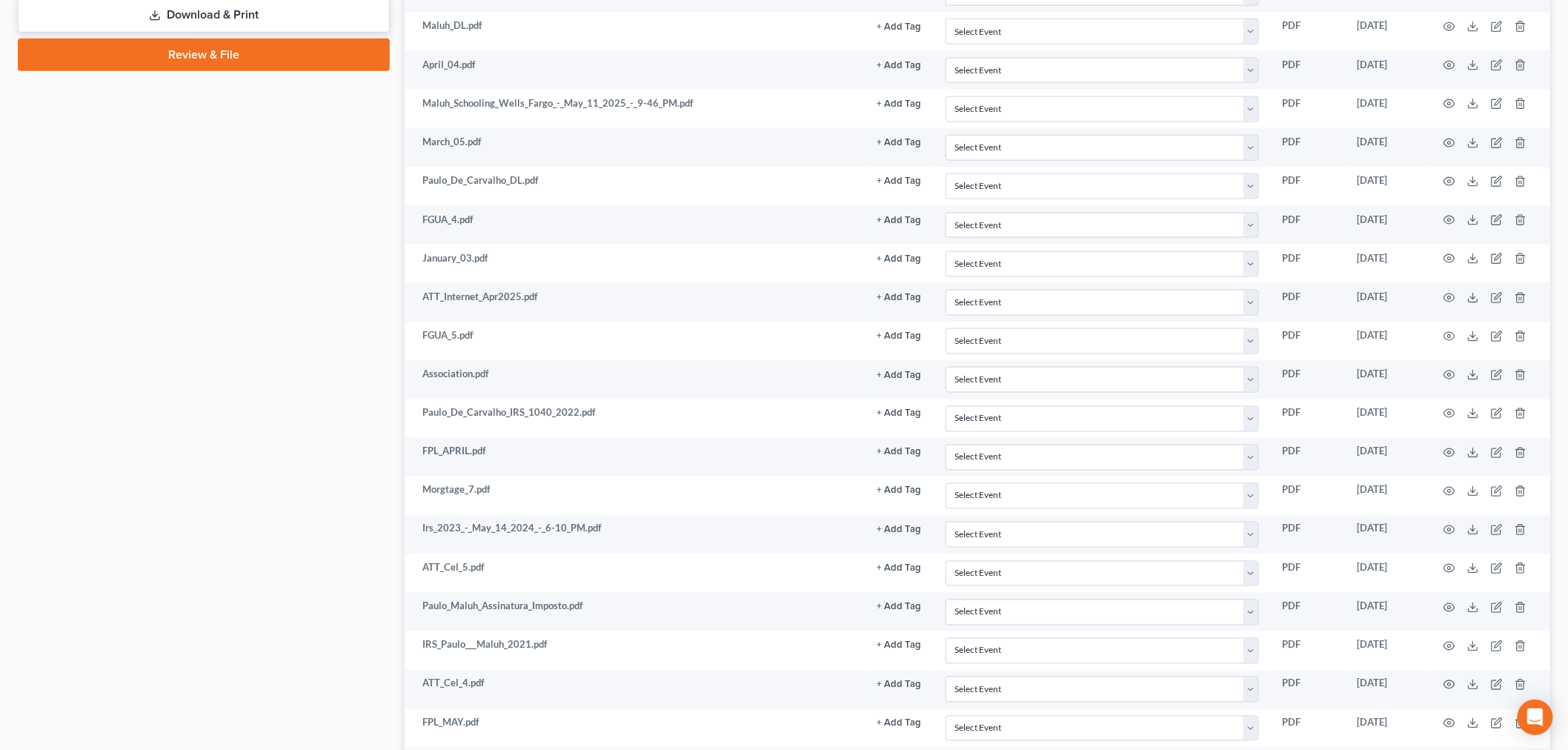
scroll to position [25, 0]
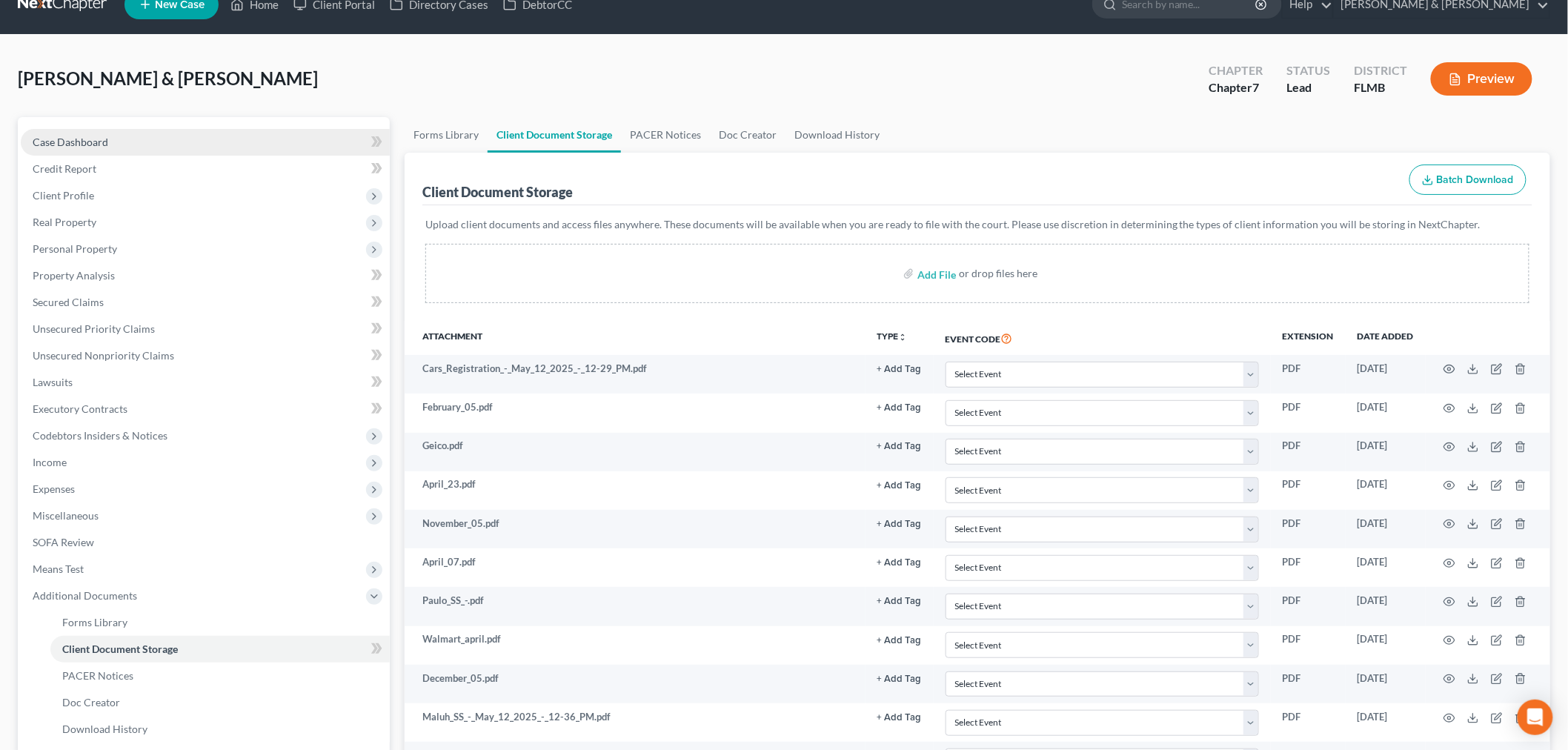
click at [206, 137] on link "Case Dashboard" at bounding box center [205, 142] width 369 height 27
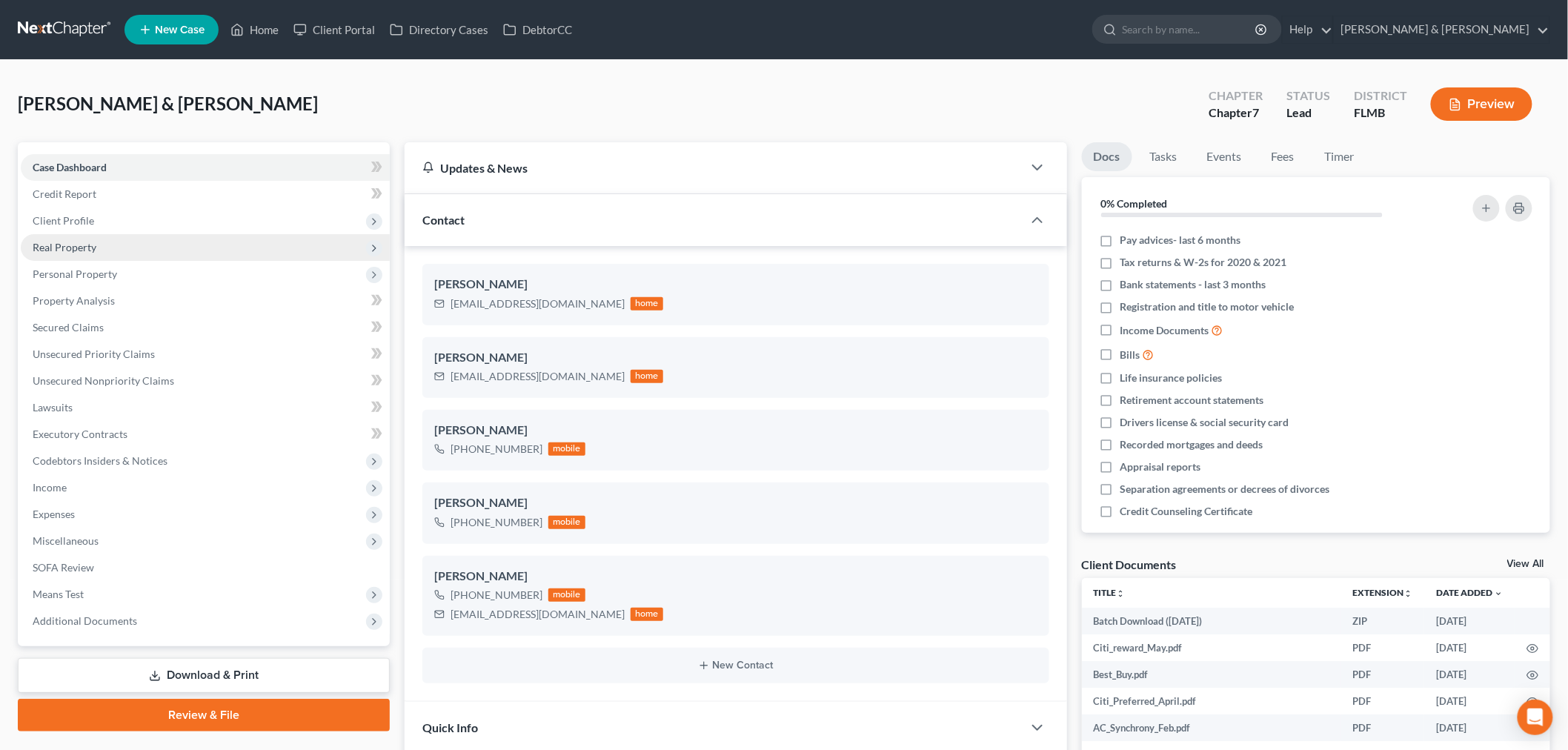
click at [89, 247] on span "Real Property" at bounding box center [63, 248] width 63 height 13
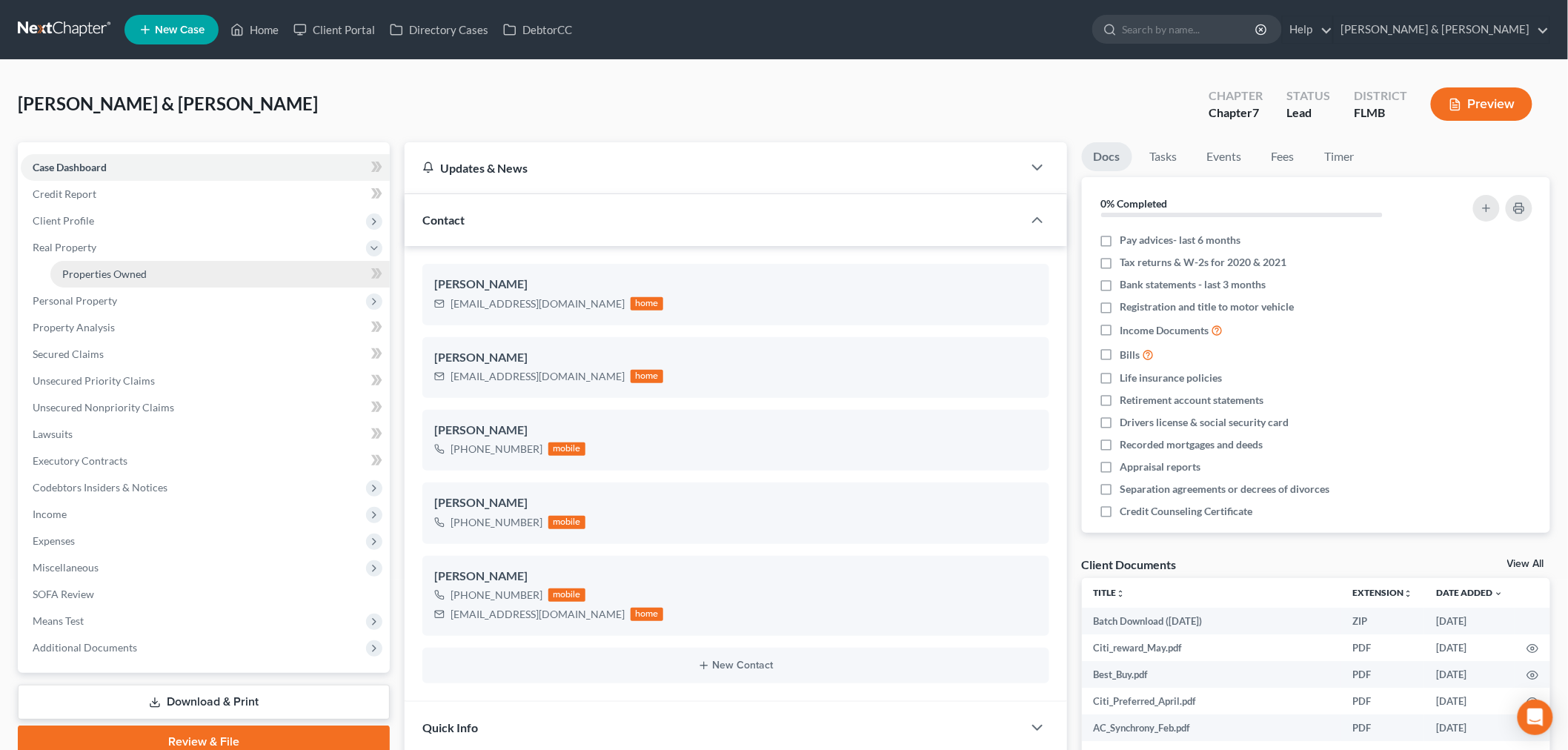
click at [101, 270] on span "Properties Owned" at bounding box center [105, 274] width 85 height 13
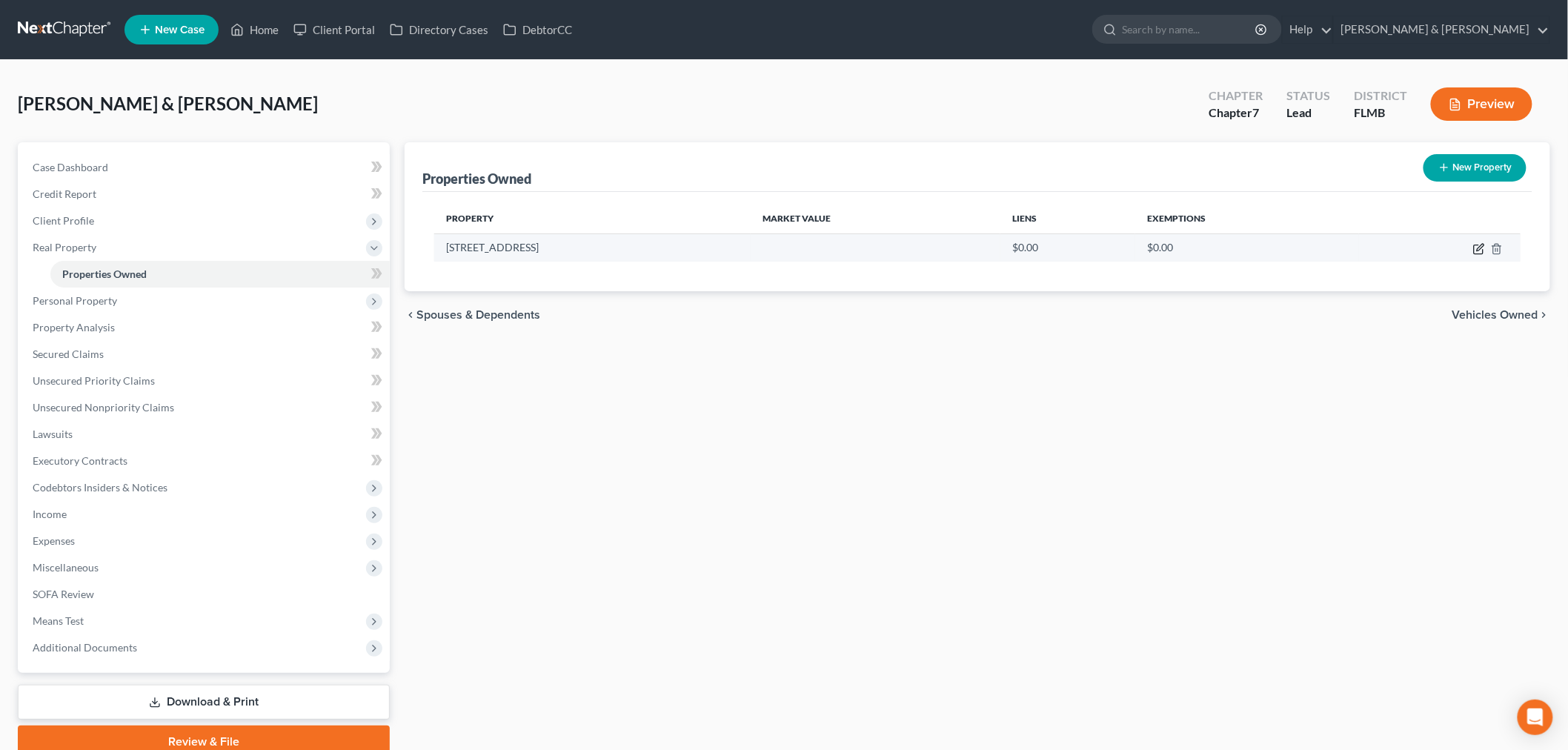
click at [1477, 245] on icon "button" at bounding box center [1479, 248] width 12 height 12
select select "9"
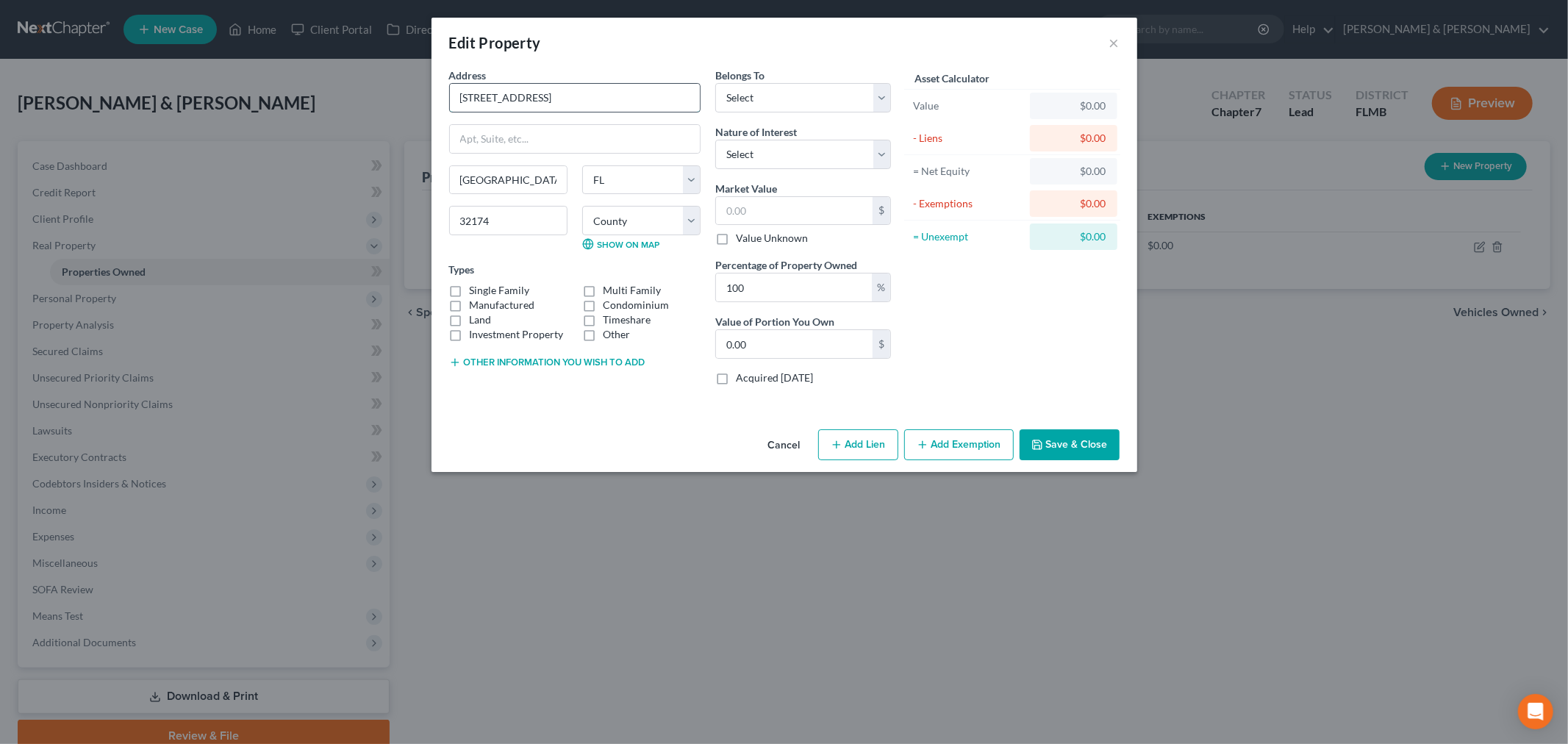
drag, startPoint x: 628, startPoint y: 94, endPoint x: 448, endPoint y: 89, distance: 180.1
click at [449, 89] on div "[STREET_ADDRESS]" at bounding box center [574, 98] width 251 height 29
click at [1111, 36] on button "×" at bounding box center [1114, 42] width 10 height 17
